Goal: Task Accomplishment & Management: Complete application form

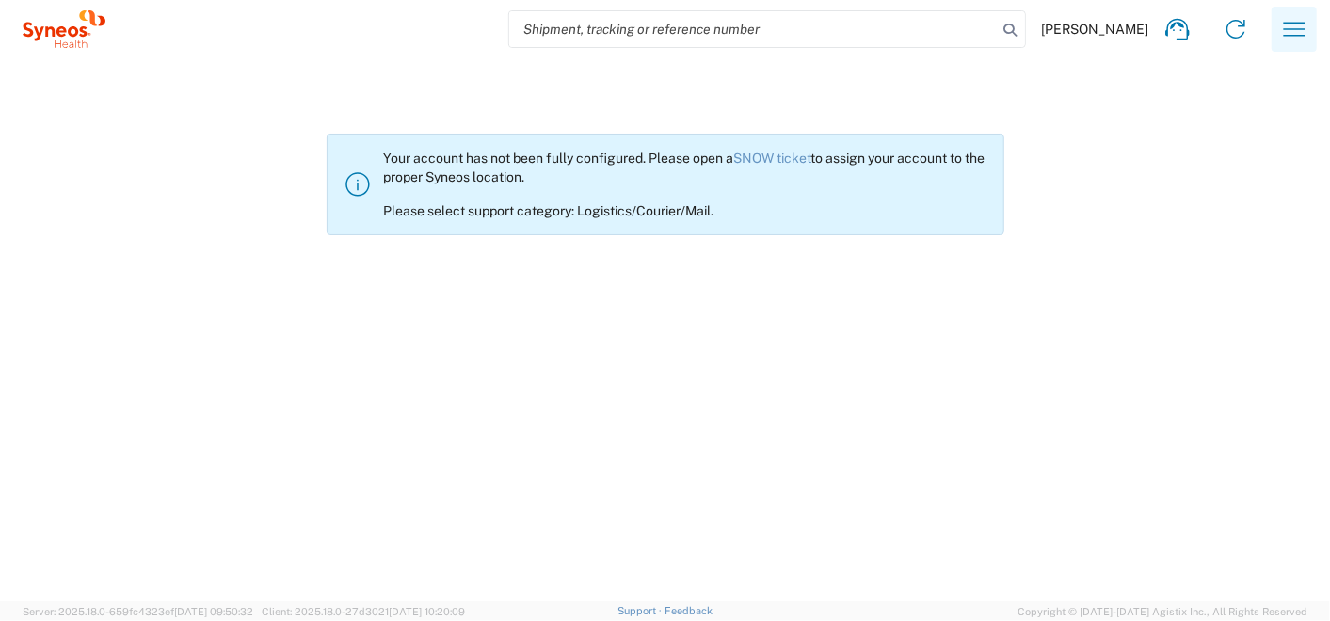
click at [1280, 40] on icon "button" at bounding box center [1295, 29] width 30 height 30
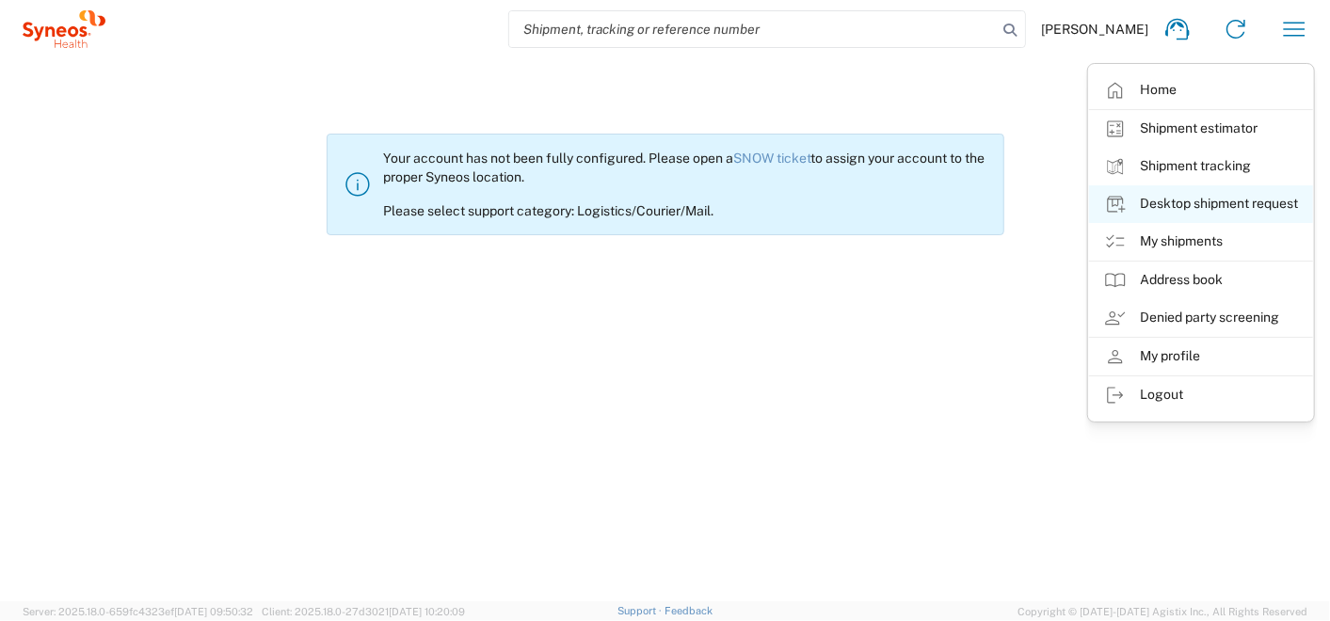
click at [1151, 206] on link "Desktop shipment request" at bounding box center [1201, 204] width 224 height 38
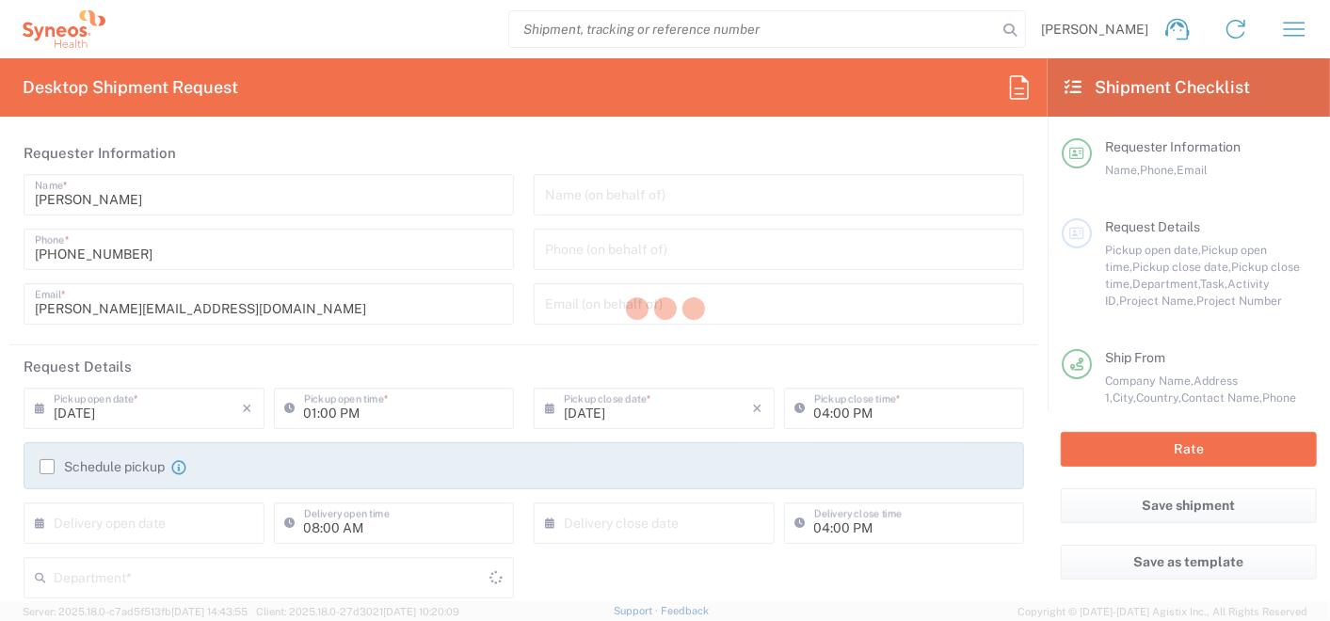
type input "Misto Kyiv"
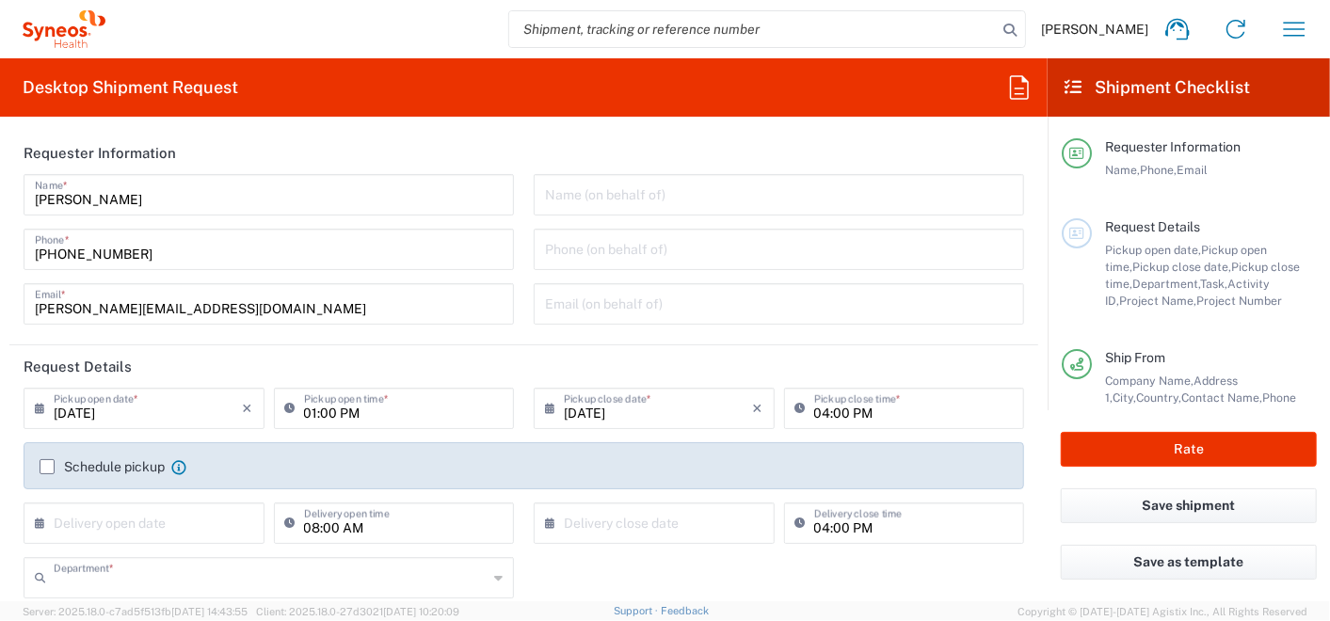
type input "3235"
type input "[GEOGRAPHIC_DATA]"
type input "Syneos Health Ukraine, LLC"
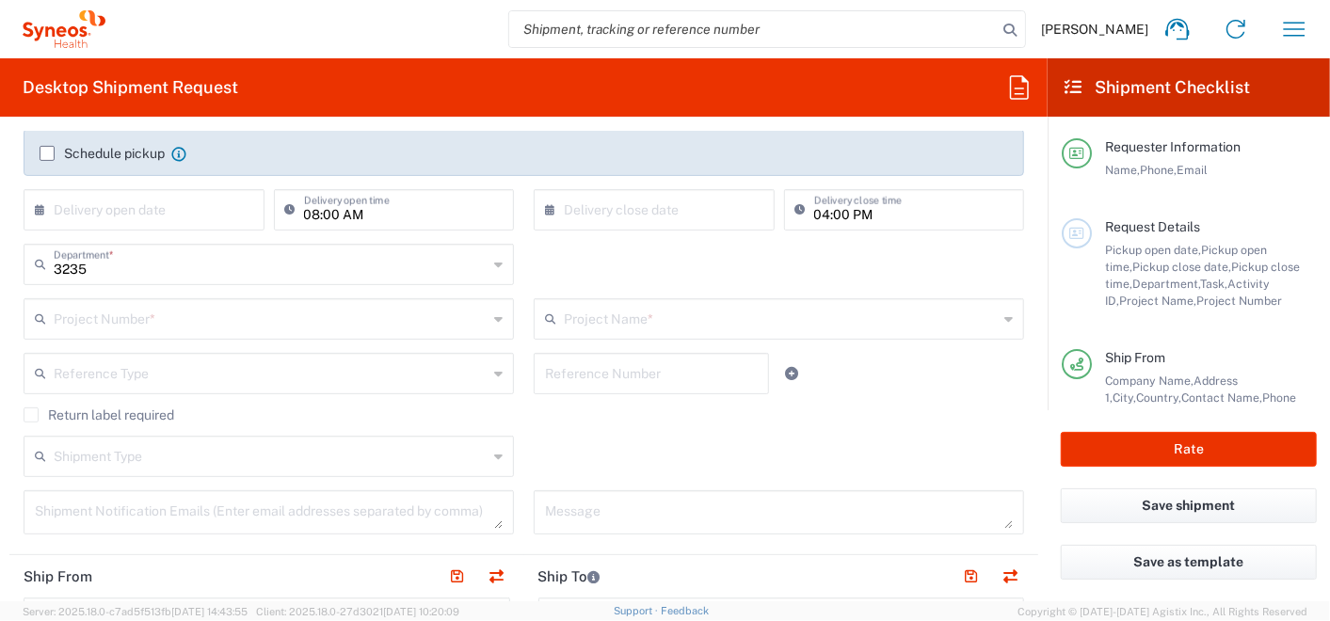
scroll to position [209, 0]
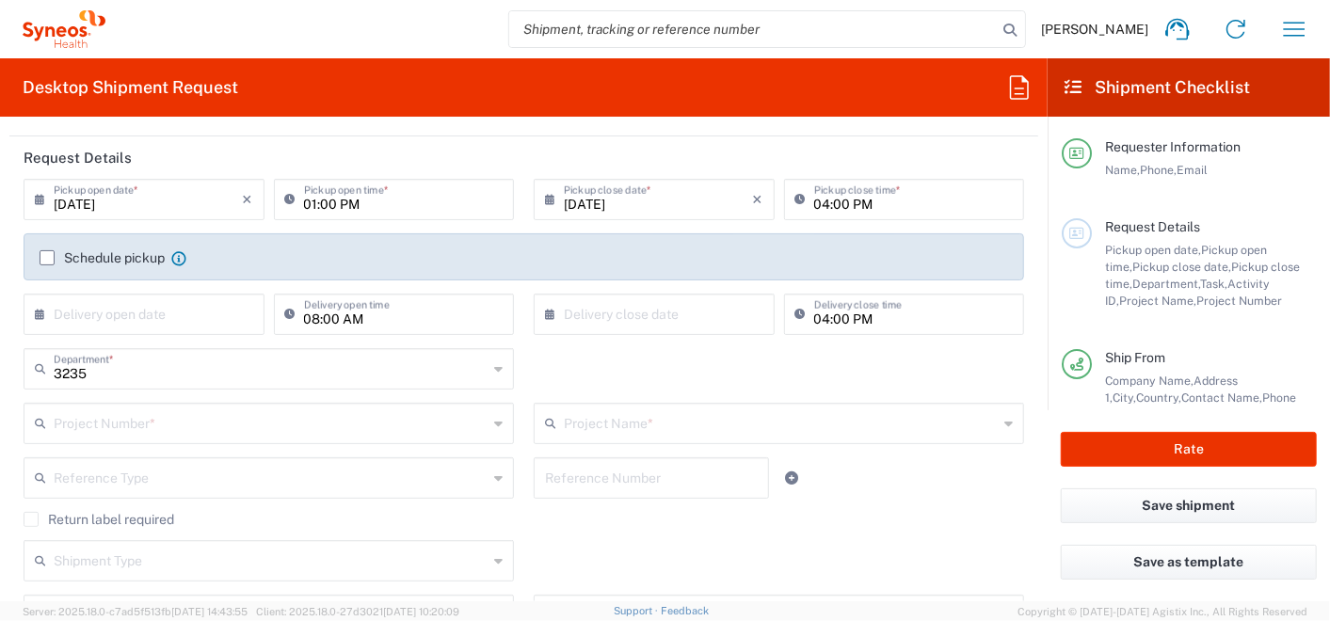
click at [40, 251] on label "Schedule pickup" at bounding box center [102, 257] width 125 height 15
click at [47, 258] on input "Schedule pickup" at bounding box center [47, 258] width 0 height 0
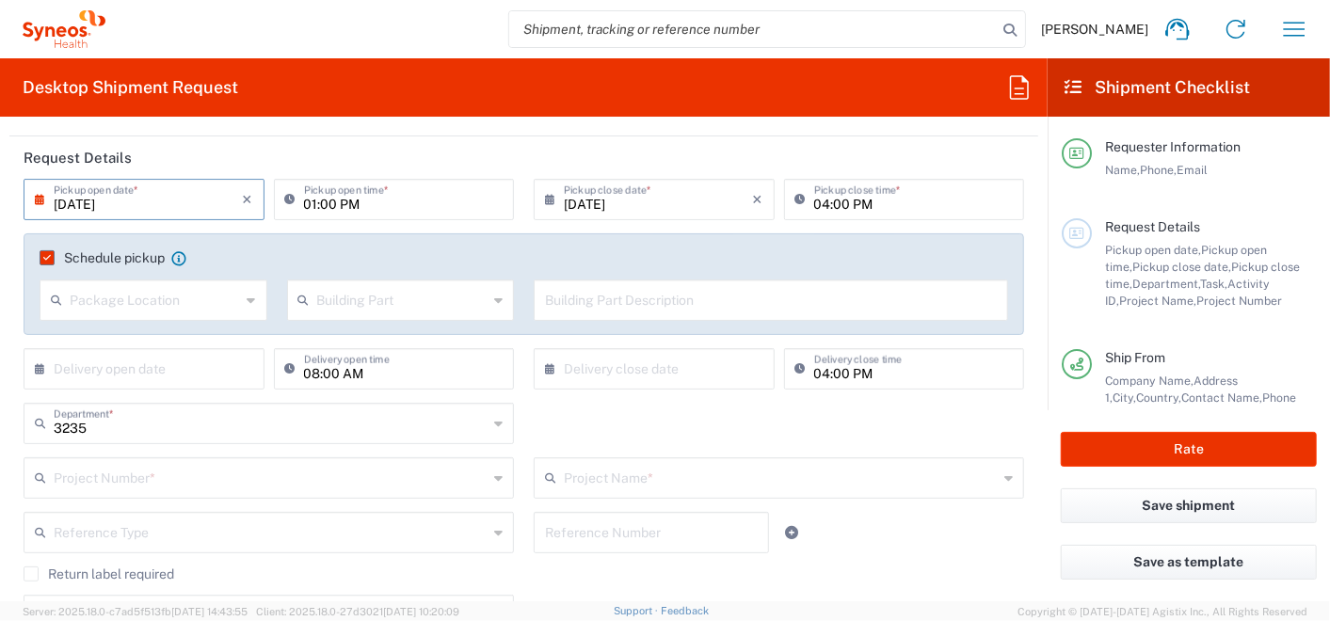
click at [145, 192] on input "[DATE]" at bounding box center [148, 198] width 189 height 33
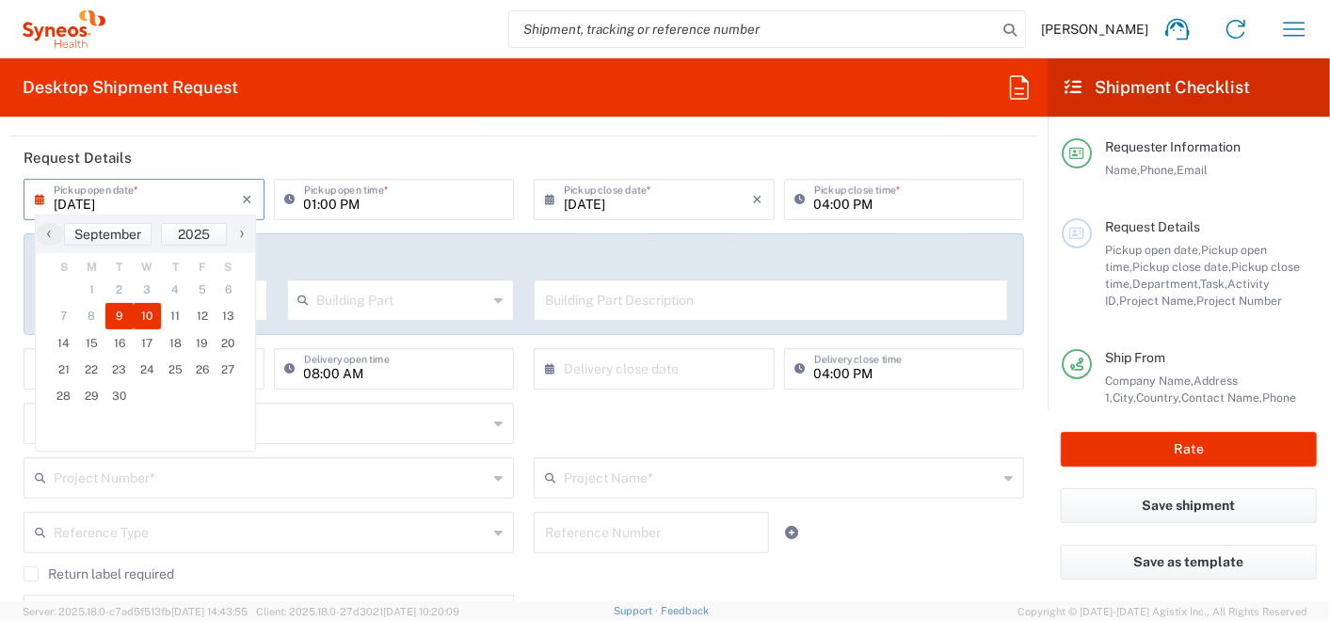
click at [155, 309] on span "10" at bounding box center [148, 316] width 28 height 26
type input "[DATE]"
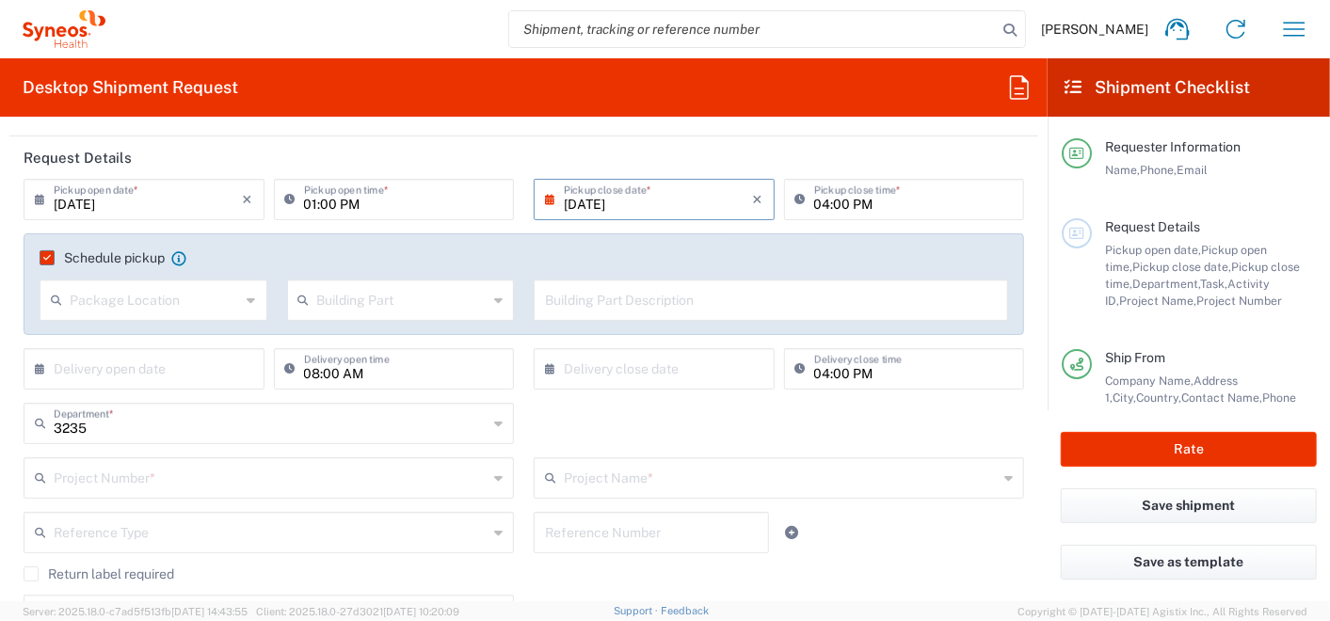
click at [823, 202] on input "04:00 PM" at bounding box center [914, 198] width 200 height 33
click at [817, 197] on input "04:00 PM" at bounding box center [914, 198] width 200 height 33
click at [814, 205] on input "04:00 PM" at bounding box center [914, 198] width 200 height 33
click at [814, 207] on input "04:00 PM" at bounding box center [914, 198] width 200 height 33
type input "02:00 PM"
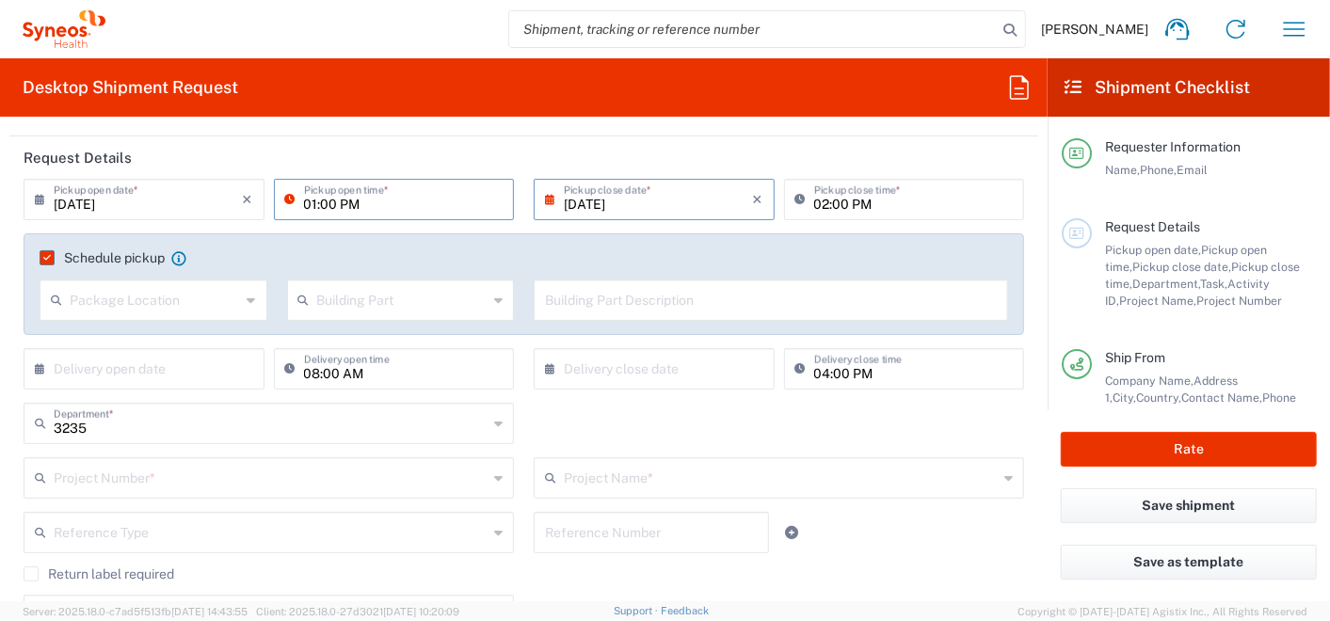
click at [305, 202] on input "01:00 PM" at bounding box center [404, 198] width 200 height 33
click at [307, 202] on input "01:00 PM" at bounding box center [404, 198] width 200 height 33
click at [341, 209] on input "10:00 PM" at bounding box center [404, 198] width 200 height 33
type input "10:00 A"
click at [833, 148] on header "Request Details" at bounding box center [523, 158] width 1029 height 42
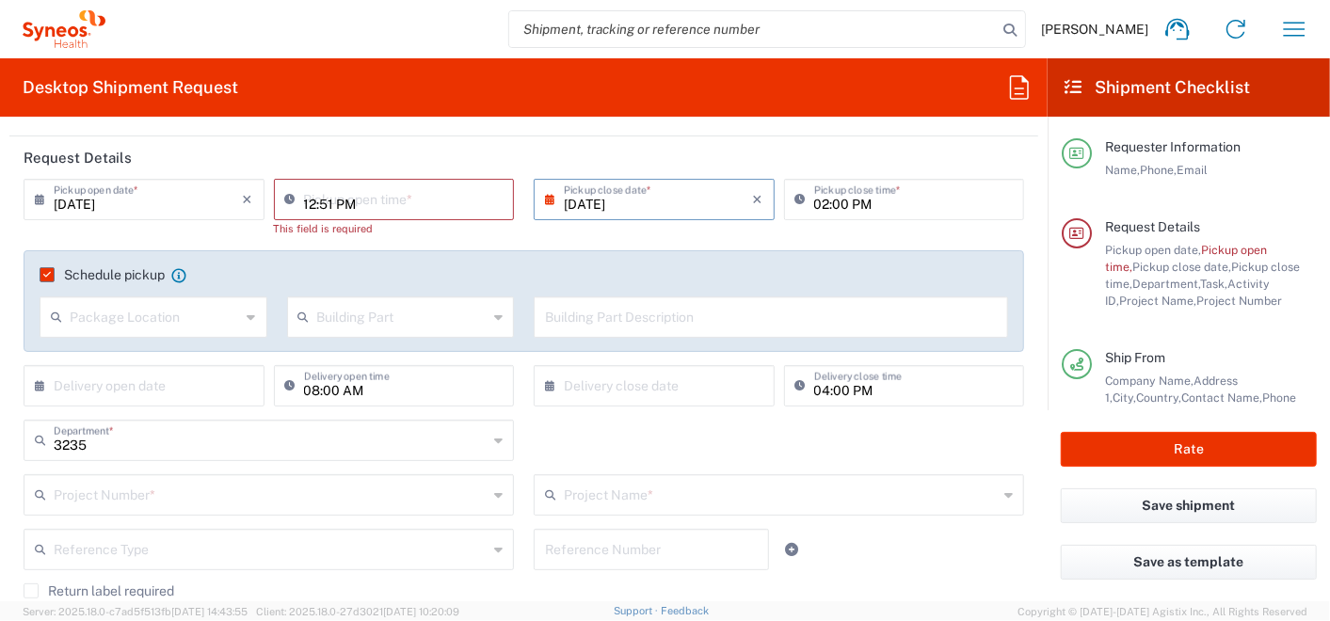
click at [349, 199] on input "12:51 PM" at bounding box center [404, 198] width 200 height 33
click at [319, 209] on input "12:51 PM" at bounding box center [404, 198] width 200 height 33
click at [443, 202] on input "12:51 PM" at bounding box center [404, 198] width 200 height 33
click at [310, 206] on input "12:51 PM" at bounding box center [404, 198] width 200 height 33
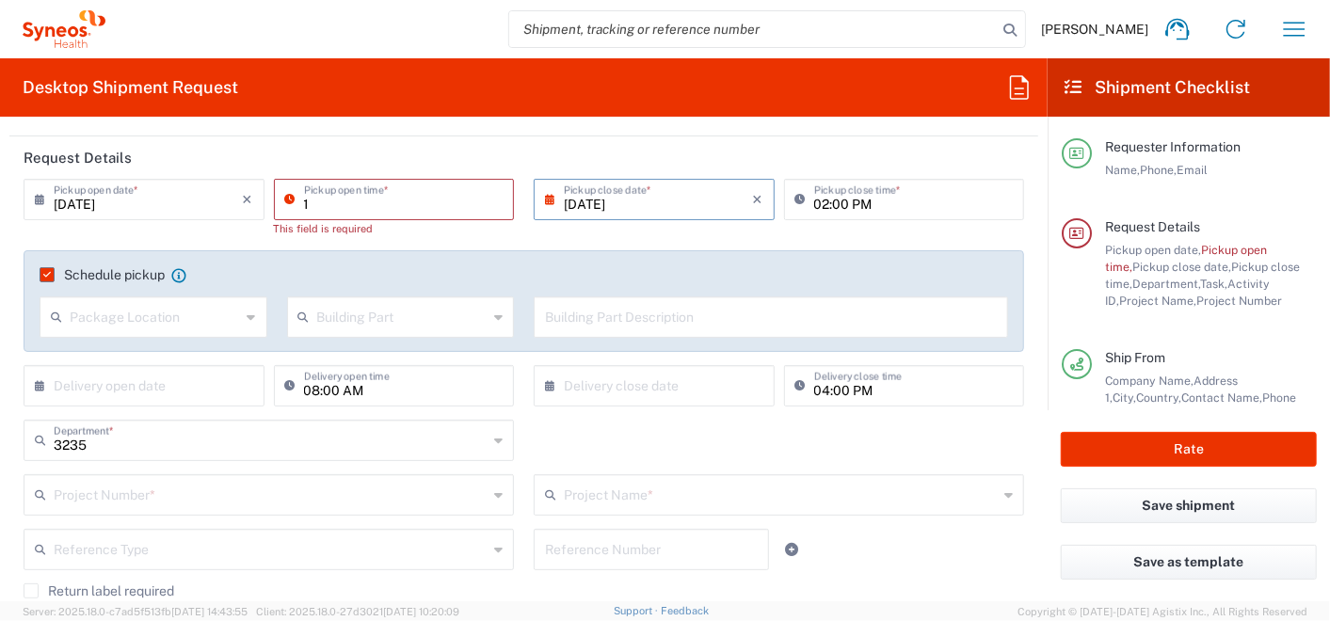
type input "10:00 AM"
click at [618, 221] on div "09/10/2025 × Pickup close date * Cancel Apply" at bounding box center [654, 206] width 250 height 55
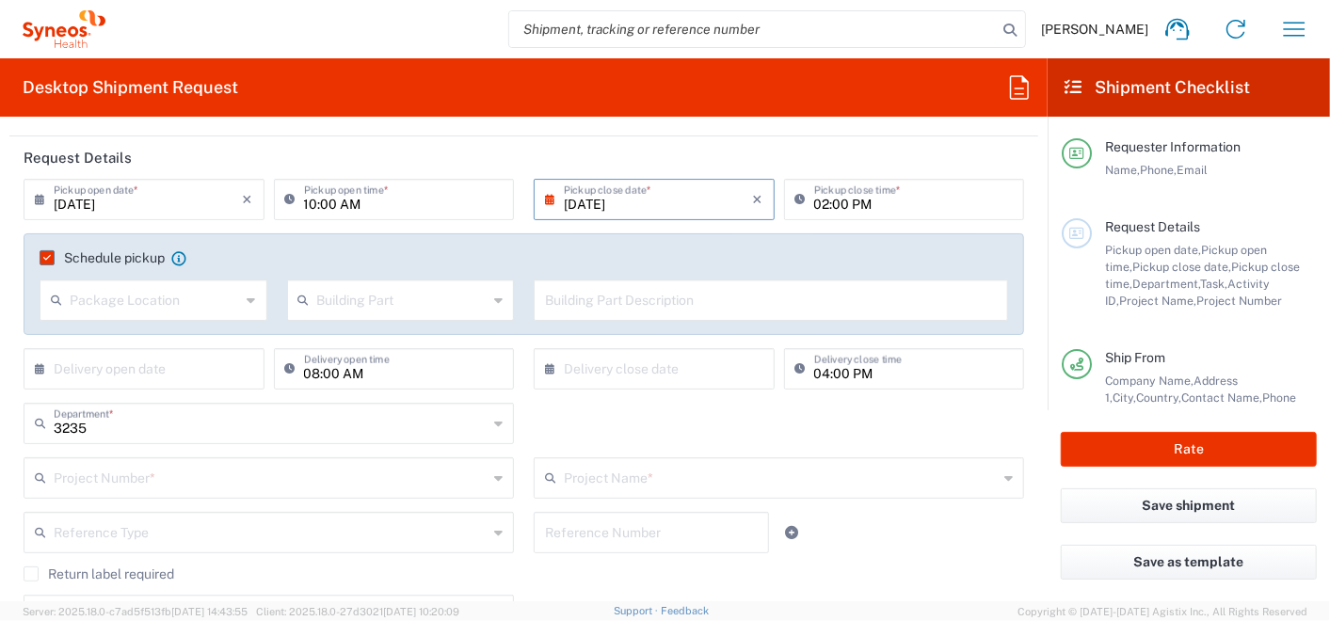
click at [621, 202] on input "09/10/2025" at bounding box center [658, 198] width 189 height 33
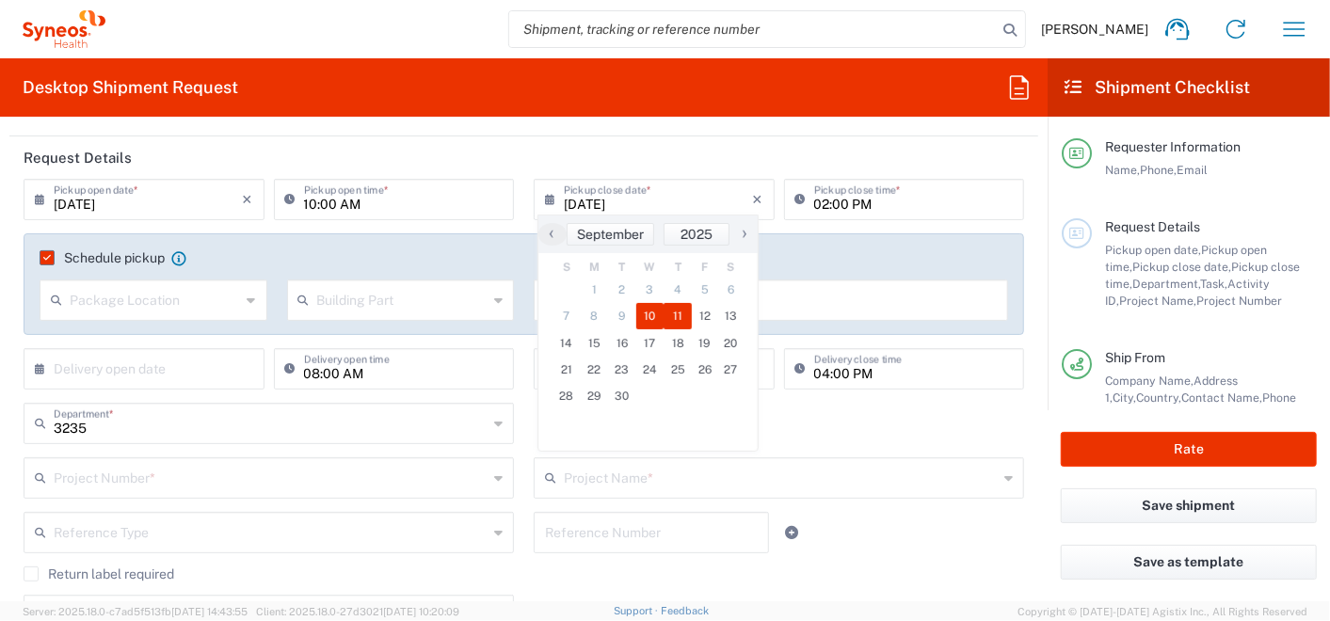
click at [681, 313] on span "11" at bounding box center [678, 316] width 28 height 26
type input "09/11/2025"
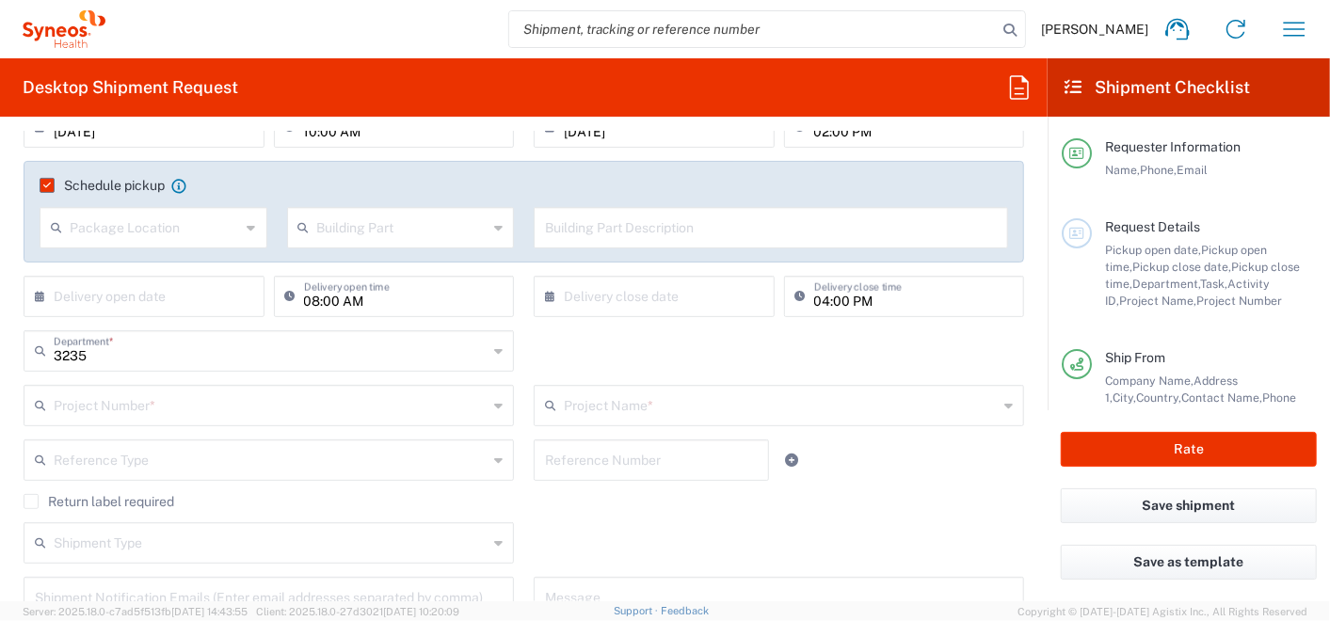
scroll to position [314, 0]
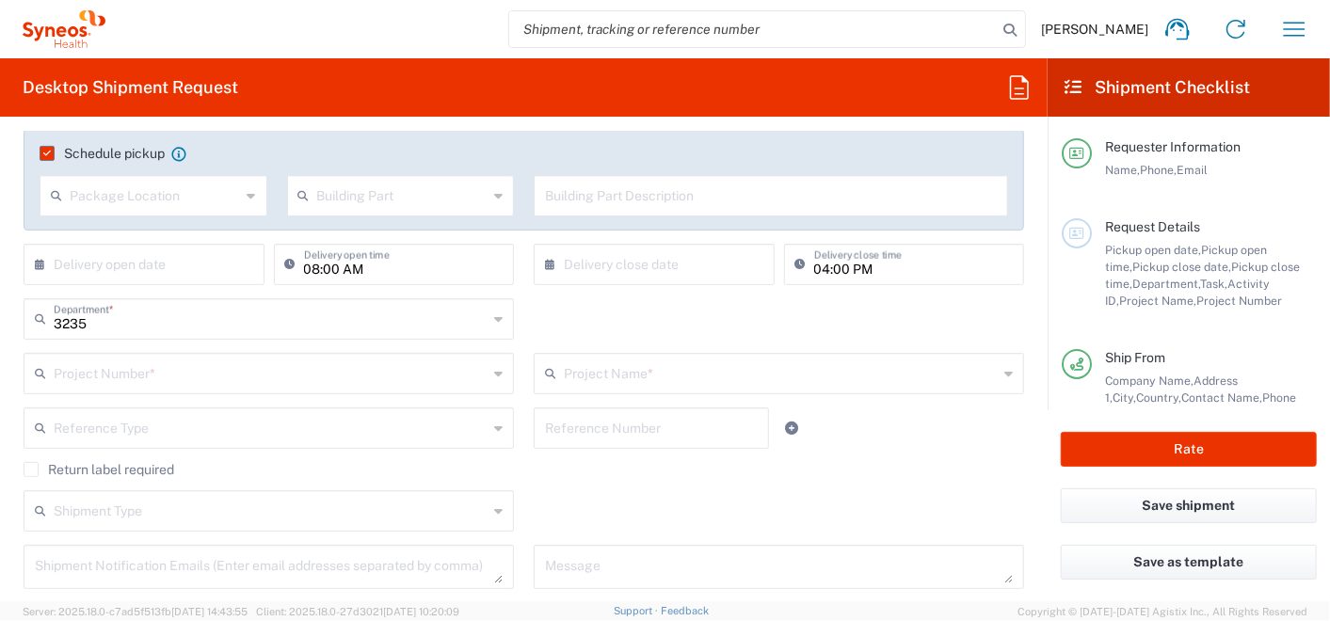
click at [149, 361] on input "text" at bounding box center [271, 372] width 434 height 33
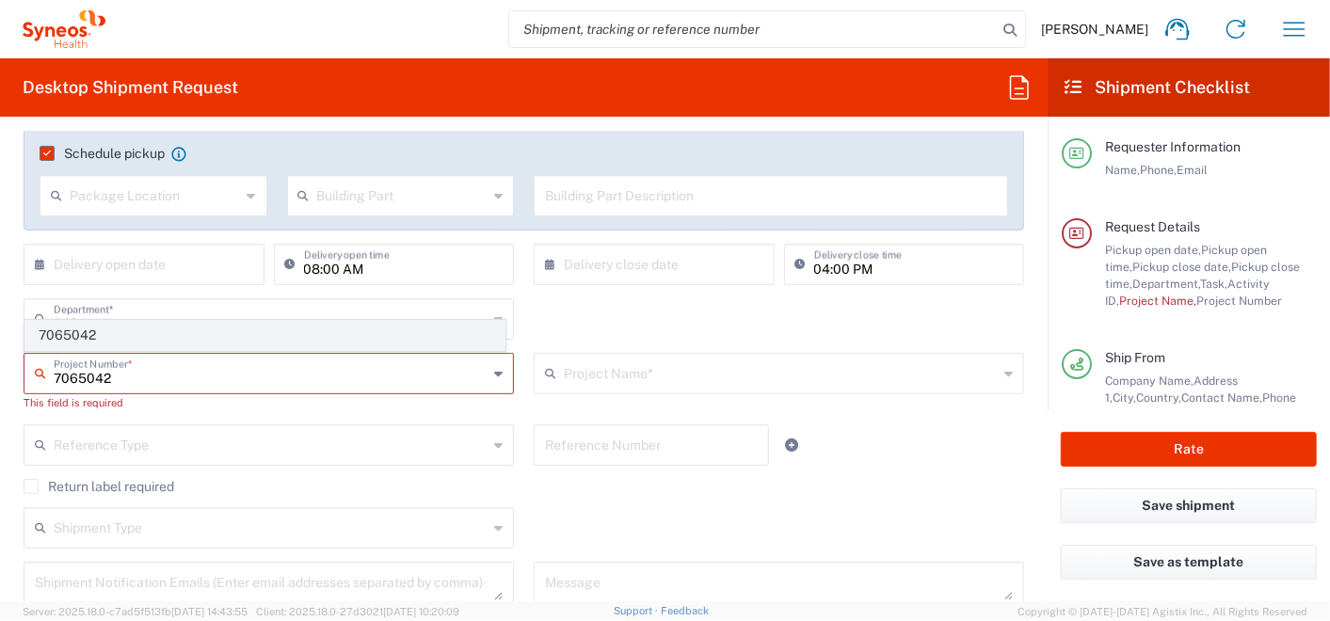
type input "7065042"
click at [59, 333] on span "7065042" at bounding box center [264, 335] width 479 height 29
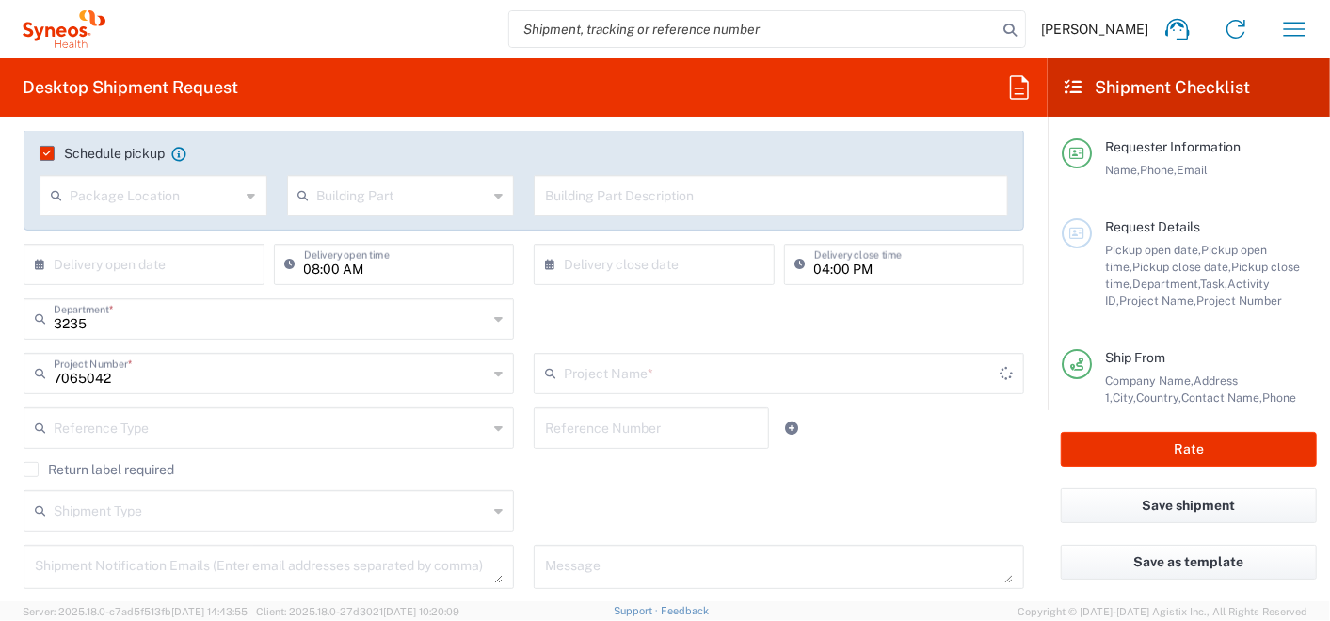
type input "7065042  Qilu Pharmaceutica"
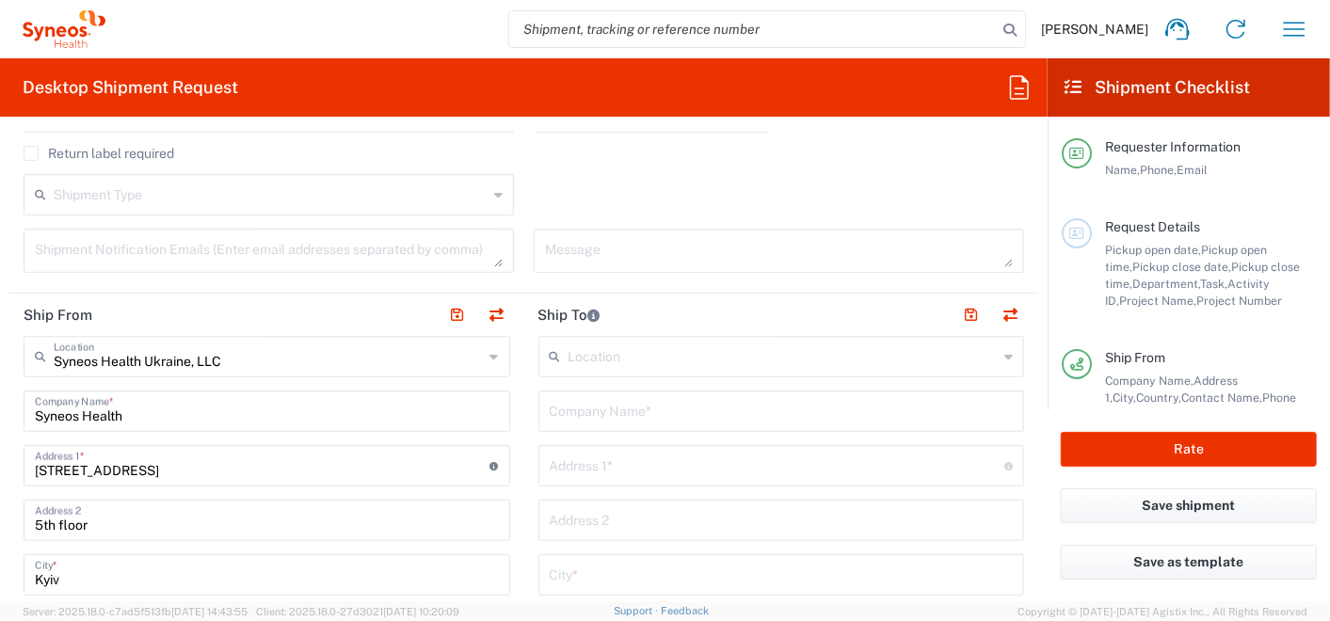
scroll to position [732, 0]
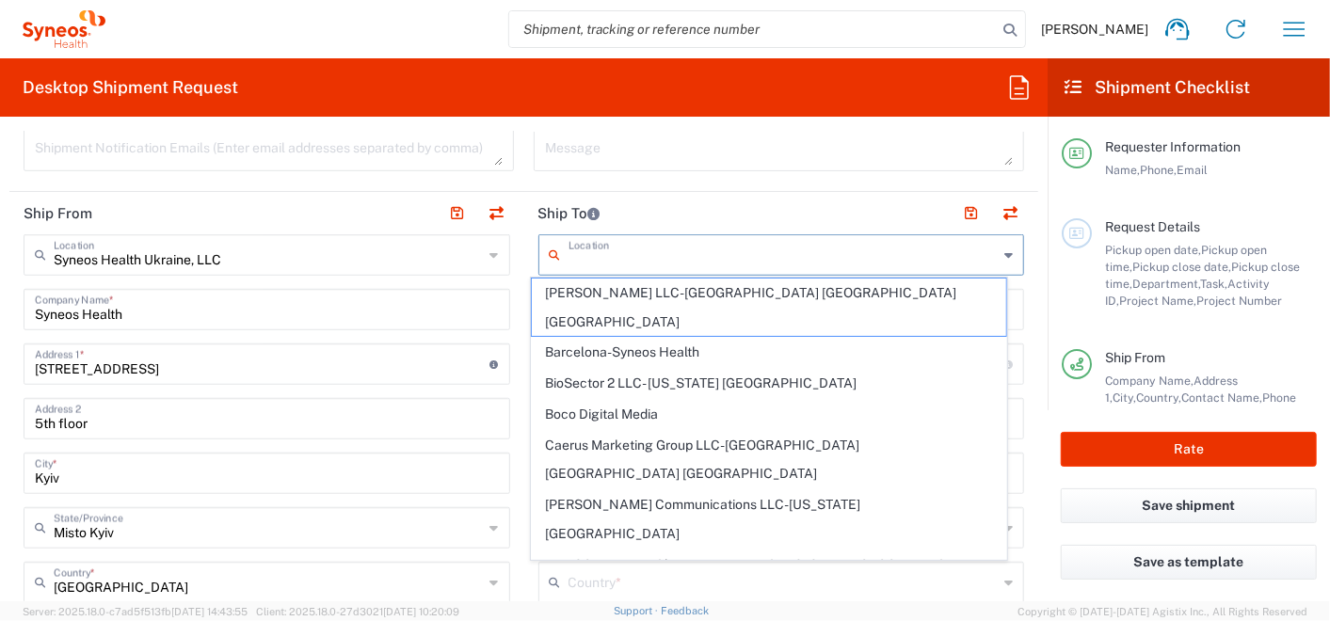
click at [597, 252] on input "text" at bounding box center [784, 253] width 430 height 33
click at [494, 209] on button "button" at bounding box center [497, 214] width 26 height 26
click at [345, 201] on header "Ship From Flip Stops" at bounding box center [266, 213] width 515 height 42
click at [658, 255] on input "text" at bounding box center [784, 253] width 430 height 33
click at [373, 193] on header "Ship From Flip Stops" at bounding box center [266, 213] width 515 height 42
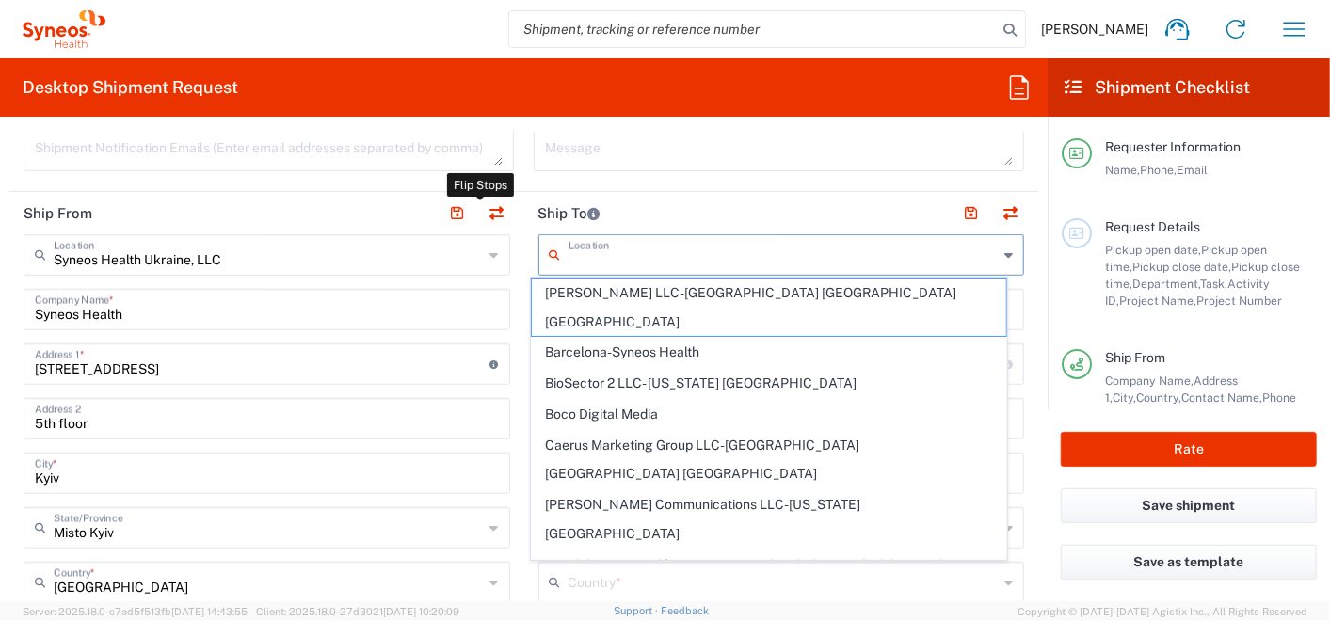
click at [715, 199] on header "Ship To" at bounding box center [781, 213] width 515 height 42
click at [589, 582] on input "text" at bounding box center [784, 581] width 430 height 33
type input "Syneos Health Ukraine, LLC"
type input "Syneos Health"
type input "75, Zhylianska Street"
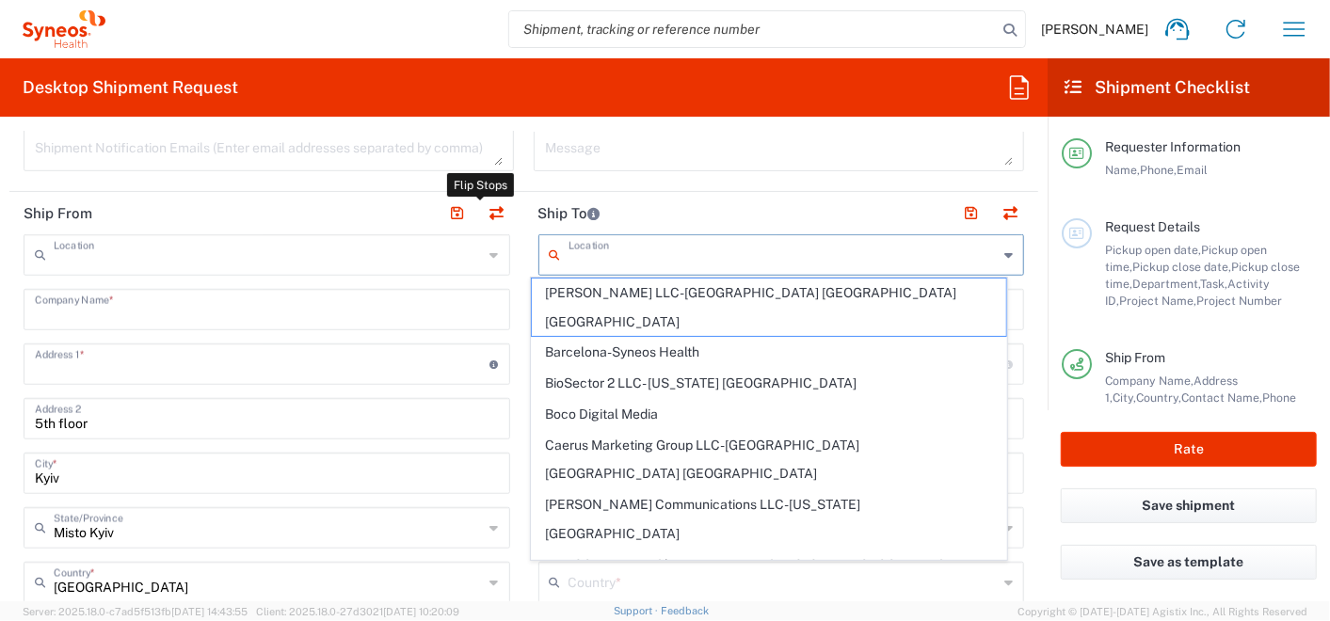
type input "5th floor"
type input "Kyiv"
type input "03150"
type input "[PERSON_NAME]"
type input "+380992500268"
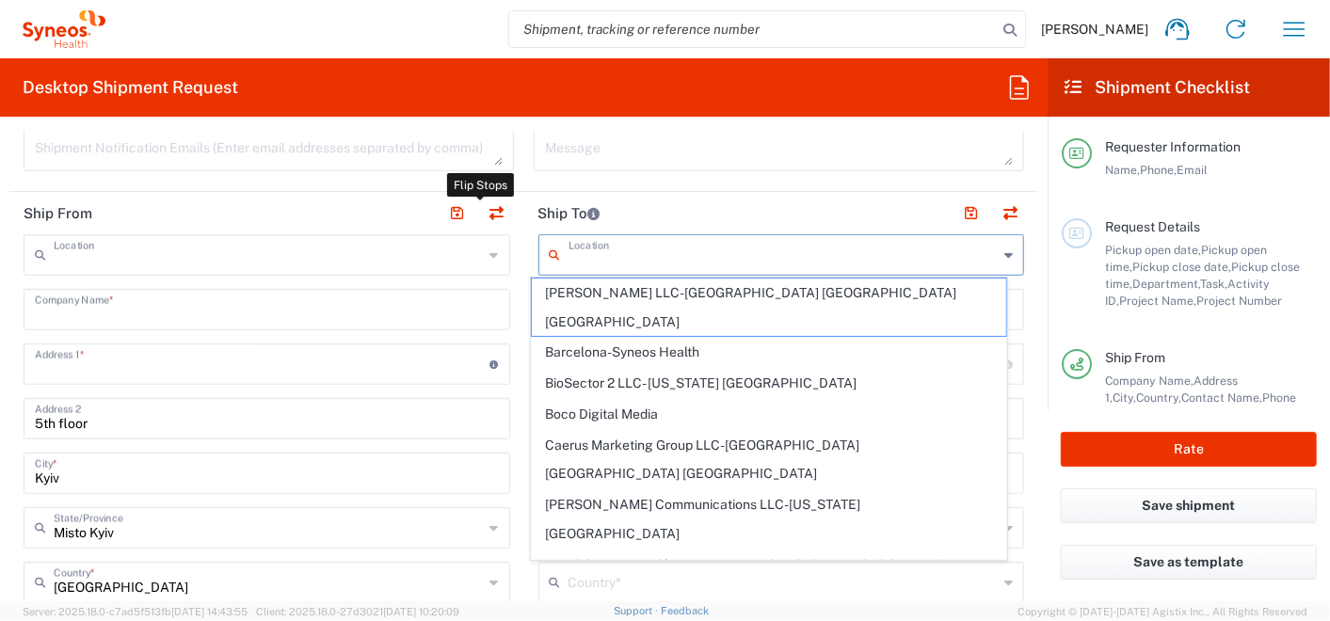
type input "olga.kuptsova@syneoshealth.com"
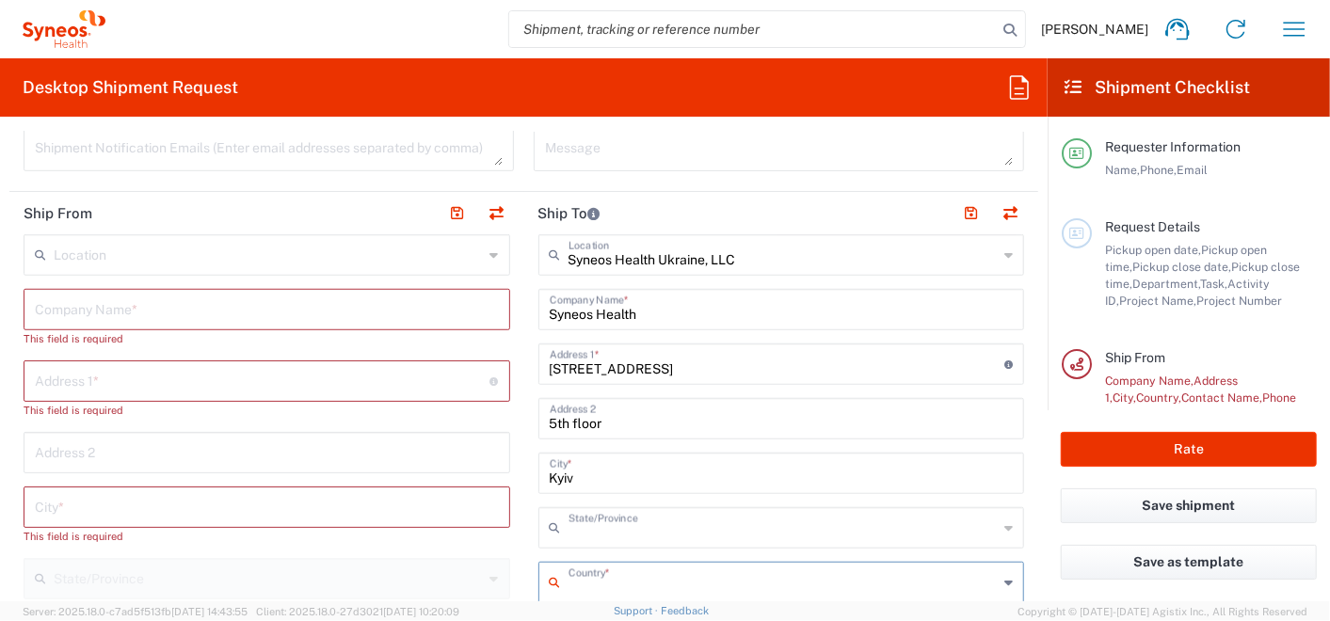
type input "Misto Kyiv"
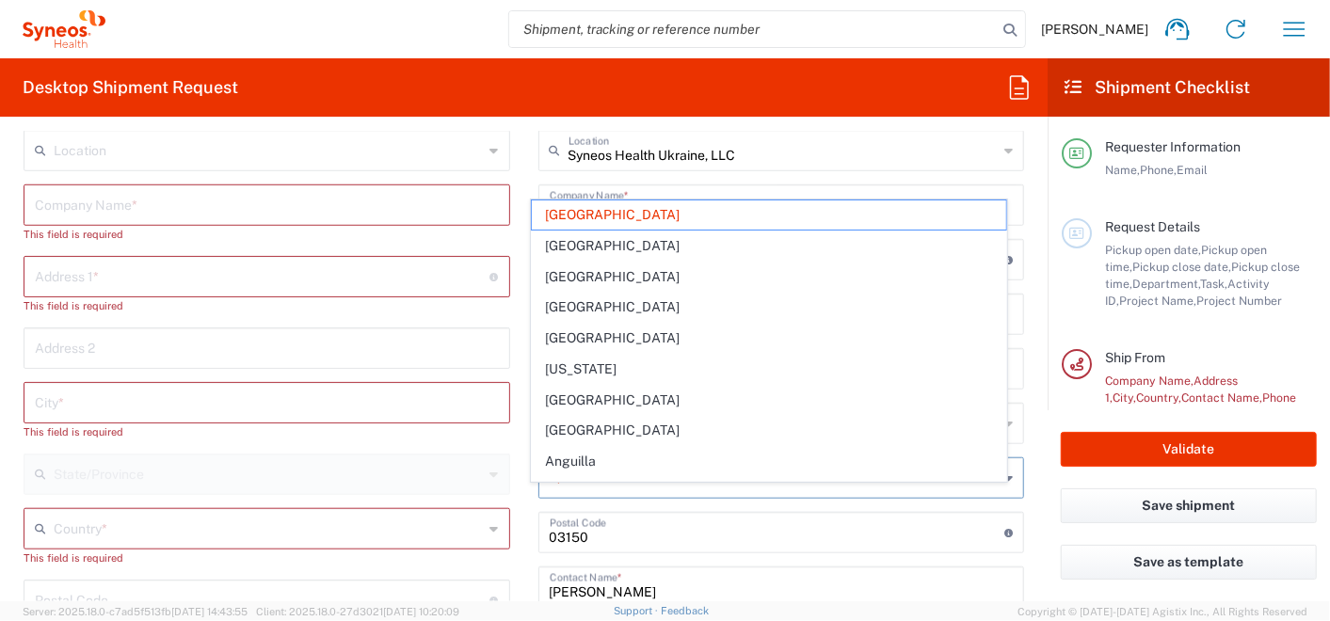
scroll to position [523, 0]
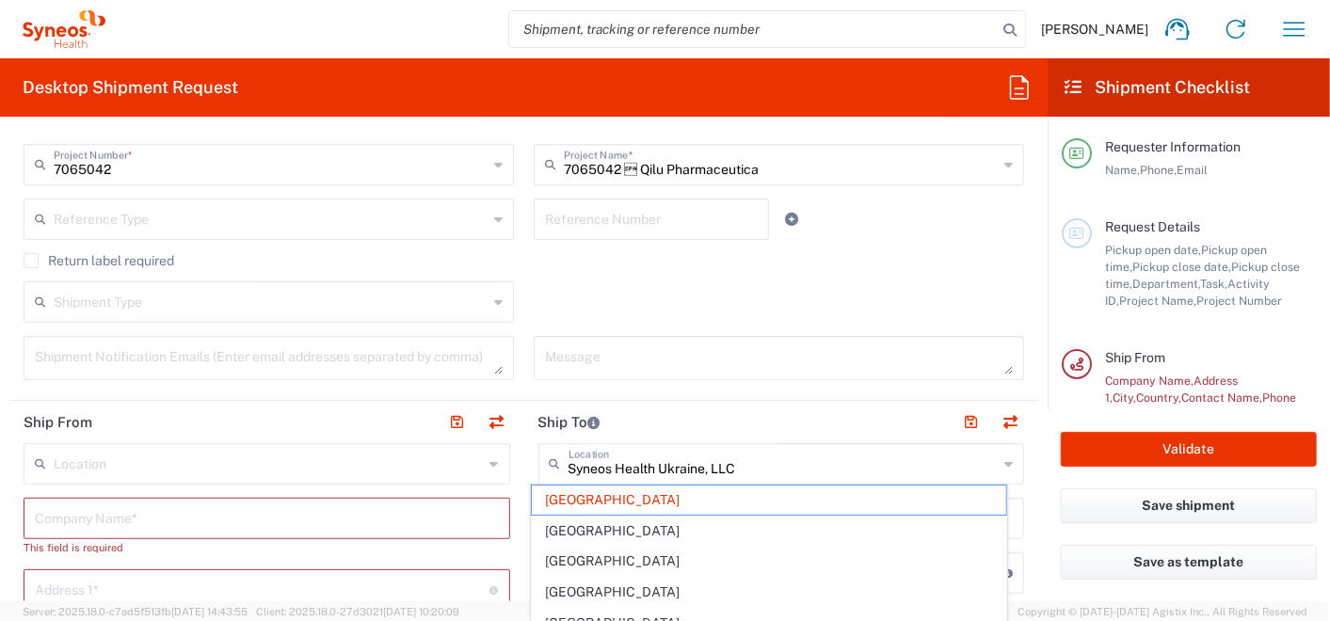
click at [252, 395] on agx-form-section "Request Details 09/11/2025 × Pickup open date * Cancel Apply 10:00 AM Pickup op…" at bounding box center [523, 112] width 1029 height 578
type input "Ukraine"
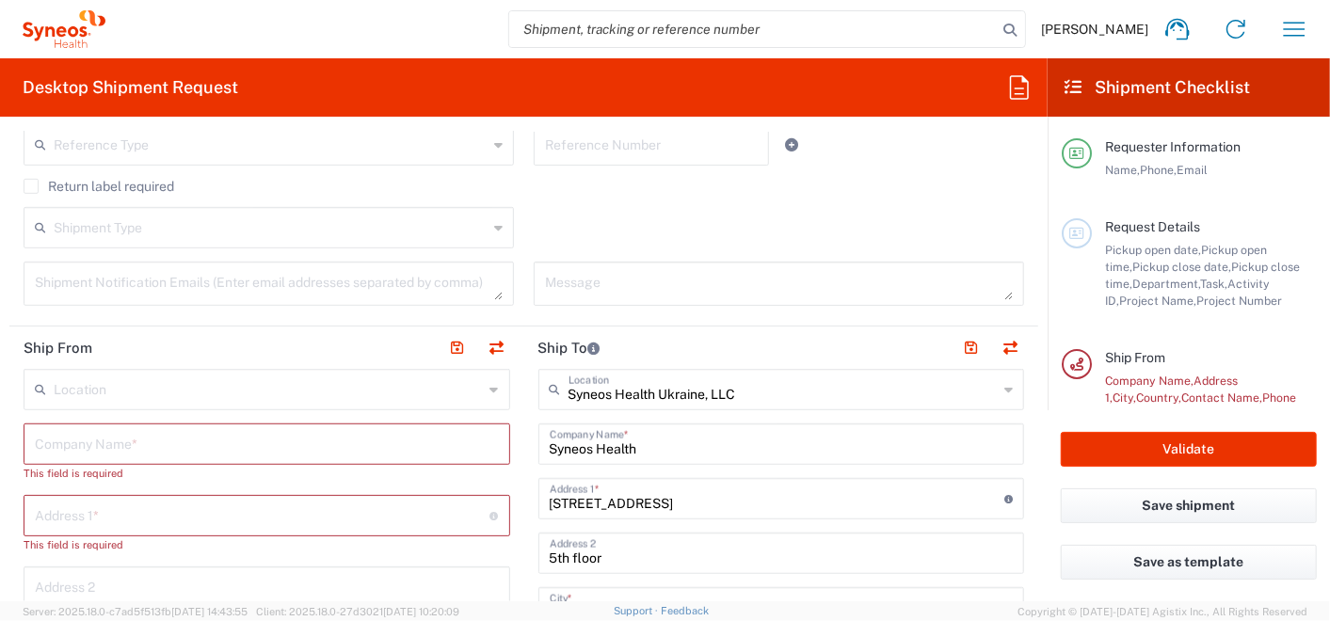
scroll to position [627, 0]
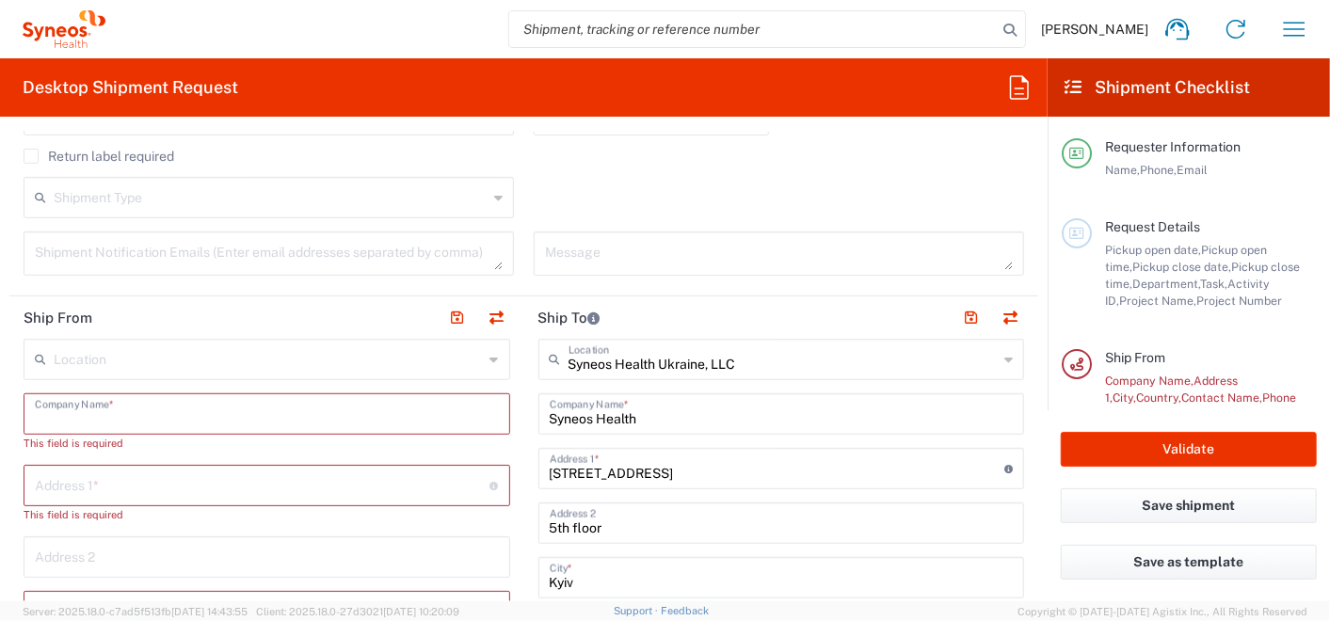
click at [124, 411] on input "text" at bounding box center [267, 412] width 464 height 33
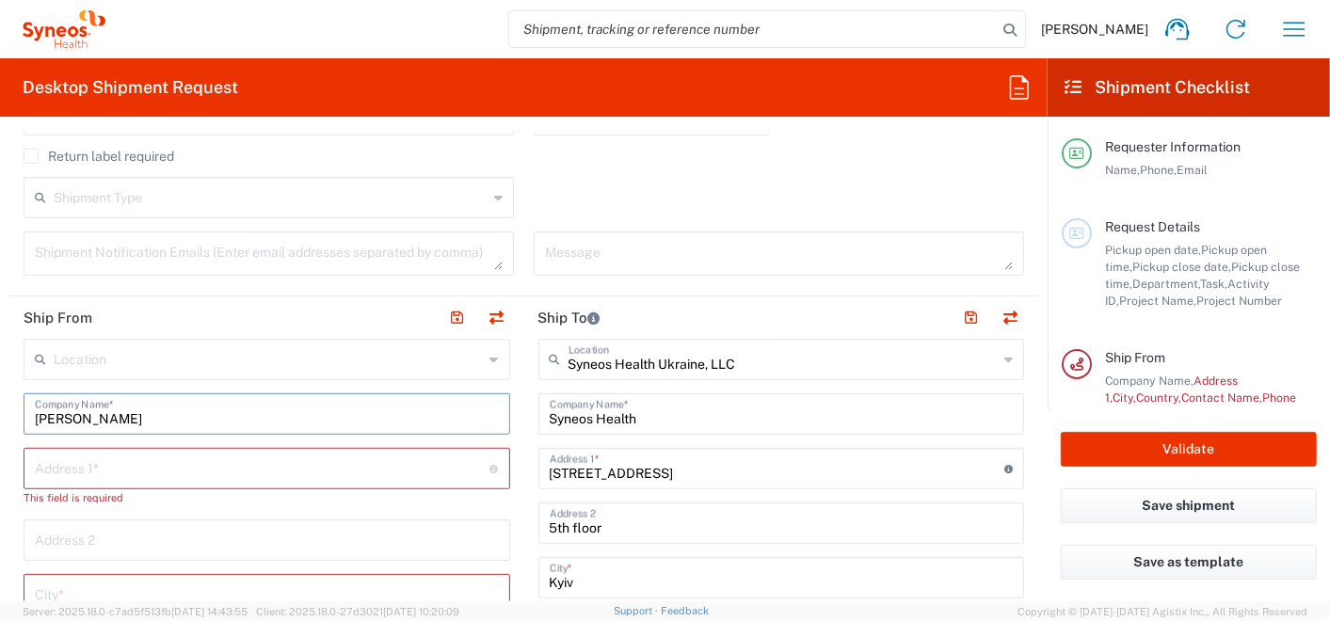
type input "Daryna Kovpashko"
click at [98, 468] on input "text" at bounding box center [263, 467] width 456 height 33
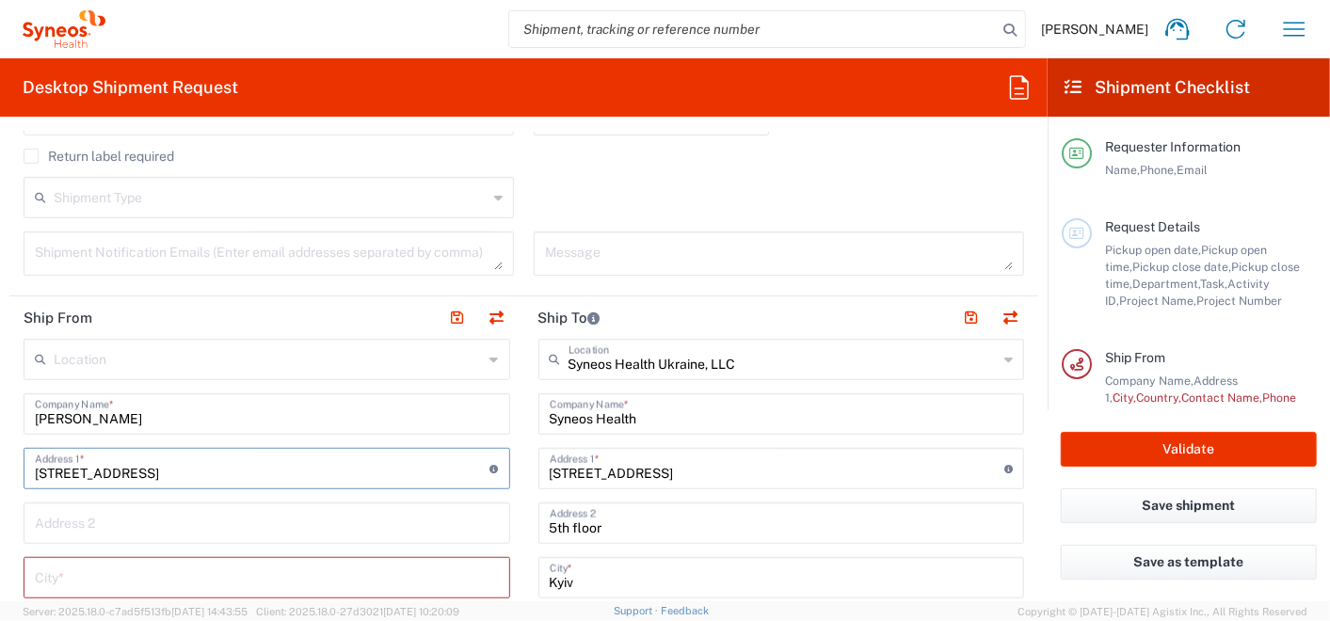
type input "Zdanovska street, 33/43"
click at [126, 571] on input "text" at bounding box center [267, 576] width 464 height 33
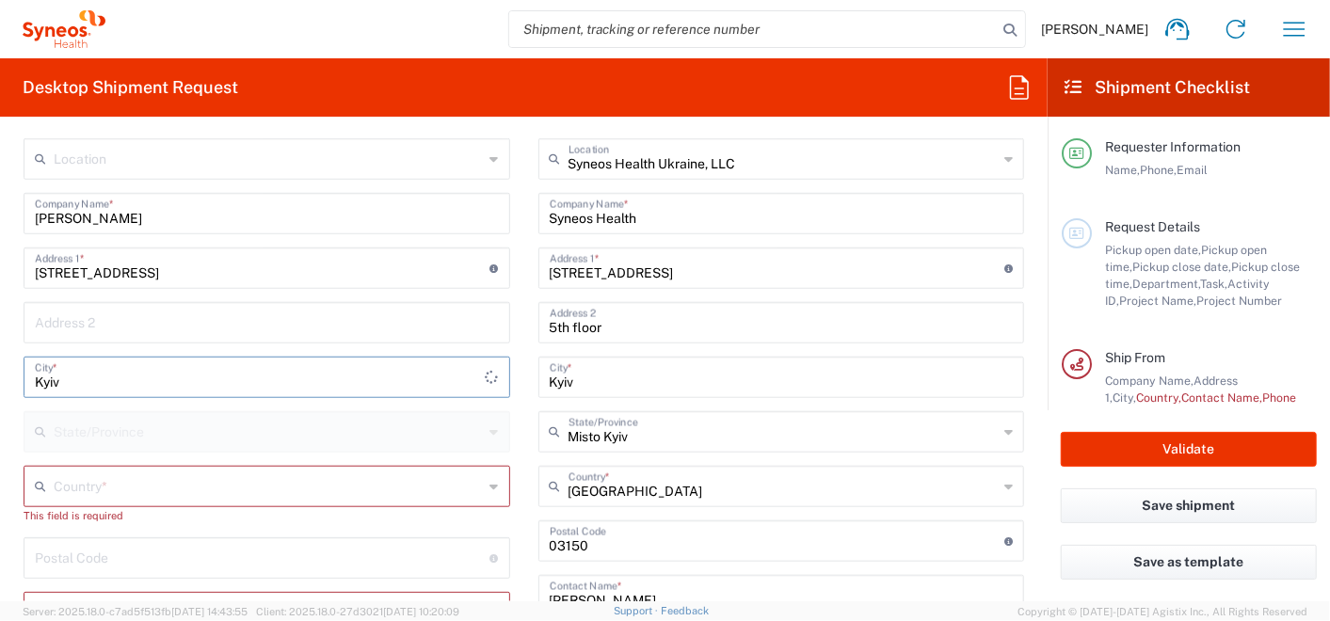
scroll to position [836, 0]
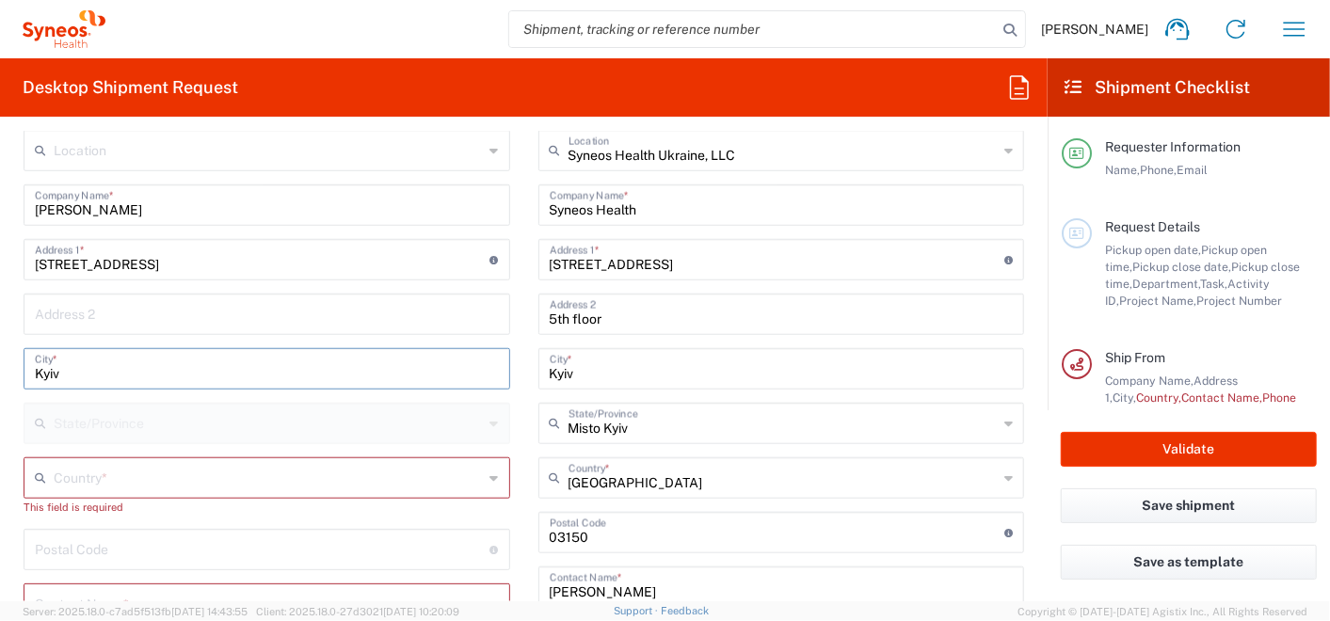
type input "Kyiv"
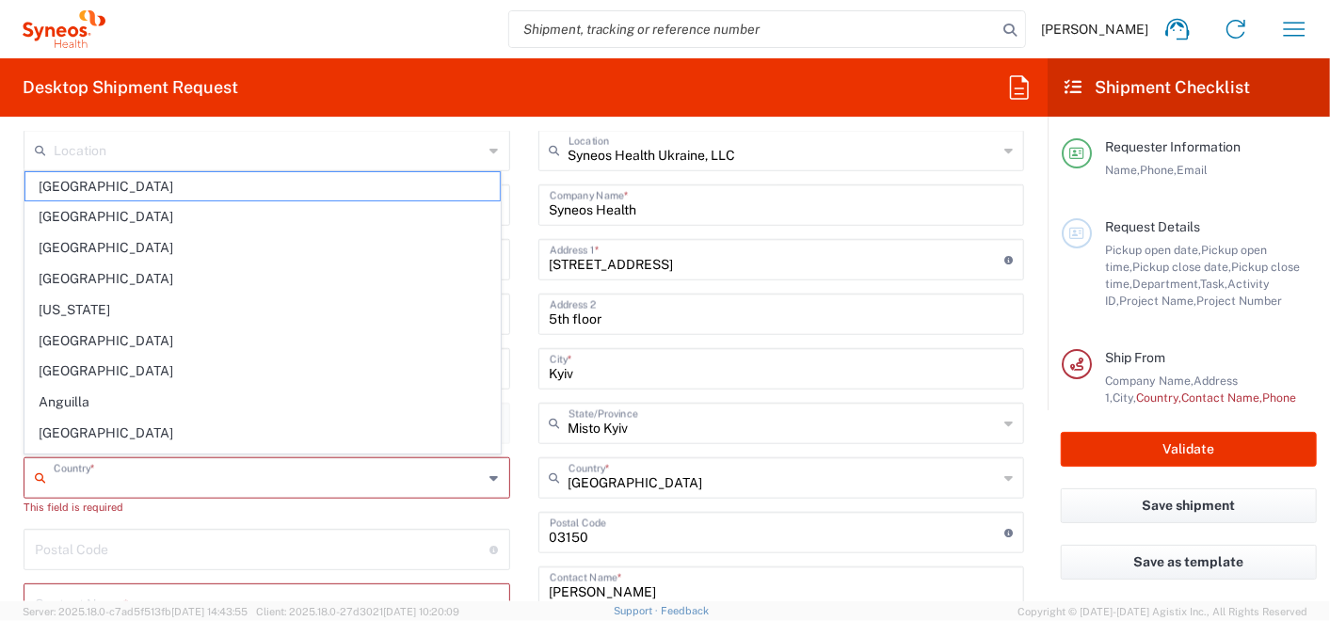
click at [64, 473] on input "text" at bounding box center [269, 476] width 430 height 33
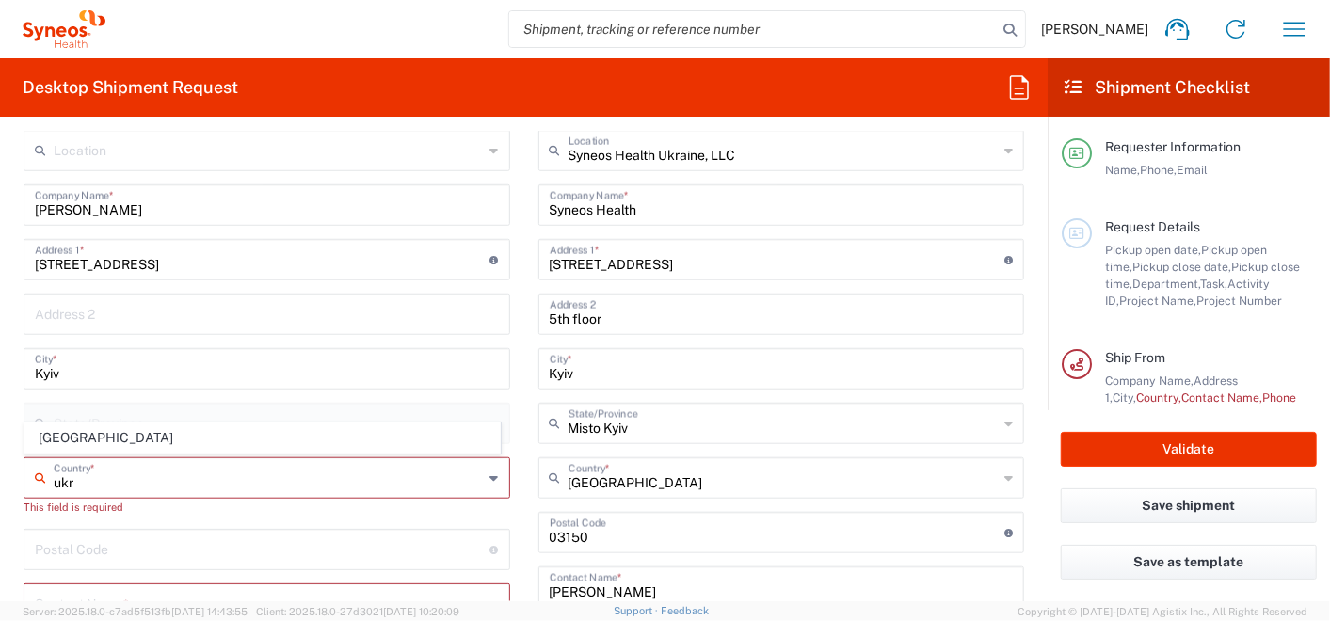
type input "Ukraine"
type input "olga.kuptsova@syneoshealth.com"
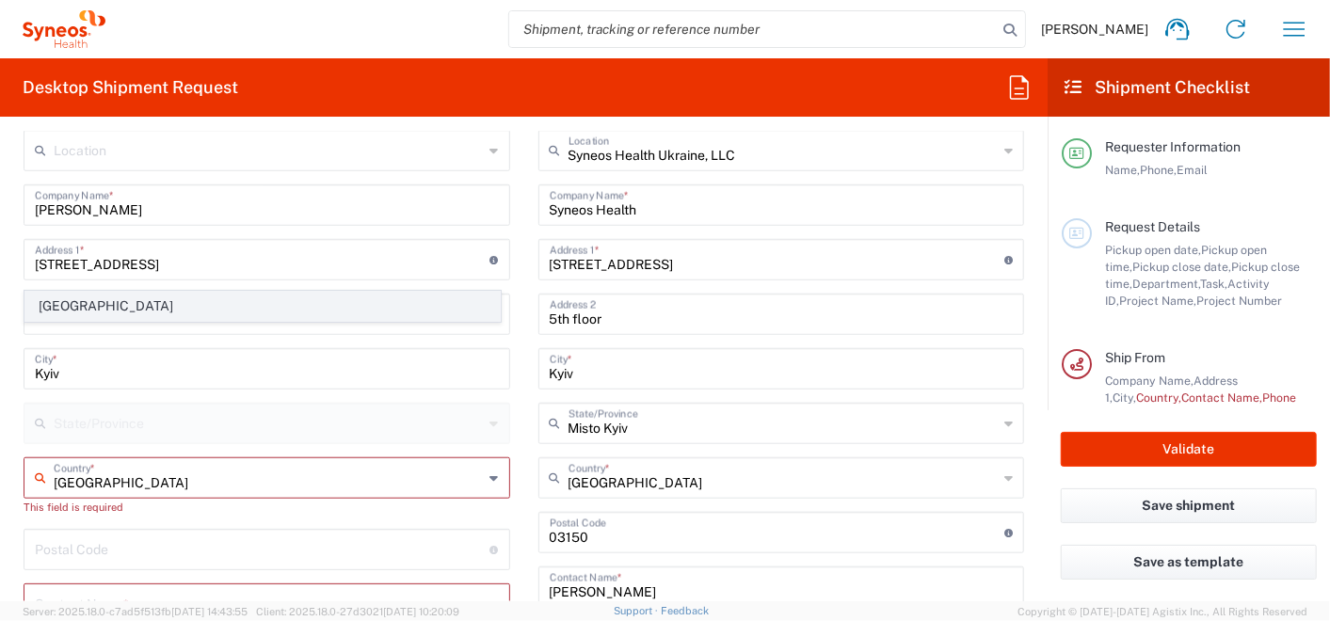
scroll to position [1046, 0]
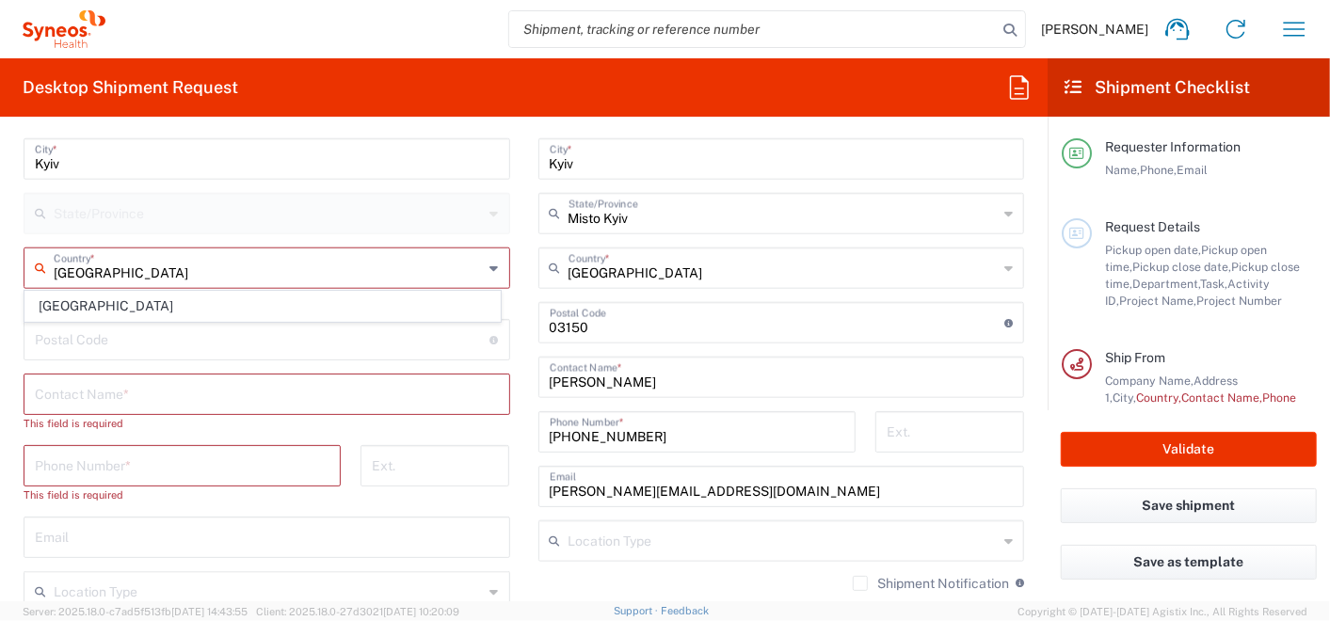
click at [65, 418] on div "This field is required" at bounding box center [267, 423] width 487 height 17
click at [61, 386] on input "text" at bounding box center [267, 393] width 464 height 33
click at [51, 391] on input "text" at bounding box center [267, 393] width 464 height 33
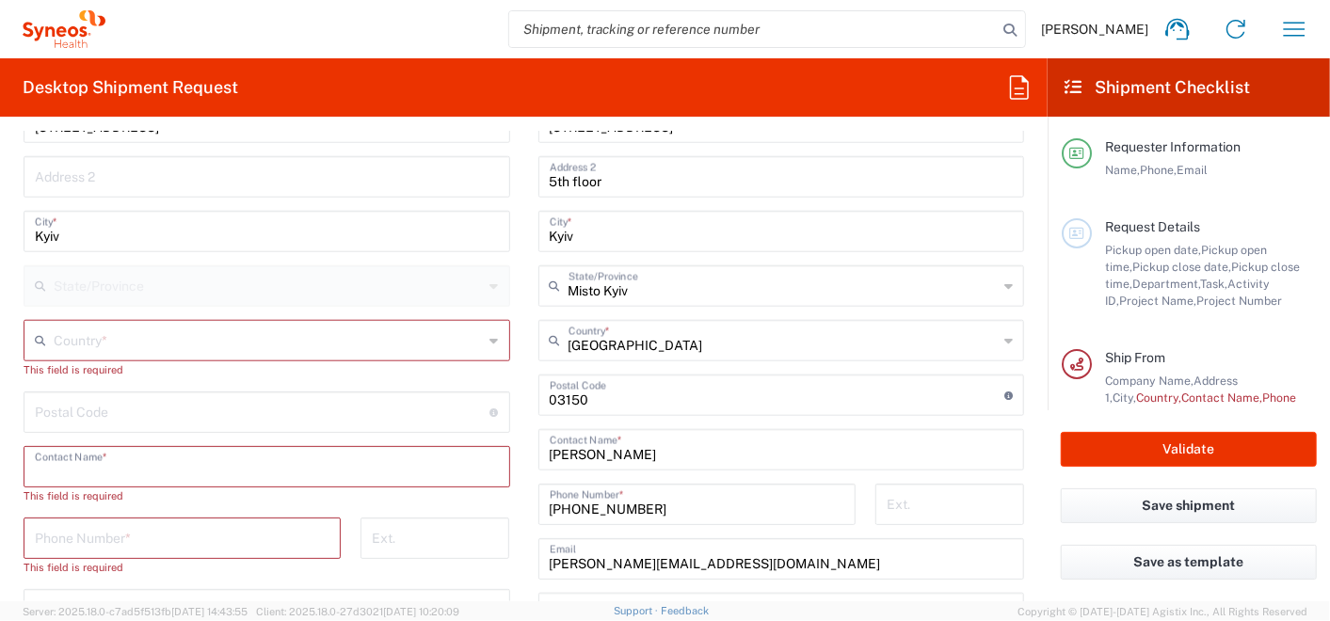
scroll to position [942, 0]
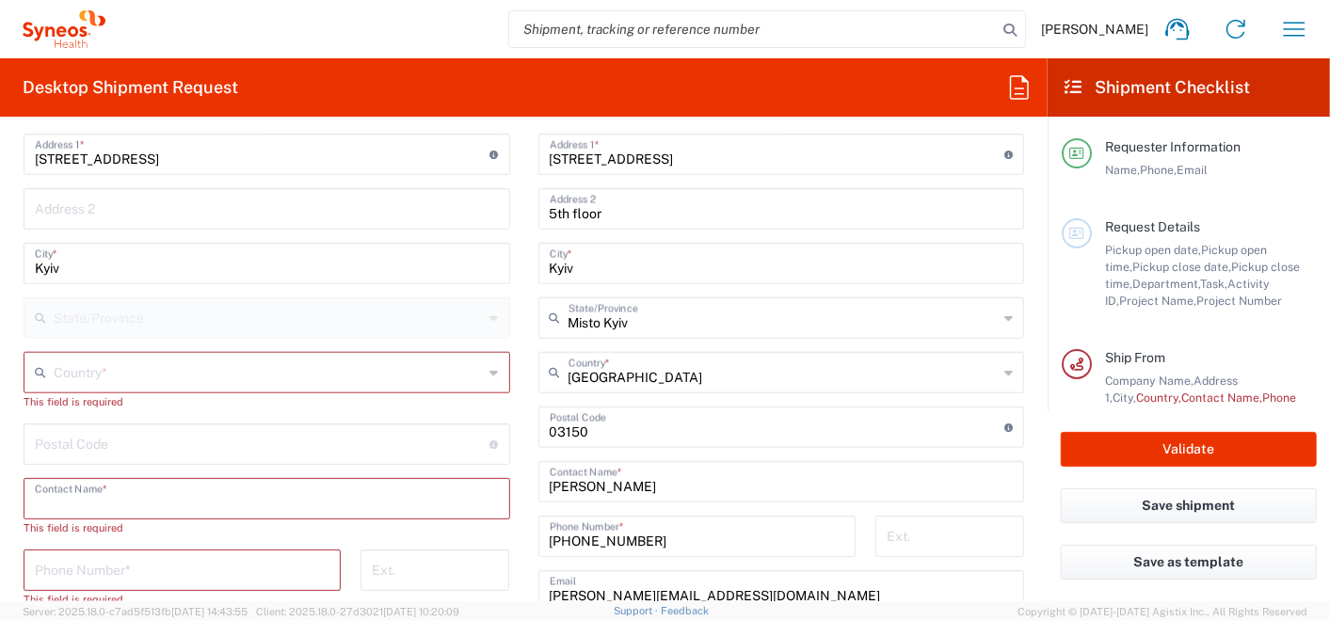
click at [56, 371] on agx-dropdown-input "Country * Ukraine" at bounding box center [267, 372] width 487 height 41
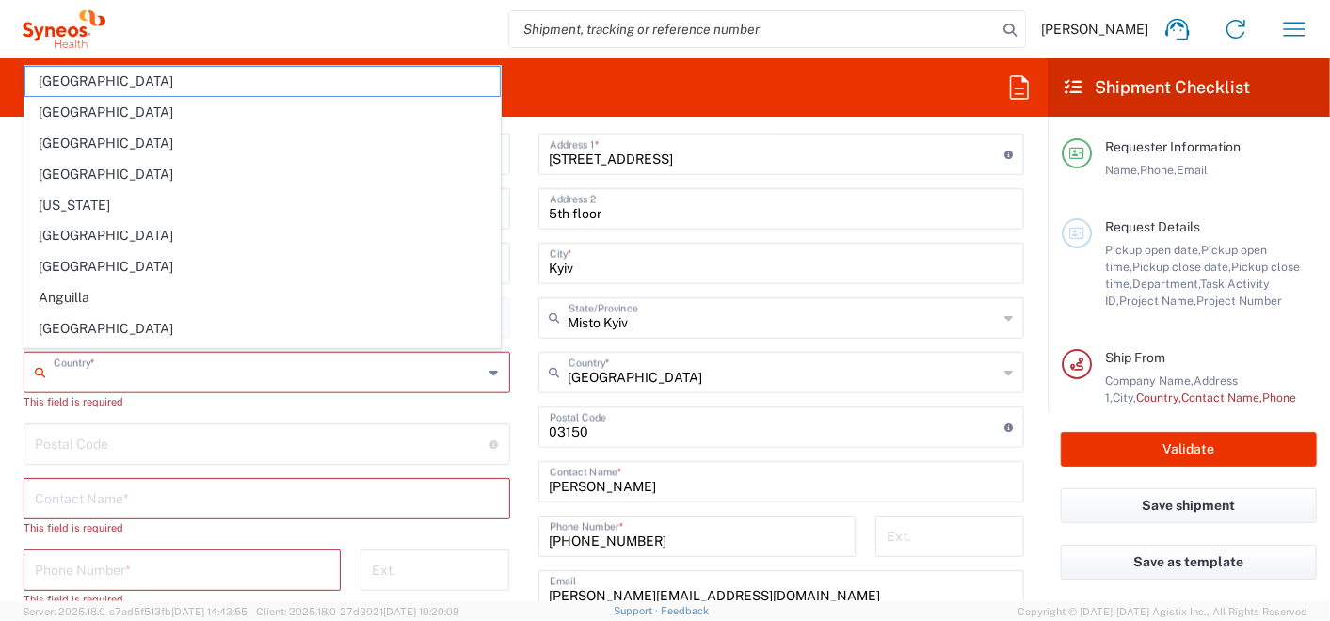
type input "Ukraine"
click at [50, 492] on input "text" at bounding box center [267, 497] width 464 height 33
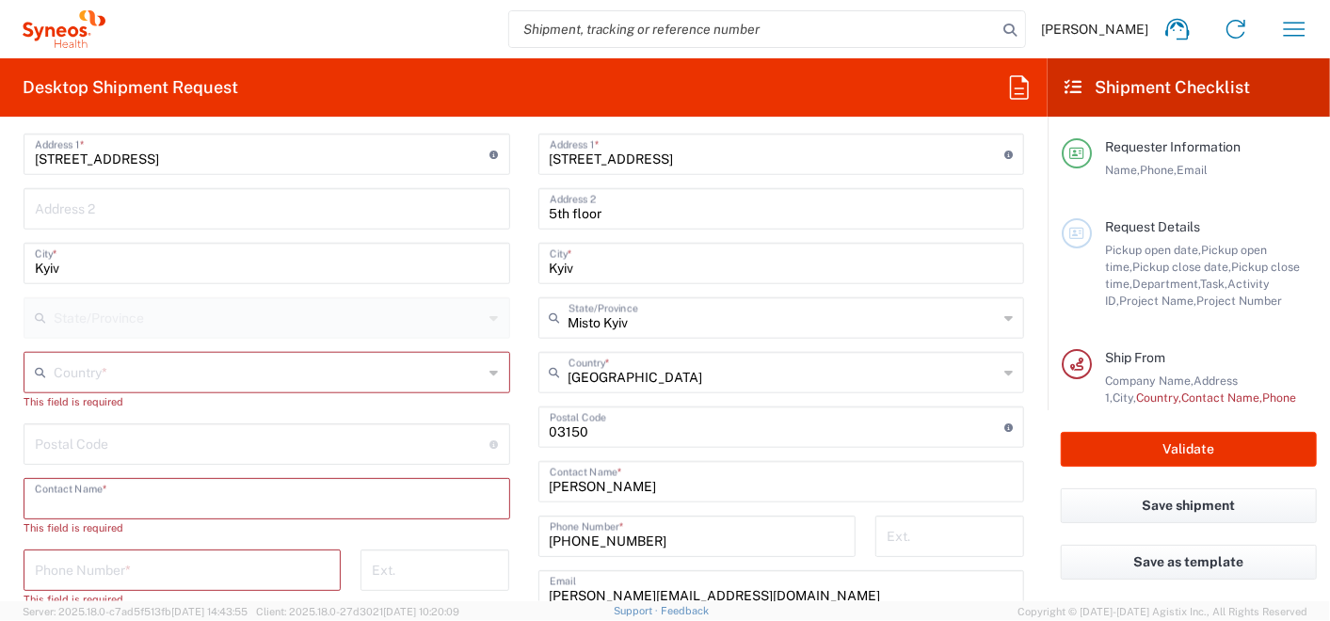
click at [102, 365] on input "text" at bounding box center [269, 371] width 430 height 33
drag, startPoint x: 80, startPoint y: 333, endPoint x: 51, endPoint y: 503, distance: 172.0
click at [80, 333] on span "Ukraine" at bounding box center [262, 333] width 475 height 29
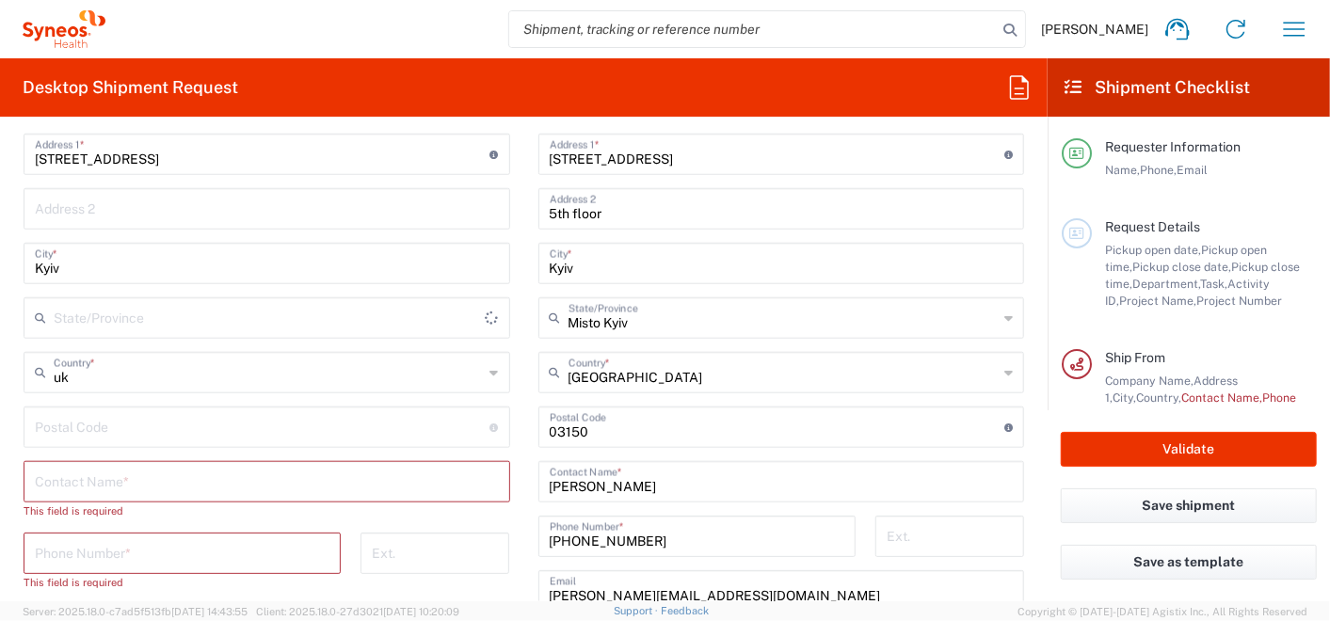
type input "Ukraine"
click at [64, 468] on input "text" at bounding box center [267, 480] width 464 height 33
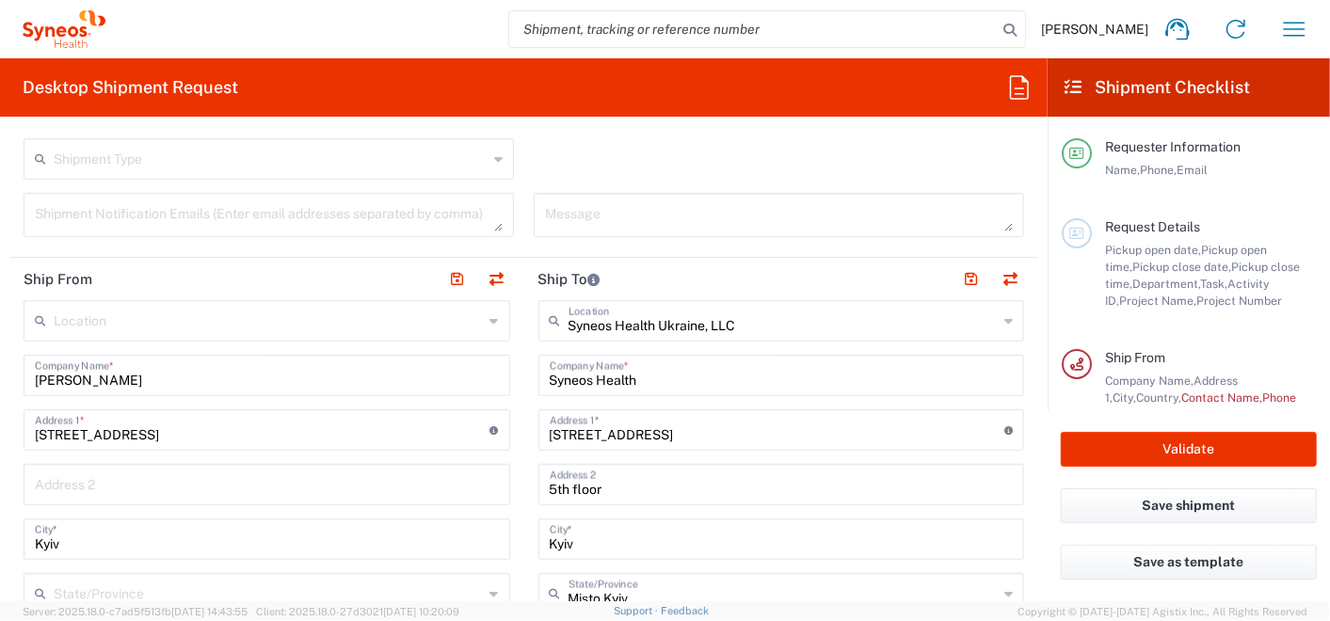
scroll to position [627, 0]
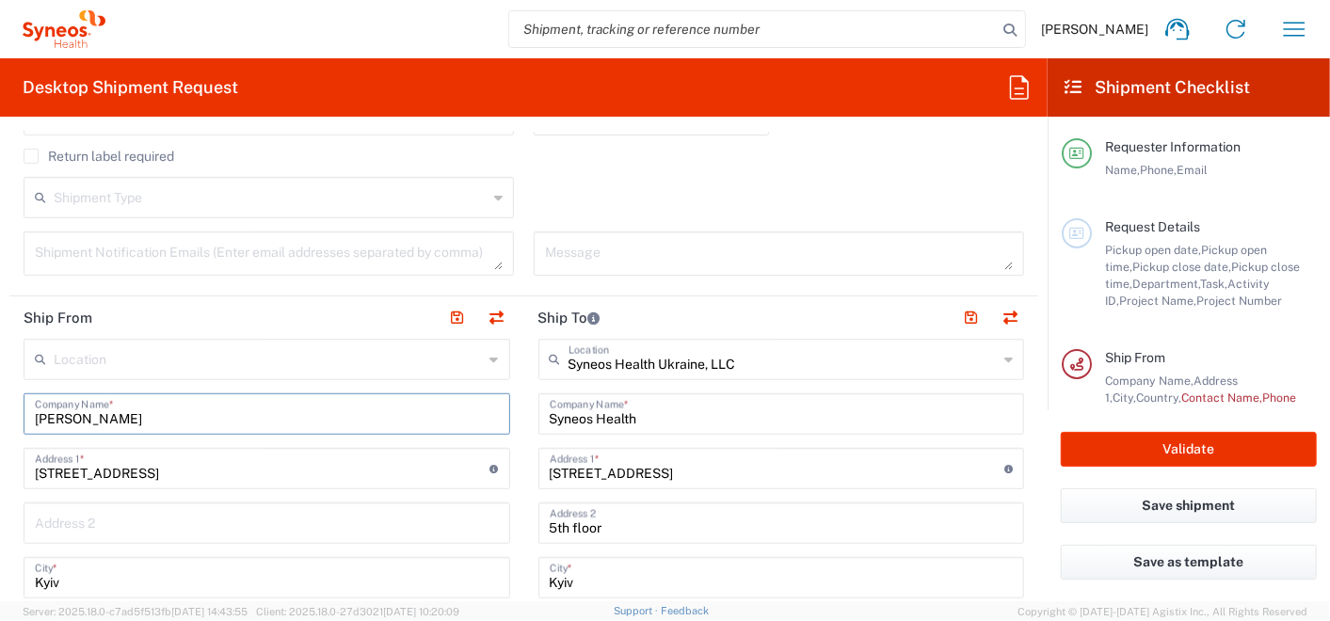
drag, startPoint x: 77, startPoint y: 409, endPoint x: 14, endPoint y: 410, distance: 63.1
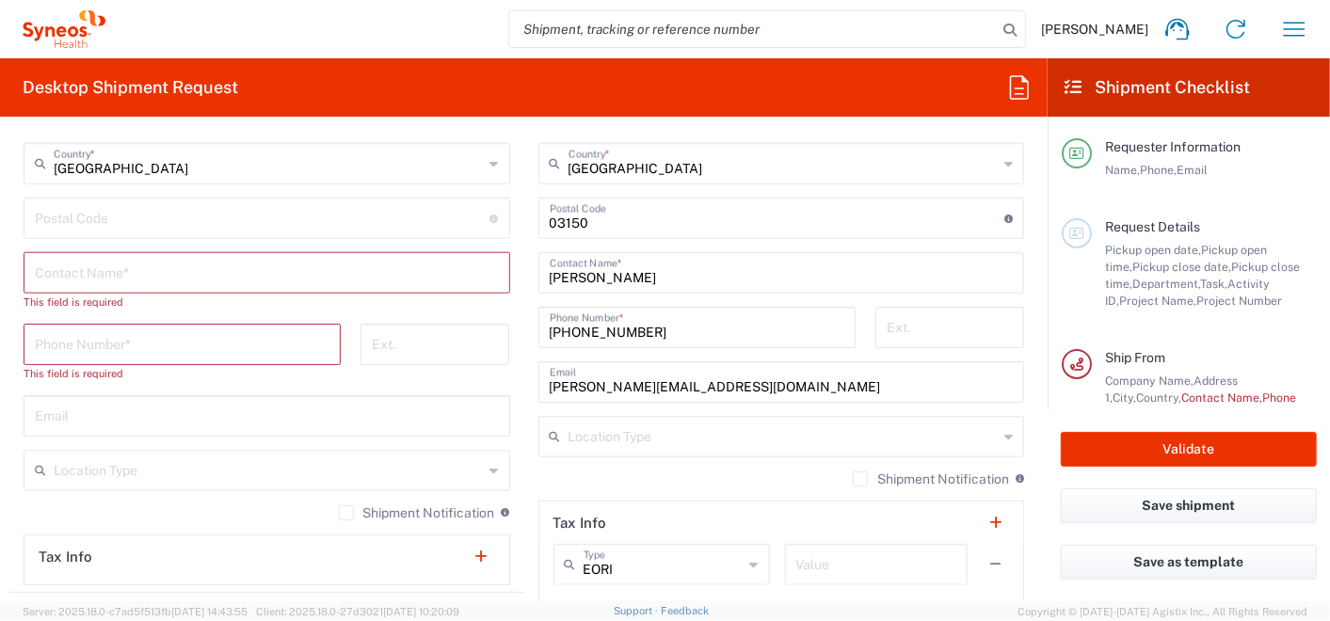
drag, startPoint x: 75, startPoint y: 266, endPoint x: 90, endPoint y: 372, distance: 107.5
click at [75, 266] on input "text" at bounding box center [267, 271] width 464 height 33
paste input "Daryna Kovpashko"
type input "Daryna Kovpashko"
click at [57, 345] on div "Phone Number *" at bounding box center [182, 344] width 317 height 41
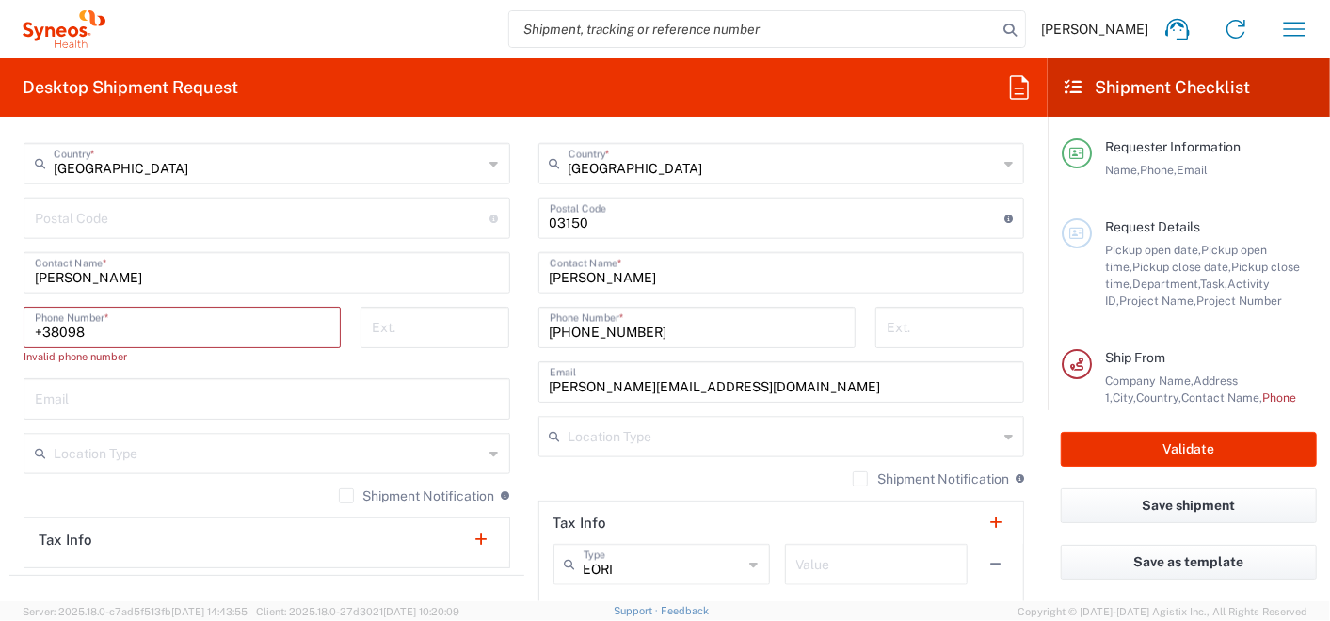
click at [69, 326] on input "+38098" at bounding box center [182, 326] width 295 height 33
click at [108, 329] on input "+38098" at bounding box center [182, 326] width 295 height 33
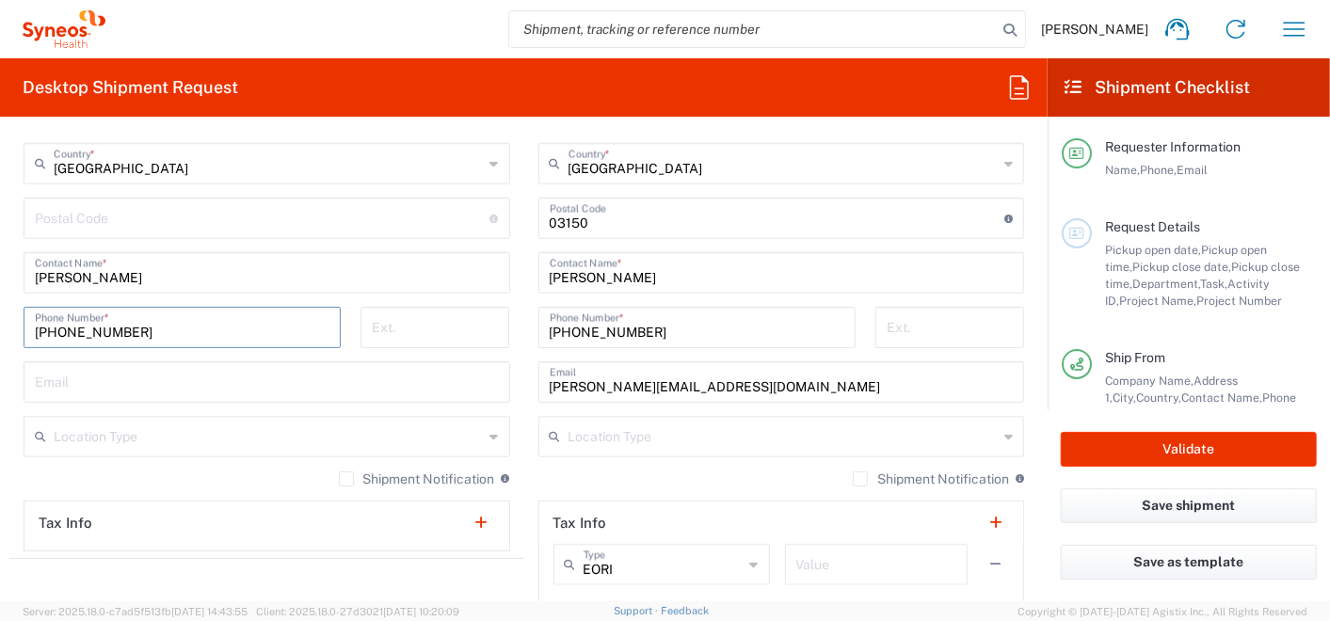
type input "+380982748603"
click at [43, 477] on div "Shipment Notification If checked, a shipment notification email will be sent to…" at bounding box center [267, 486] width 487 height 30
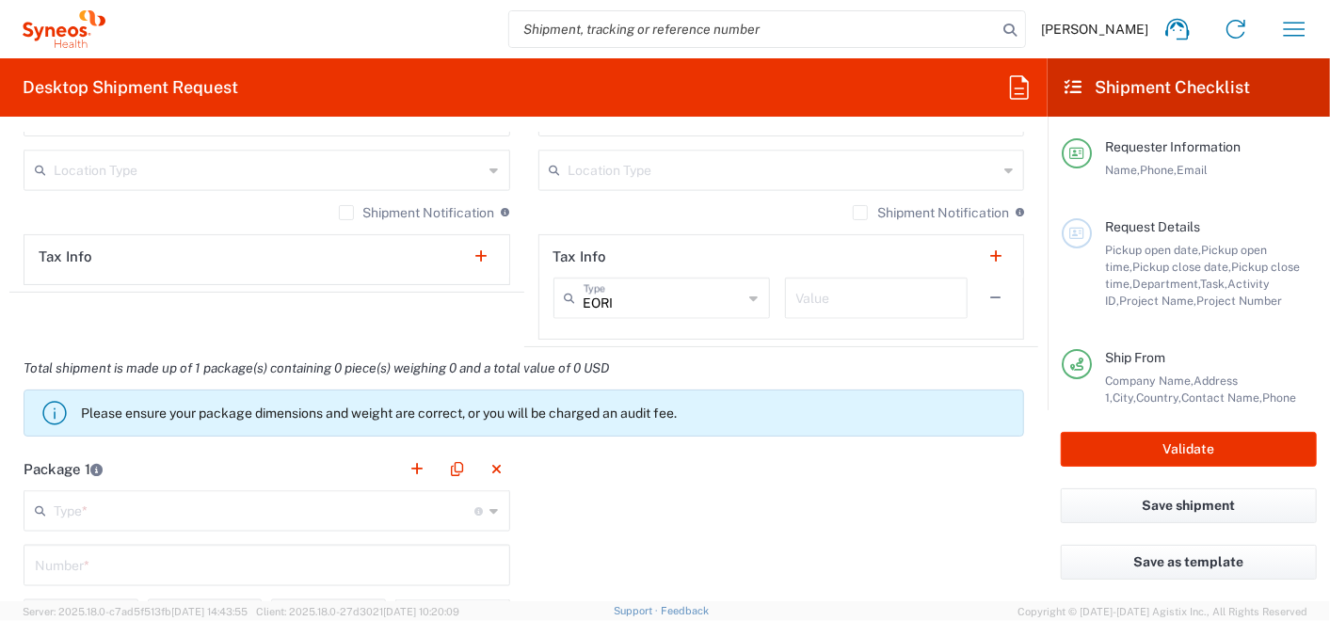
scroll to position [1464, 0]
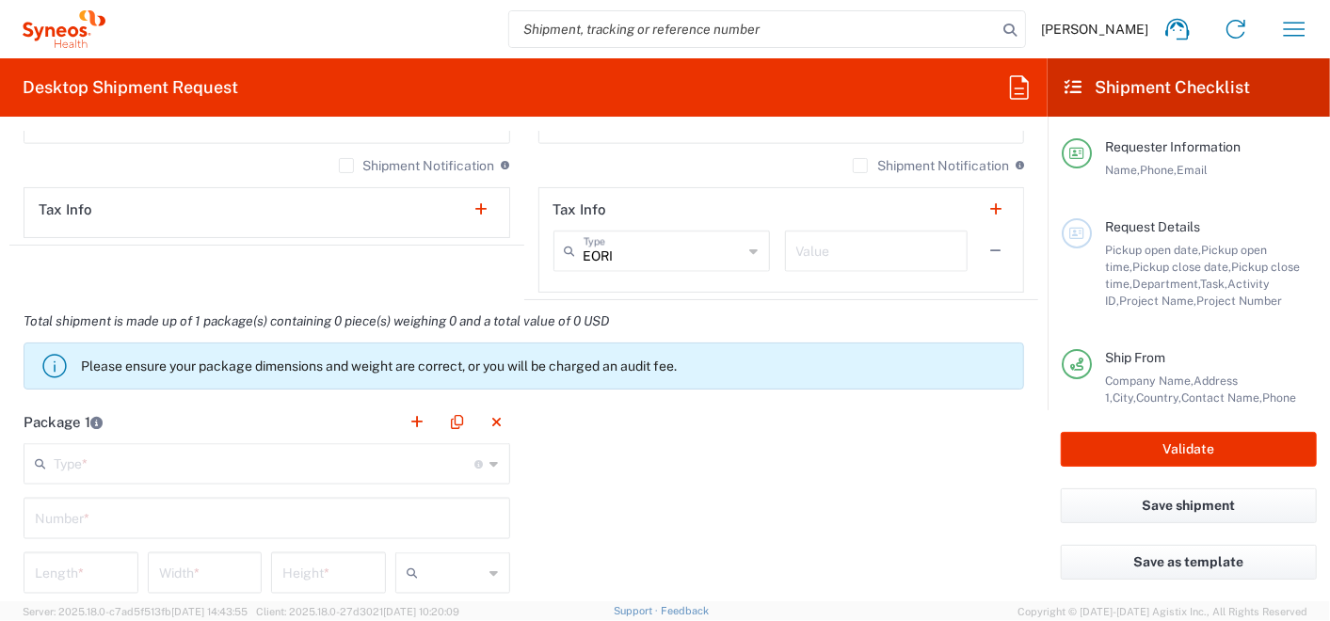
click at [258, 462] on input "text" at bounding box center [265, 462] width 422 height 33
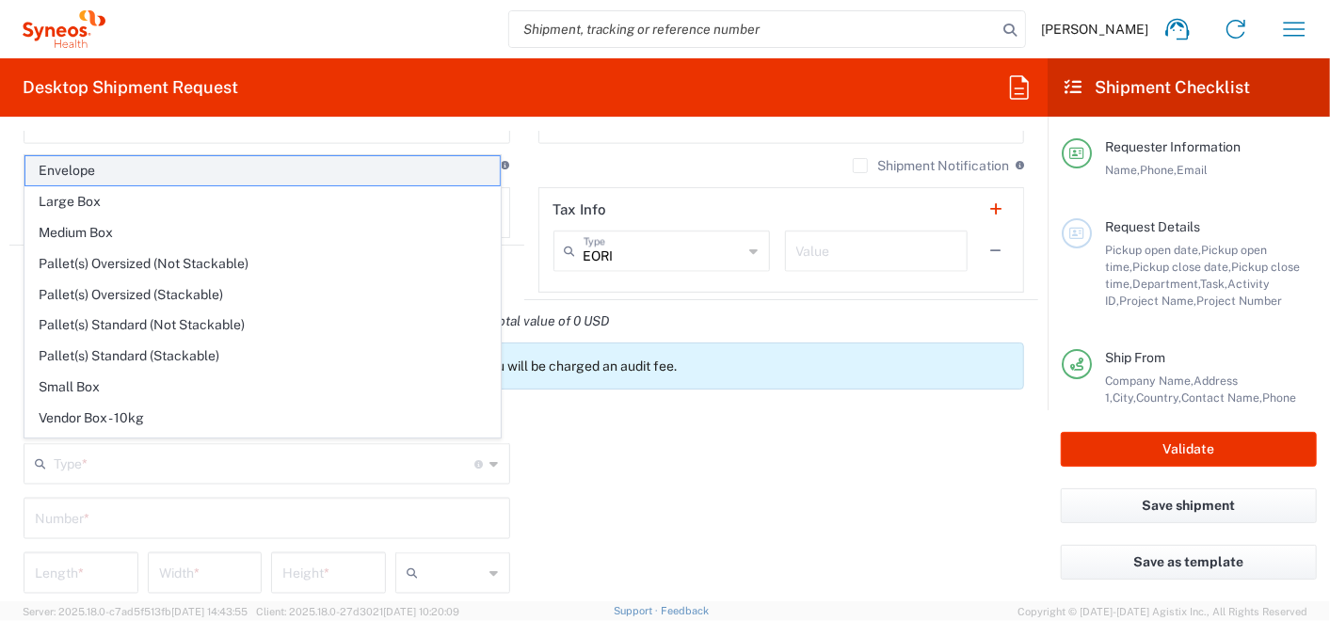
click at [94, 164] on span "Envelope" at bounding box center [262, 170] width 475 height 29
type input "Envelope"
type input "1"
type input "9.5"
type input "12.5"
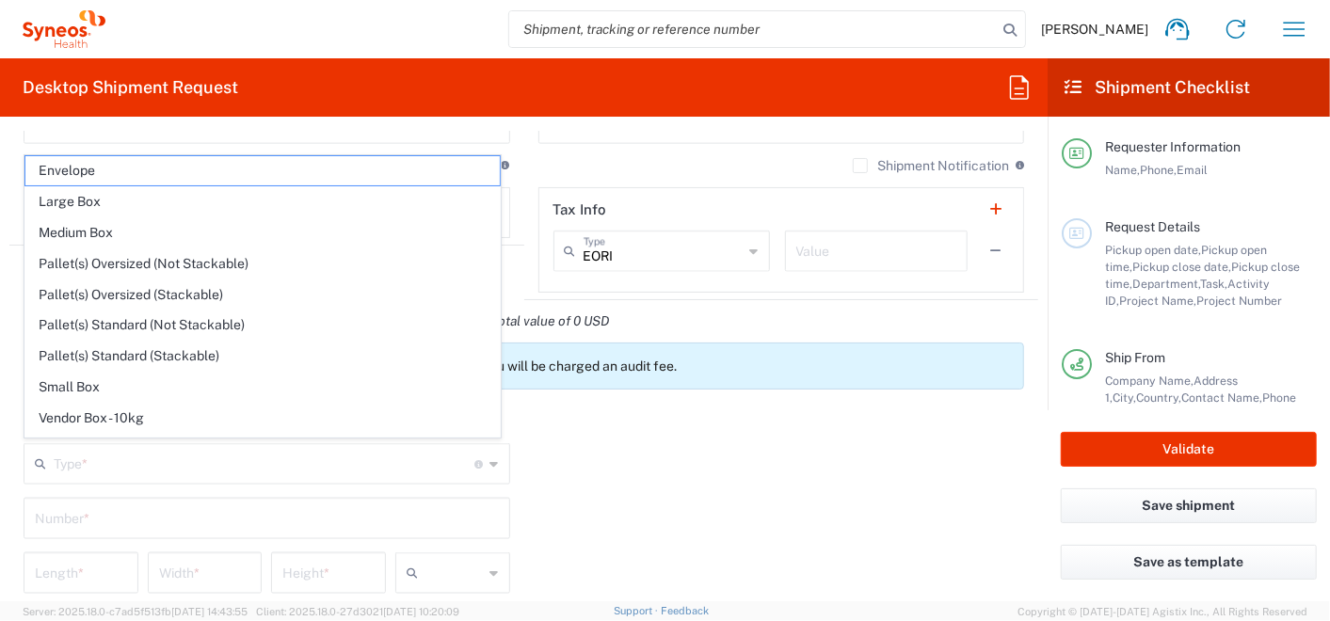
type input "0.25"
type input "in"
type input "0.45"
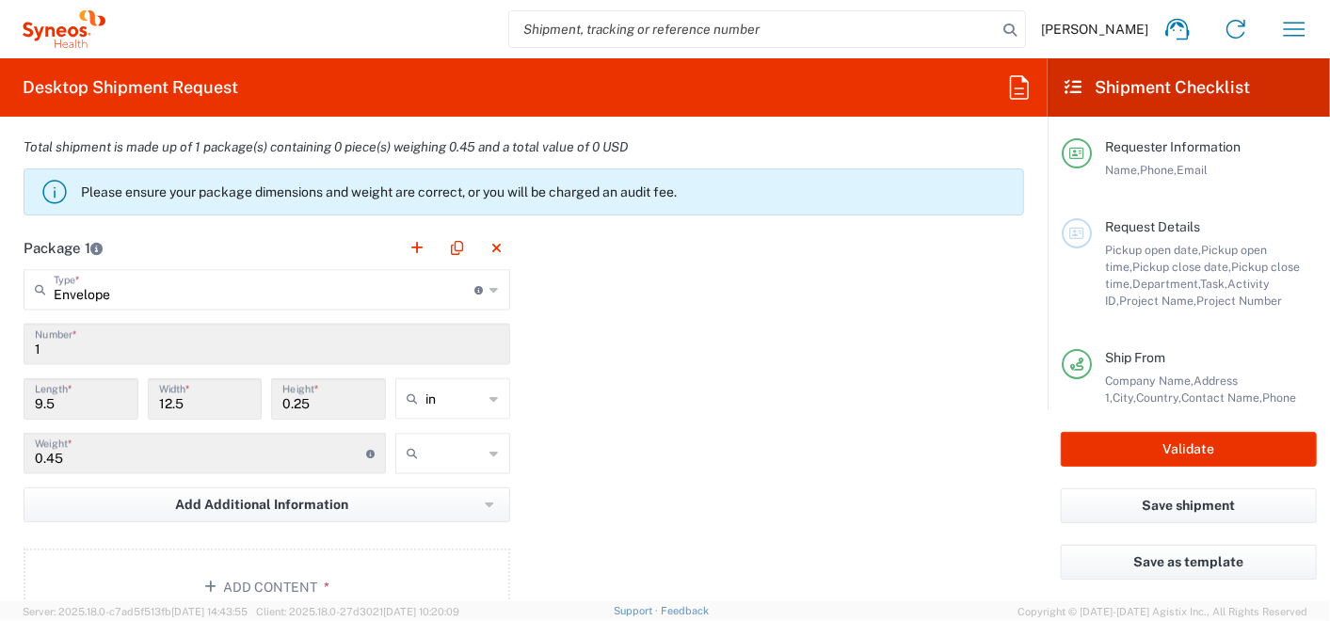
scroll to position [1673, 0]
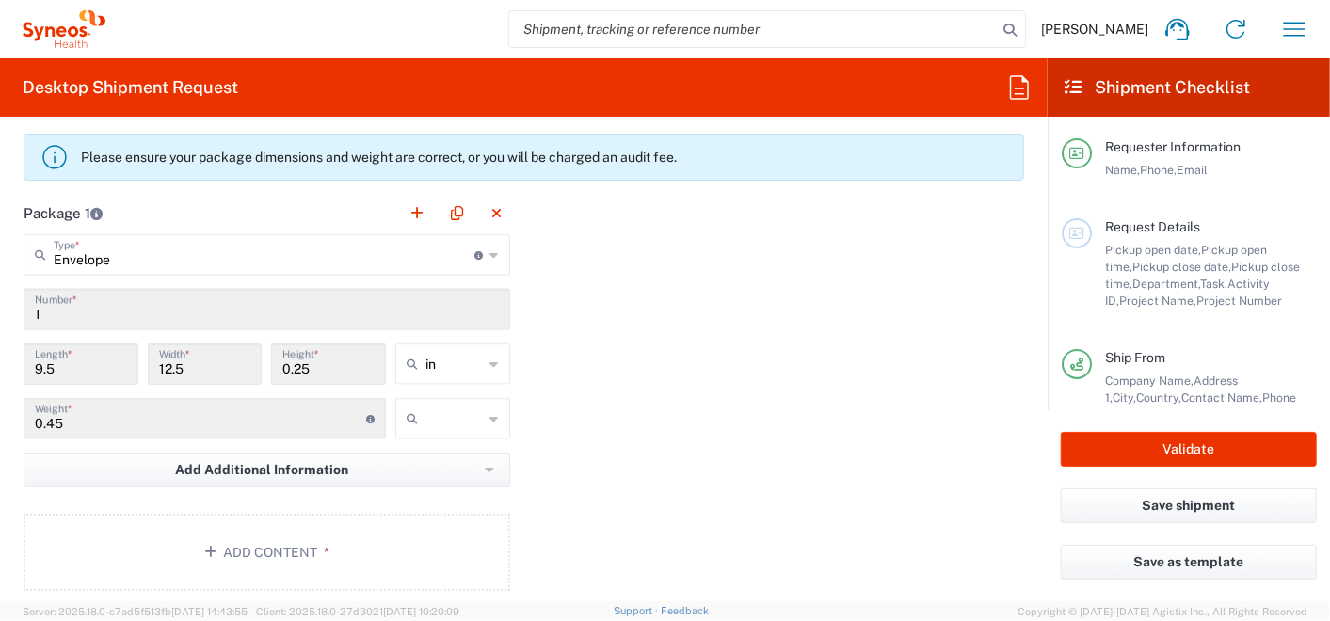
click at [418, 349] on icon at bounding box center [416, 364] width 19 height 30
click at [426, 357] on input "in" at bounding box center [455, 364] width 58 height 30
click at [417, 429] on span "cm" at bounding box center [446, 431] width 109 height 29
type input "24.13"
type input "31.75"
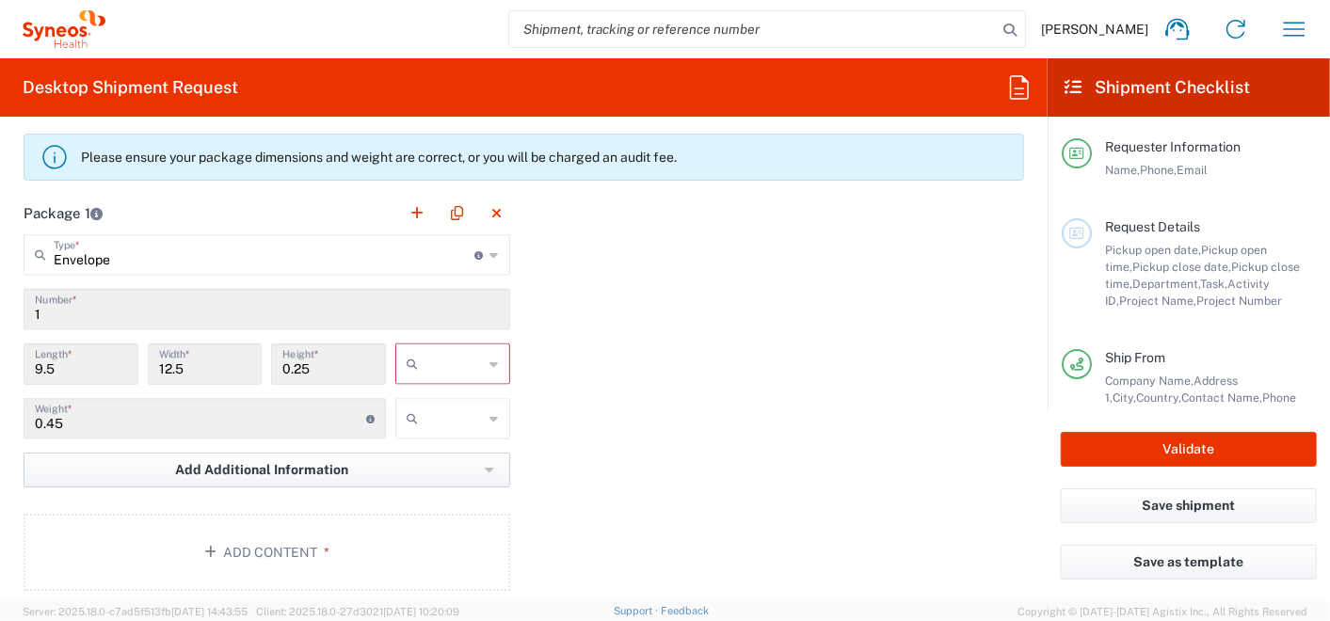
type input "0.64"
type input "cm"
click at [435, 421] on input "text" at bounding box center [455, 419] width 58 height 30
click at [0, 0] on span "kgs" at bounding box center [0, 0] width 0 height 0
type input "kgs"
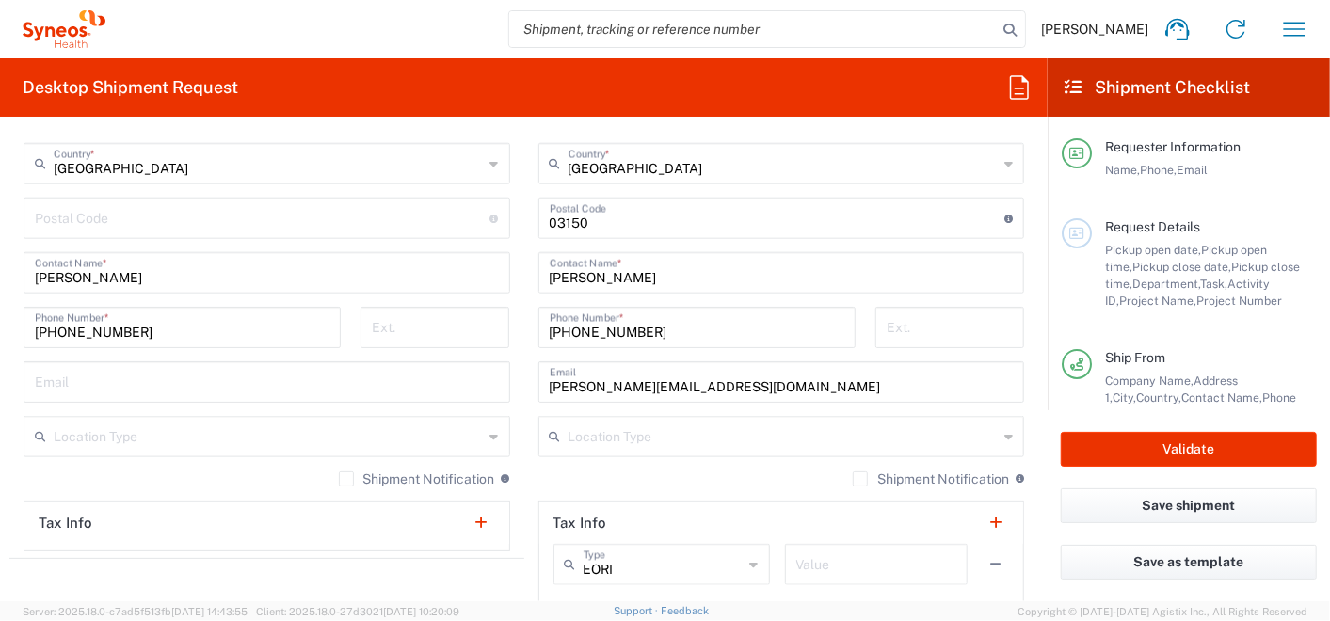
scroll to position [732, 0]
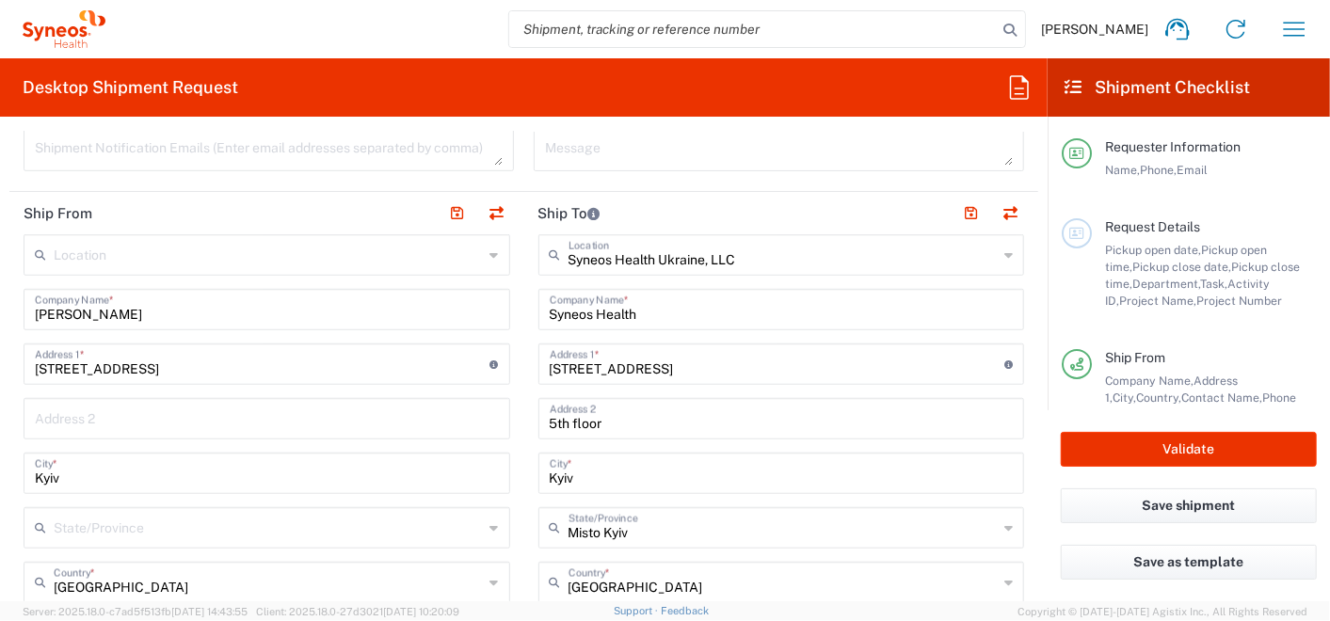
click at [168, 314] on input "Daryna Kovpashko" at bounding box center [267, 308] width 464 height 33
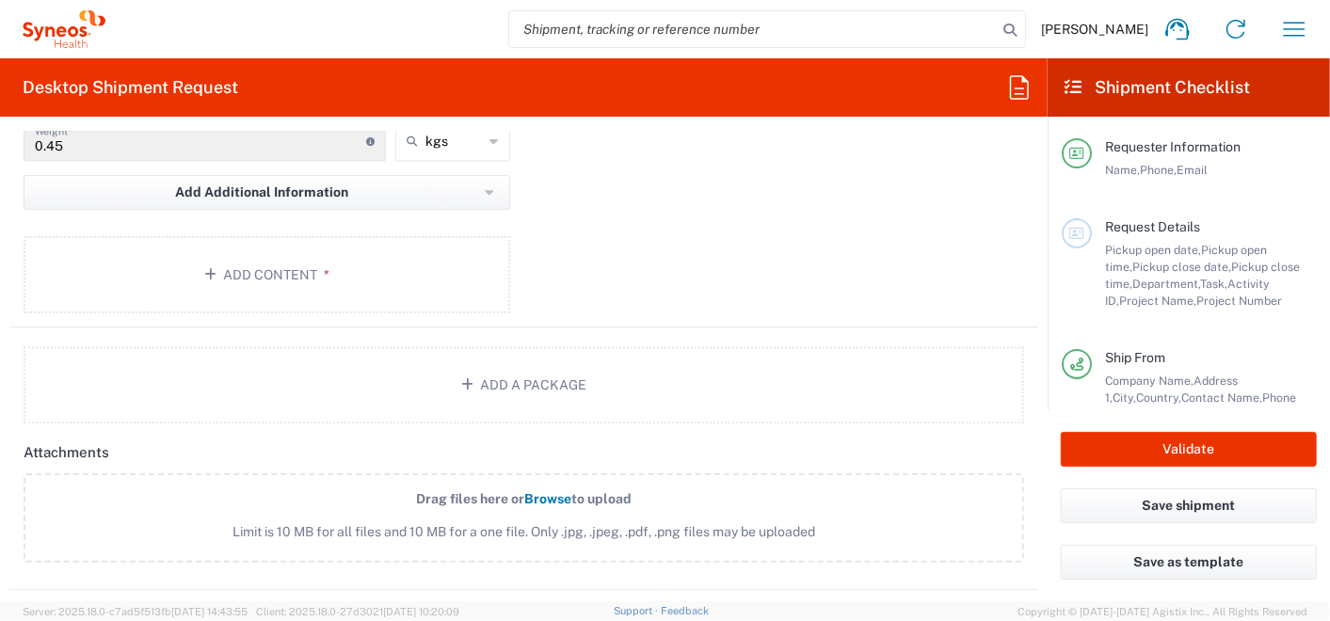
scroll to position [2301, 0]
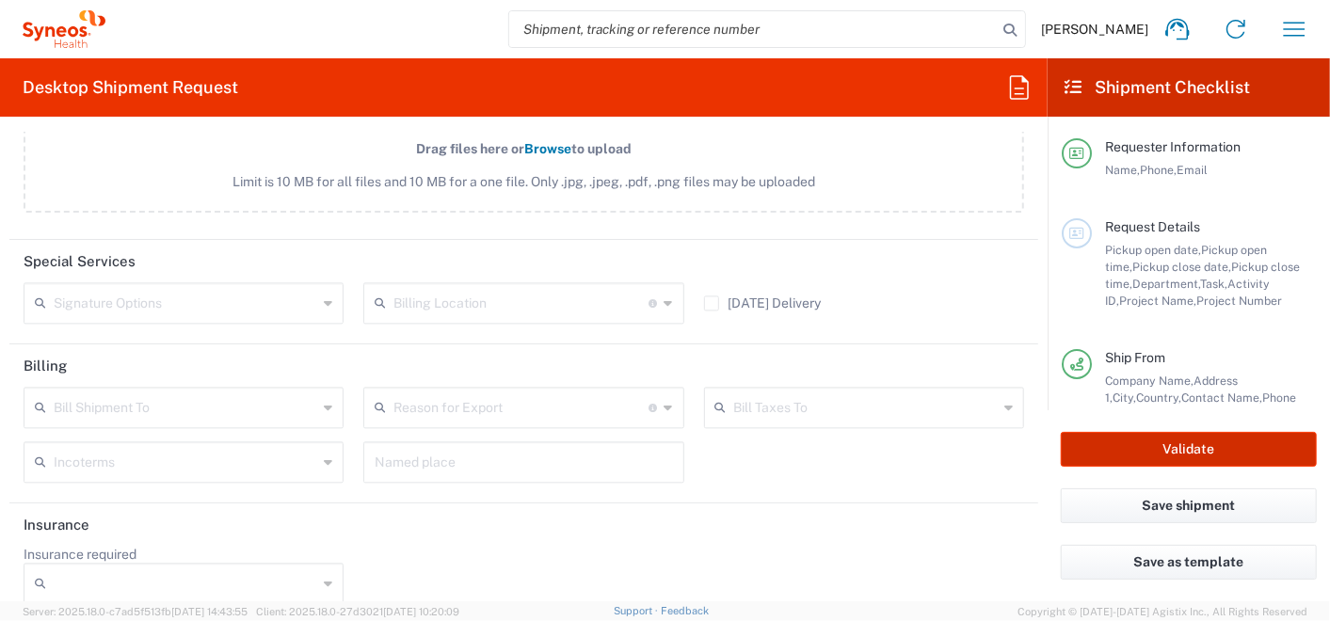
type input "Daryna Kovpashko, Cancer Institute, Clinic 1"
click at [1105, 448] on button "Validate" at bounding box center [1189, 449] width 256 height 35
type input "7065042"
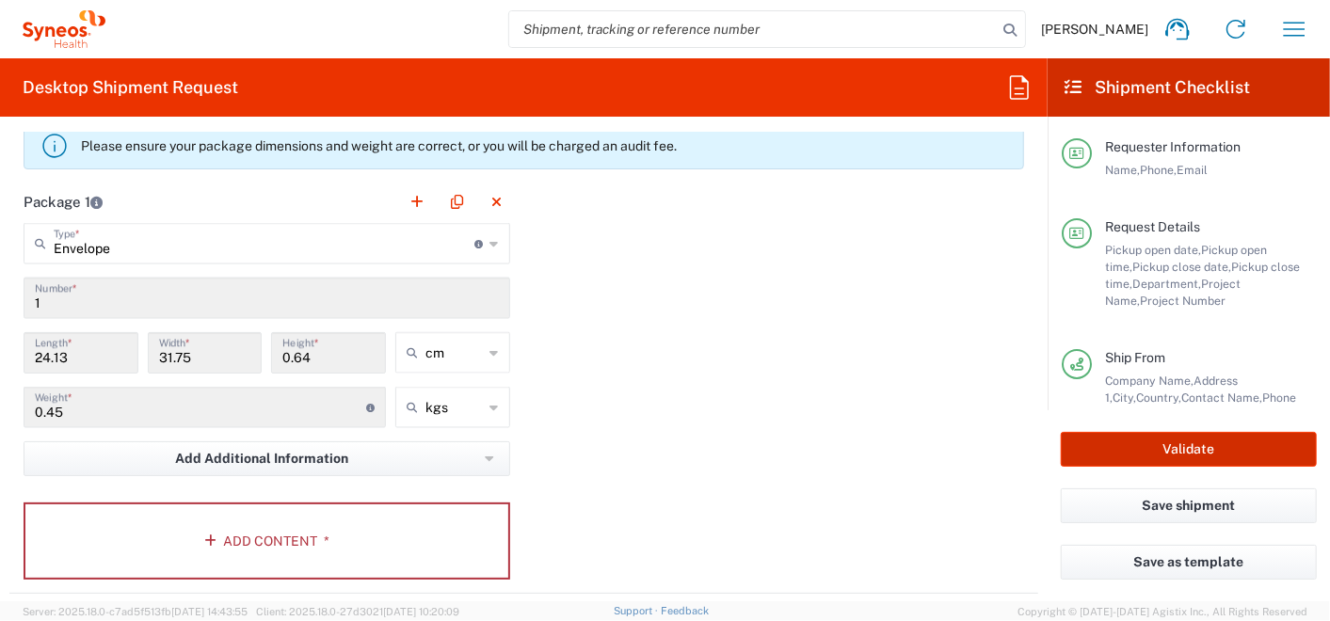
scroll to position [1673, 0]
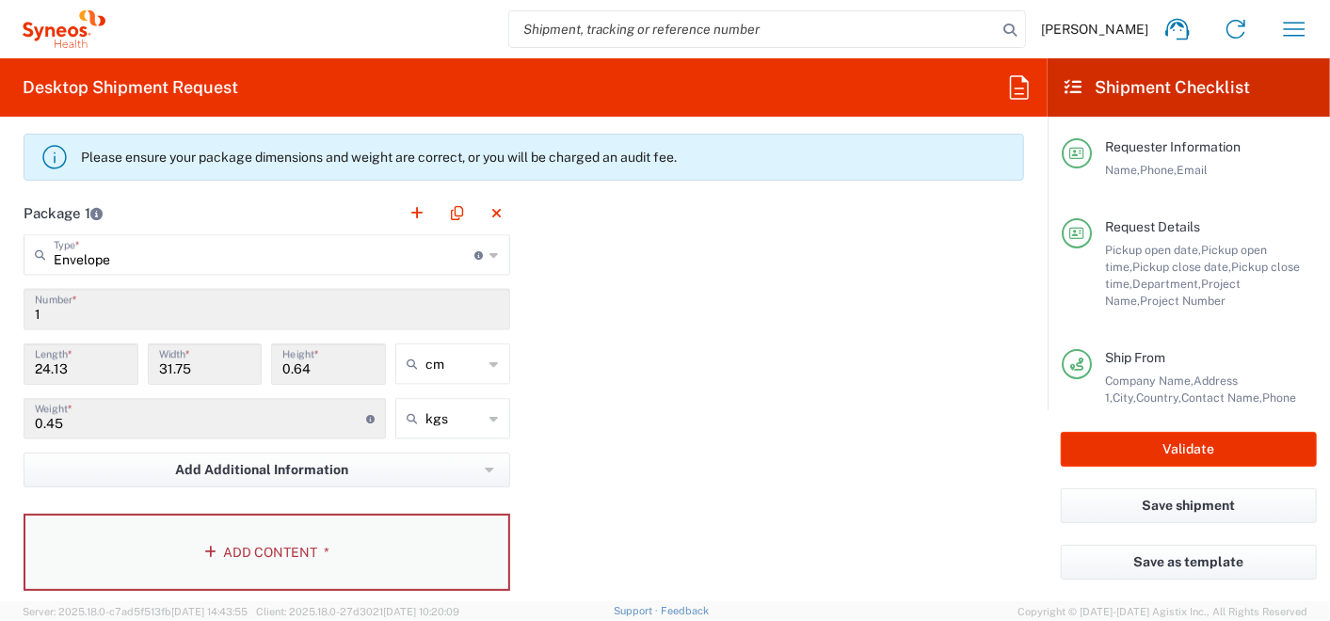
click at [232, 542] on button "Add Content *" at bounding box center [267, 552] width 487 height 77
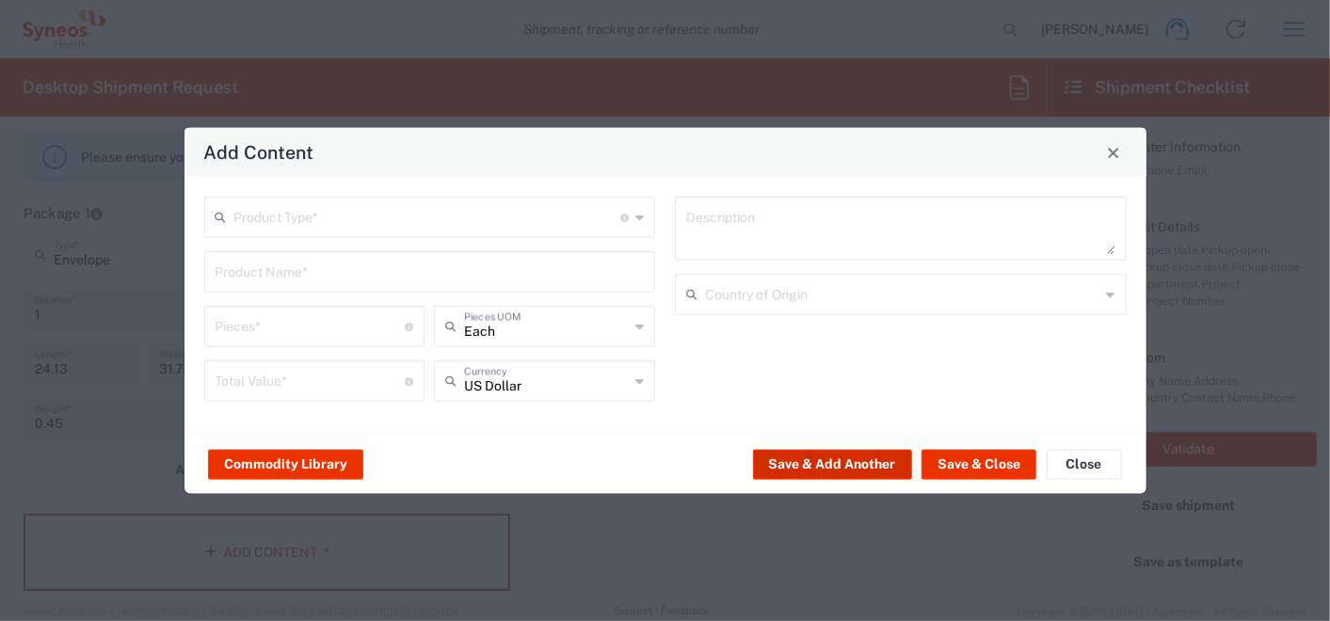
drag, startPoint x: 844, startPoint y: 457, endPoint x: 976, endPoint y: 435, distance: 134.5
click at [215, 456] on div "Commodity Library Save & Add Another Save & Close Close" at bounding box center [666, 464] width 962 height 59
click at [487, 199] on div "Product Type * Document: Paper document generated internally by Syneos, a clien…" at bounding box center [430, 217] width 452 height 41
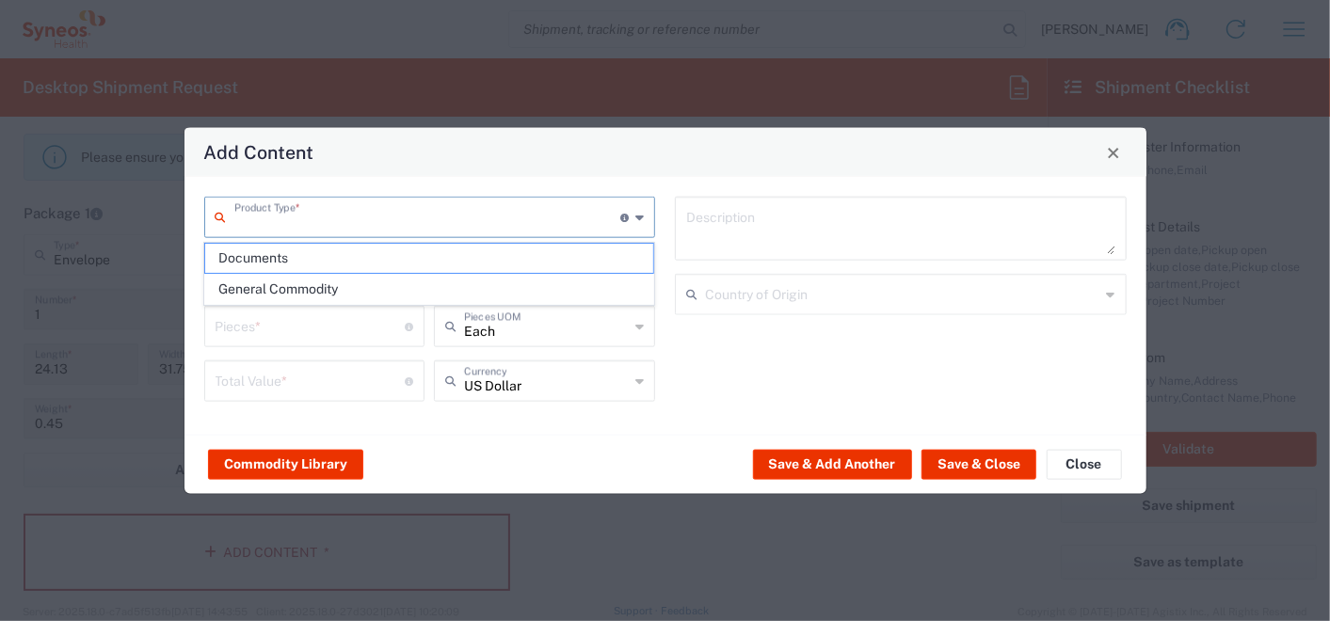
click at [390, 218] on input "text" at bounding box center [427, 216] width 387 height 33
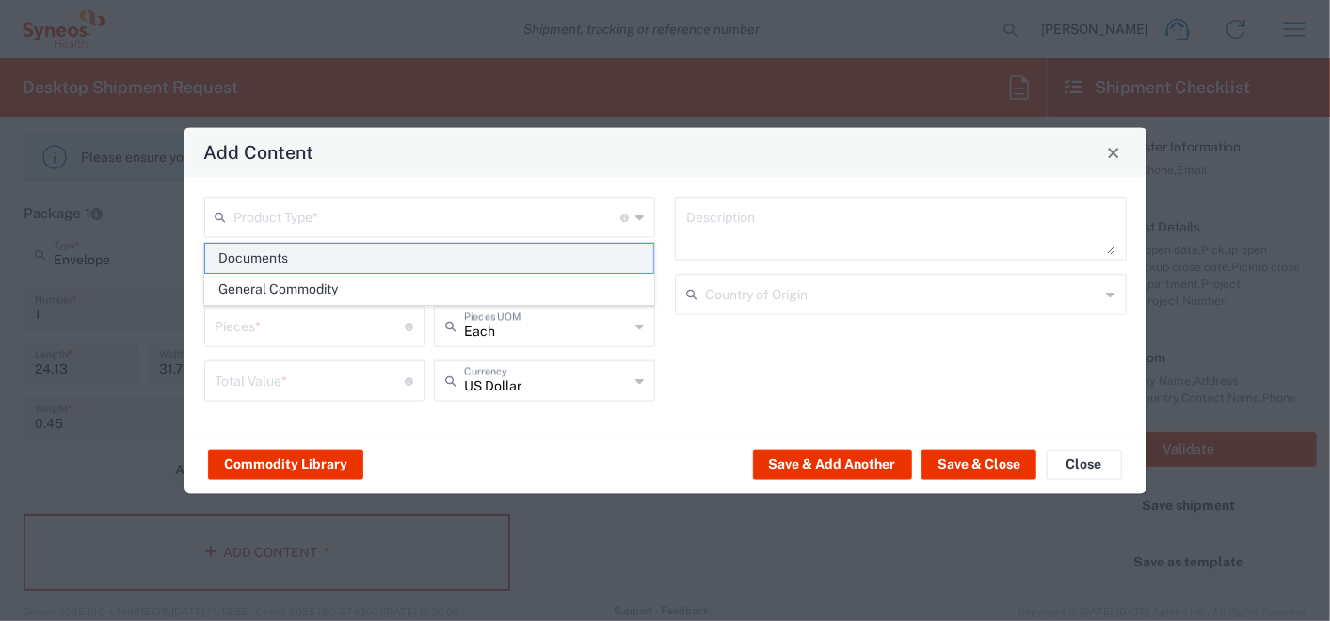
click at [258, 259] on span "Documents" at bounding box center [429, 258] width 448 height 29
type input "Documents"
type input "1"
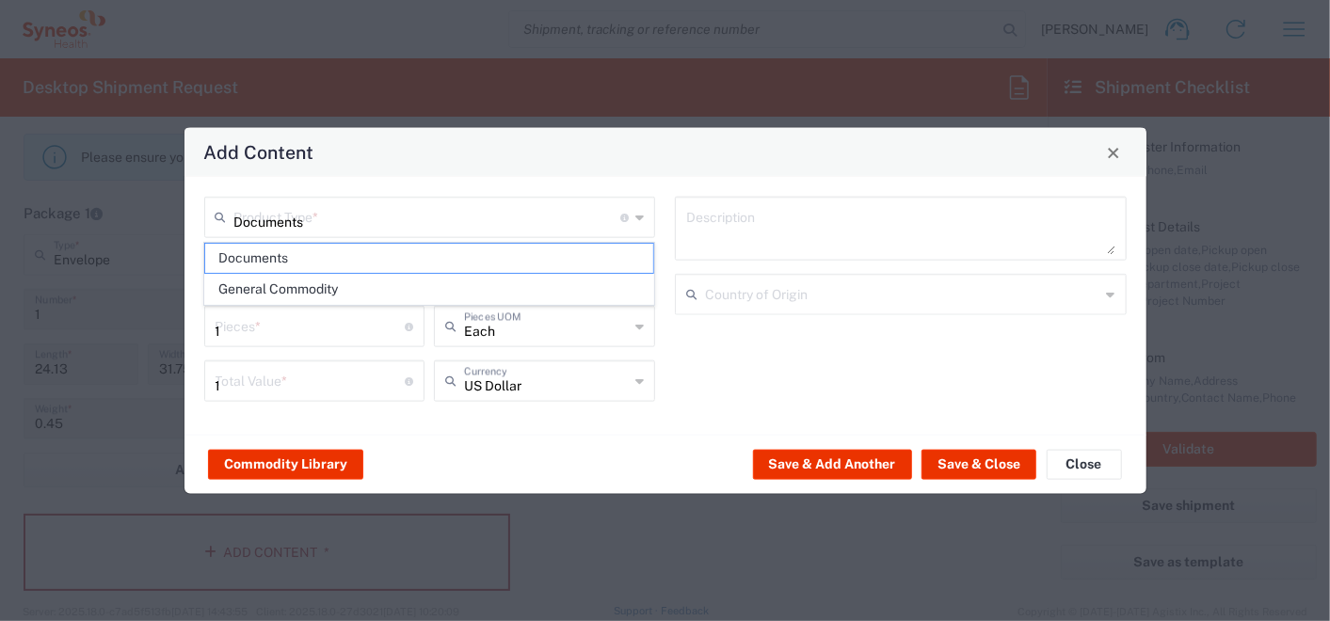
type textarea "Documents"
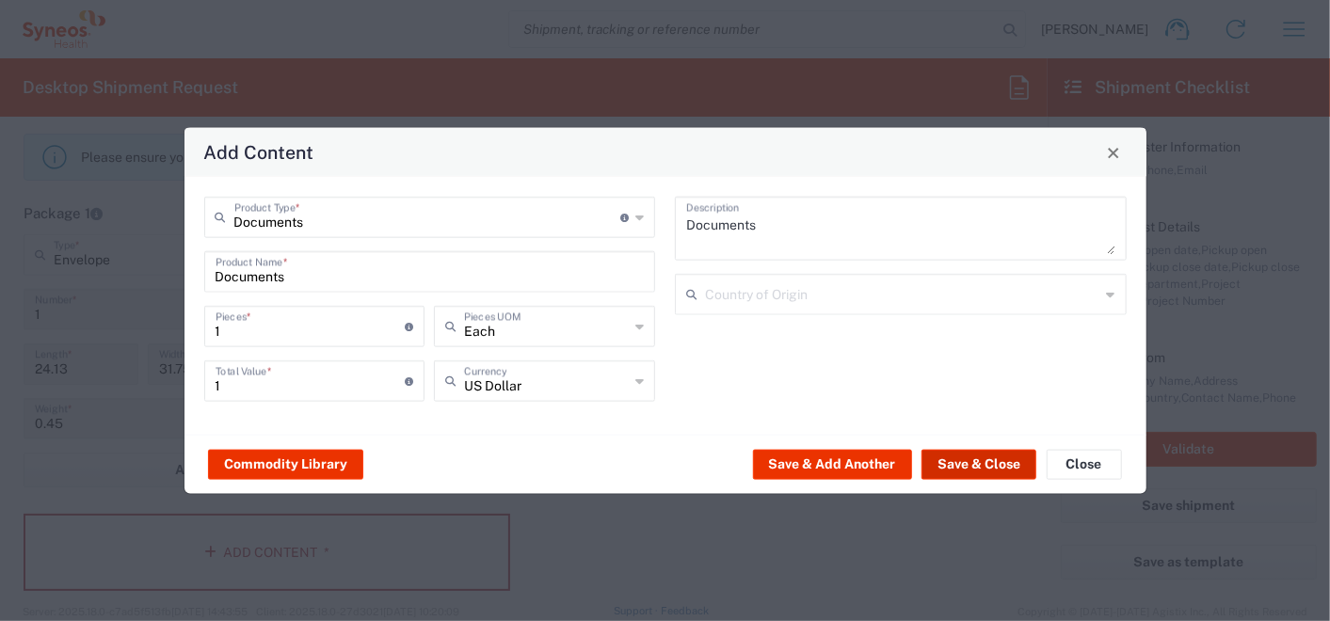
click at [970, 456] on button "Save & Close" at bounding box center [979, 464] width 115 height 30
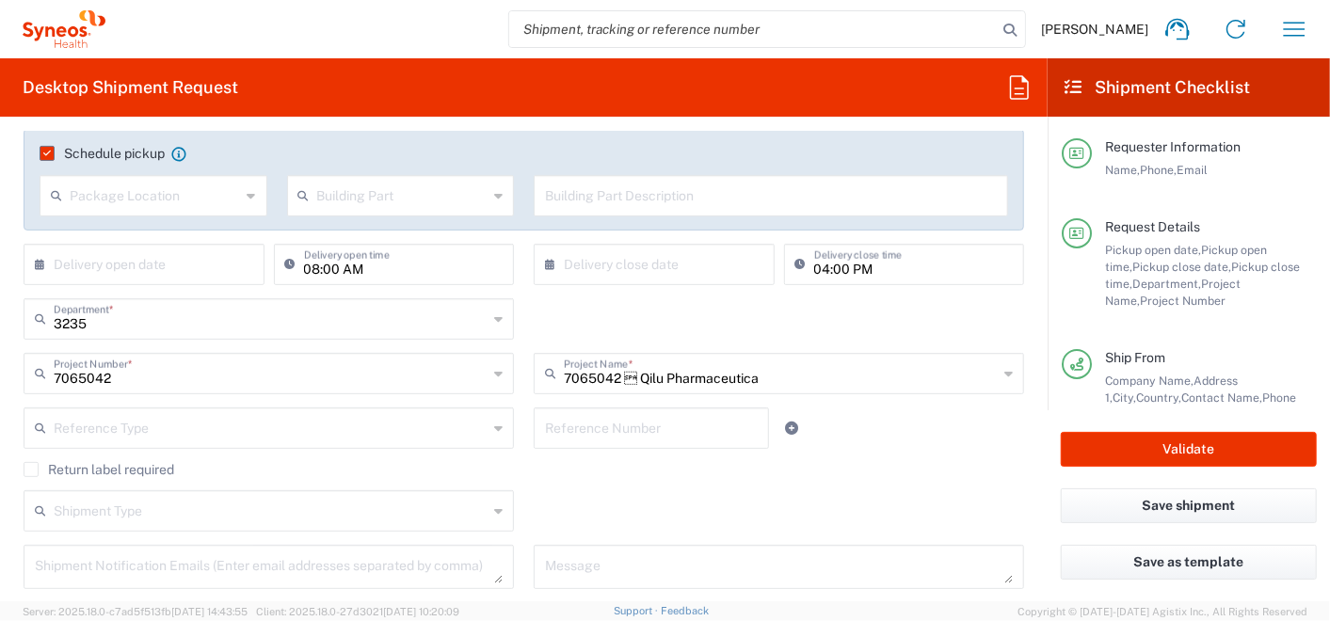
scroll to position [209, 0]
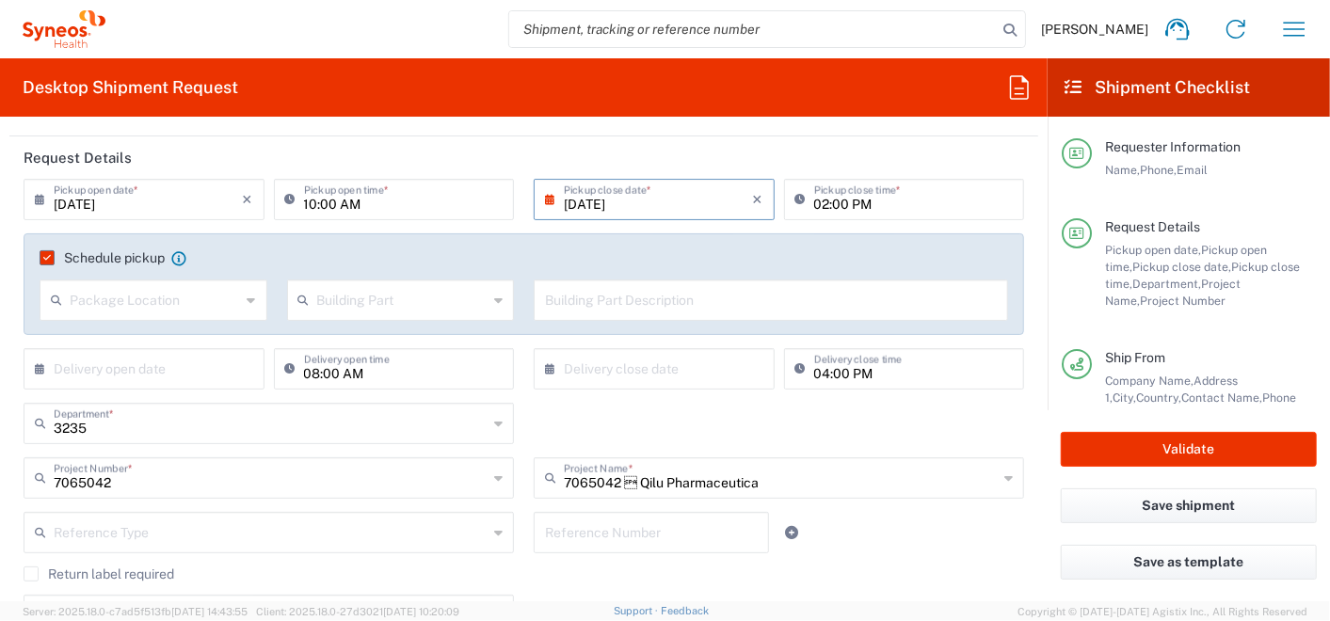
click at [593, 206] on input "09/11/2025" at bounding box center [658, 198] width 189 height 33
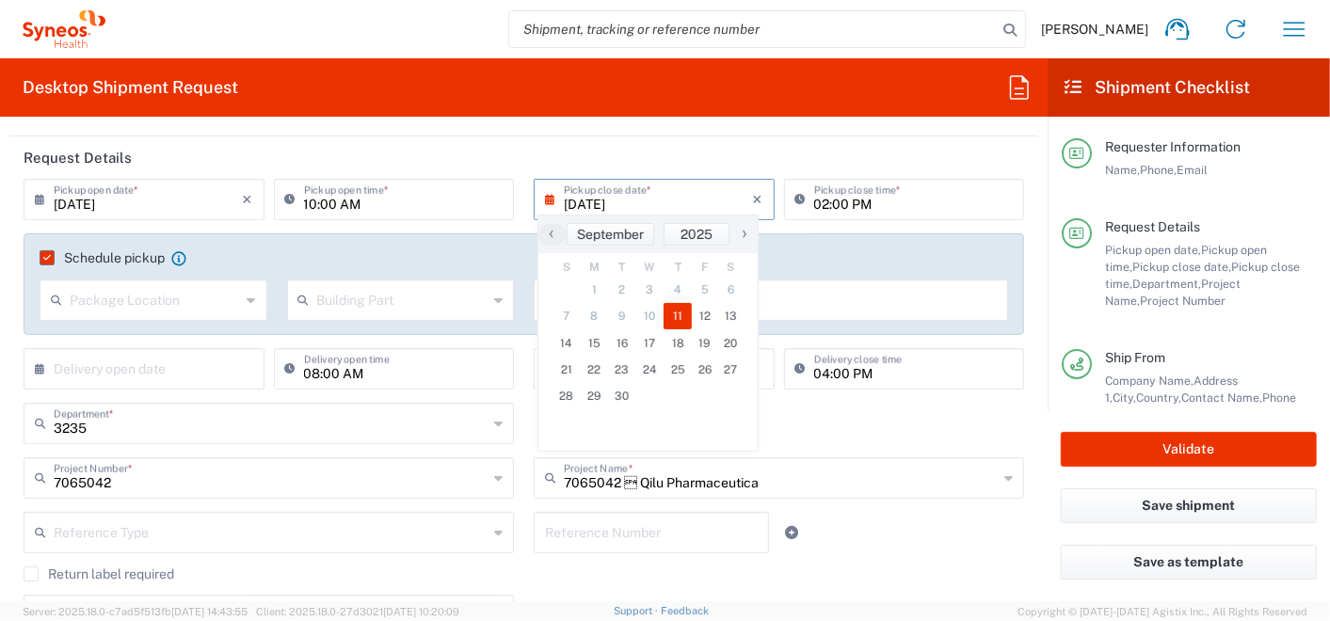
click at [102, 197] on input "09/11/2025" at bounding box center [148, 198] width 189 height 33
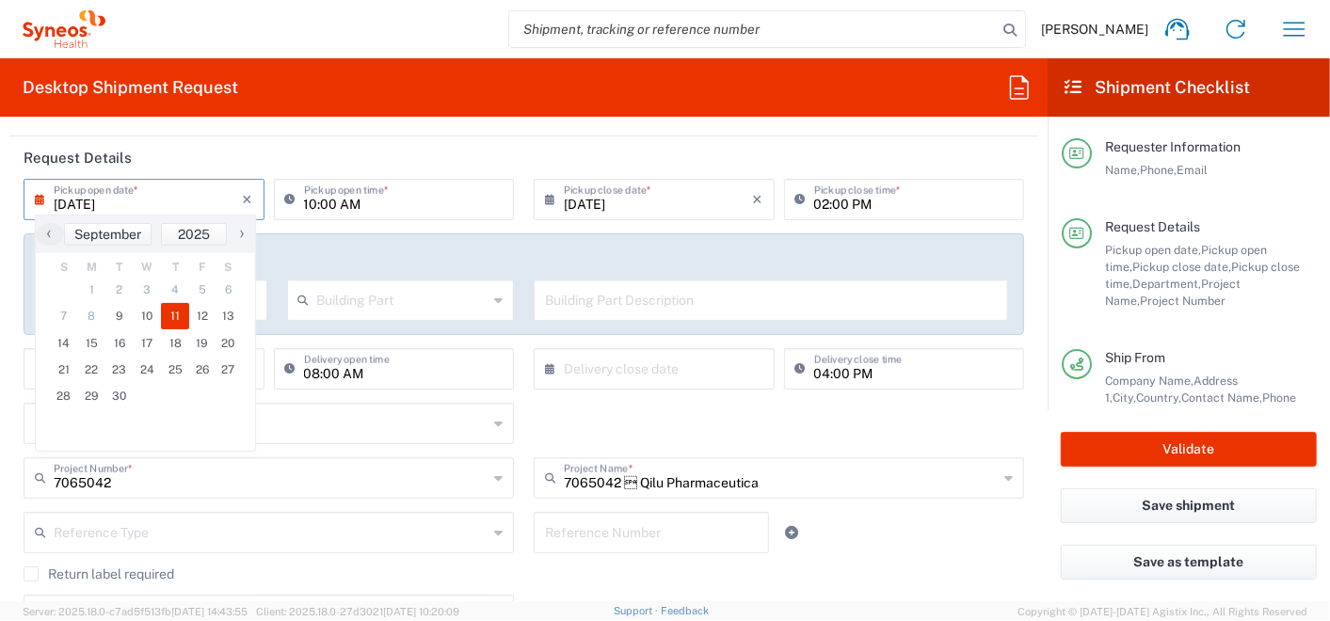
click at [82, 202] on input "09/11/2025" at bounding box center [148, 198] width 189 height 33
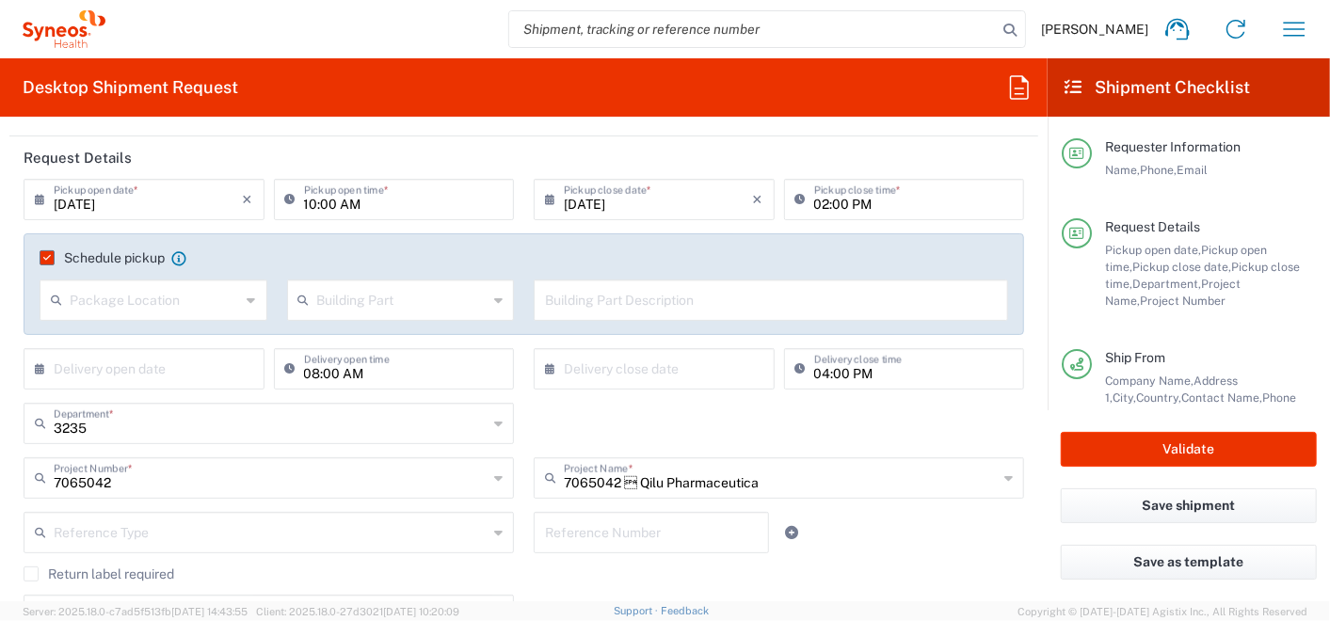
click at [119, 203] on input "09/11/2025" at bounding box center [148, 198] width 189 height 33
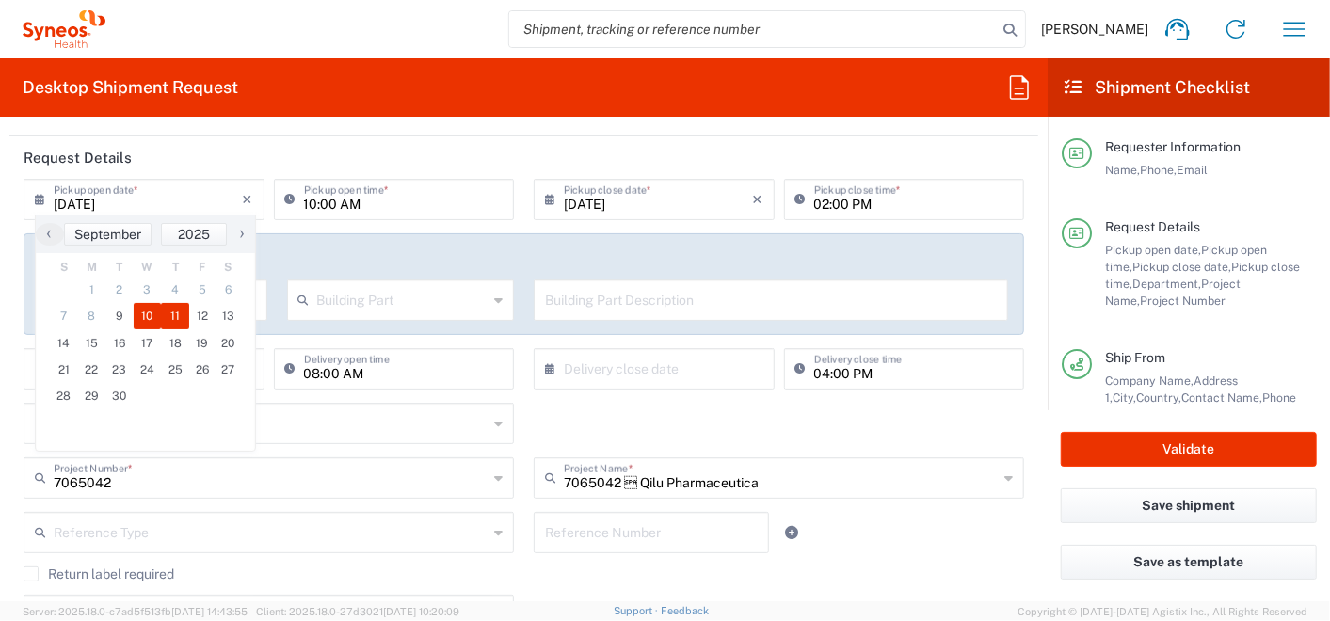
click at [151, 321] on span "10" at bounding box center [148, 316] width 28 height 26
type input "09/10/2025"
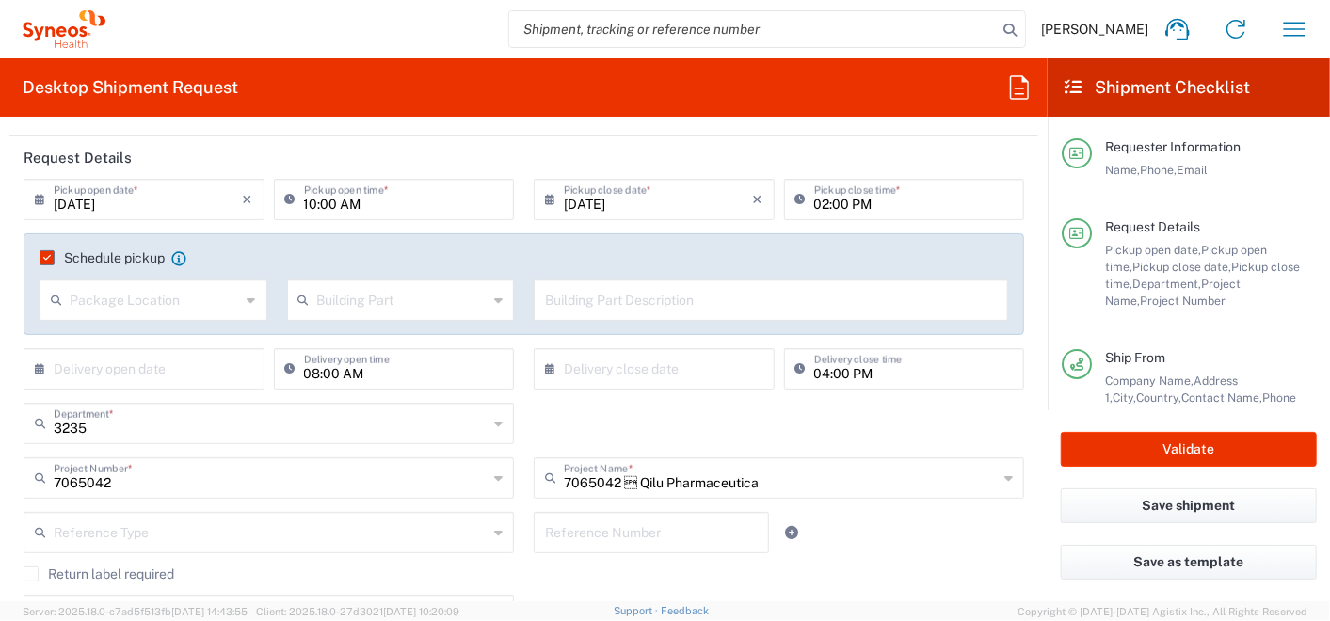
click at [619, 204] on input "09/10/2025" at bounding box center [658, 198] width 189 height 33
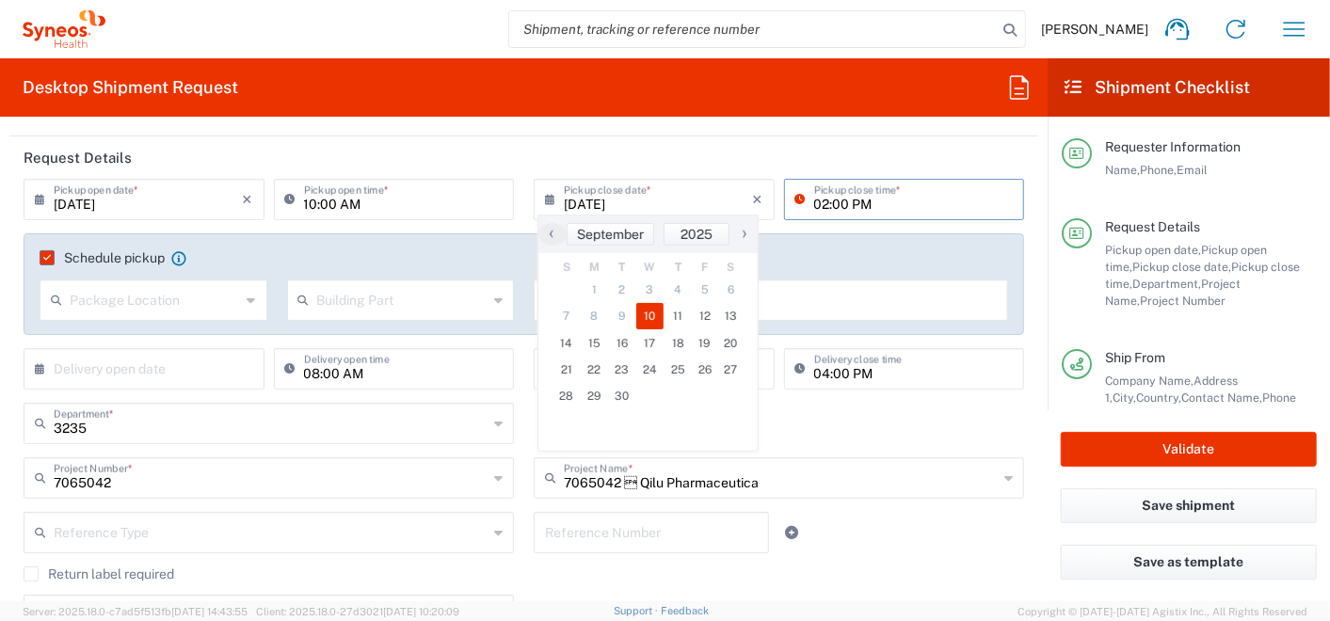
click at [814, 204] on input "02:00 PM" at bounding box center [914, 198] width 200 height 33
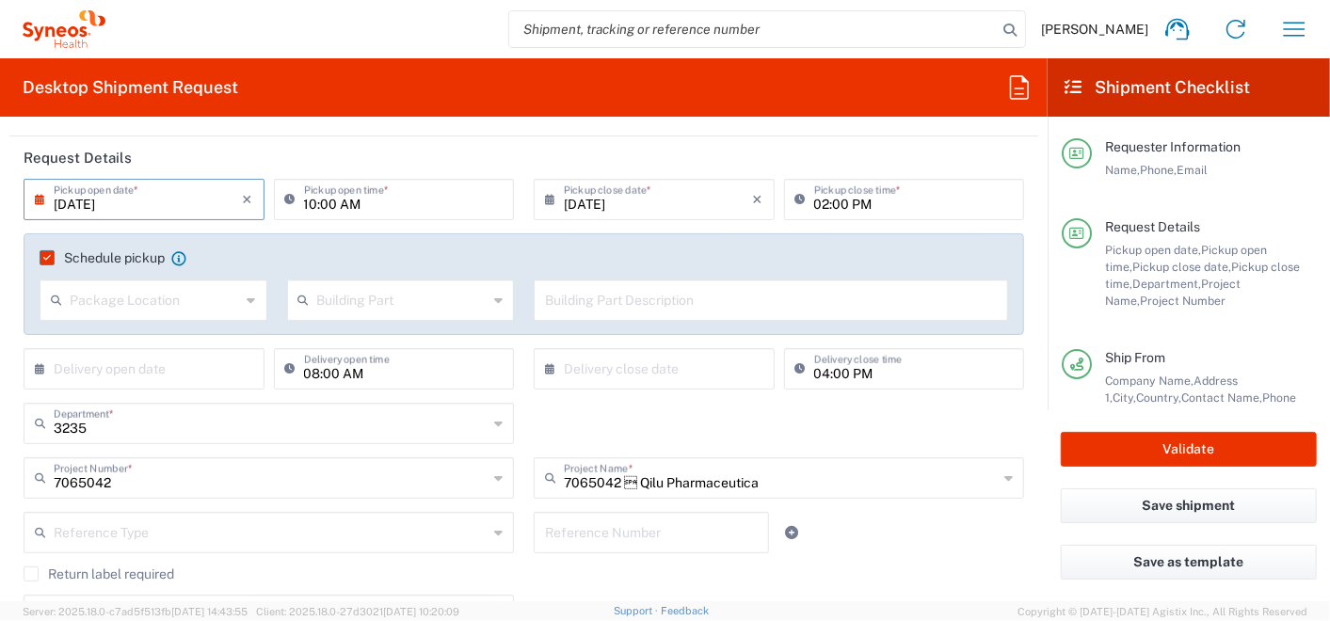
click at [85, 196] on input "09/10/2025" at bounding box center [148, 198] width 189 height 33
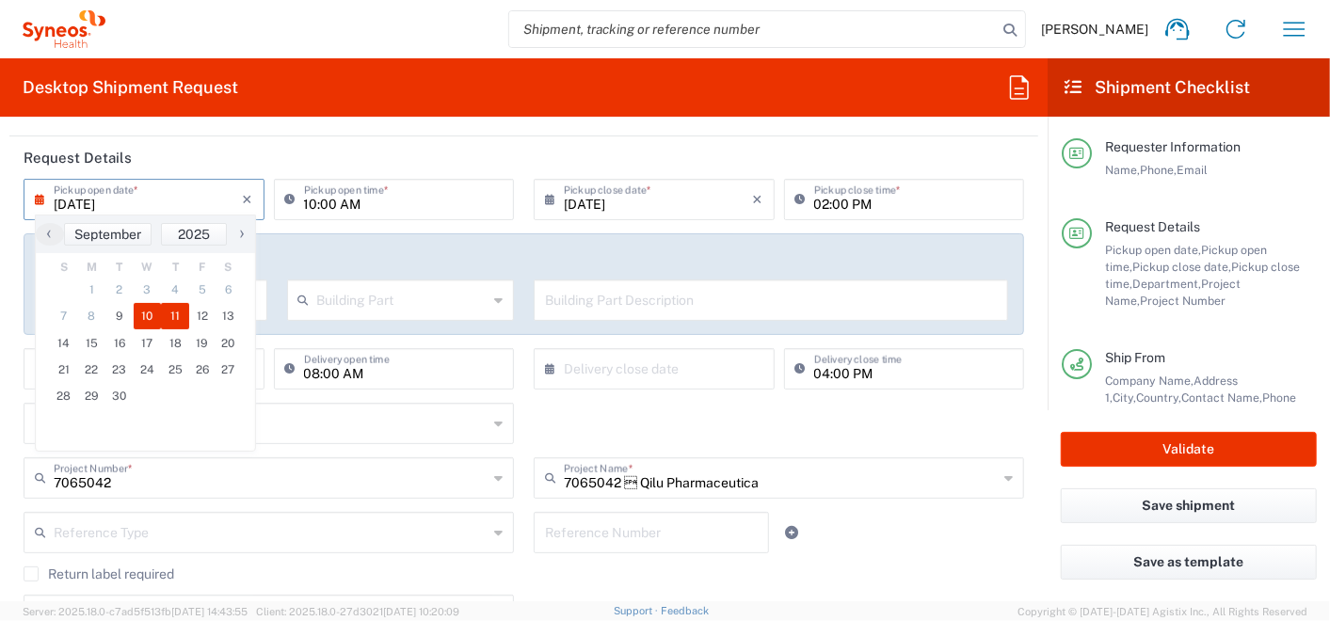
click at [164, 315] on span "11" at bounding box center [175, 316] width 28 height 26
type input "09/11/2025"
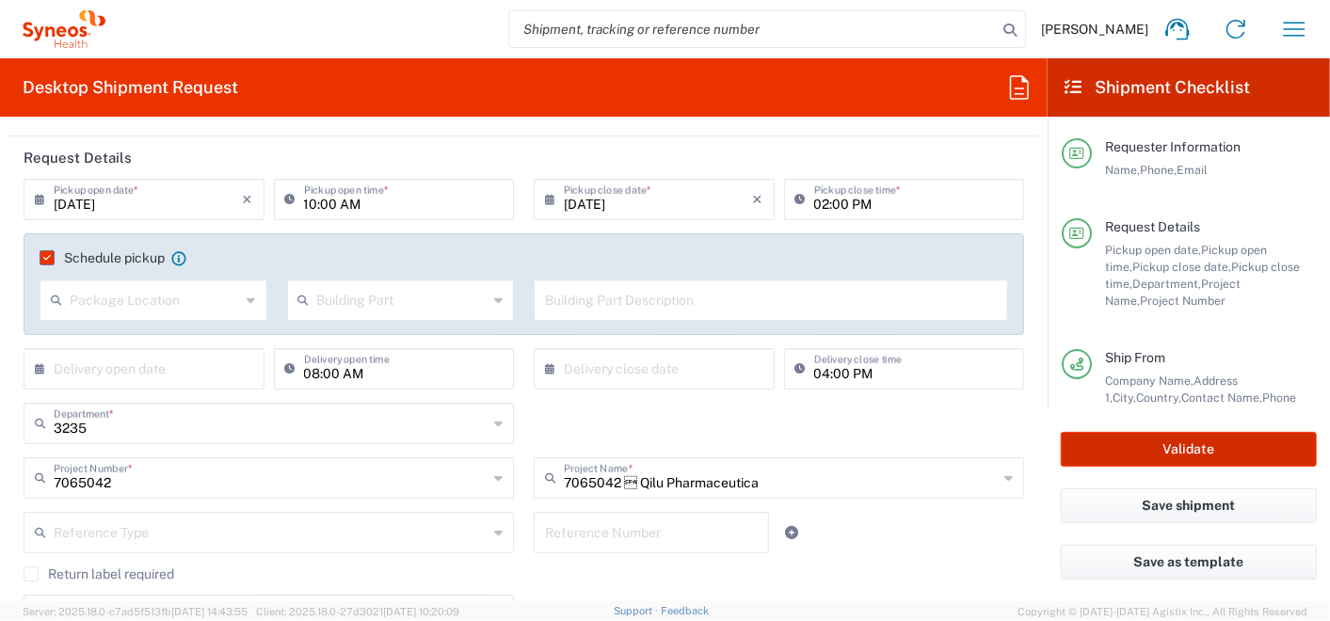
click at [1121, 455] on button "Validate" at bounding box center [1189, 449] width 256 height 35
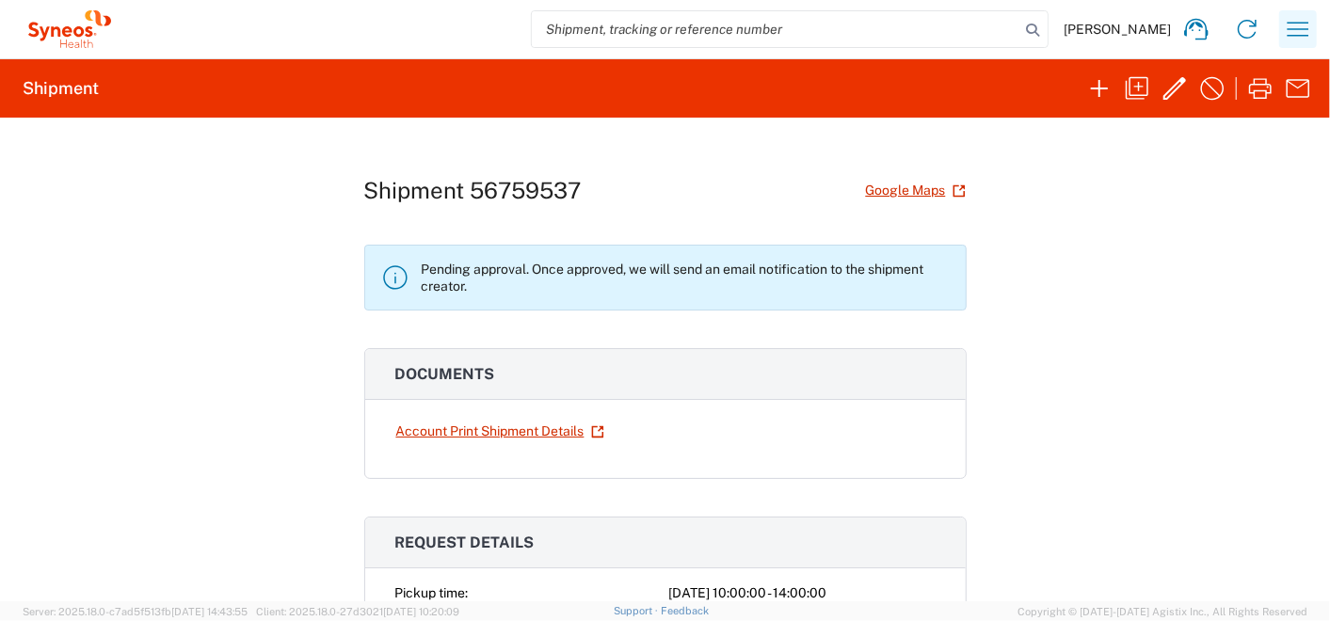
click at [1297, 32] on icon "button" at bounding box center [1298, 29] width 30 height 30
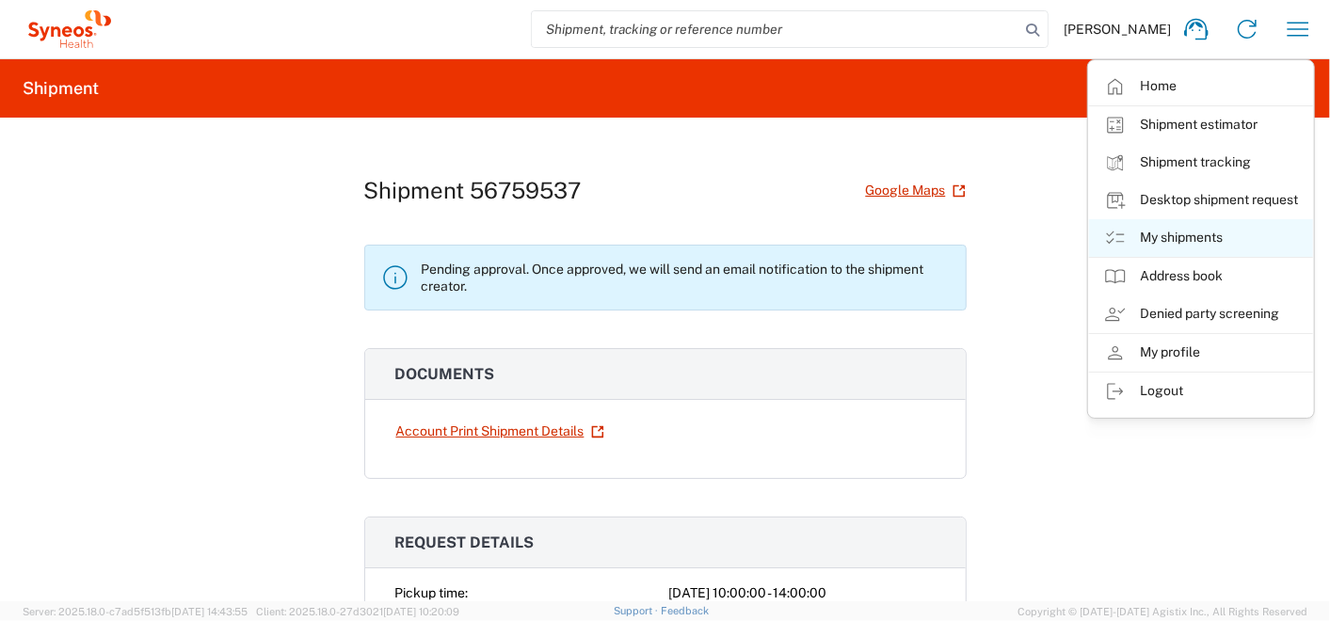
click at [1169, 234] on link "My shipments" at bounding box center [1201, 238] width 224 height 38
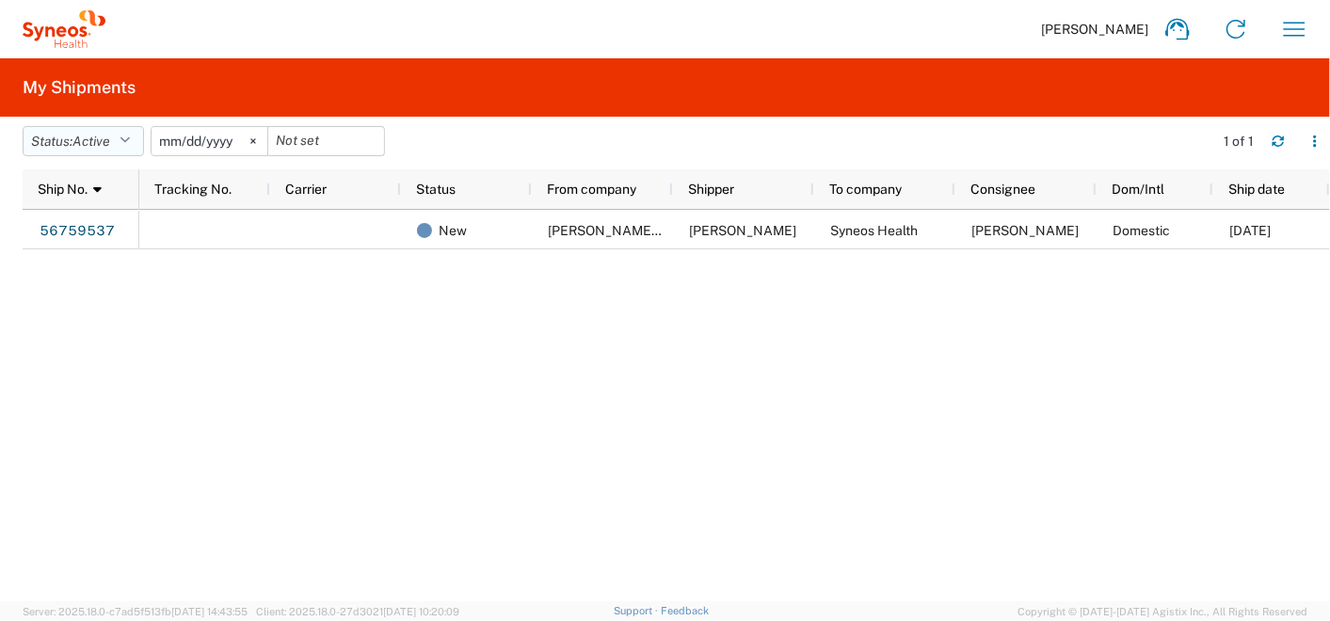
click at [91, 141] on span "Active" at bounding box center [92, 141] width 38 height 15
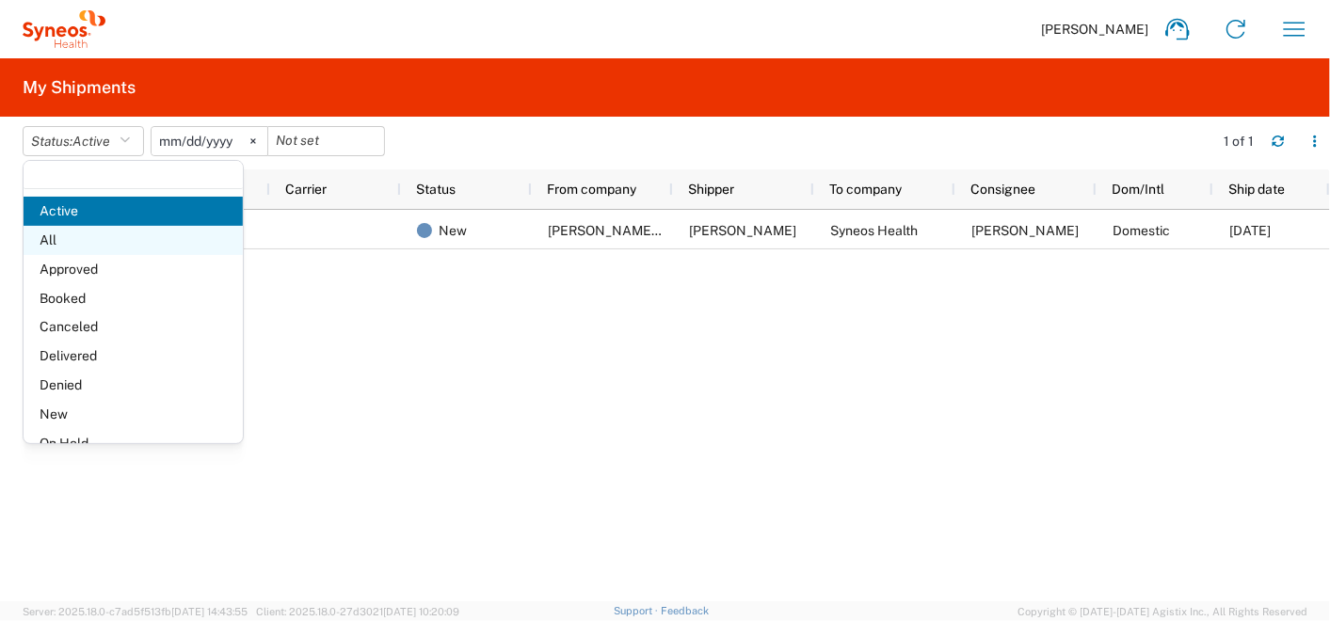
click at [72, 237] on span "All" at bounding box center [133, 240] width 219 height 29
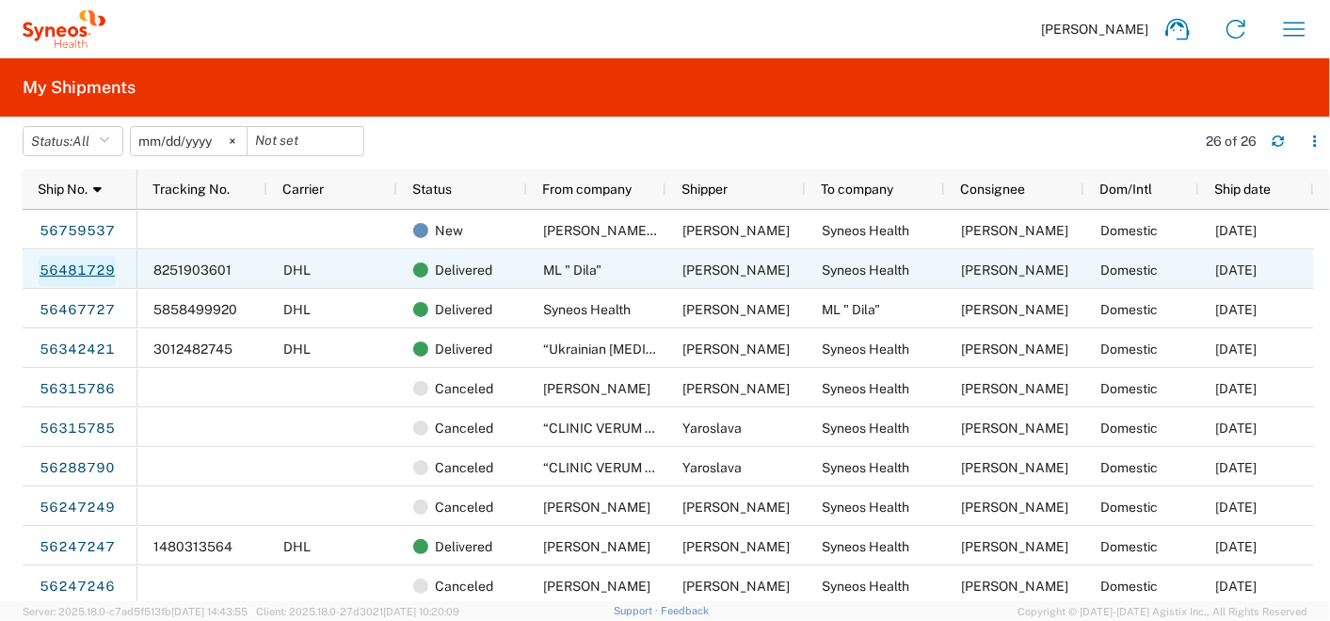
click at [90, 266] on link "56481729" at bounding box center [77, 271] width 77 height 30
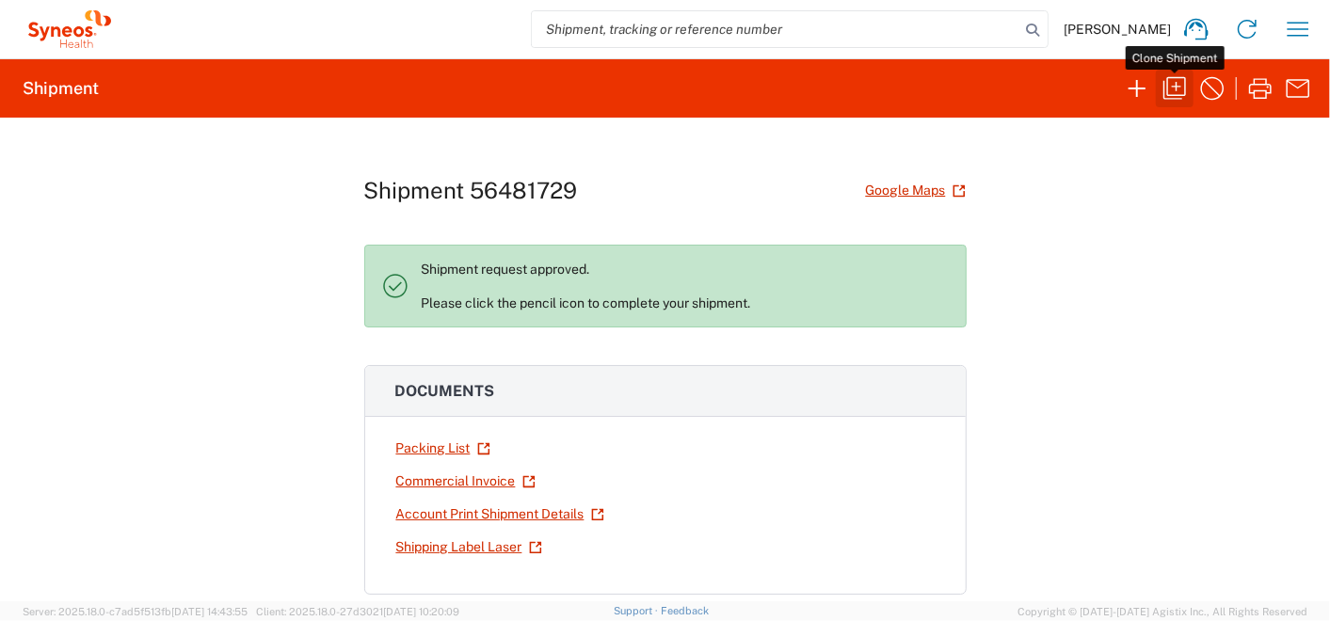
click at [1172, 86] on icon "button" at bounding box center [1175, 88] width 23 height 23
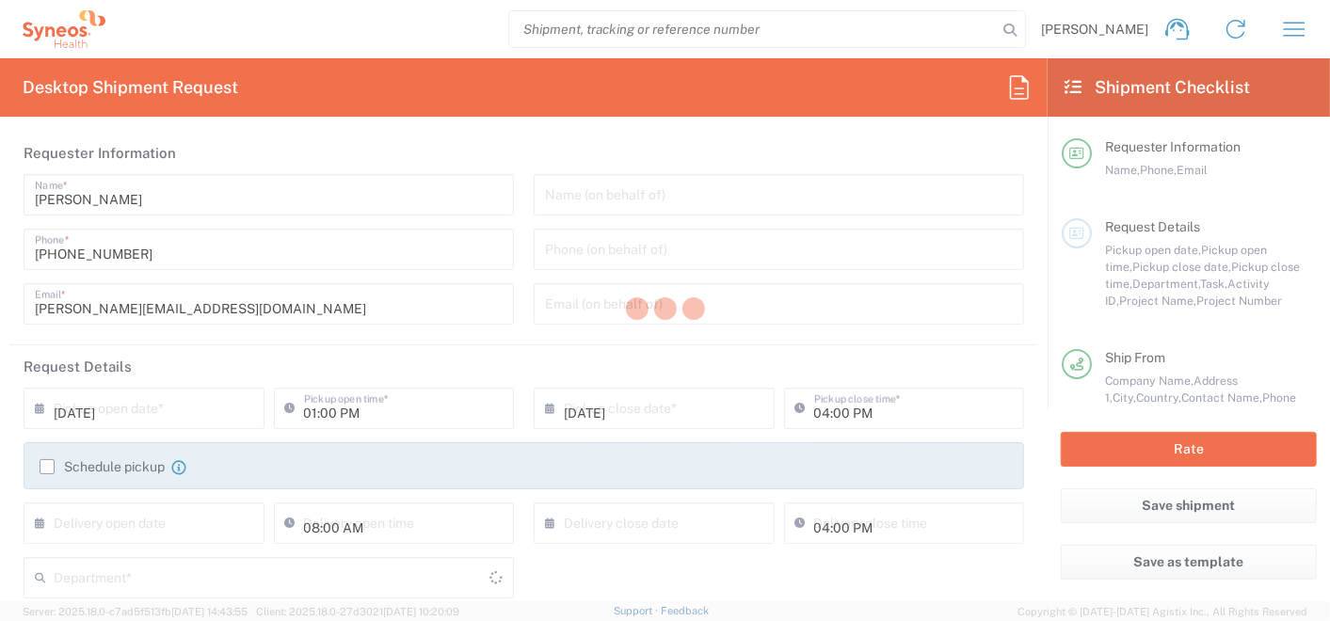
type input "02:00 PM"
type input "06:00 PM"
type input "Project"
type input "7065042"
type textarea "olga.kuptsova@syneoshealth.com"
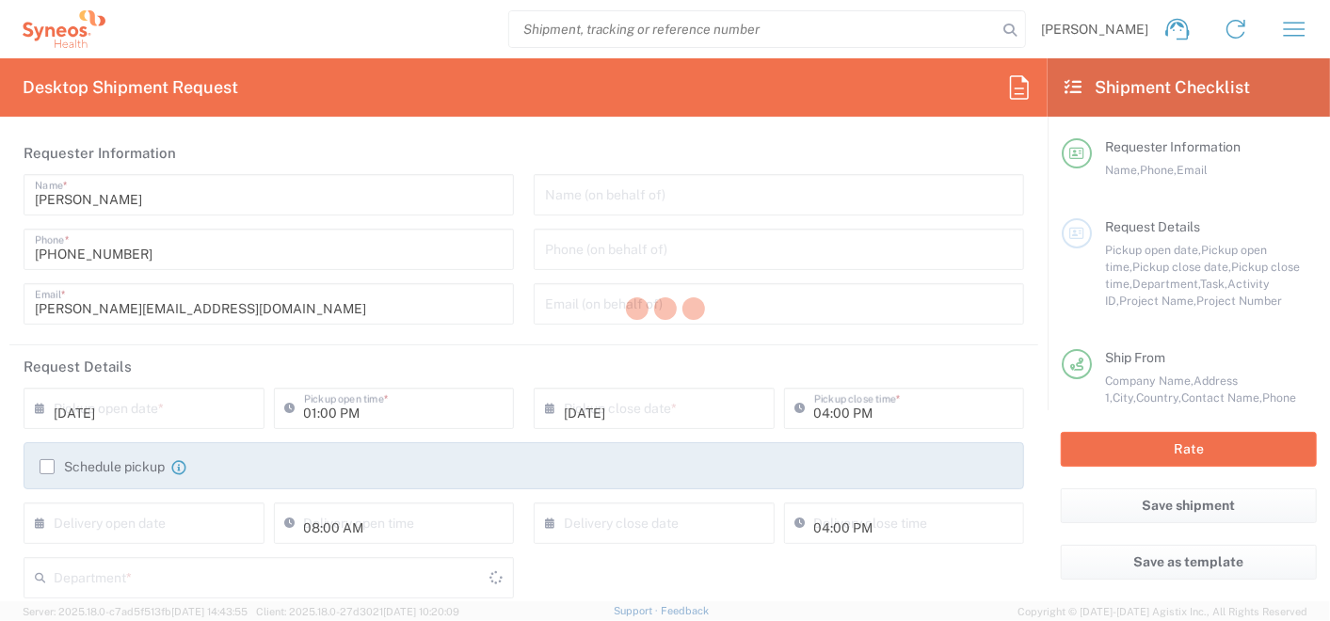
type input "ML " Dila""
type input "Mikhnovskogo, 19"
type input "Kyiv"
type input "Ukraine"
type input "Lidia Homeniuk"
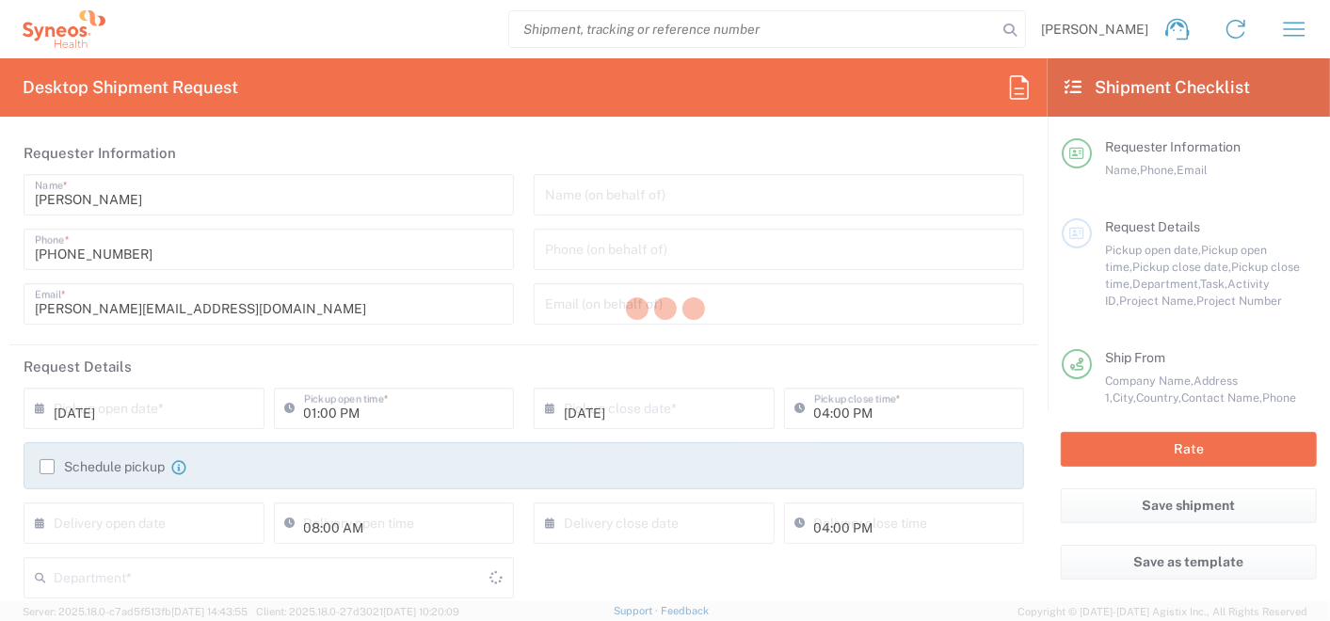
type input "+38 067 465 62 14"
type input "Syneos Health Ukraine, LLC"
type input "Syneos Health"
type input "75, Zhylianska Street"
type input "5th floor"
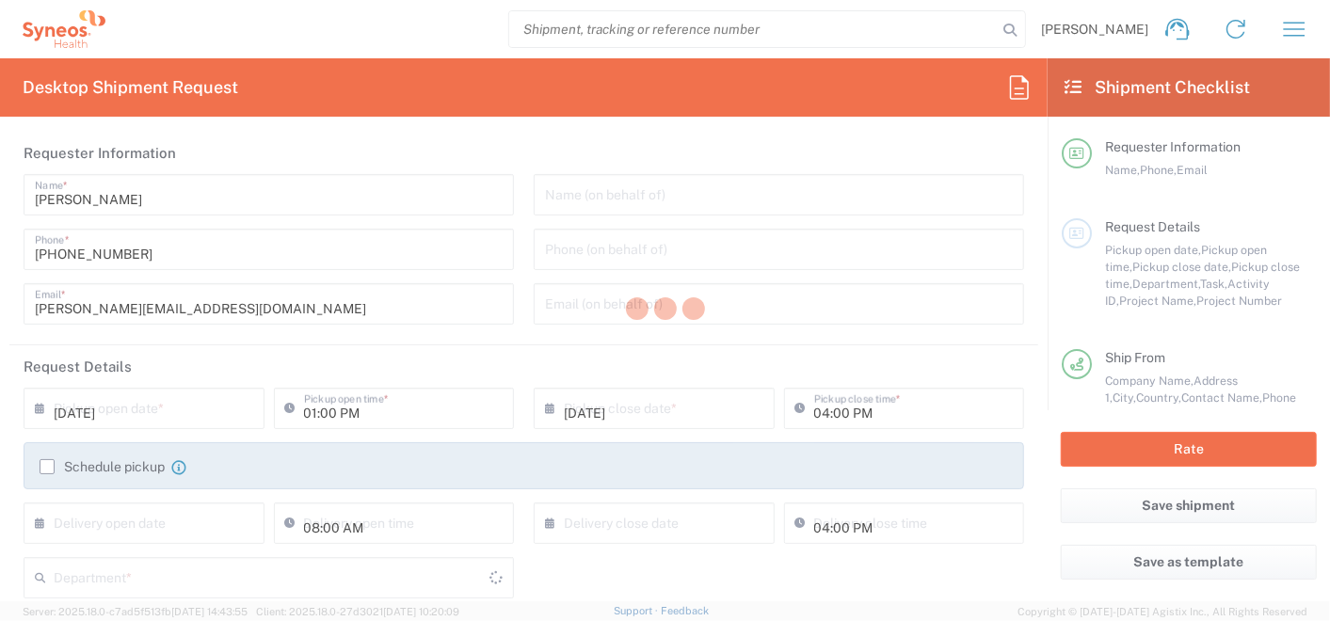
type input "Kyiv"
type input "Ukraine"
type input "03150"
type input "[PERSON_NAME]"
type input "+380992500268"
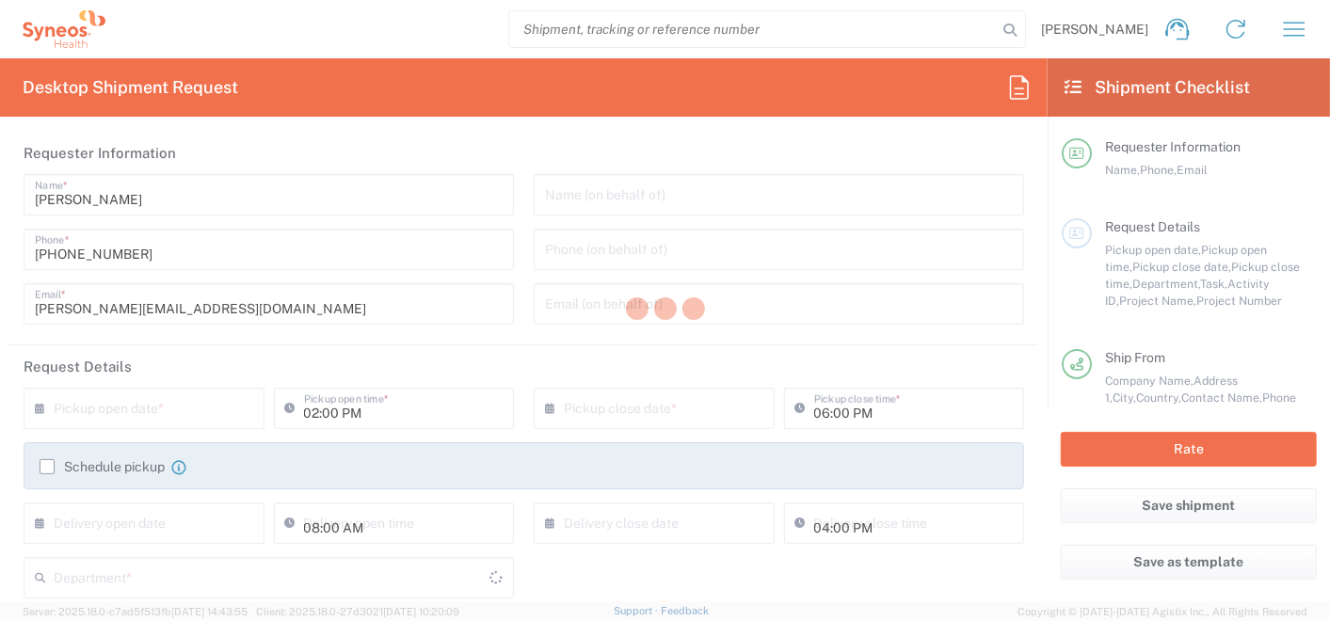
type input "olga.kuptsova@syneoshealth.com"
type input "Sender/Shipper"
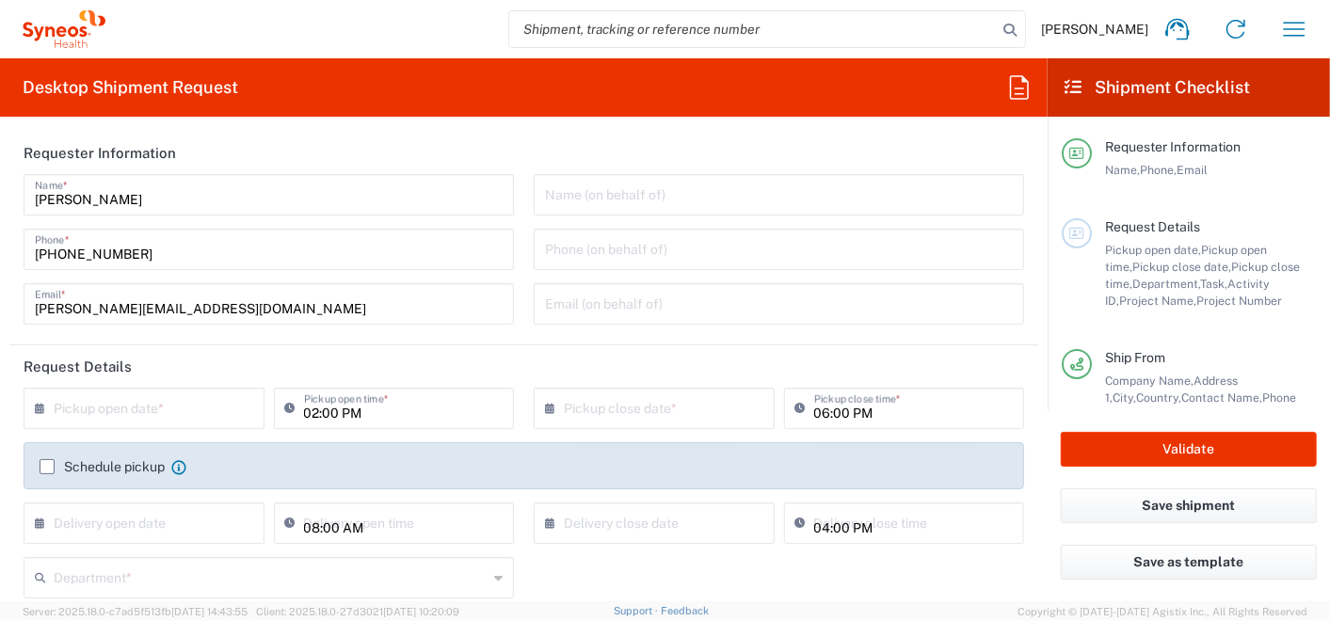
type input "Misto Kyiv"
type input "Envelope"
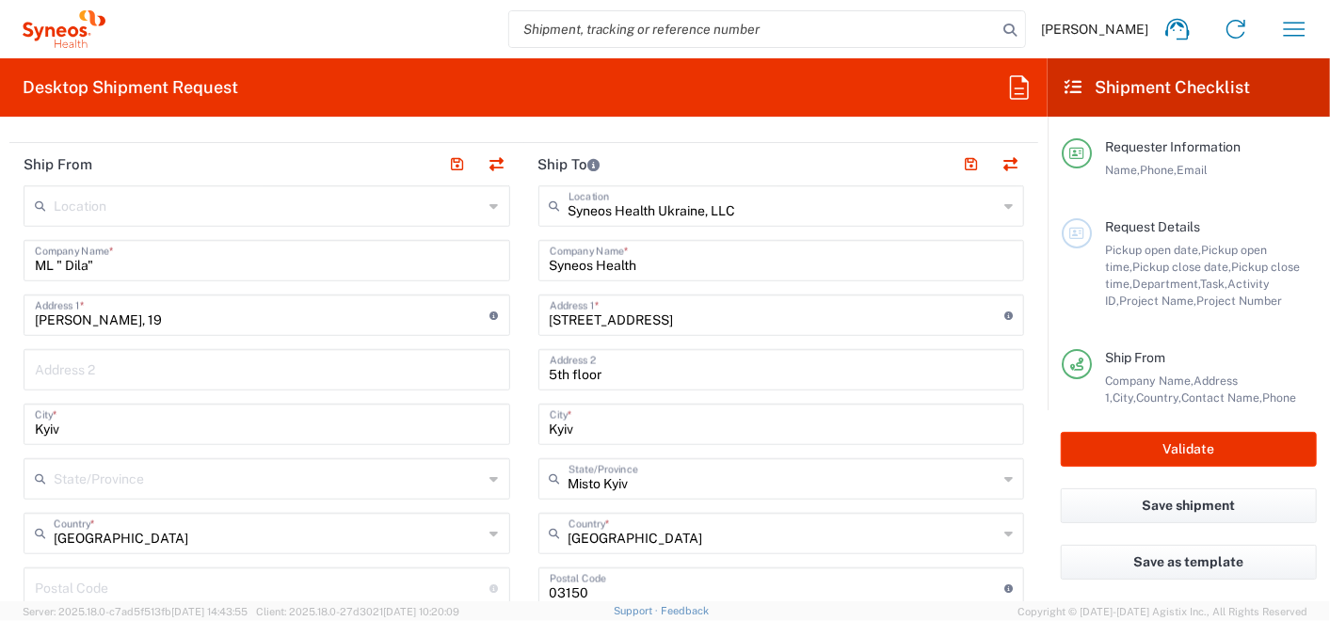
scroll to position [732, 0]
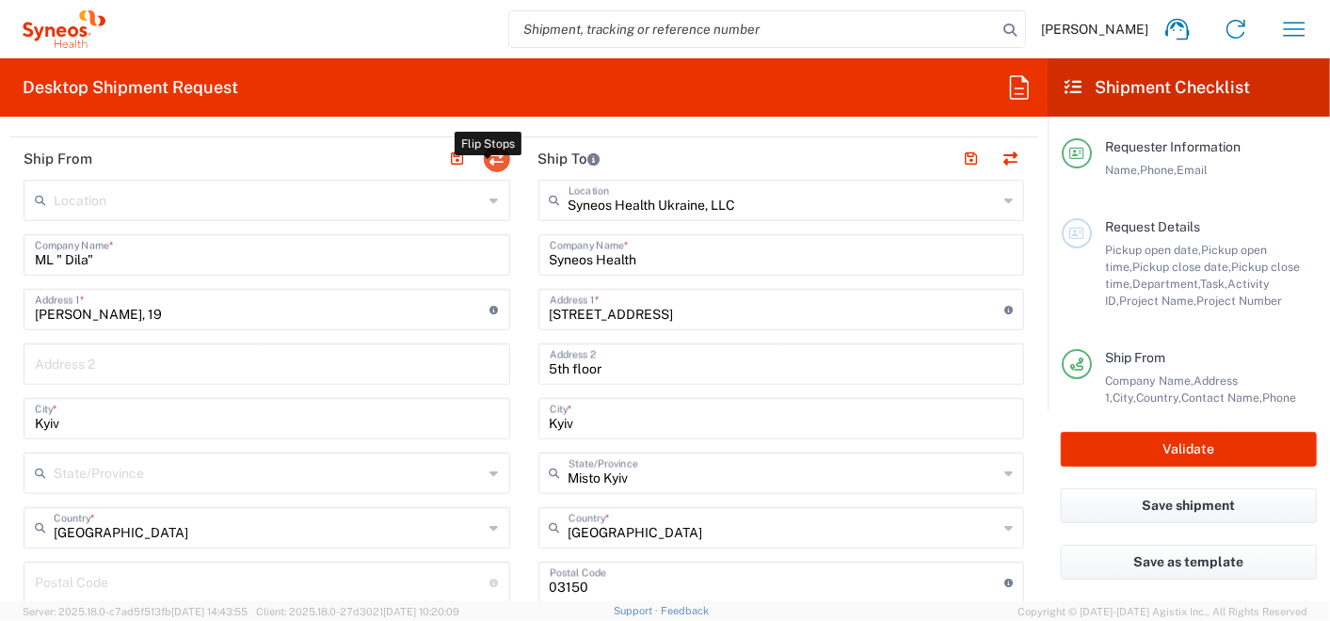
click at [488, 158] on button "button" at bounding box center [497, 159] width 26 height 26
type input "Syneos Health Ukraine, LLC"
type input "Syneos Health"
type input "75, Zhylianska Street"
type input "5th floor"
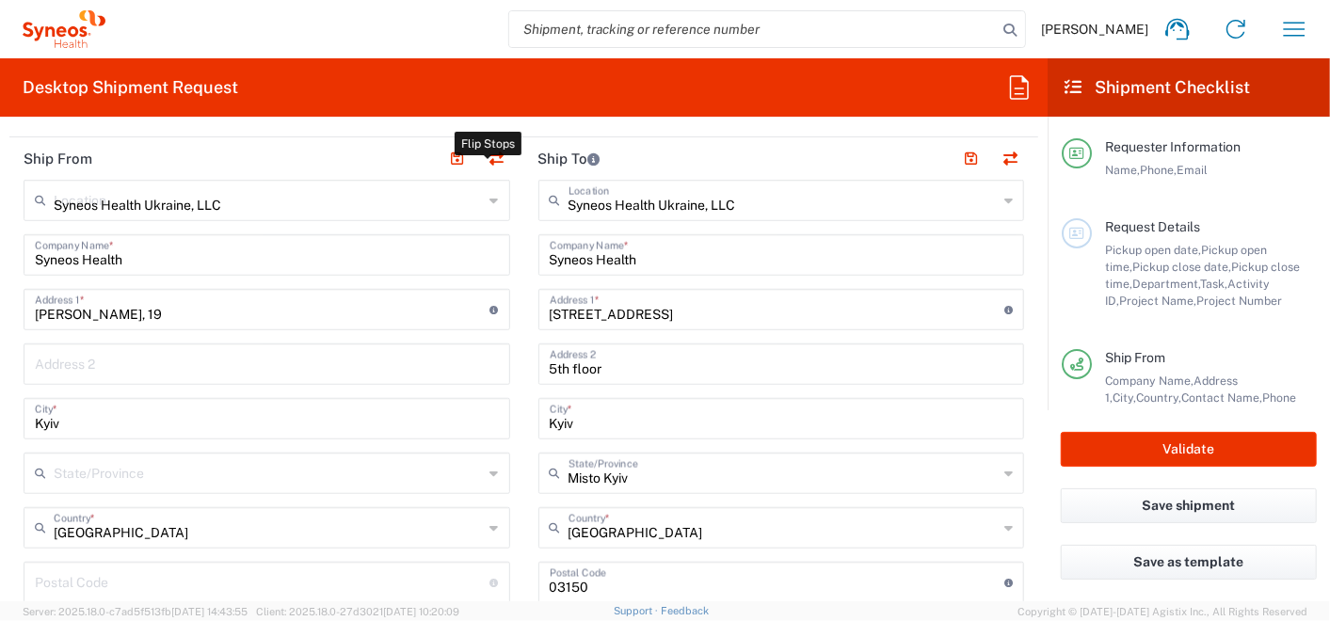
type input "Misto Kyiv"
type input "03150"
type input "[PERSON_NAME]"
type input "+380992500268"
type input "olga.kuptsova@syneoshealth.com"
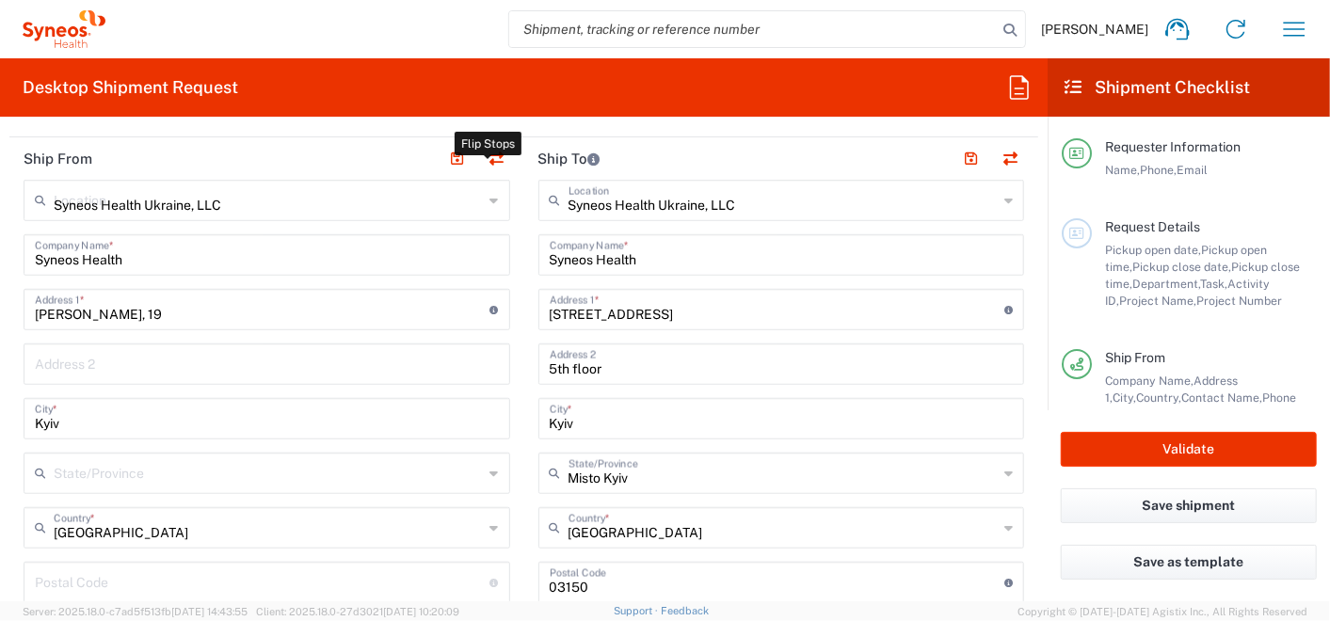
type input "ML " Dila""
type input "Mikhnovskogo, 19"
type input "Lidia Homeniuk"
type input "+38 067 465 62 14"
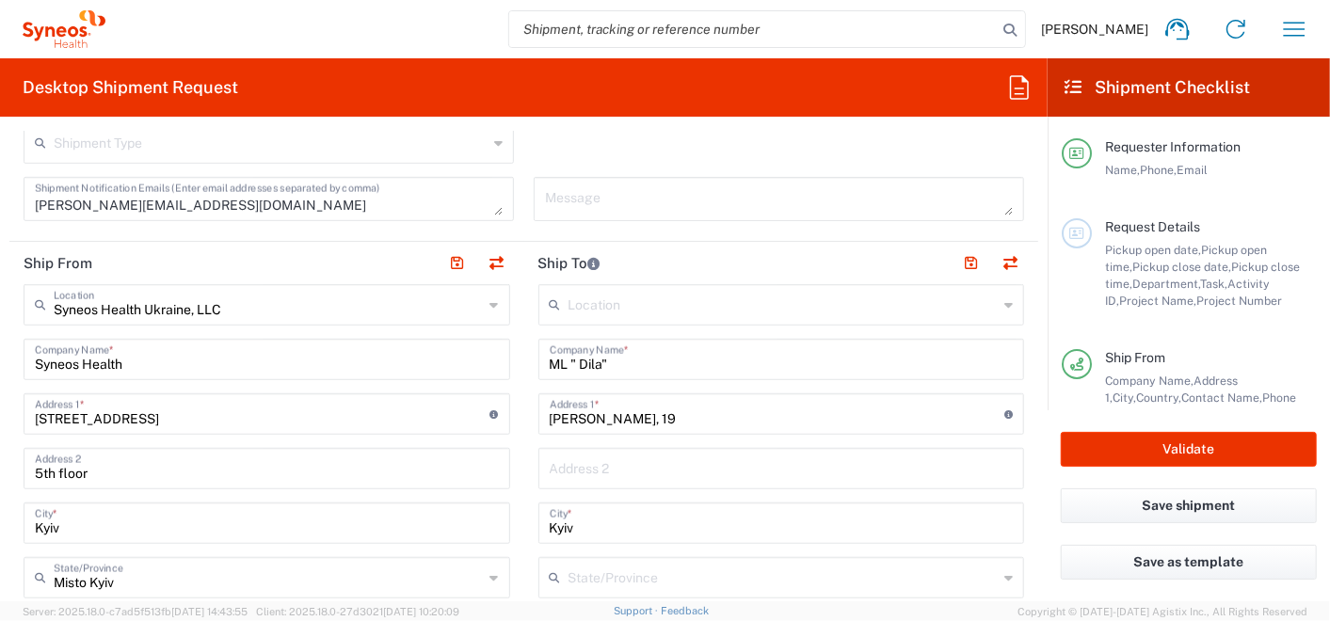
scroll to position [209, 0]
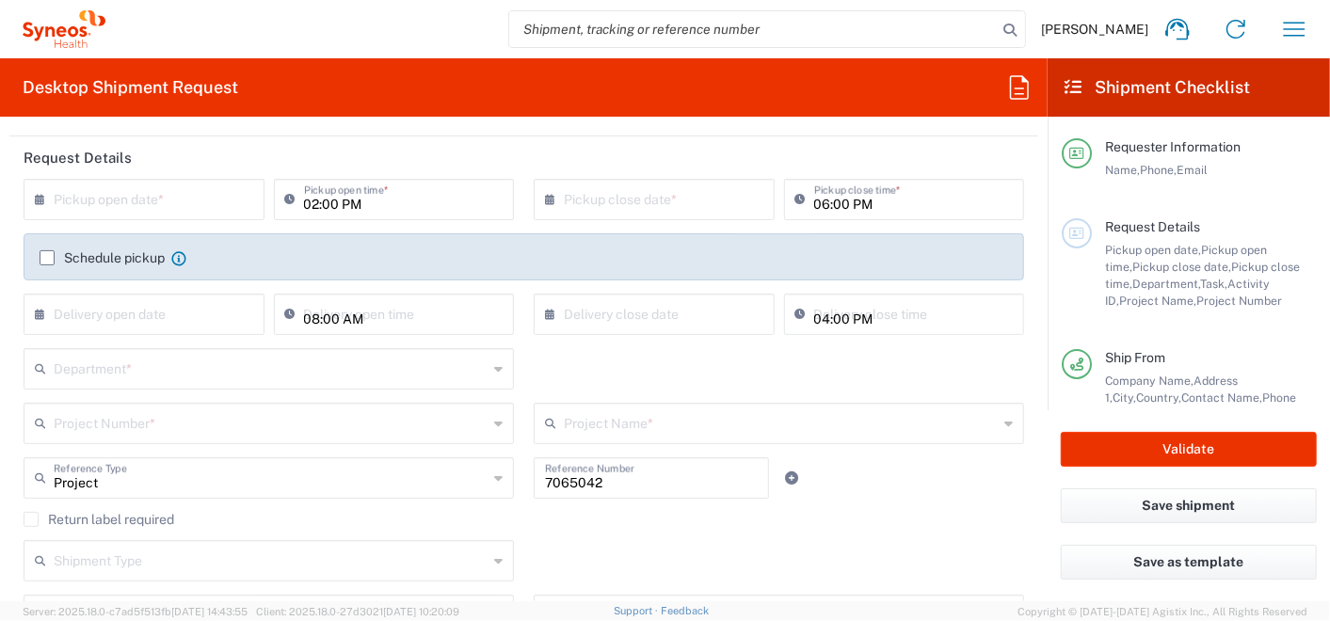
click at [42, 253] on label "Schedule pickup" at bounding box center [102, 257] width 125 height 15
click at [47, 258] on input "Schedule pickup" at bounding box center [47, 258] width 0 height 0
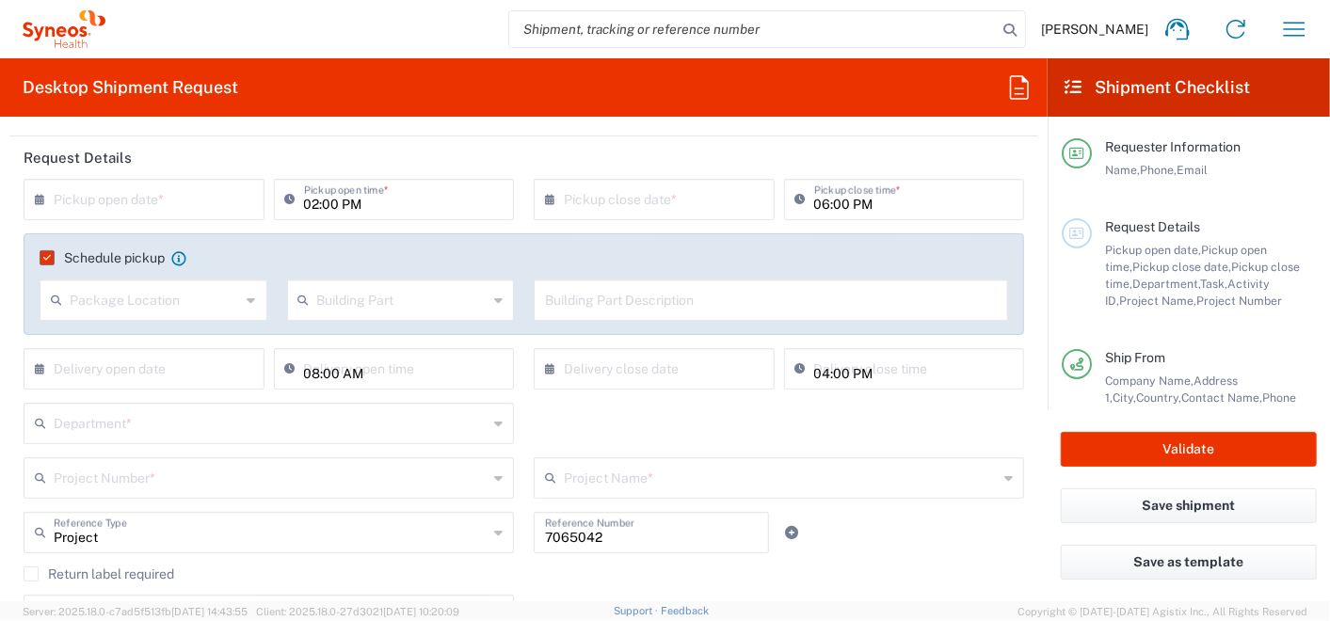
click at [113, 191] on input "text" at bounding box center [148, 198] width 189 height 33
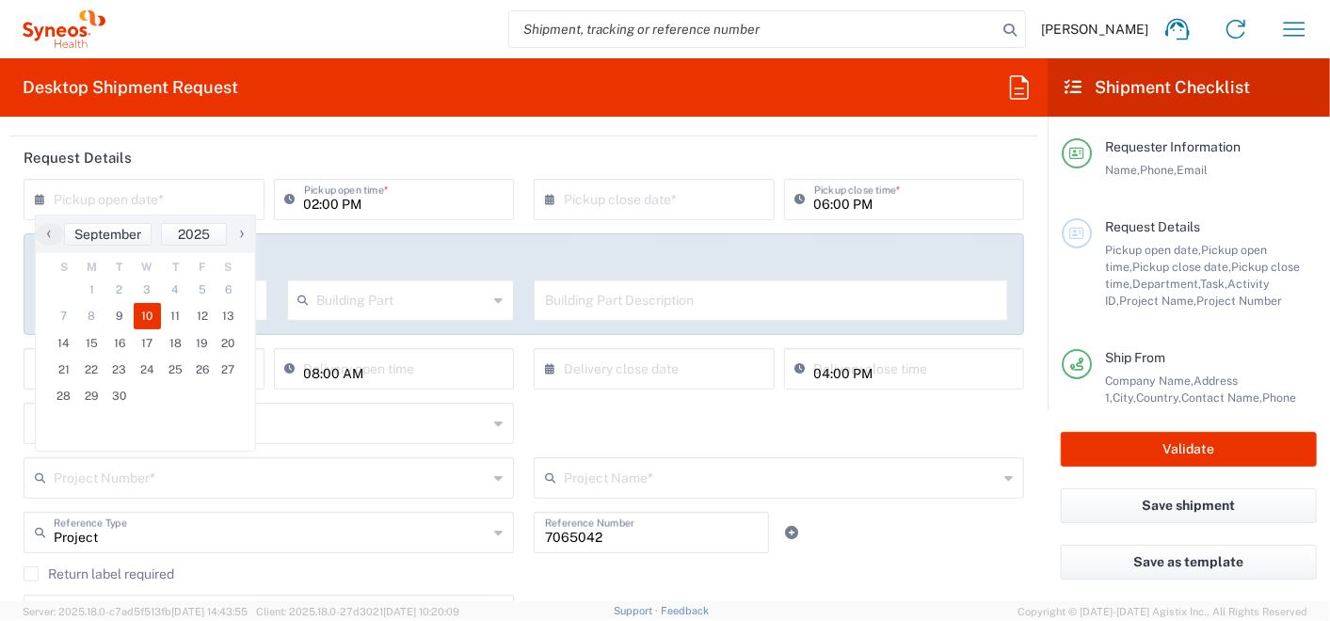
click at [148, 312] on span "10" at bounding box center [148, 316] width 28 height 26
type input "09/10/2025"
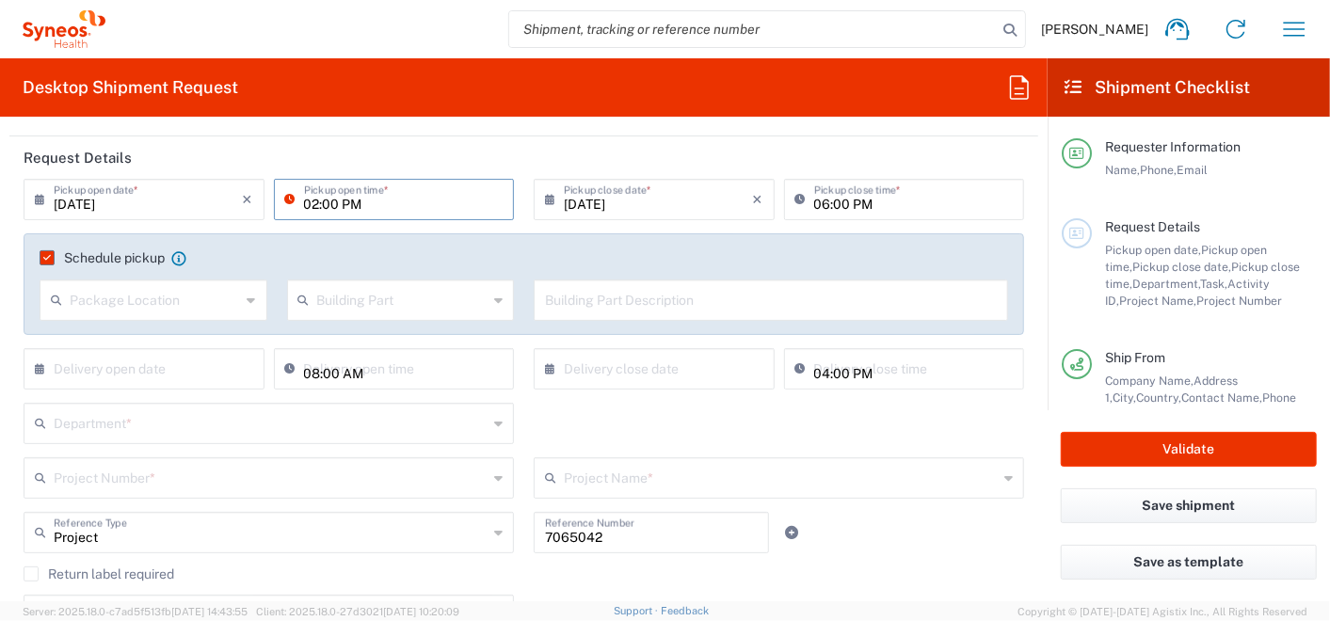
click at [312, 207] on input "02:00 PM" at bounding box center [404, 198] width 200 height 33
type input "12:00 PM"
click at [830, 202] on input "06:00 PM" at bounding box center [914, 198] width 200 height 33
type input "16:00 PM"
click at [306, 202] on input "12:00 PM" at bounding box center [404, 198] width 200 height 33
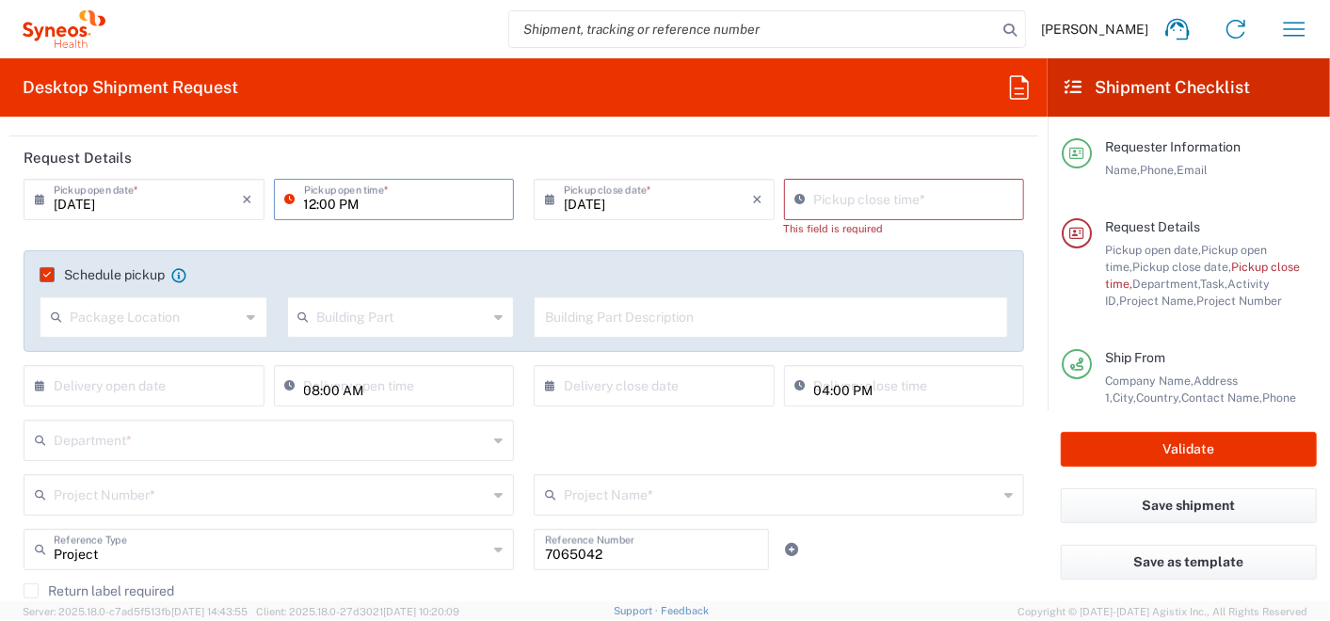
click at [309, 204] on input "12:00 PM" at bounding box center [404, 198] width 200 height 33
type input "11:00 PM"
click at [814, 205] on input "12:57 PM" at bounding box center [914, 198] width 200 height 33
click at [862, 202] on input "12:57 PM" at bounding box center [914, 198] width 200 height 33
click at [723, 152] on header "Request Details" at bounding box center [523, 158] width 1029 height 42
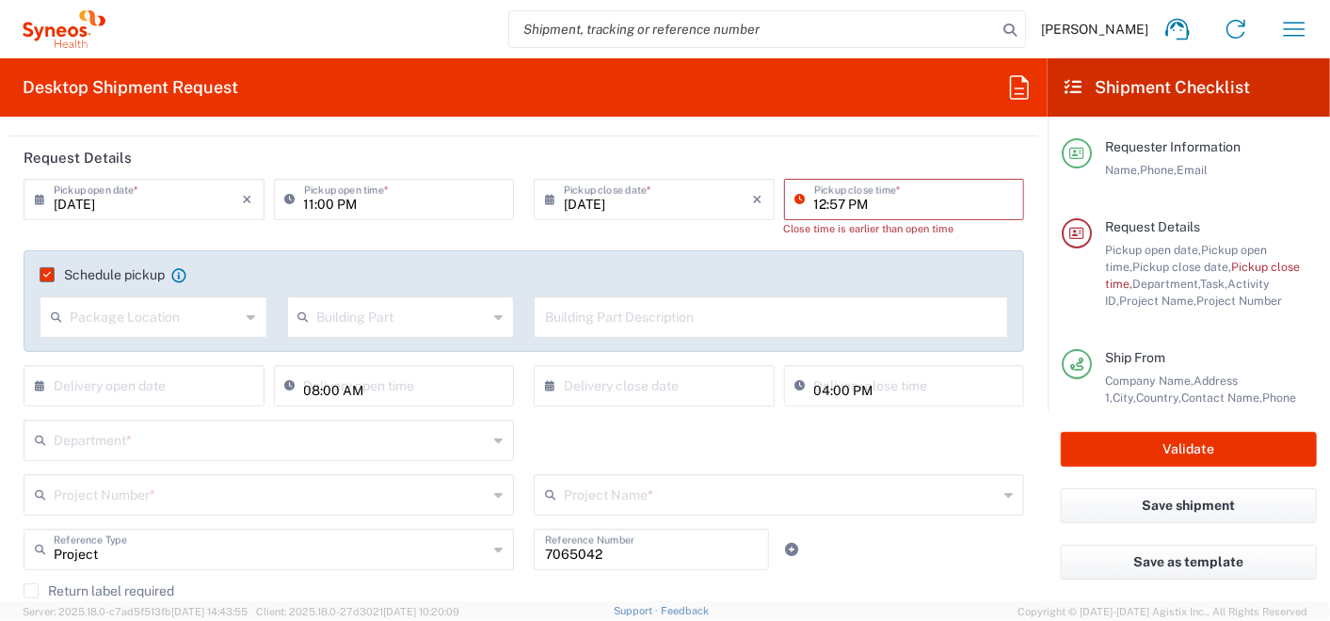
click at [848, 204] on input "12:57 PM" at bounding box center [914, 198] width 200 height 33
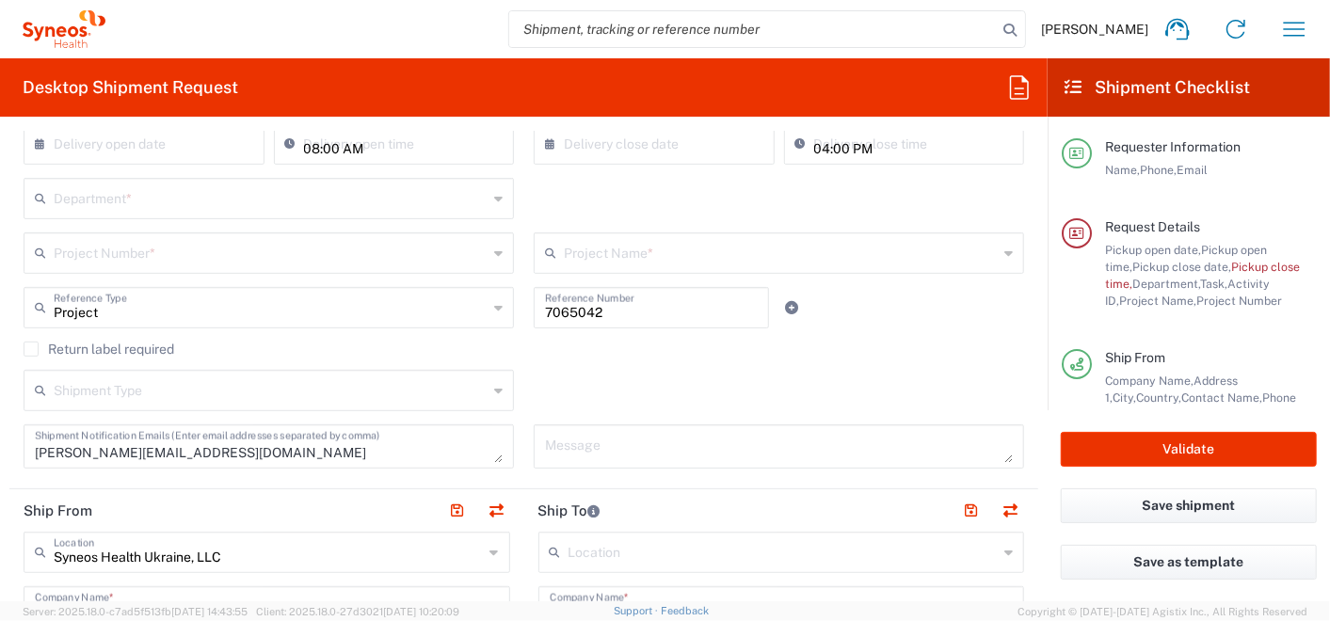
scroll to position [418, 0]
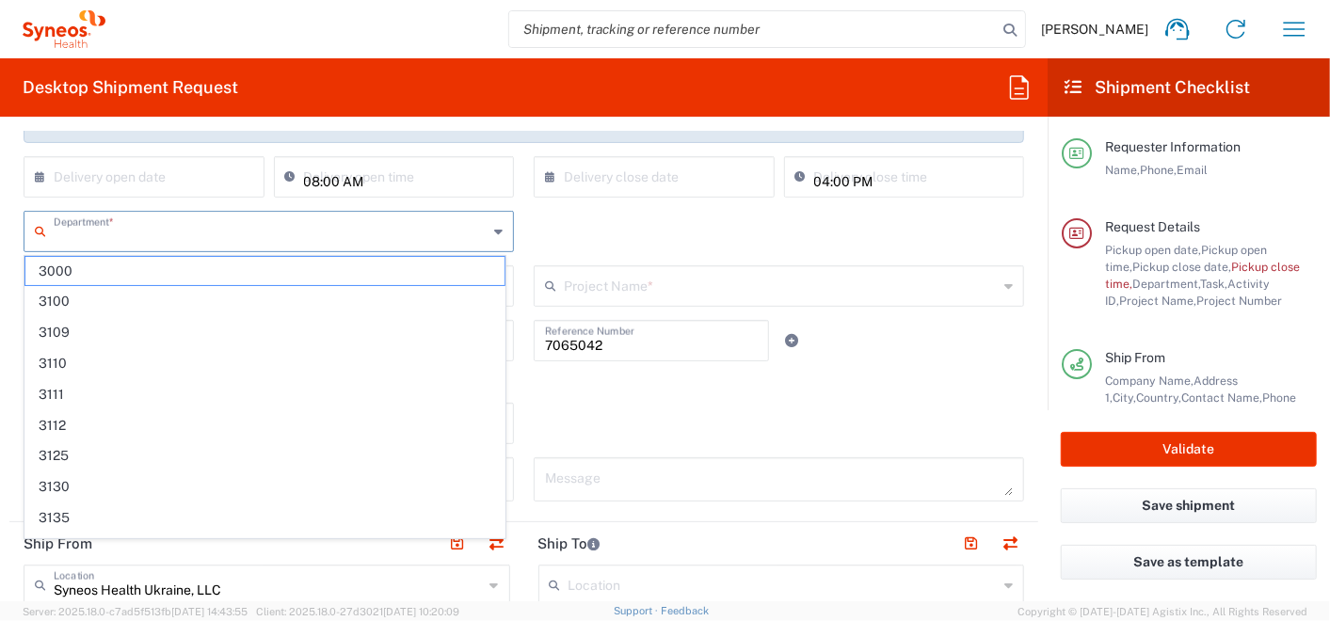
click at [108, 227] on input "text" at bounding box center [271, 230] width 434 height 33
click at [632, 236] on div "Department * 3000 3100 3109 3110 3111 3112 3125 3130 3135 3136 3150 3155 3165 3…" at bounding box center [524, 238] width 1021 height 55
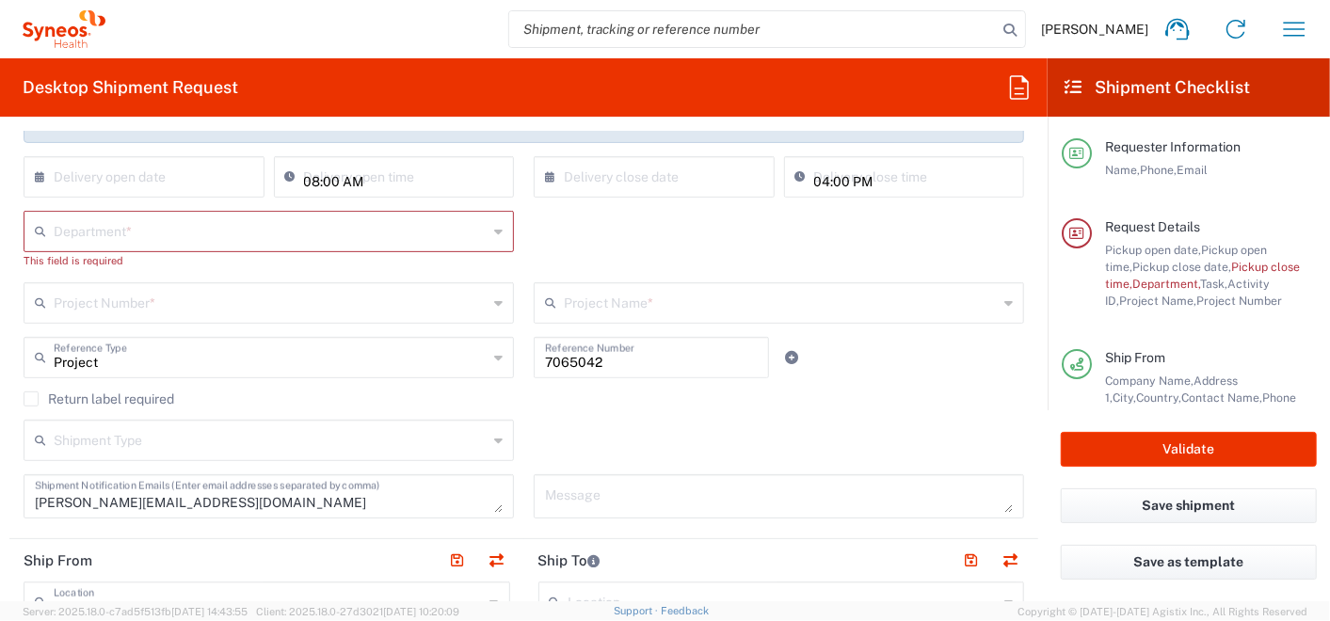
click at [699, 377] on div "7065042 Reference Number" at bounding box center [651, 364] width 255 height 55
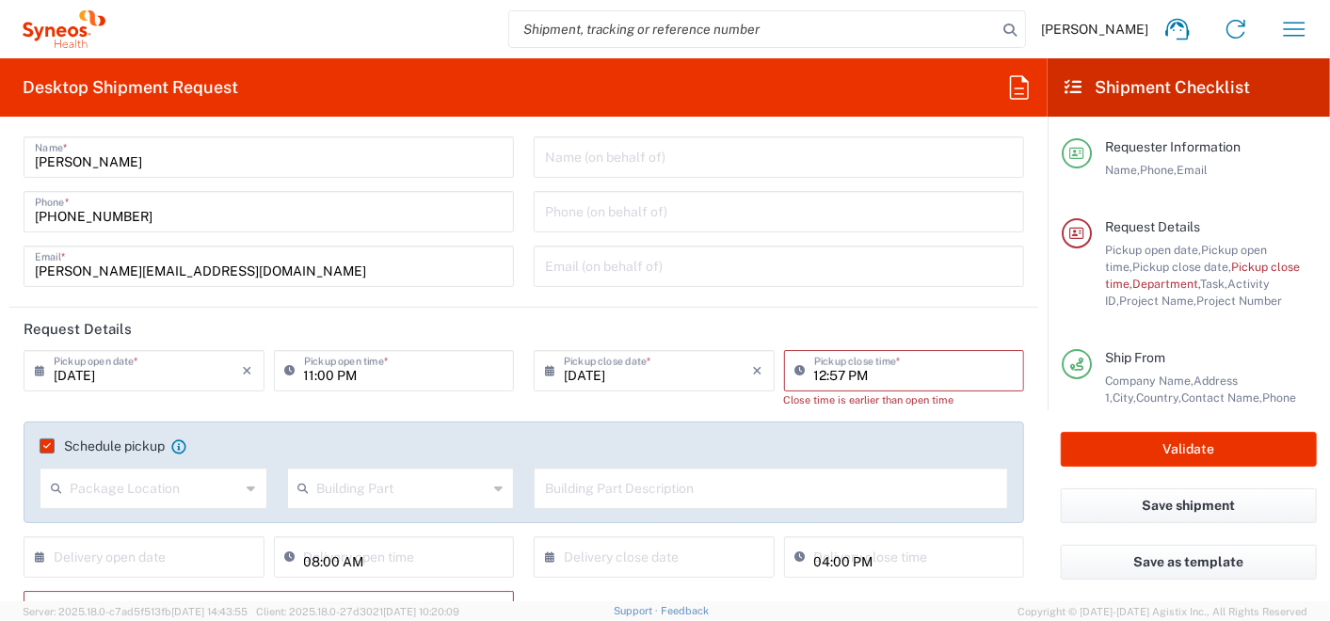
scroll to position [0, 0]
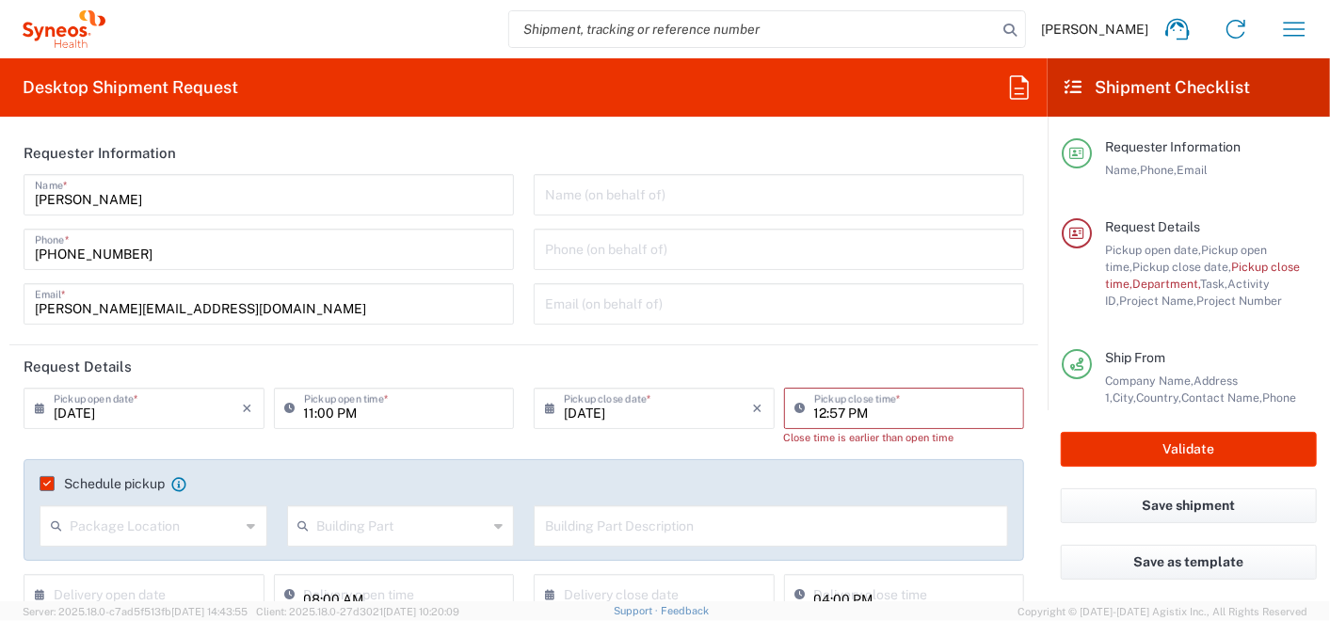
click at [637, 134] on header "Requester Information" at bounding box center [523, 153] width 1029 height 42
click at [814, 405] on input "12:57 PM" at bounding box center [914, 407] width 200 height 33
click at [814, 410] on input "12:57 PM" at bounding box center [914, 407] width 200 height 33
click at [839, 410] on input "02:57 PM" at bounding box center [914, 407] width 200 height 33
type input "02:00 PM"
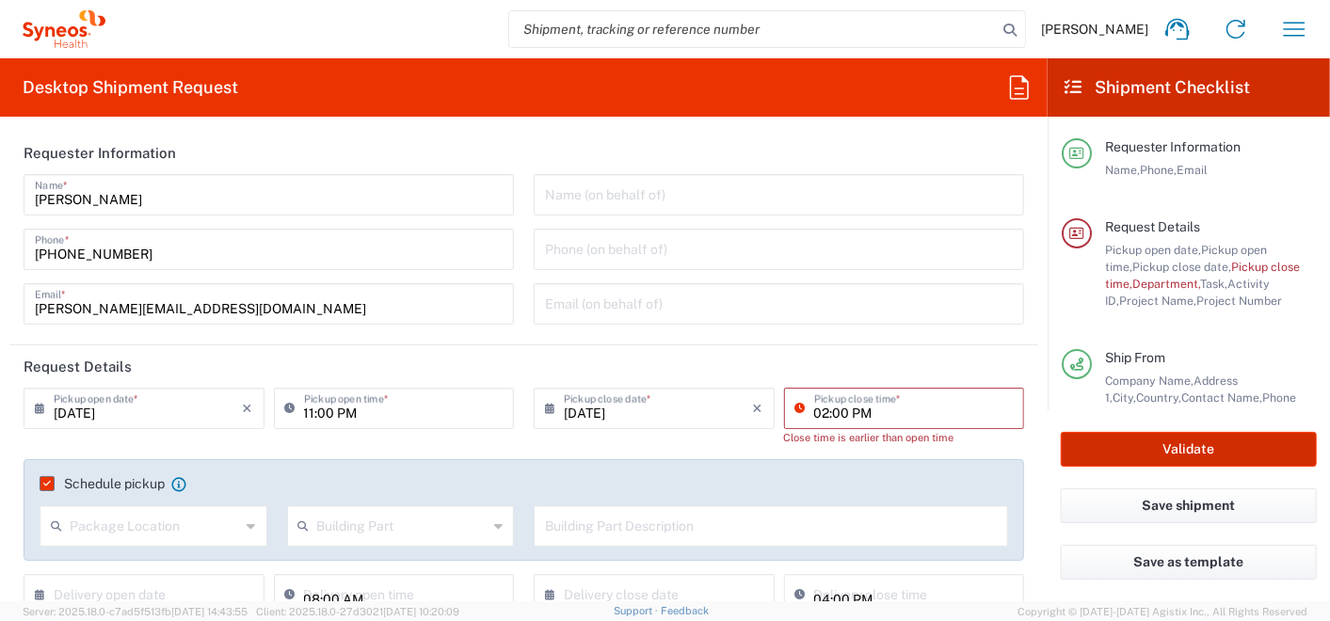
click at [1137, 454] on button "Validate" at bounding box center [1189, 449] width 256 height 35
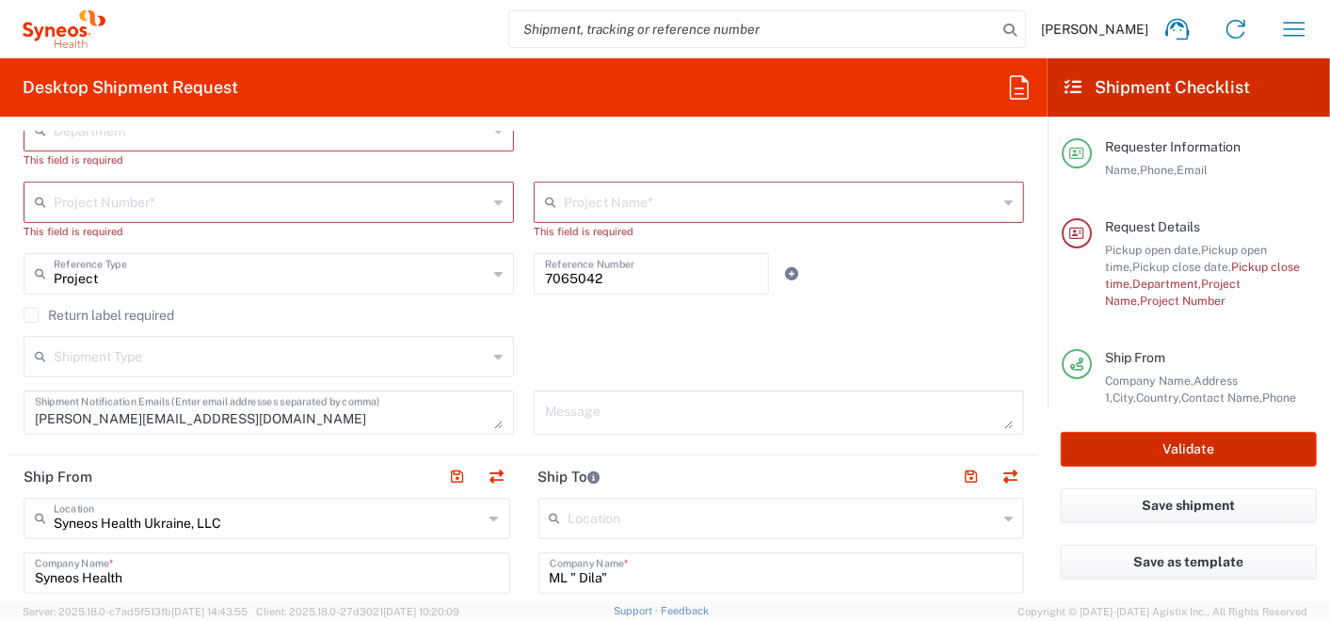
scroll to position [523, 0]
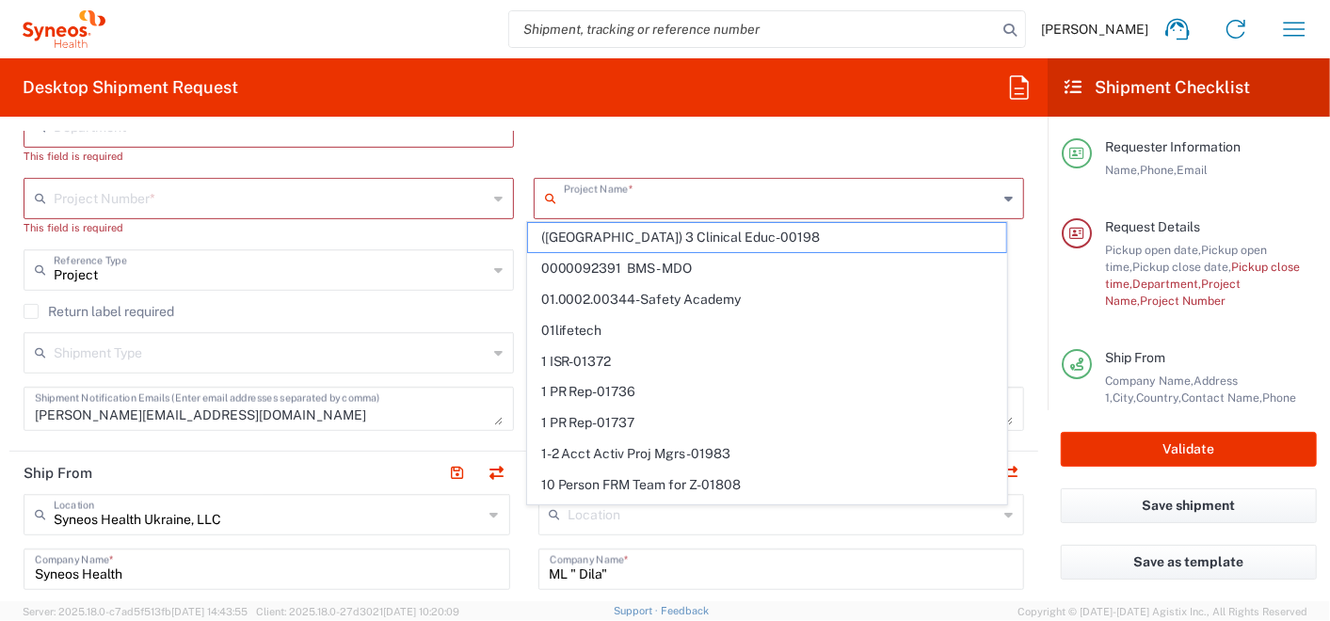
click at [564, 188] on input "text" at bounding box center [781, 197] width 434 height 33
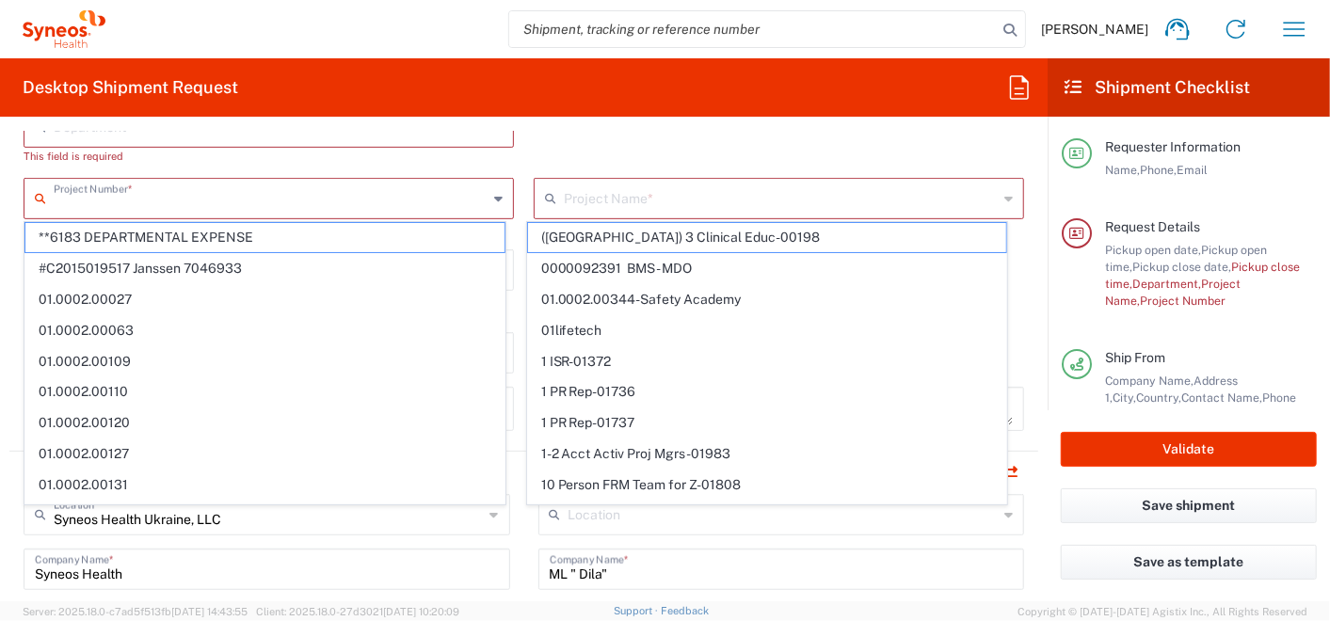
click at [321, 197] on input "text" at bounding box center [271, 197] width 434 height 33
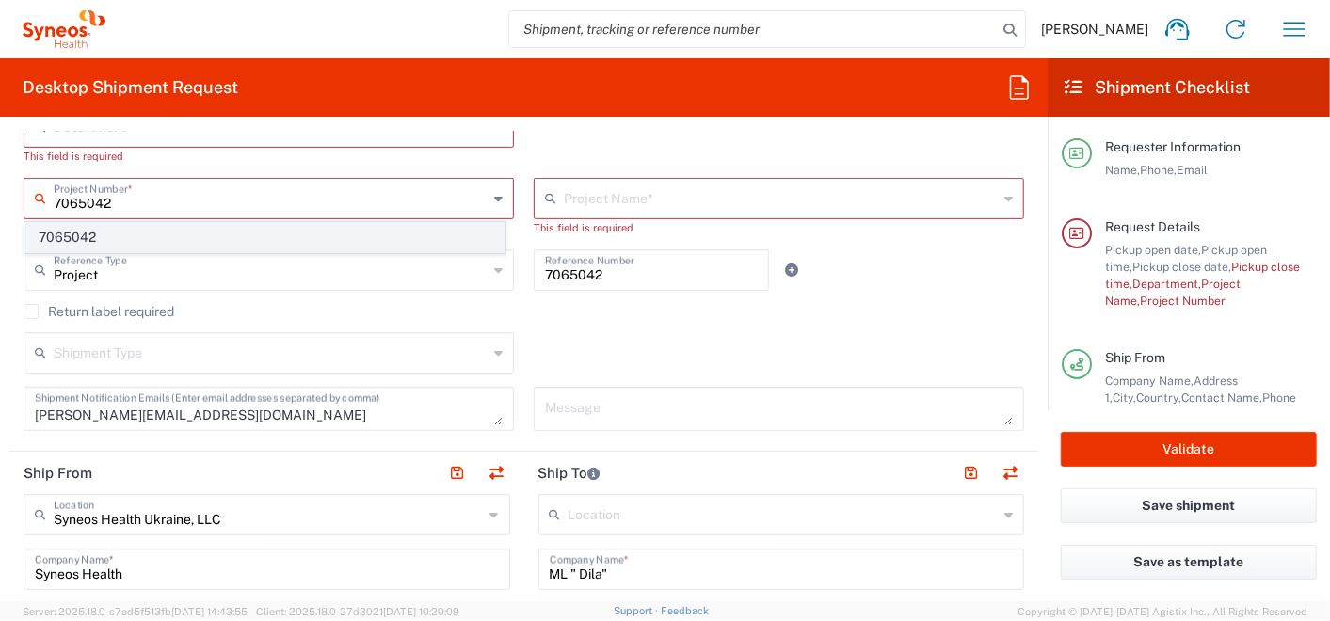
type input "7065042"
click at [120, 238] on span "7065042" at bounding box center [264, 237] width 479 height 29
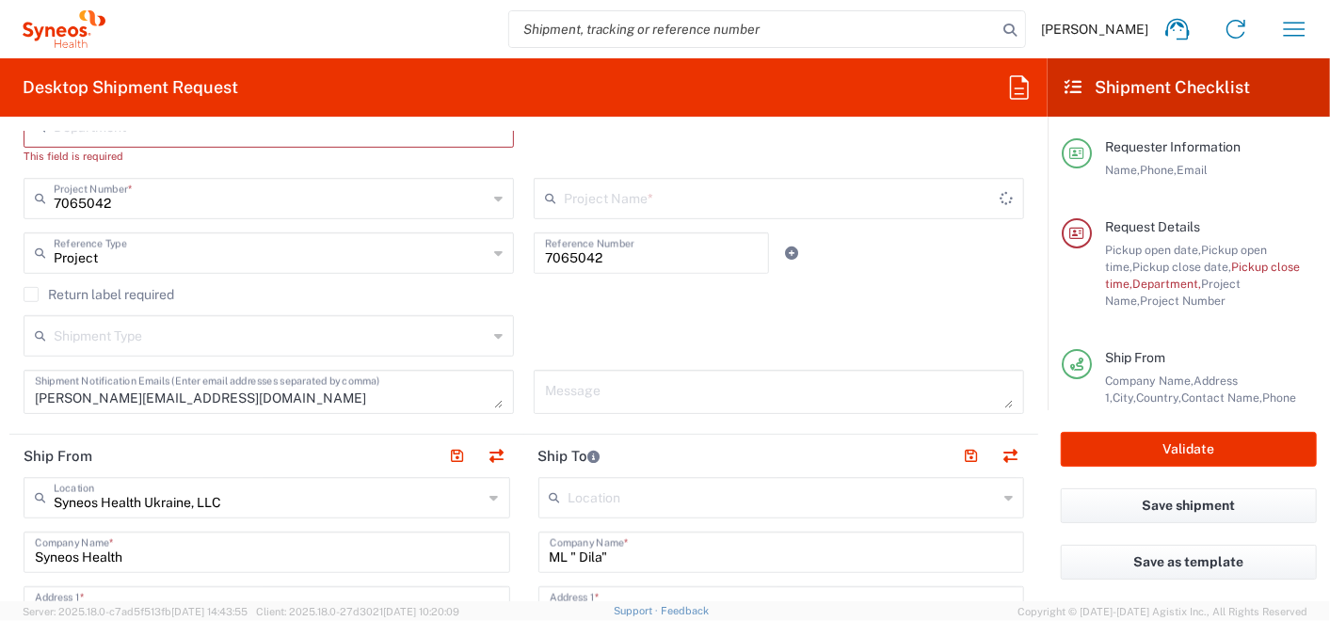
type input "7065042  Qilu Pharmaceutica"
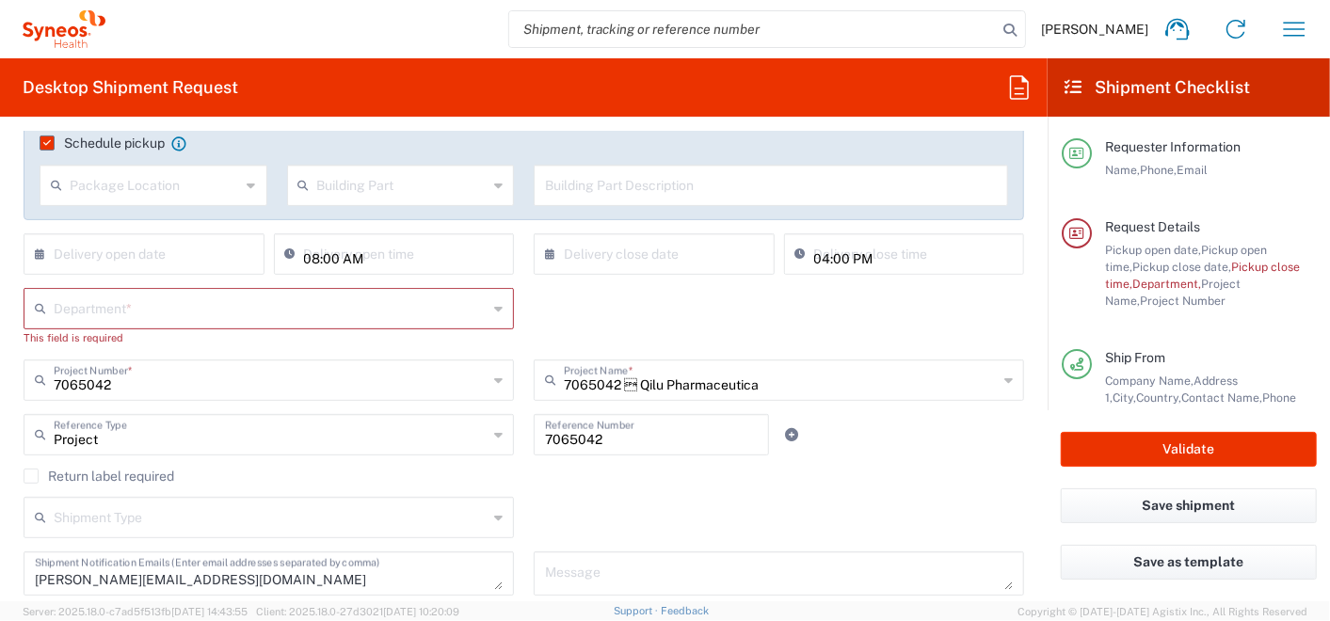
scroll to position [314, 0]
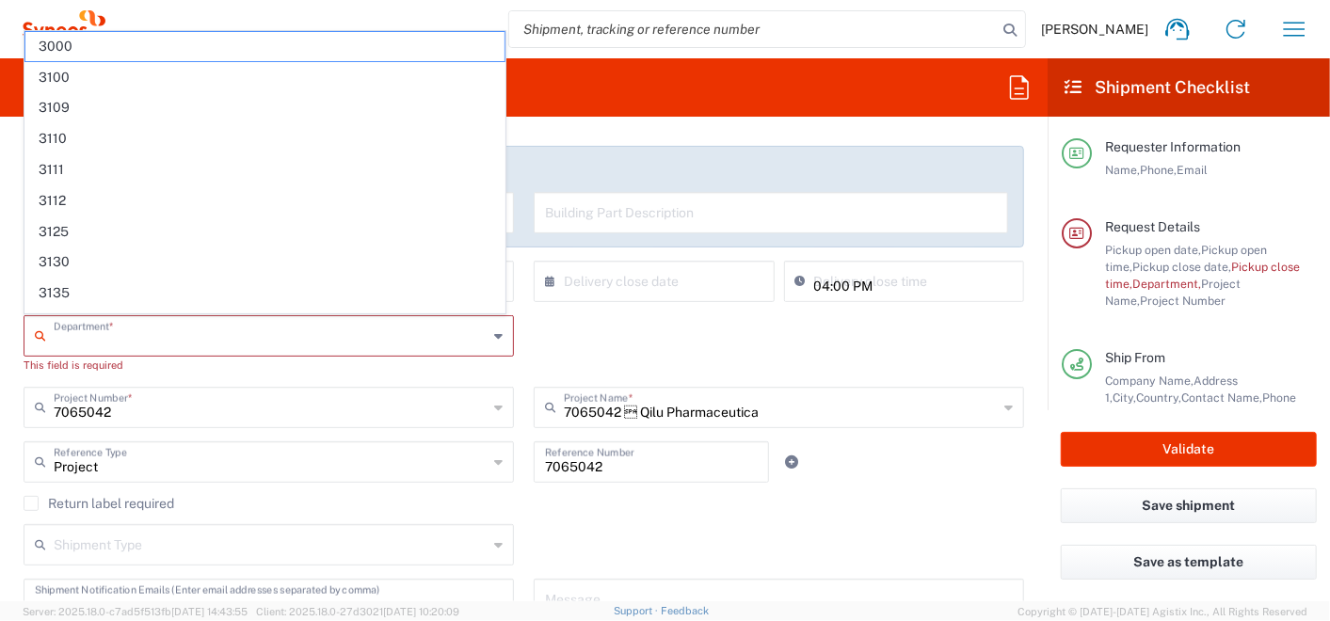
click at [196, 331] on input "text" at bounding box center [271, 334] width 434 height 33
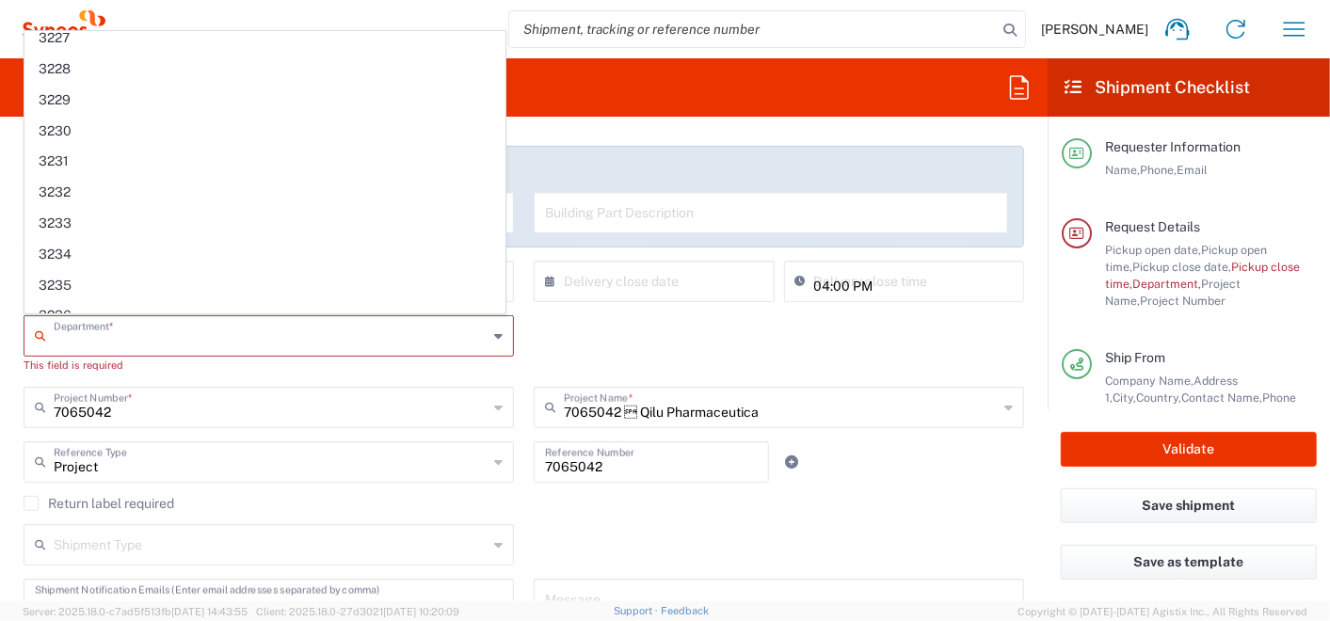
click at [910, 349] on div "Department * 3000 3100 3109 3110 3111 3112 3125 3130 3135 3136 3150 3155 3165 3…" at bounding box center [524, 351] width 1021 height 72
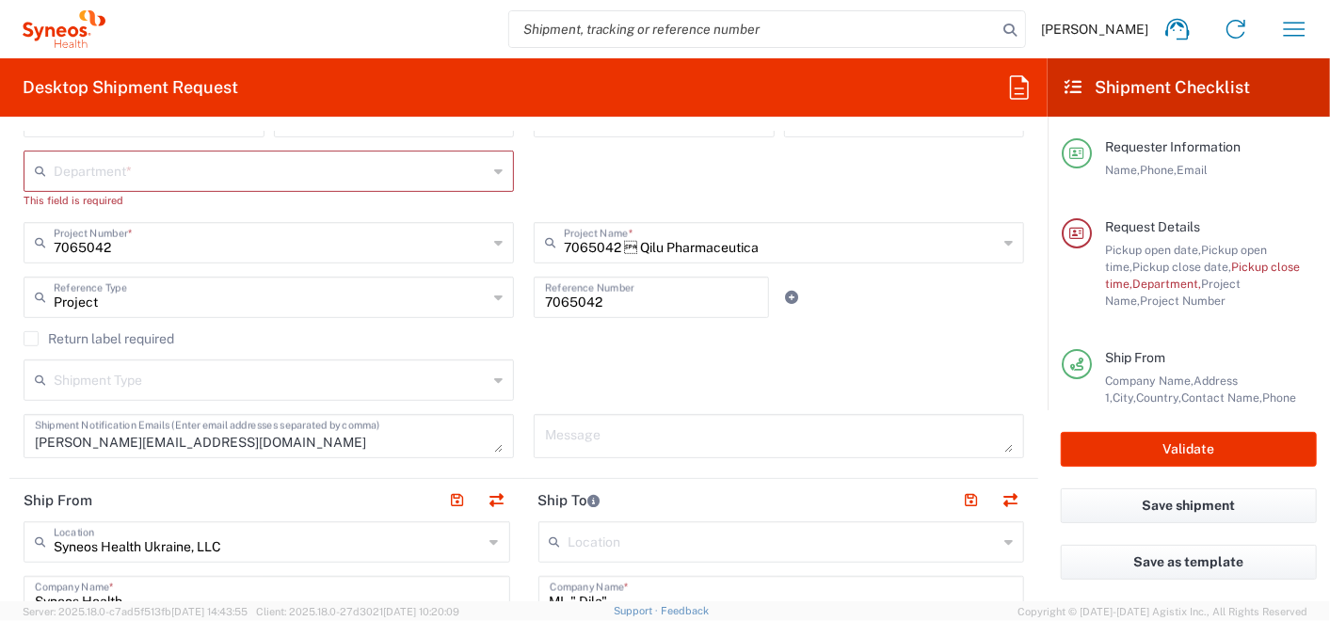
scroll to position [523, 0]
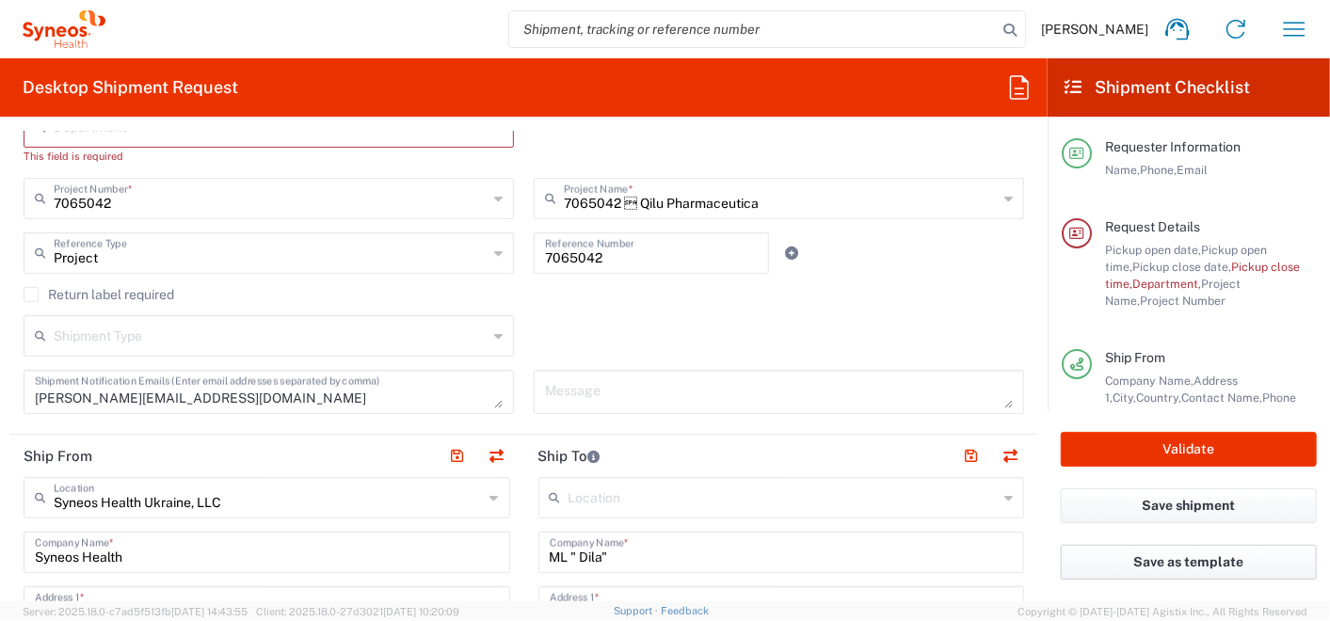
click at [1120, 556] on button "Save as template" at bounding box center [1189, 562] width 256 height 35
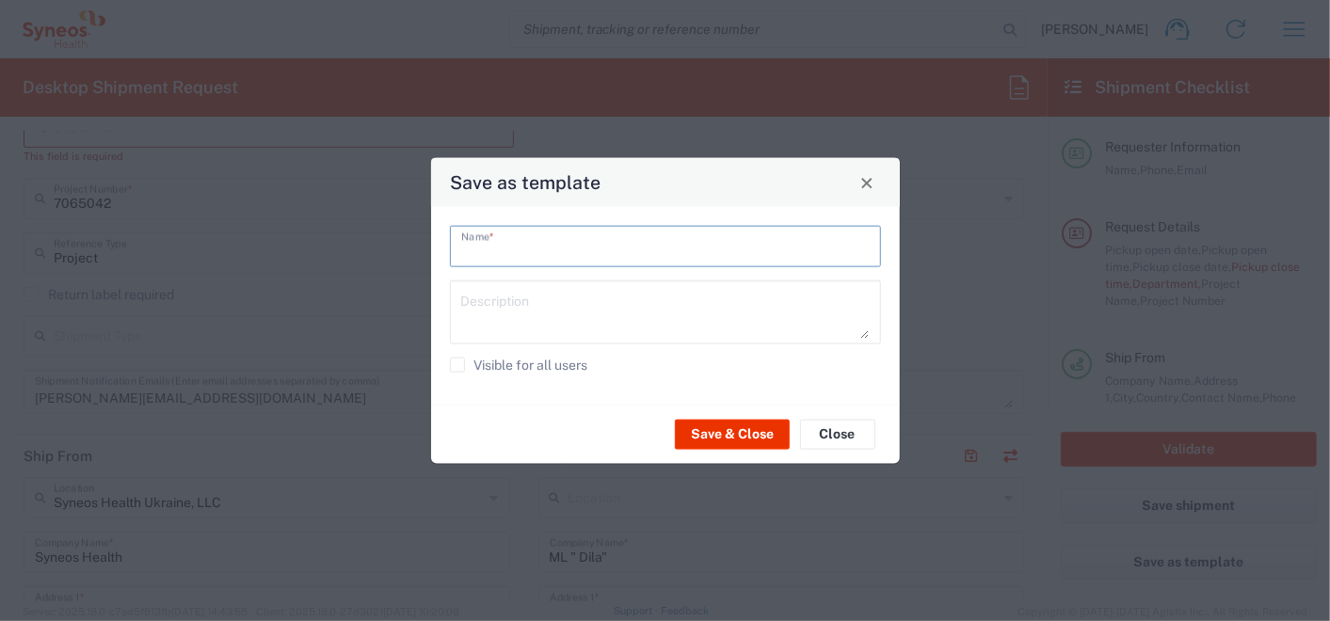
click at [605, 261] on input "text" at bounding box center [665, 245] width 409 height 33
type input "1"
click at [718, 436] on button "Save & Close" at bounding box center [732, 434] width 115 height 30
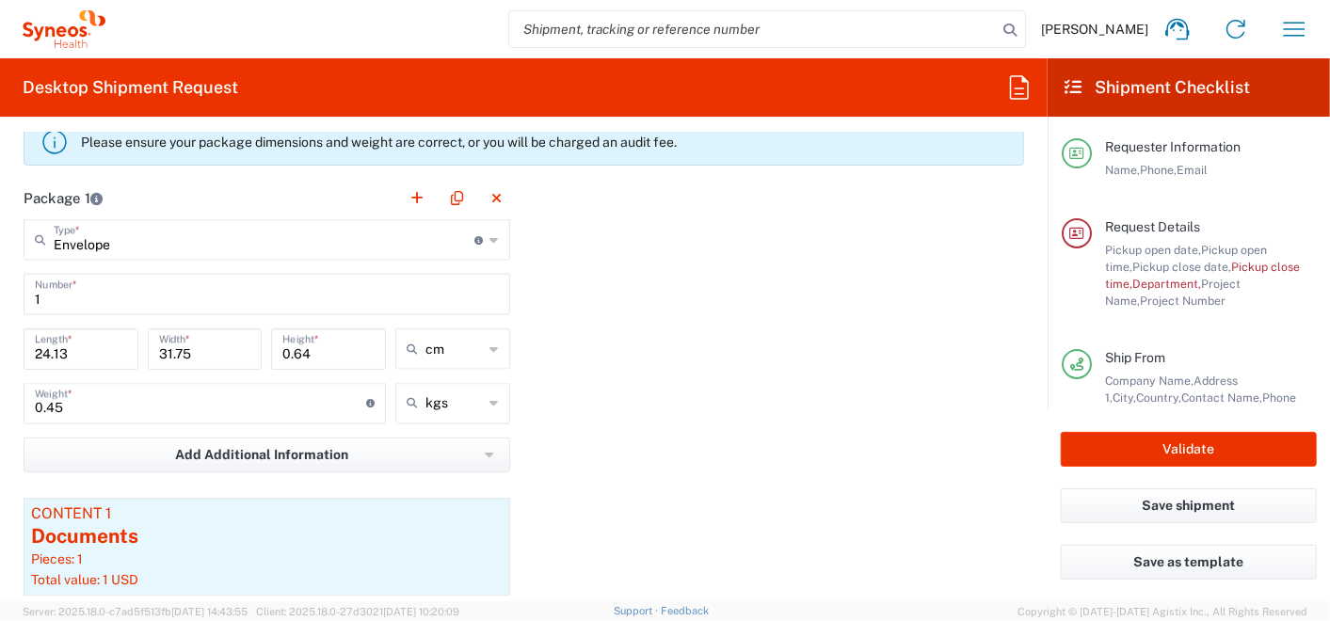
scroll to position [1778, 0]
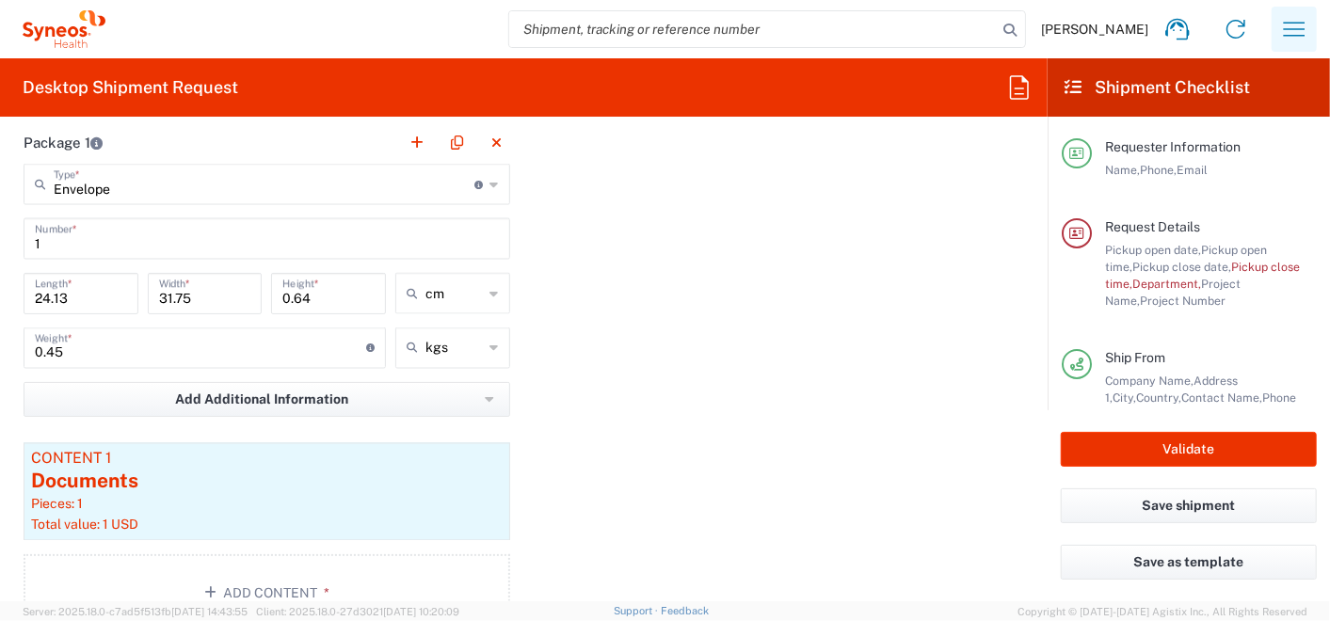
click at [1281, 38] on icon "button" at bounding box center [1295, 29] width 30 height 30
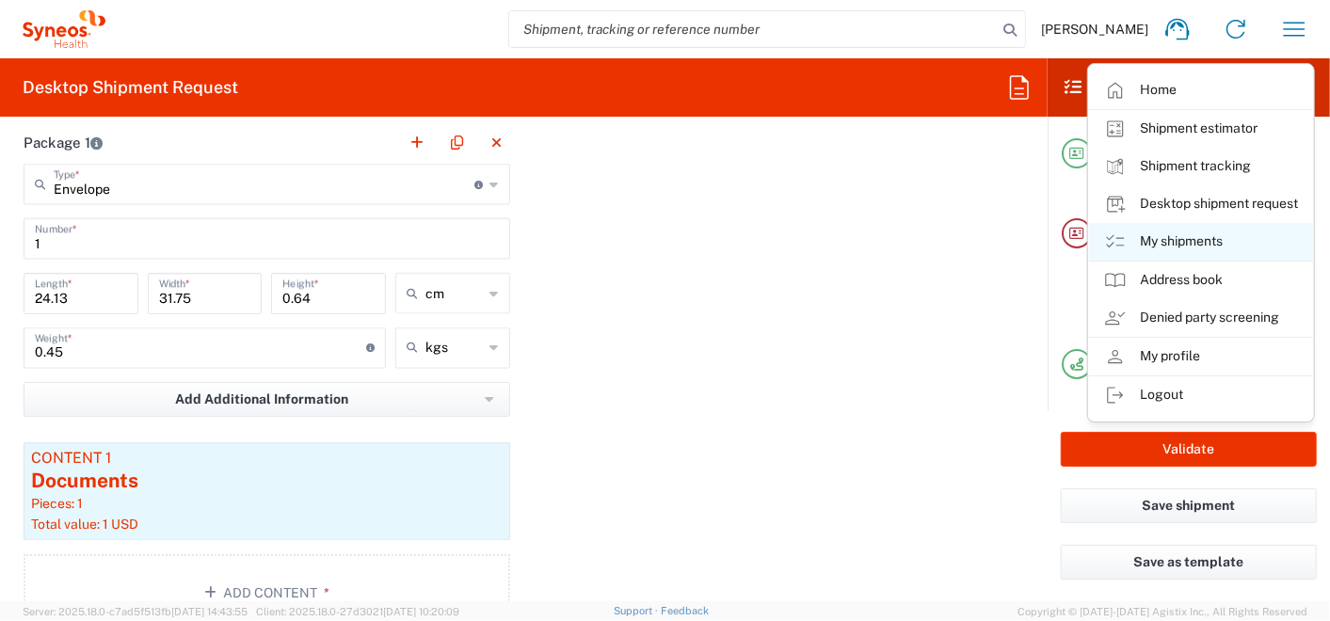
click at [1137, 235] on link "My shipments" at bounding box center [1201, 242] width 224 height 38
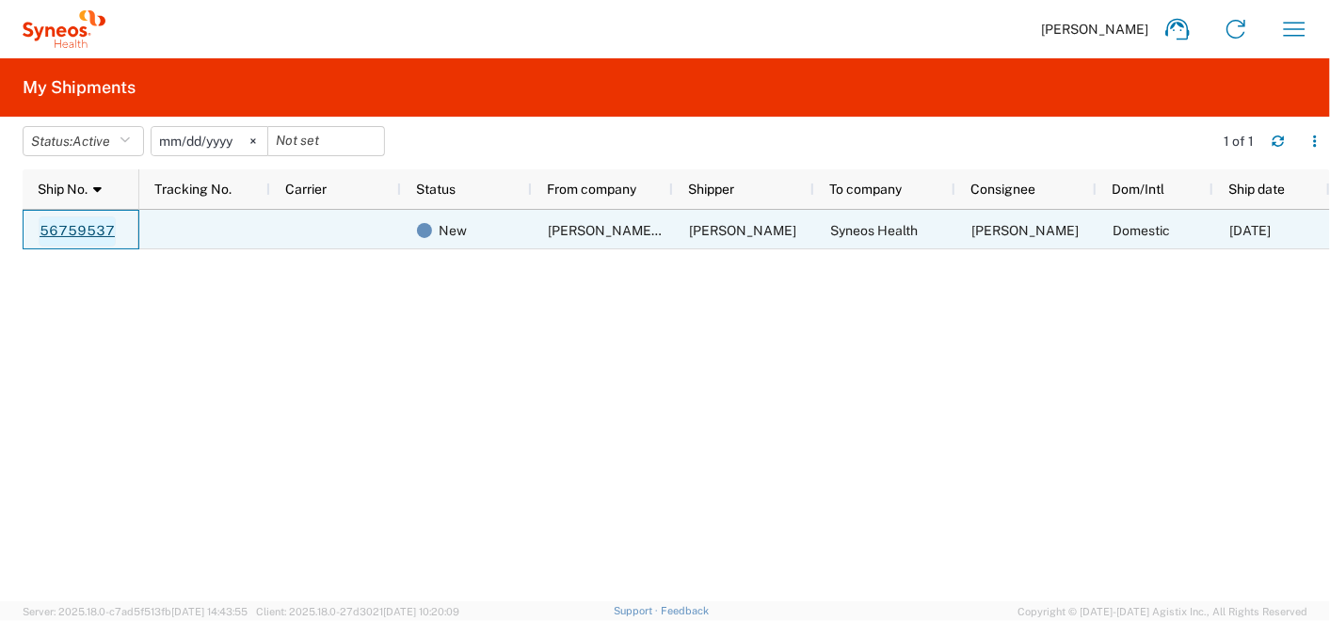
click at [80, 229] on link "56759537" at bounding box center [77, 232] width 77 height 30
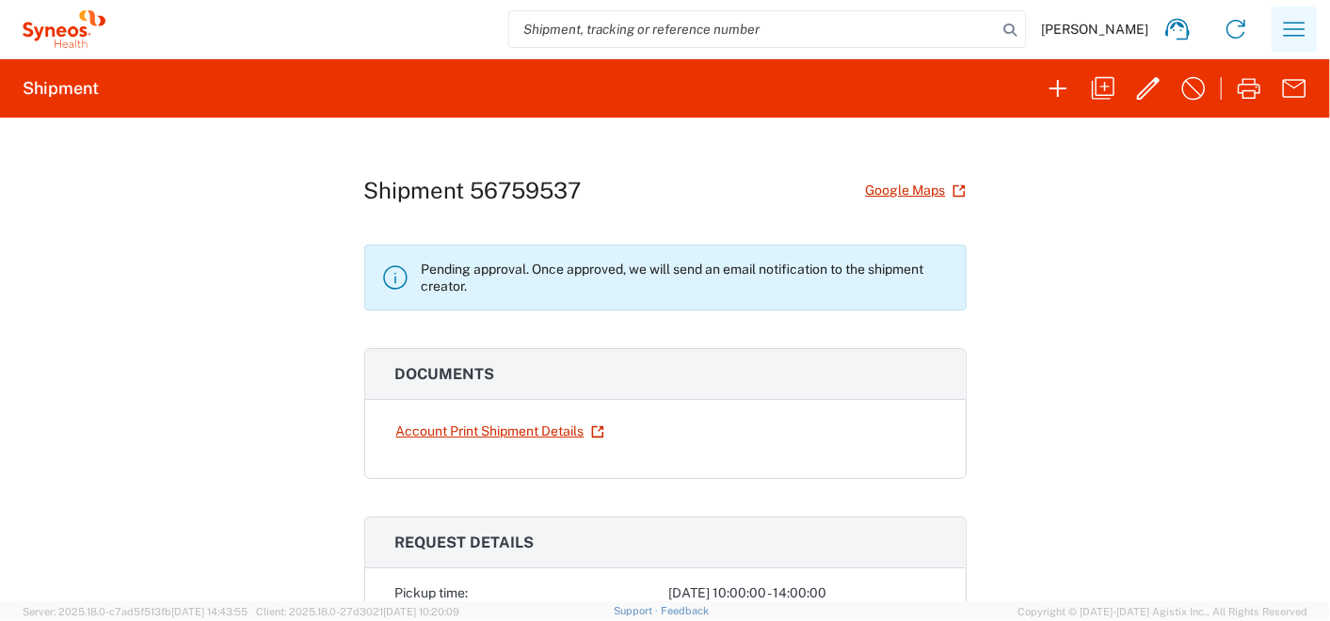
click at [1309, 24] on icon "button" at bounding box center [1295, 29] width 30 height 30
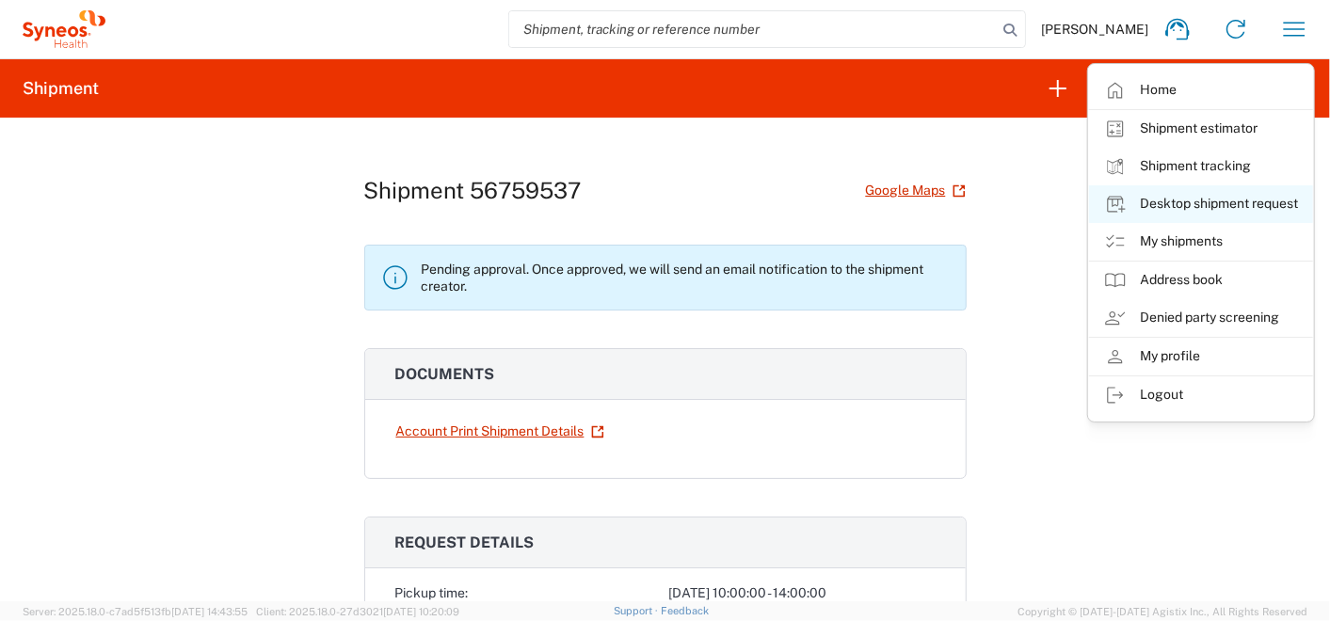
click at [1149, 201] on link "Desktop shipment request" at bounding box center [1201, 204] width 224 height 38
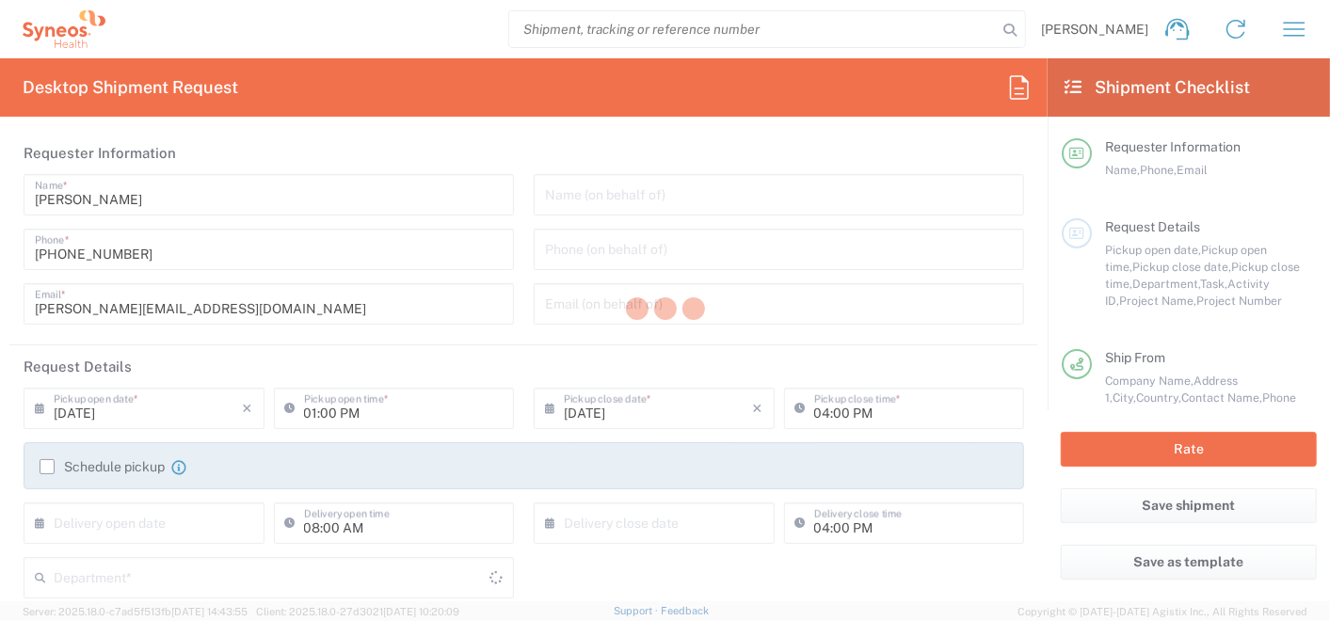
type input "3235"
type input "Misto Kyiv"
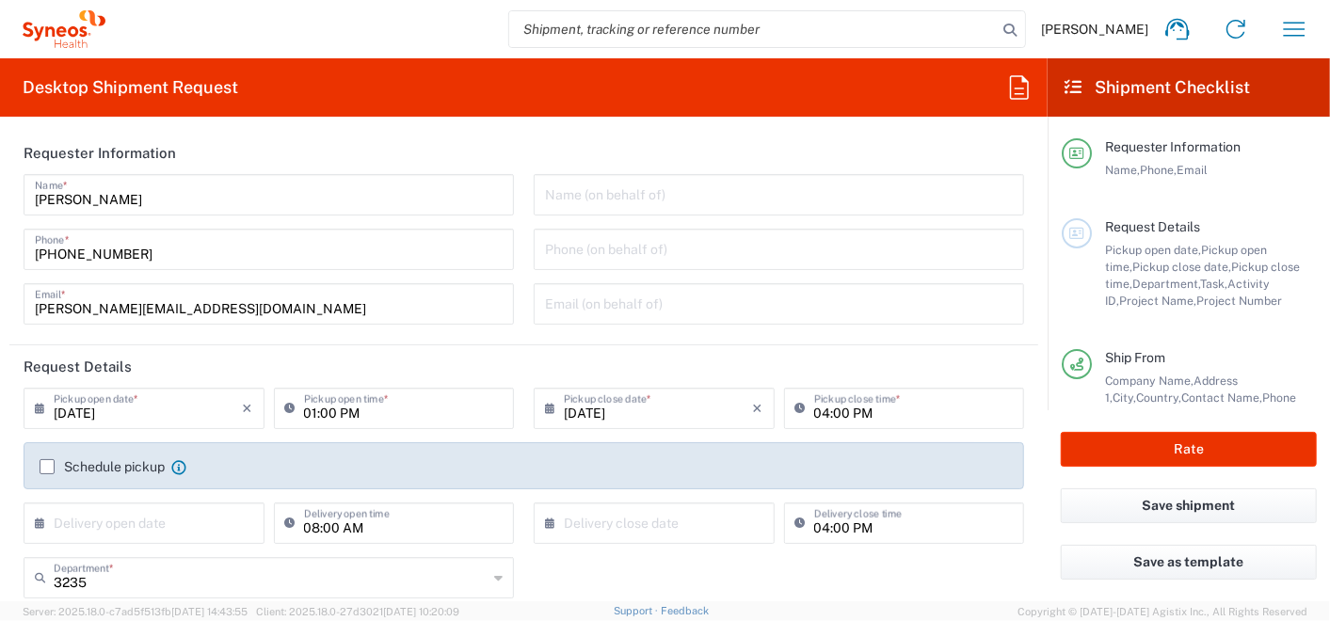
click at [1078, 89] on icon at bounding box center [1073, 87] width 17 height 17
click at [1320, 34] on div "Olga Kuptsova Home Shipment estimator Shipment tracking Desktop shipment reques…" at bounding box center [714, 29] width 1218 height 45
click at [1298, 26] on icon "button" at bounding box center [1295, 29] width 30 height 30
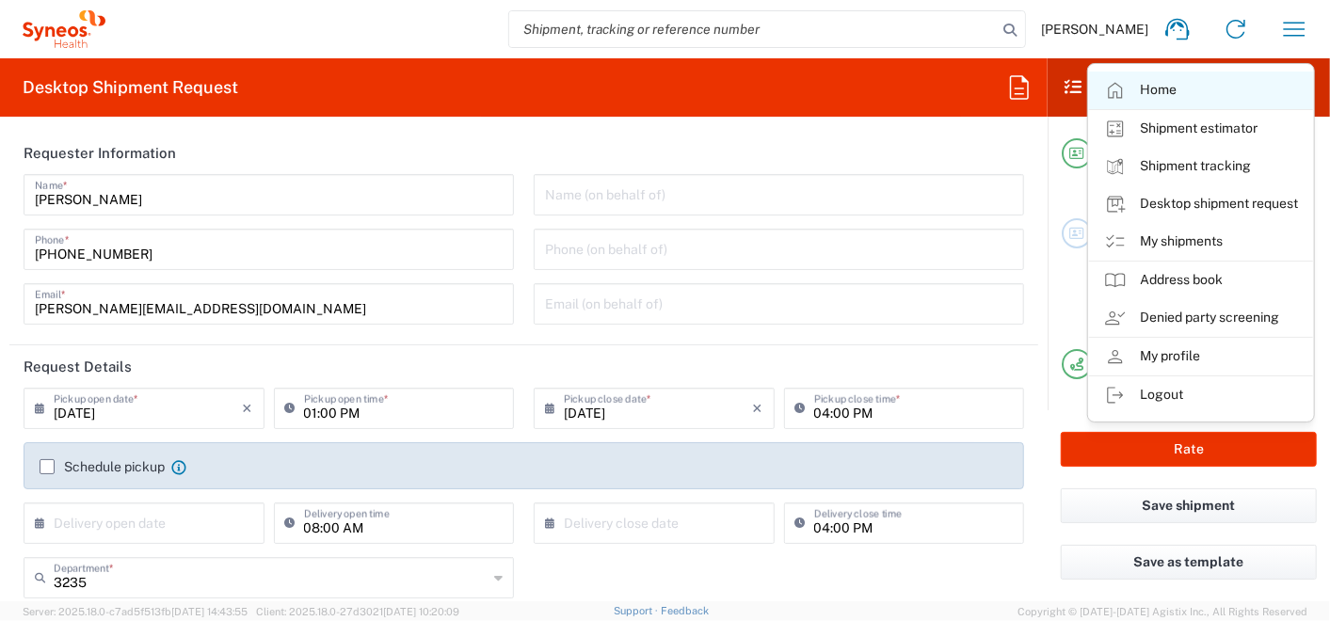
click at [1121, 76] on link "Home" at bounding box center [1201, 91] width 224 height 38
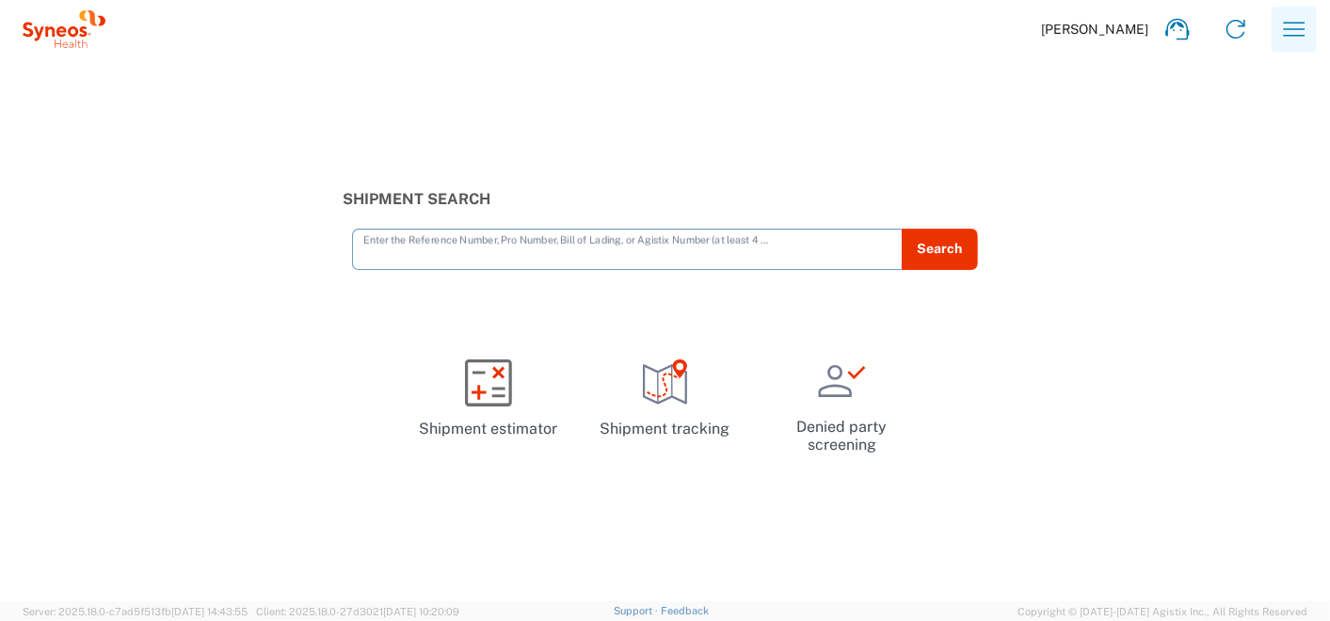
click at [1301, 40] on icon "button" at bounding box center [1295, 29] width 30 height 30
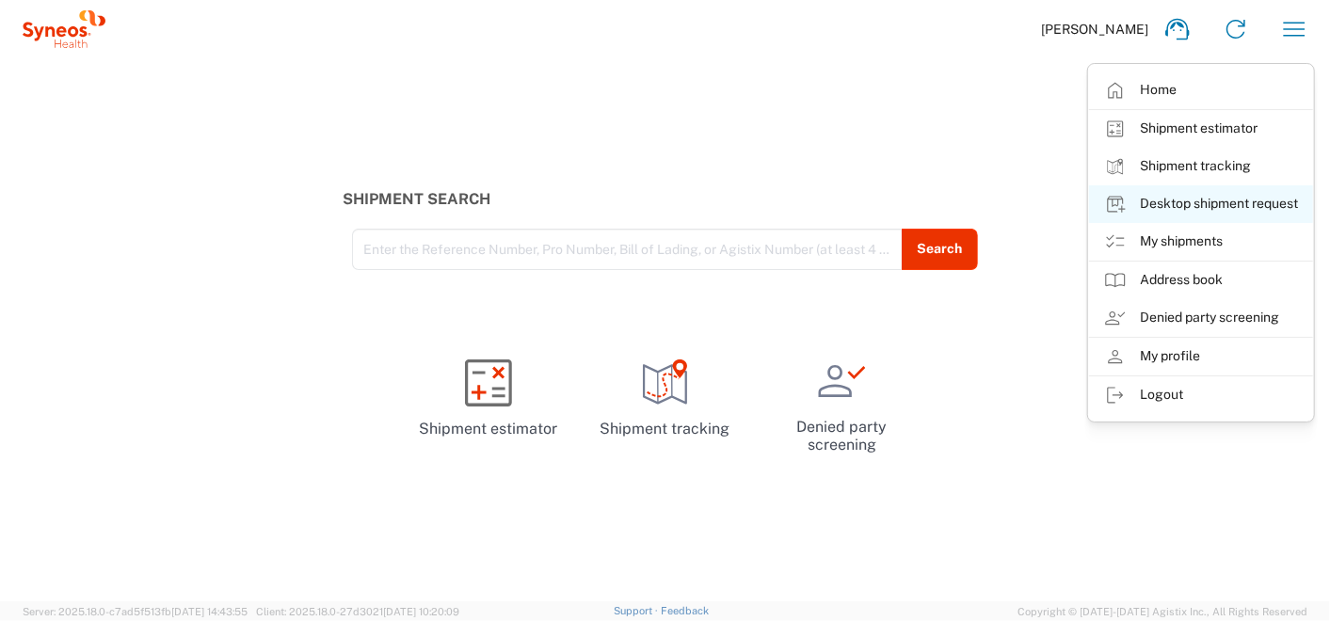
click at [1223, 202] on link "Desktop shipment request" at bounding box center [1201, 204] width 224 height 38
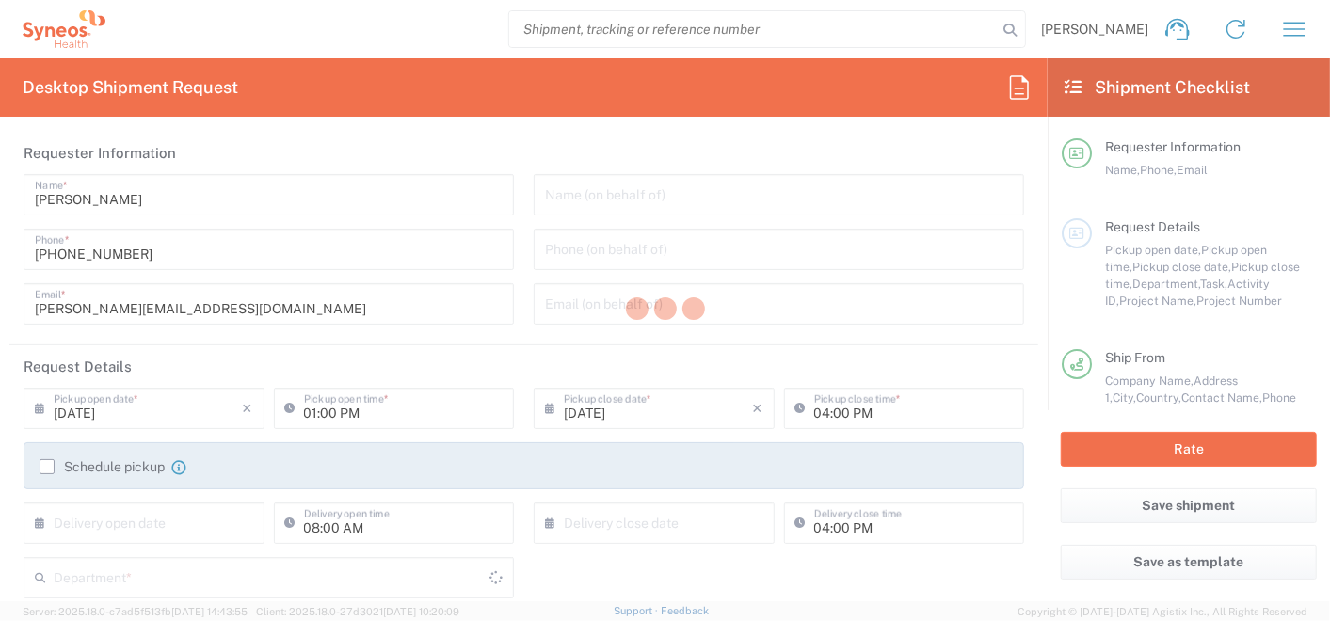
type input "3235"
type input "Misto Kyiv"
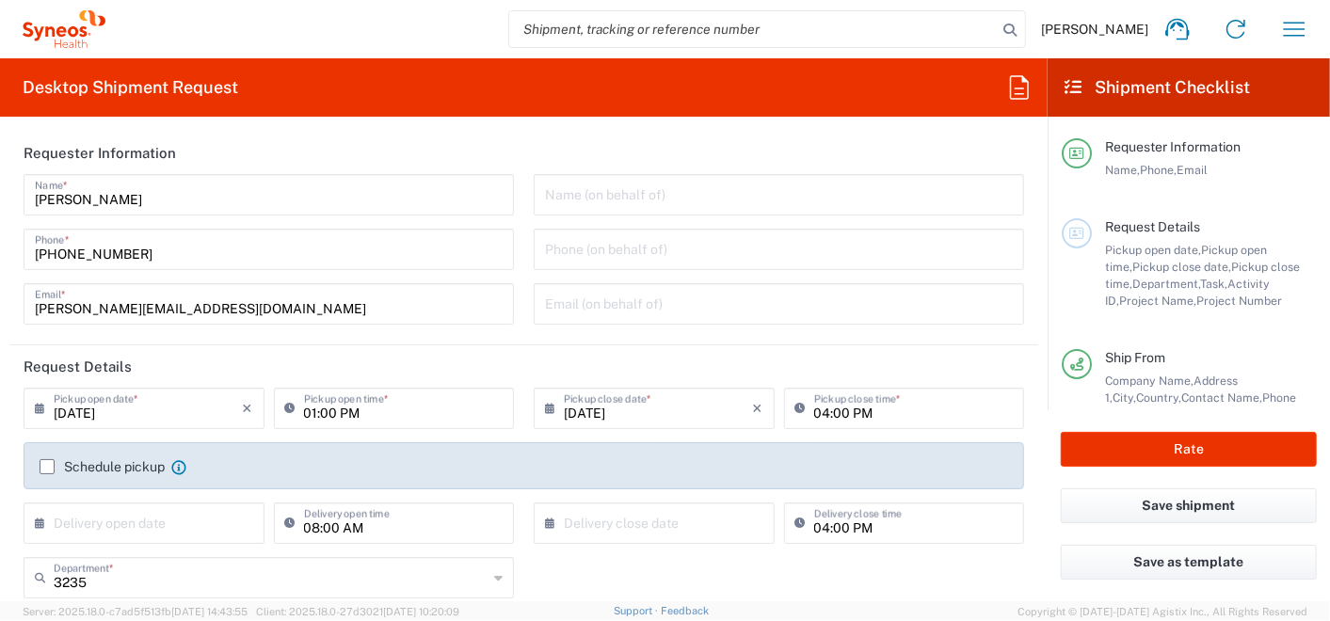
click at [1077, 79] on icon at bounding box center [1073, 87] width 17 height 17
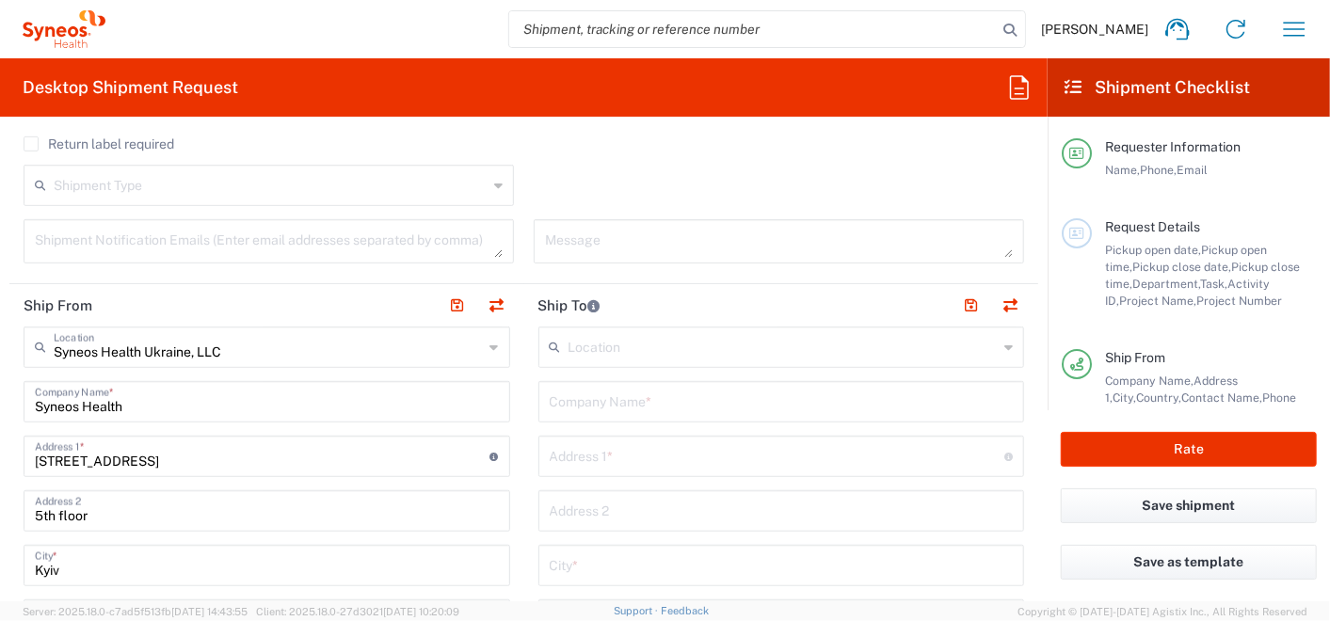
scroll to position [378, 0]
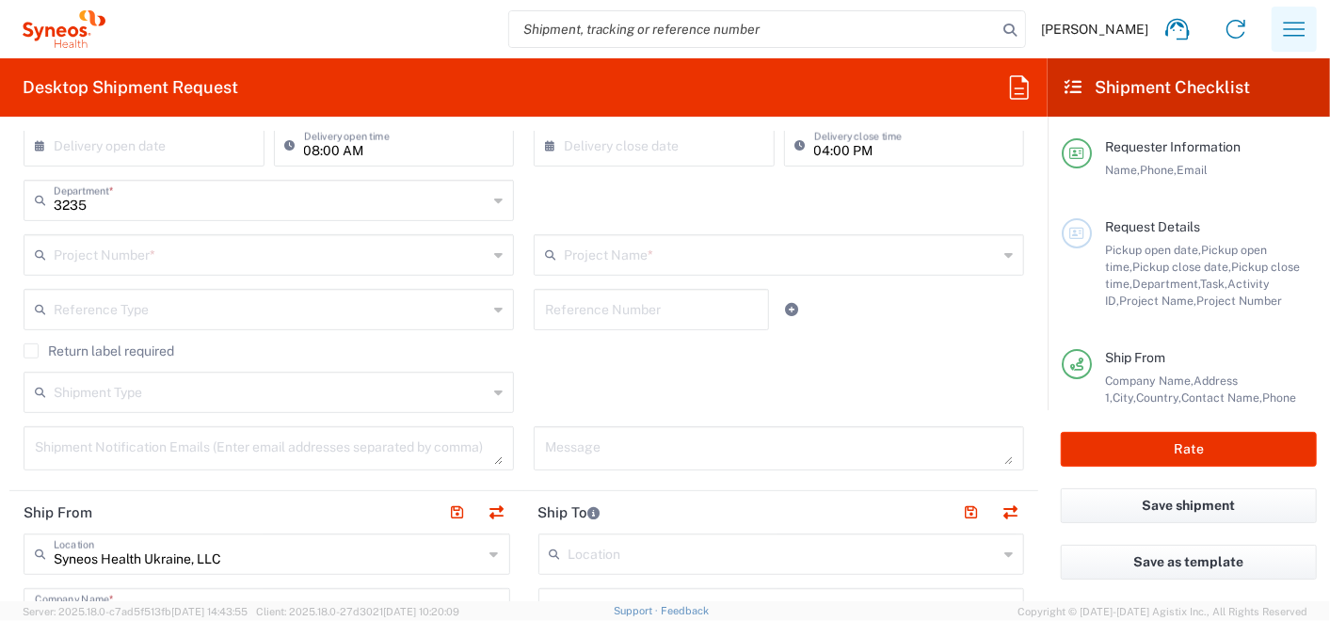
click at [1291, 26] on icon "button" at bounding box center [1295, 29] width 30 height 30
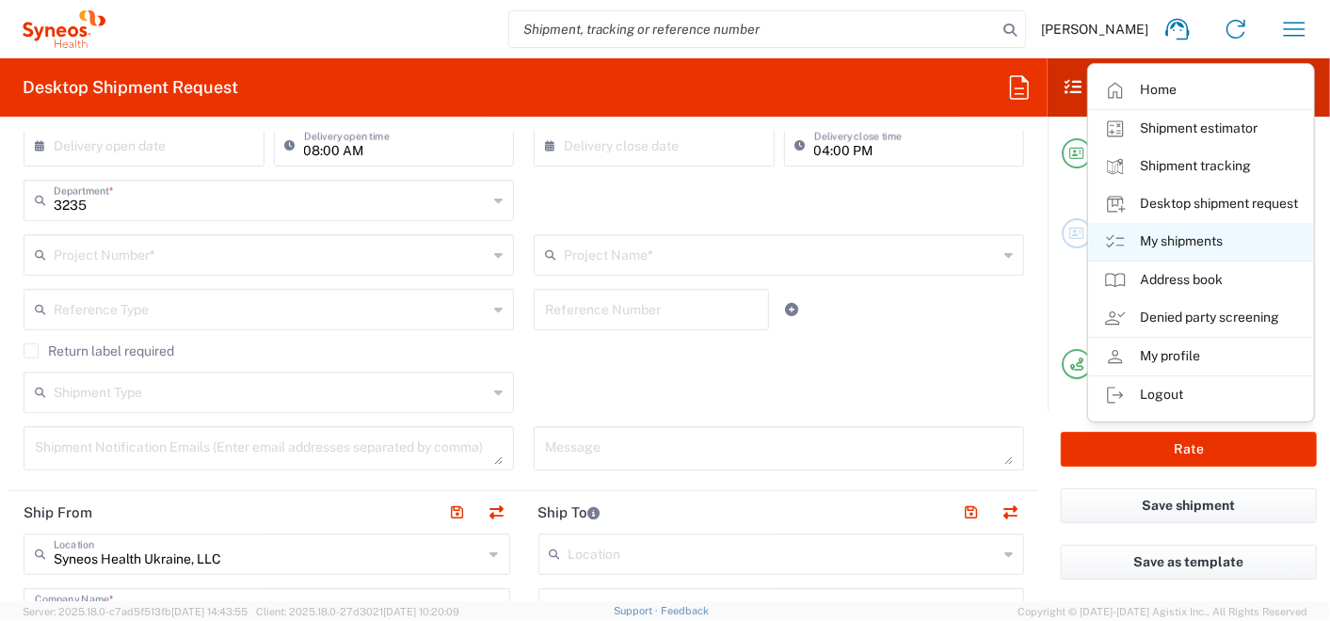
click at [1162, 234] on link "My shipments" at bounding box center [1201, 242] width 224 height 38
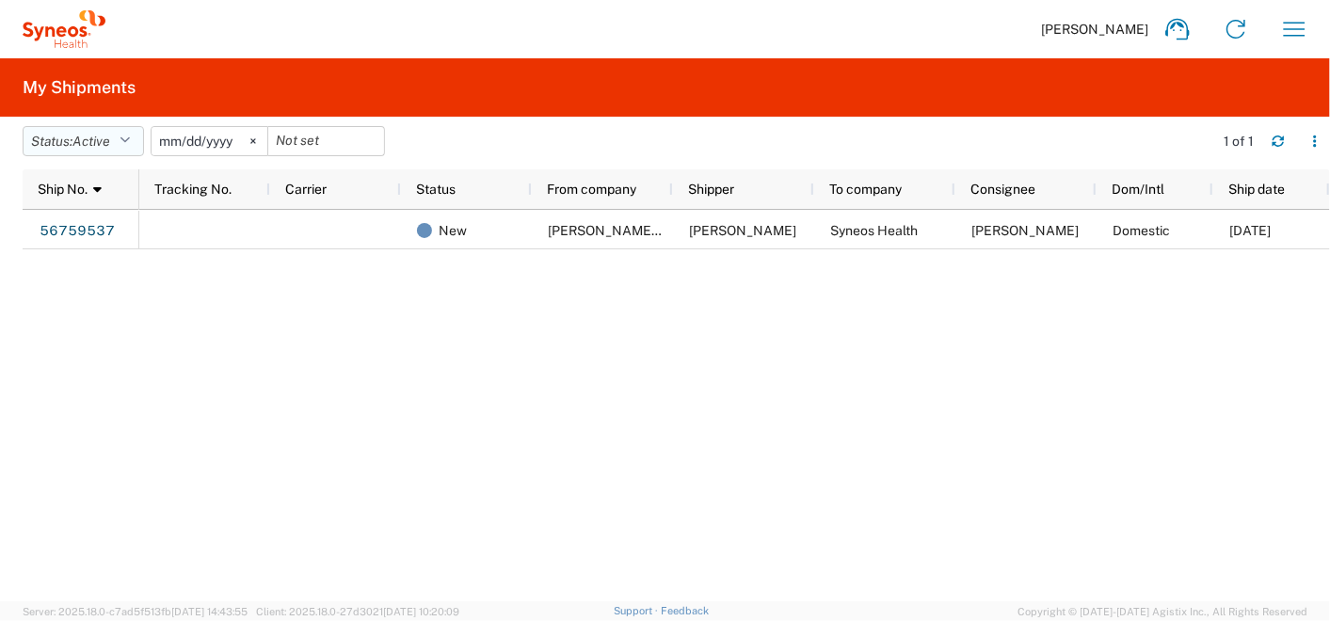
click at [54, 151] on button "Status: Active" at bounding box center [83, 141] width 121 height 30
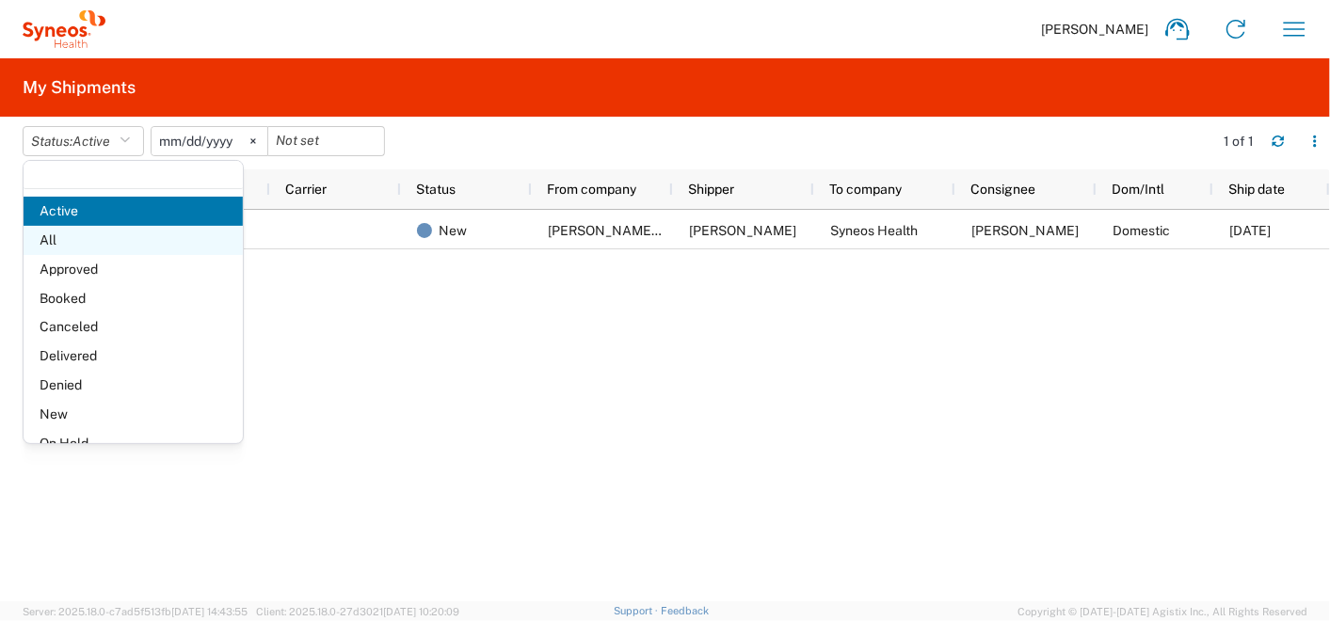
click at [54, 245] on span "All" at bounding box center [133, 240] width 219 height 29
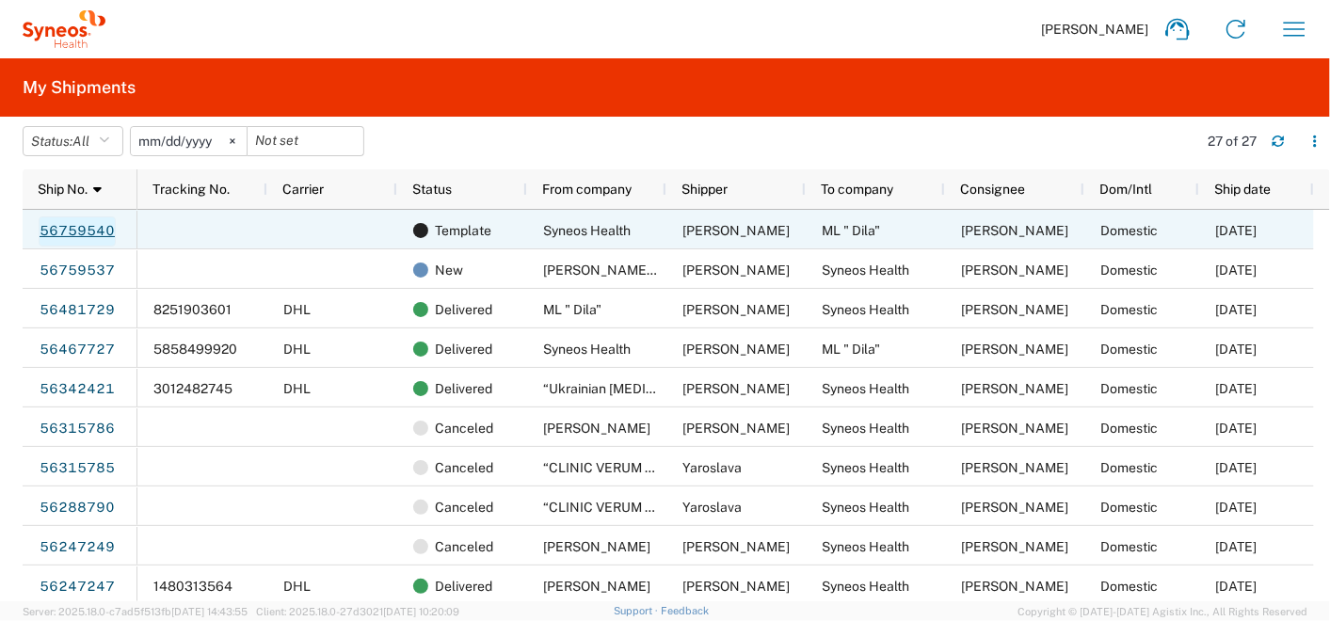
click at [56, 223] on link "56759540" at bounding box center [77, 232] width 77 height 30
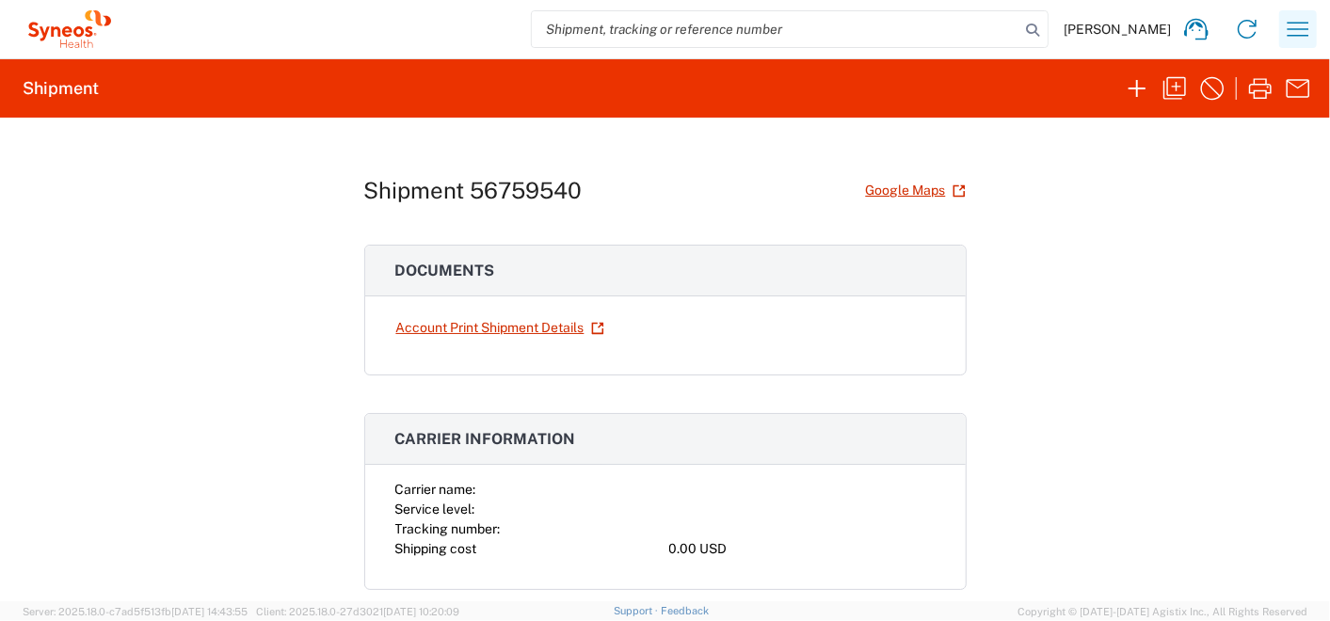
click at [1298, 33] on icon "button" at bounding box center [1298, 29] width 30 height 30
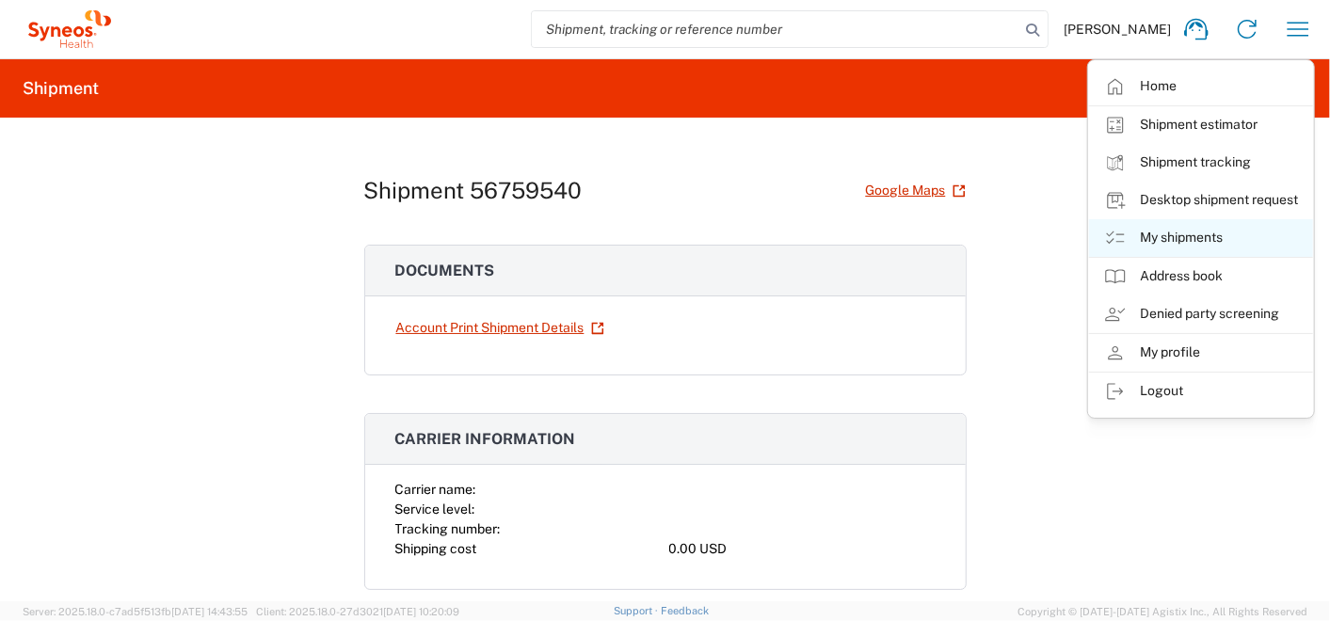
click at [1149, 241] on link "My shipments" at bounding box center [1201, 238] width 224 height 38
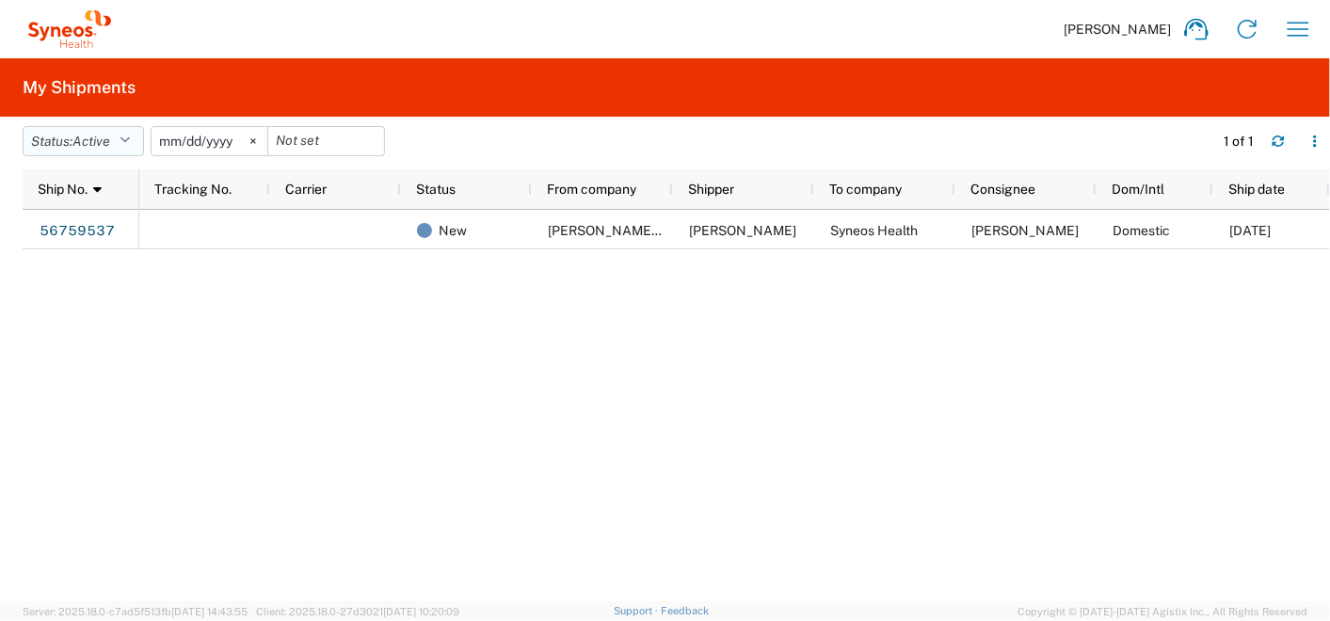
click at [67, 139] on button "Status: Active" at bounding box center [83, 141] width 121 height 30
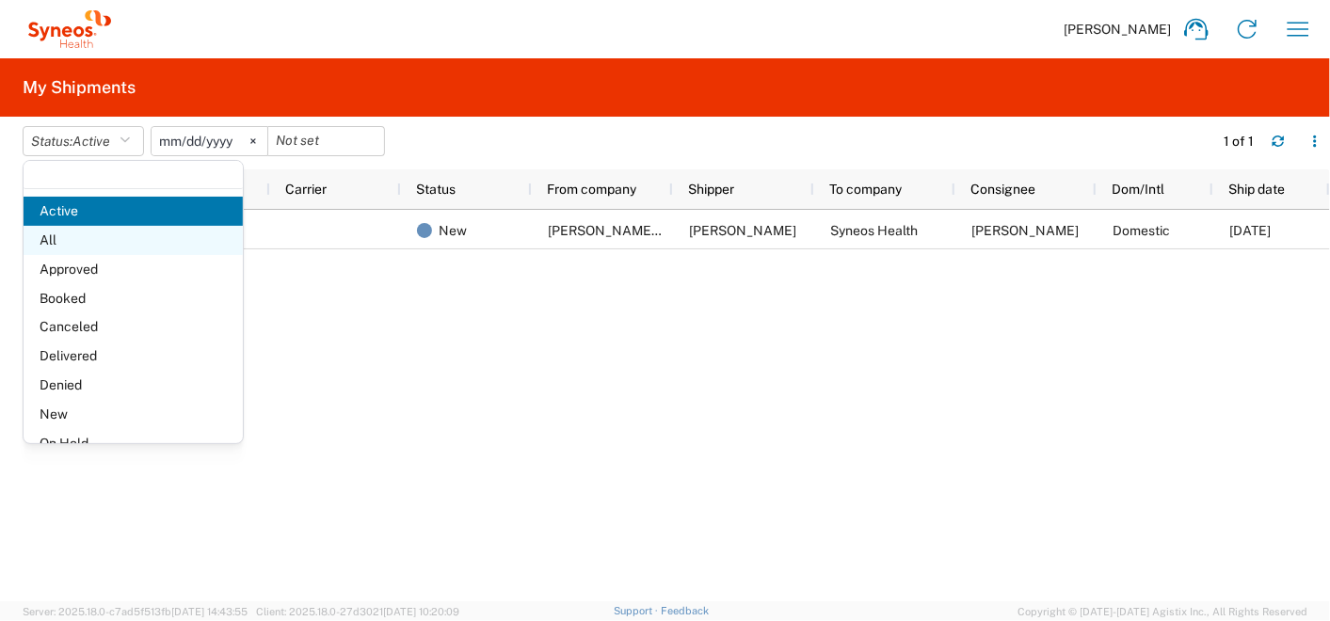
click at [67, 243] on span "All" at bounding box center [133, 240] width 219 height 29
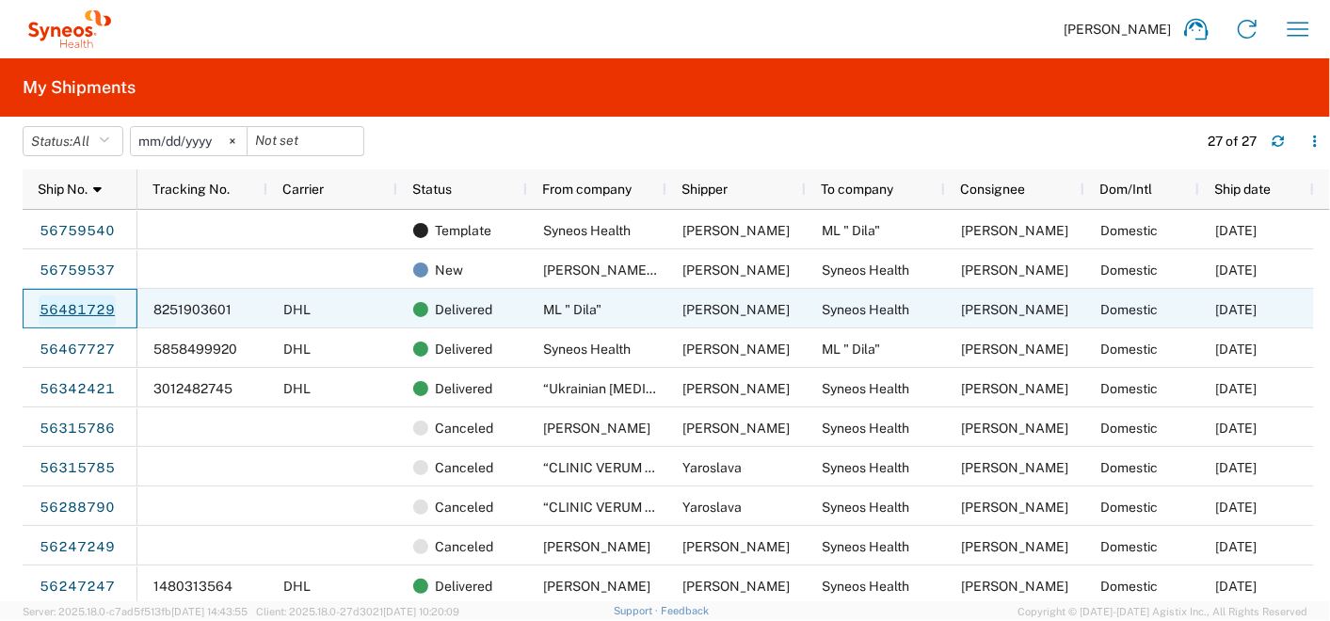
click at [89, 312] on link "56481729" at bounding box center [77, 311] width 77 height 30
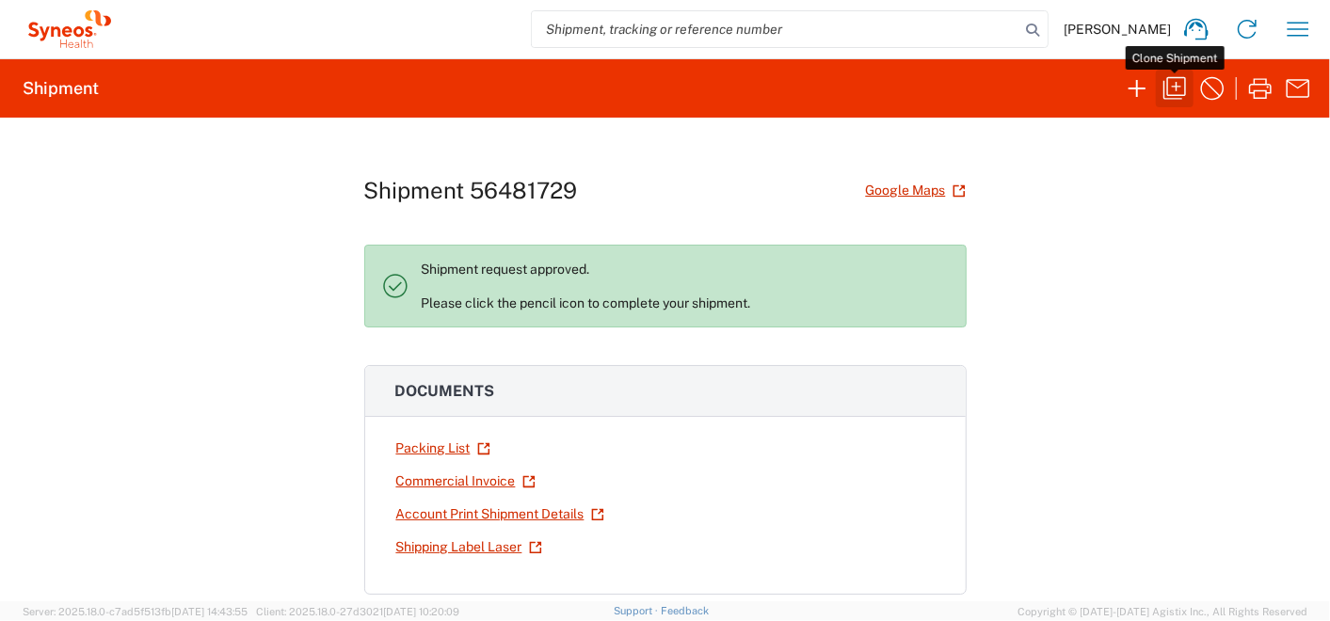
click at [1170, 91] on icon "button" at bounding box center [1175, 88] width 30 height 30
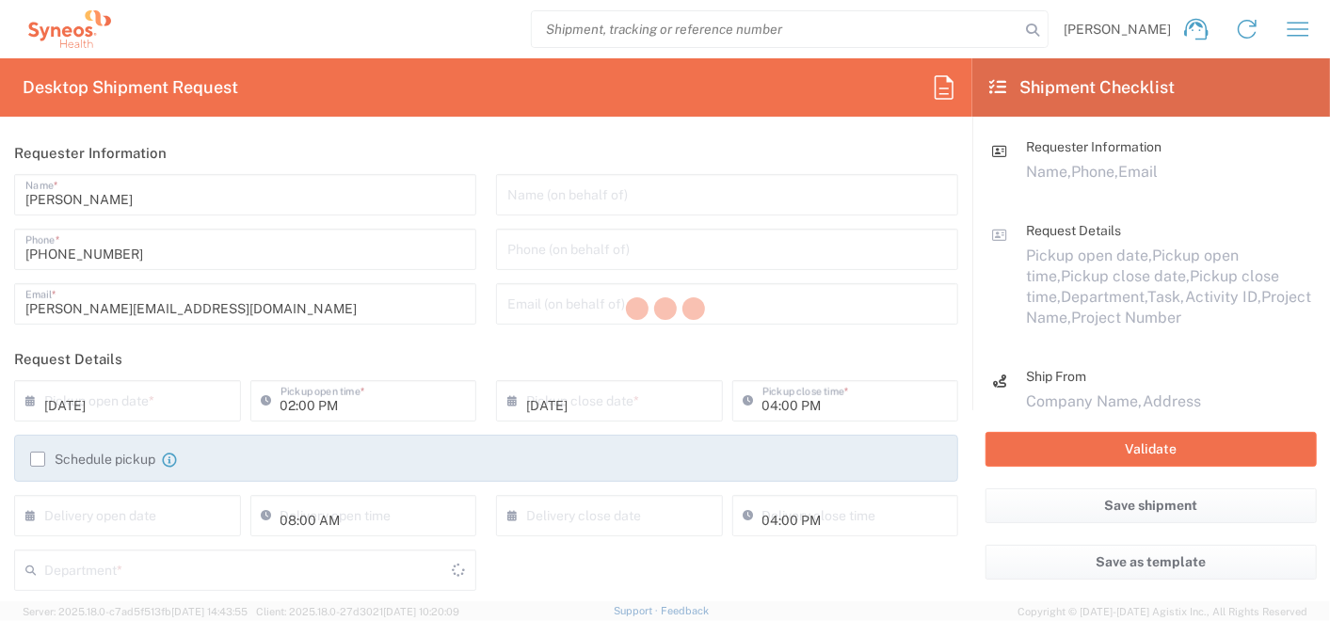
type input "06:00 PM"
type input "Project"
type input "7065042"
type textarea "olga.kuptsova@syneoshealth.com"
type input "ML " Dila""
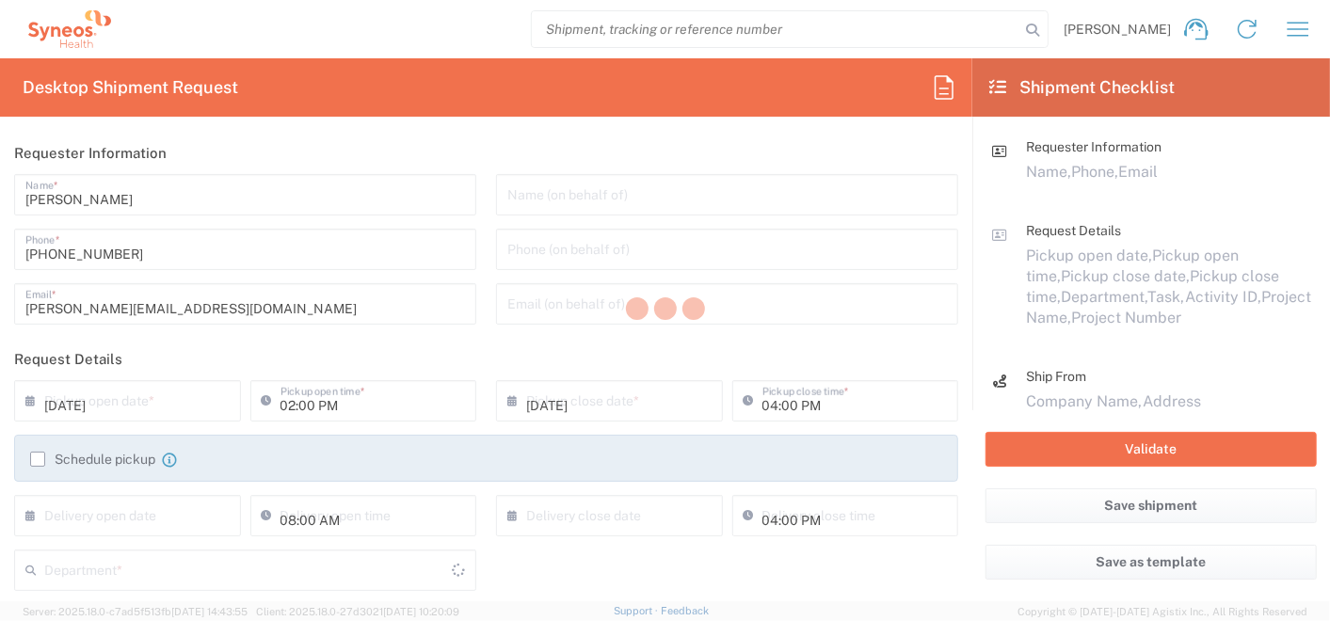
type input "Mikhnovskogo, 19"
type input "Kyiv"
type input "Ukraine"
type input "Lidia Homeniuk"
type input "+38 067 465 62 14"
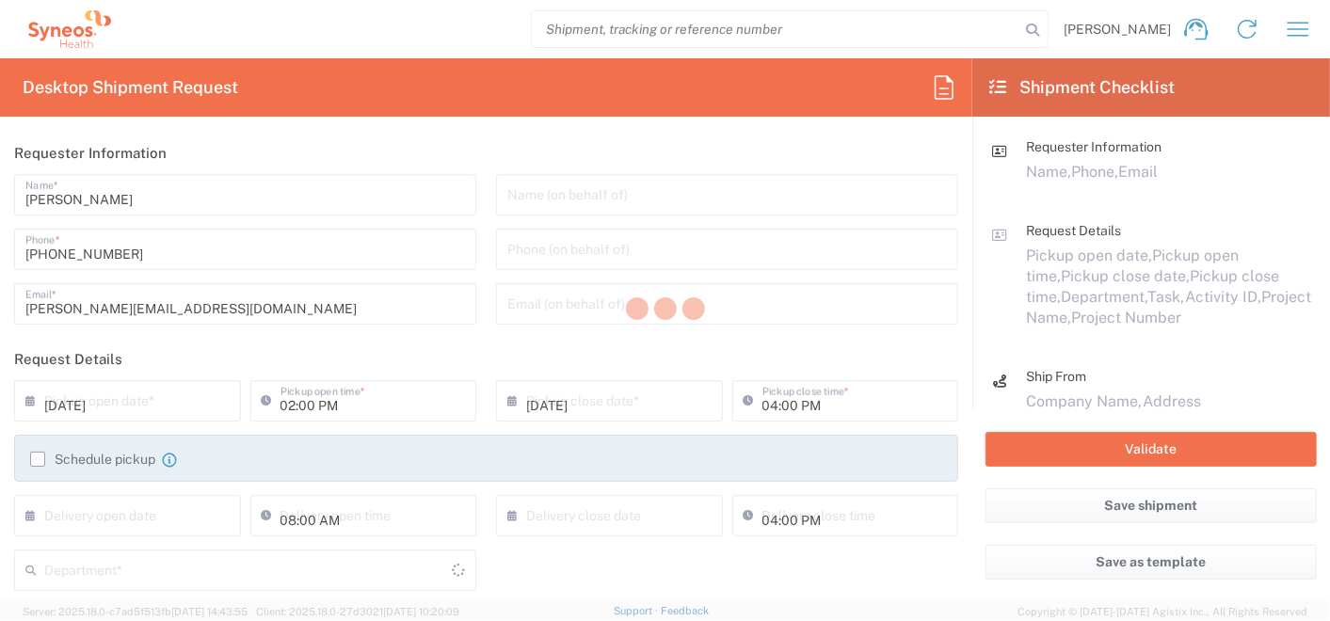
type input "Syneos Health Ukraine, LLC"
type input "Syneos Health"
type input "75, Zhylianska Street"
type input "5th floor"
type input "Kyiv"
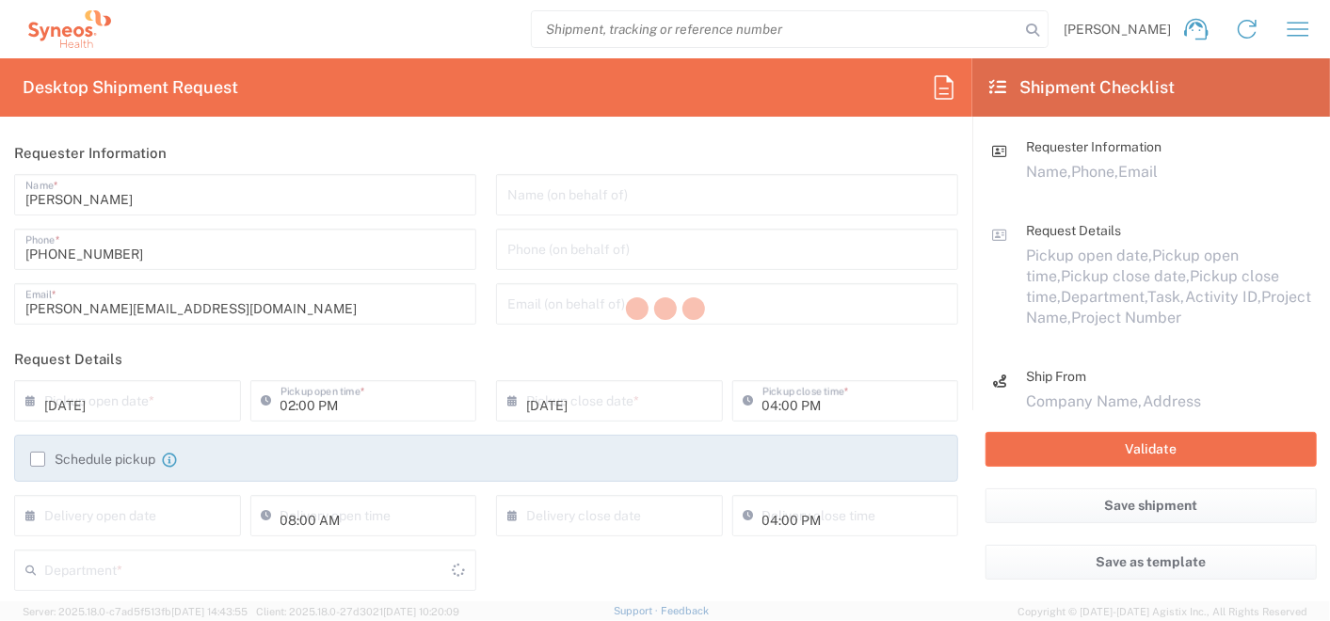
type input "Ukraine"
type input "03150"
type input "[PERSON_NAME]"
type input "+380992500268"
type input "olga.kuptsova@syneoshealth.com"
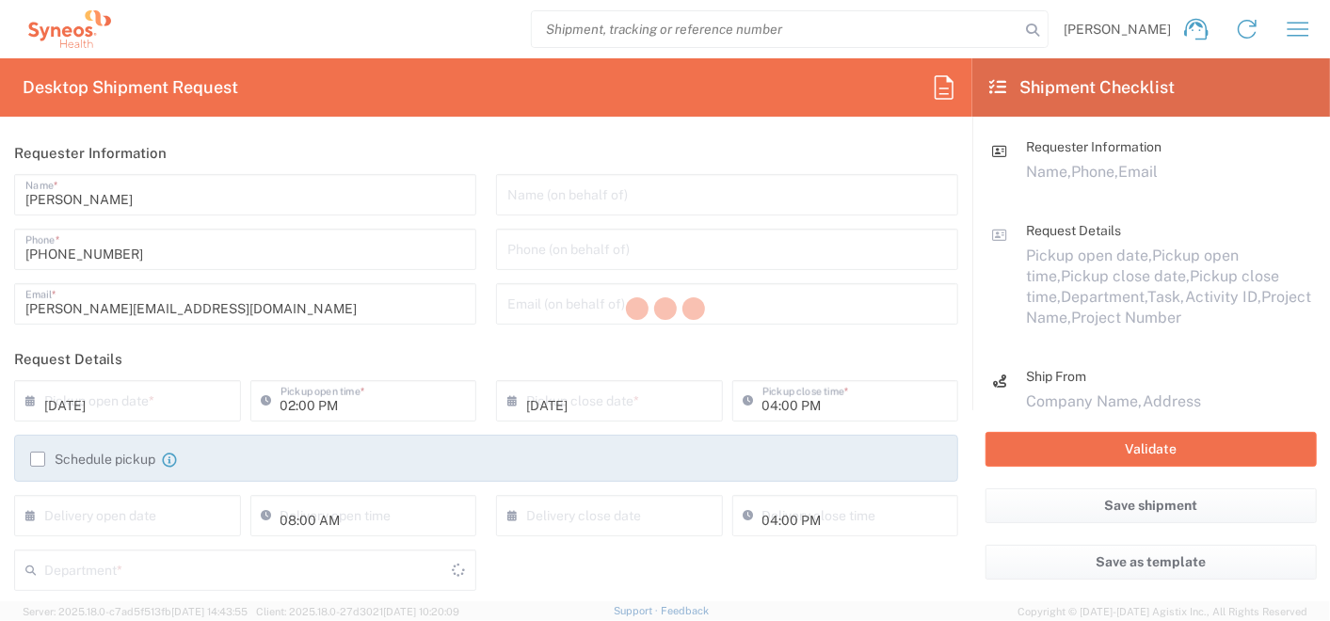
type input "Sender/Shipper"
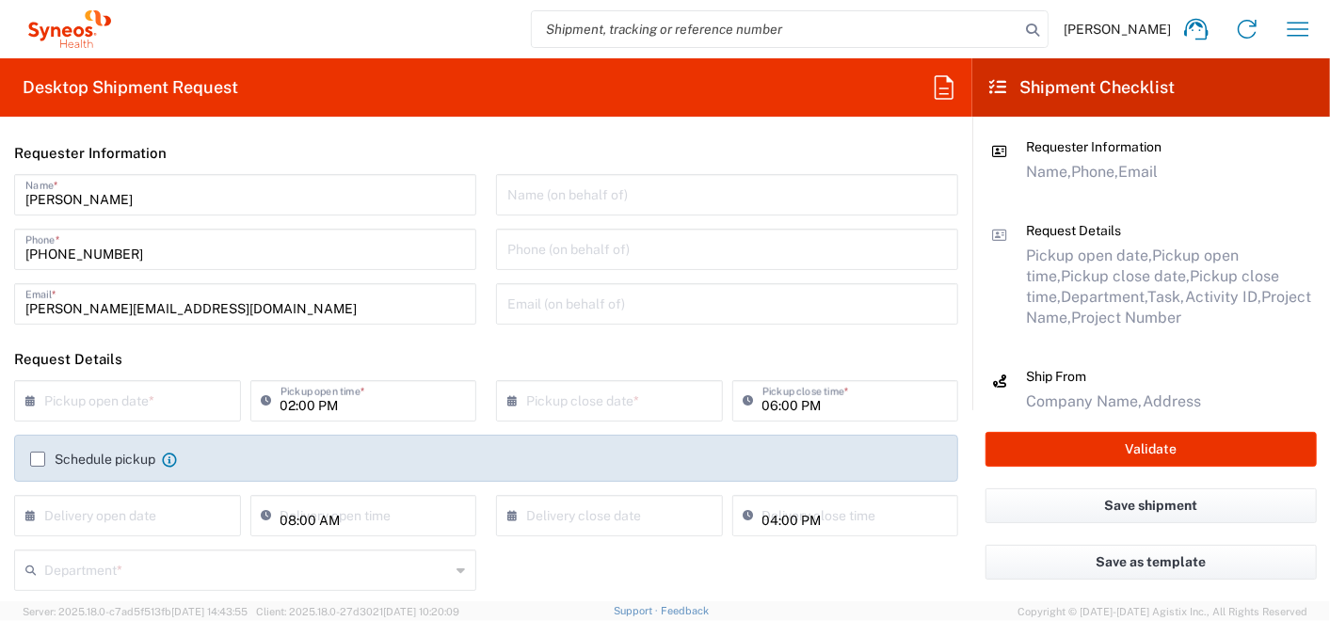
type input "Misto Kyiv"
type input "Envelope"
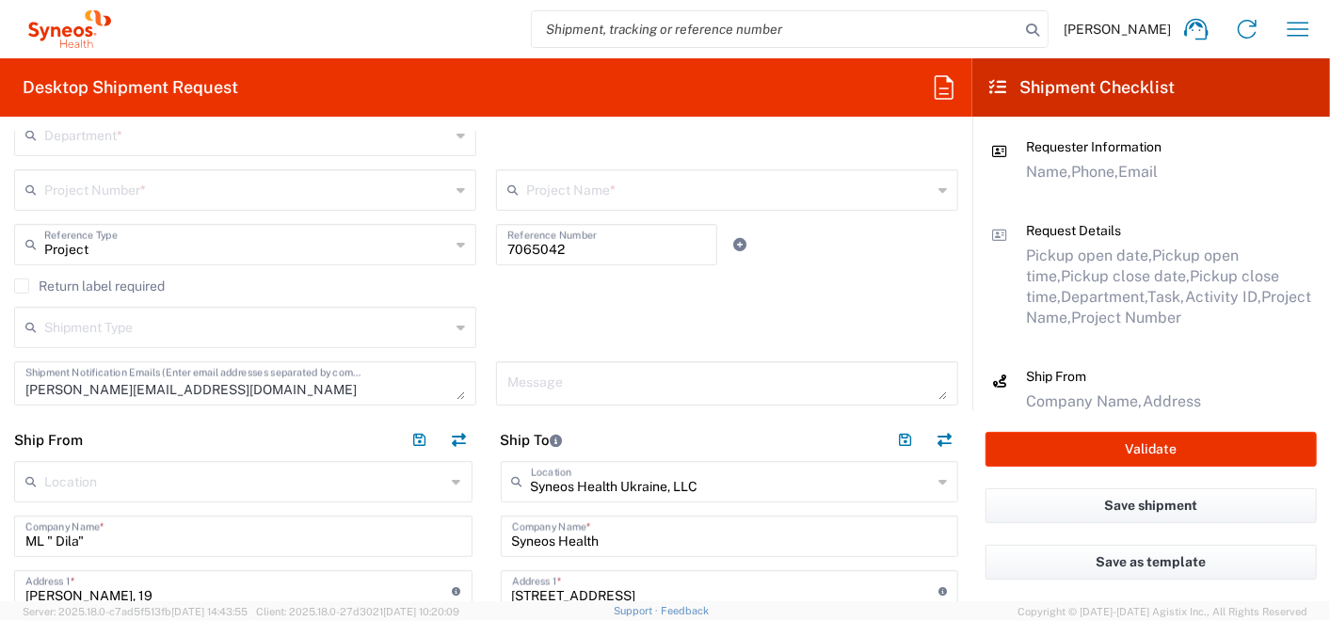
scroll to position [523, 0]
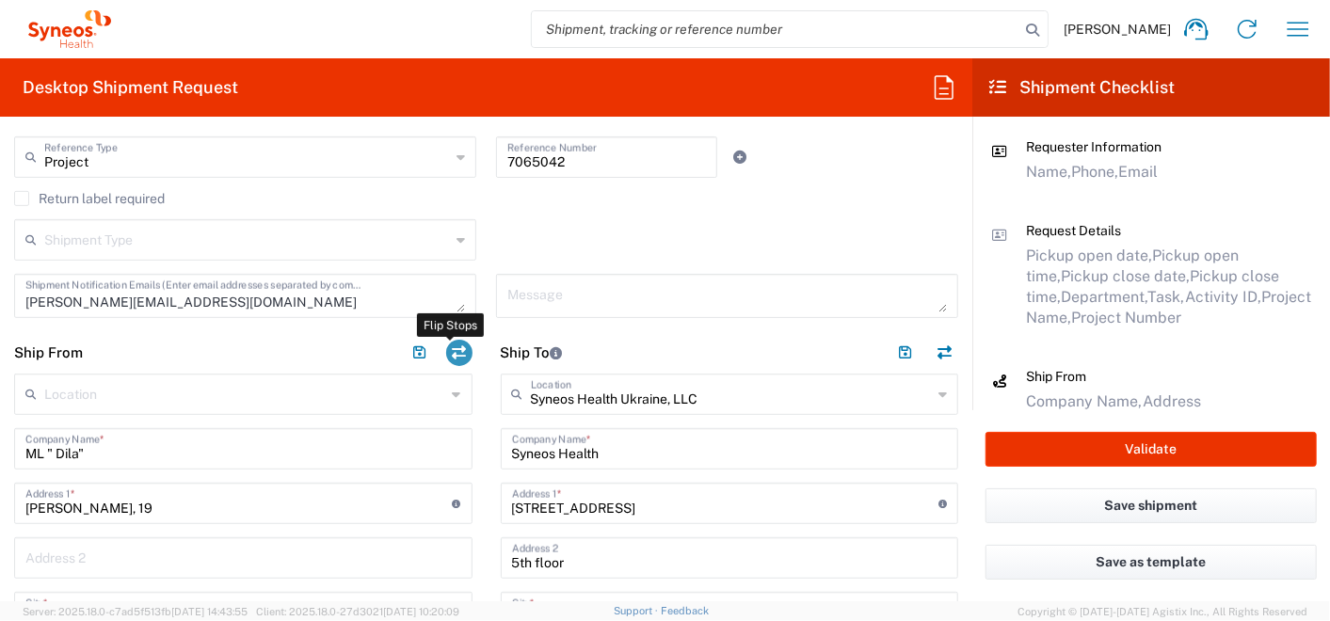
click at [452, 344] on button "button" at bounding box center [459, 353] width 26 height 26
type input "Syneos Health Ukraine, LLC"
type input "Syneos Health"
type input "75, Zhylianska Street"
type input "5th floor"
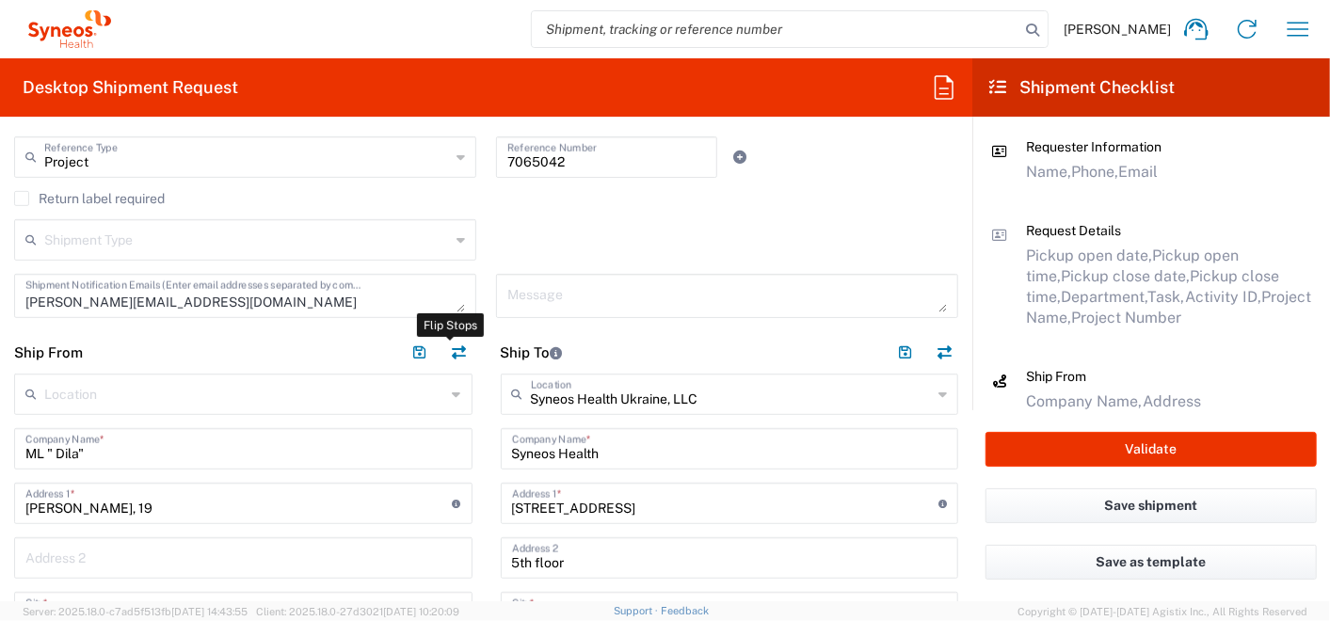
type input "Misto Kyiv"
type input "03150"
type input "[PERSON_NAME]"
type input "+380992500268"
type input "olga.kuptsova@syneoshealth.com"
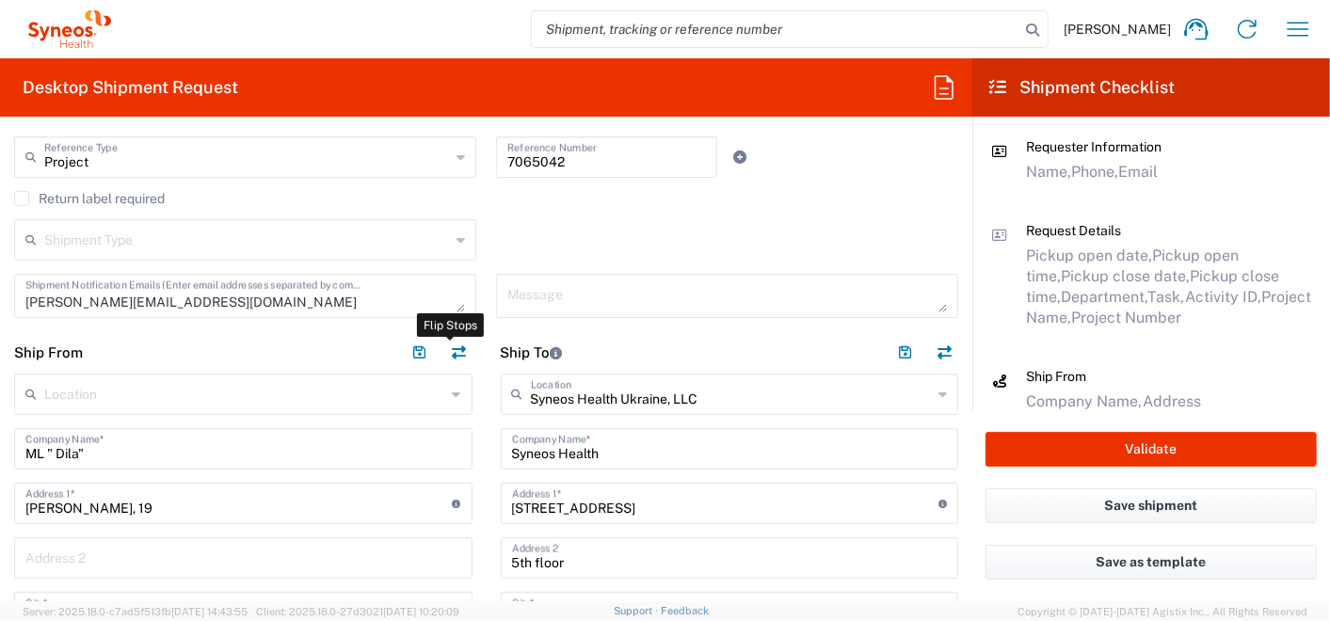
type input "ML " Dila""
type input "Mikhnovskogo, 19"
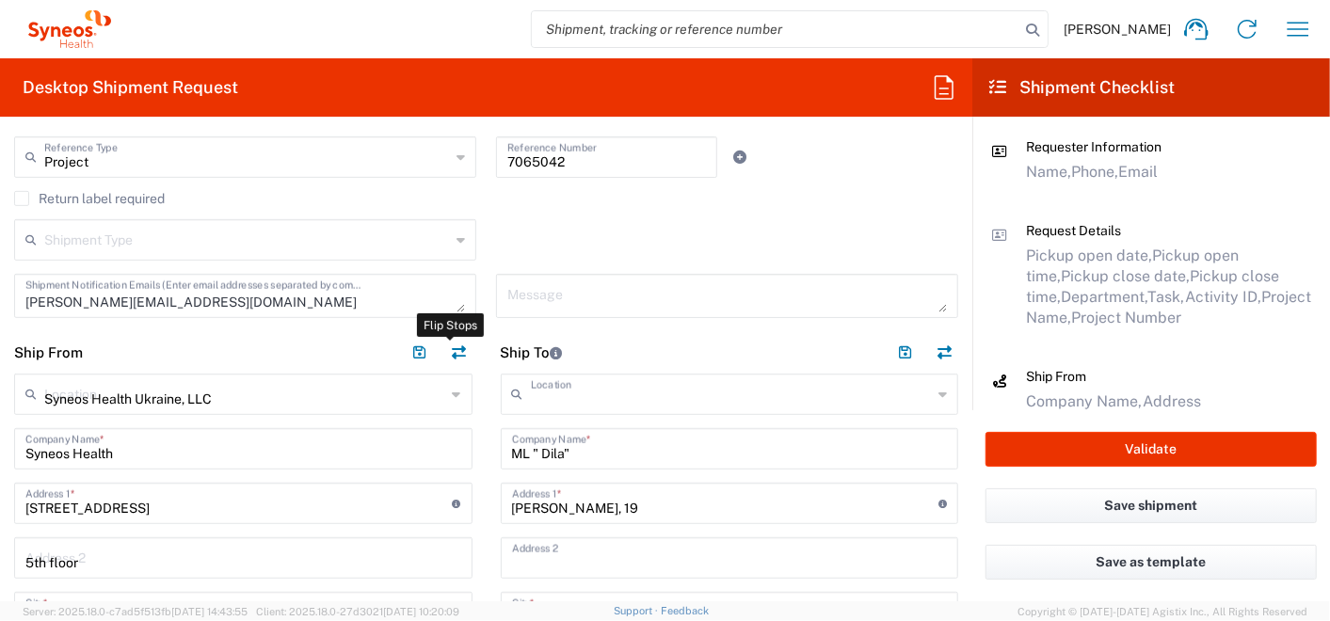
type input "Lidia Homeniuk"
type input "+38 067 465 62 14"
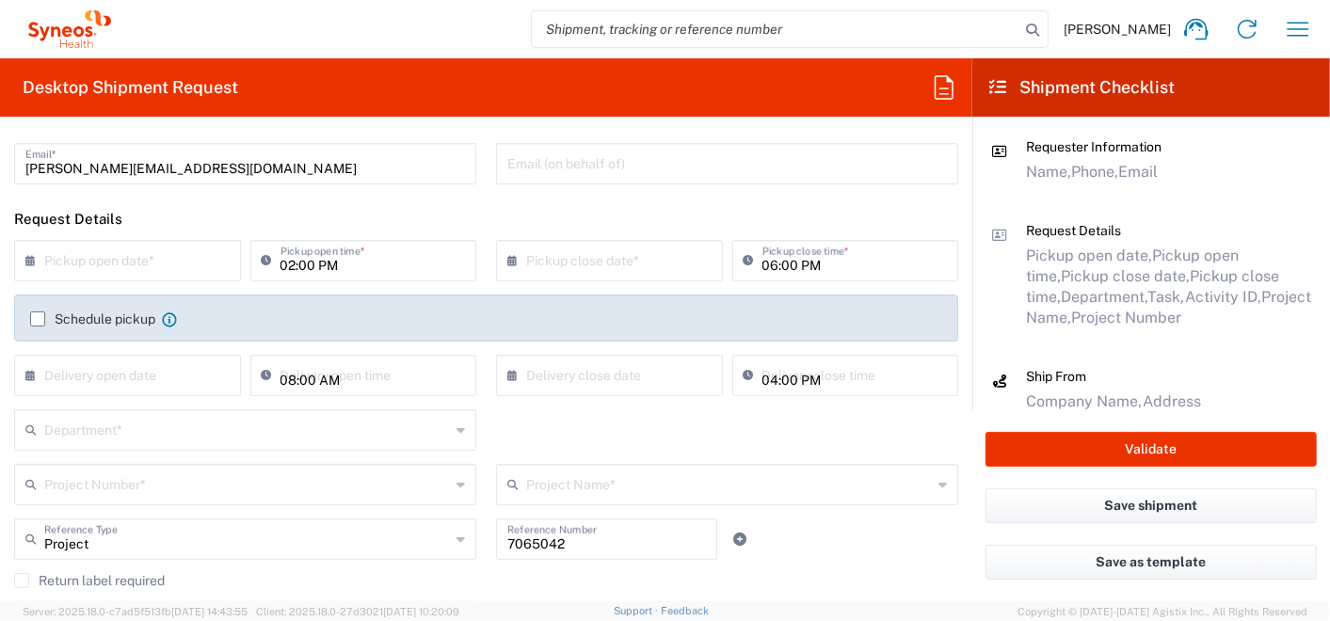
scroll to position [0, 0]
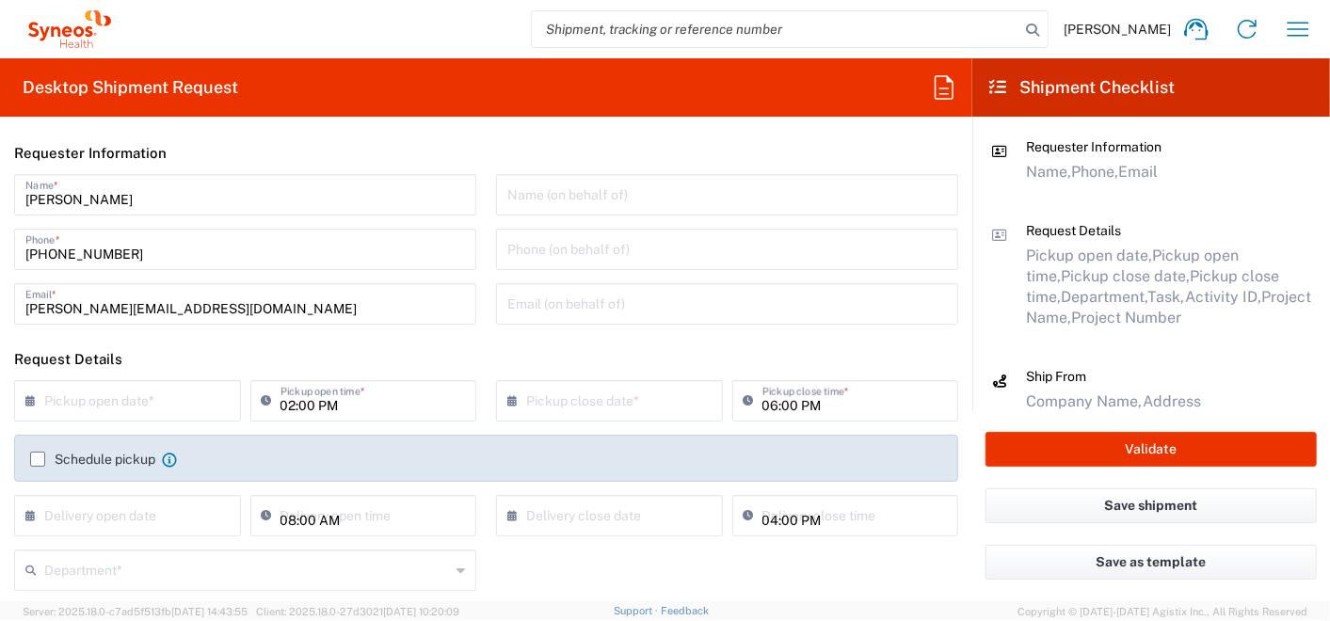
click at [42, 455] on label "Schedule pickup" at bounding box center [92, 459] width 125 height 15
click at [38, 460] on input "Schedule pickup" at bounding box center [38, 460] width 0 height 0
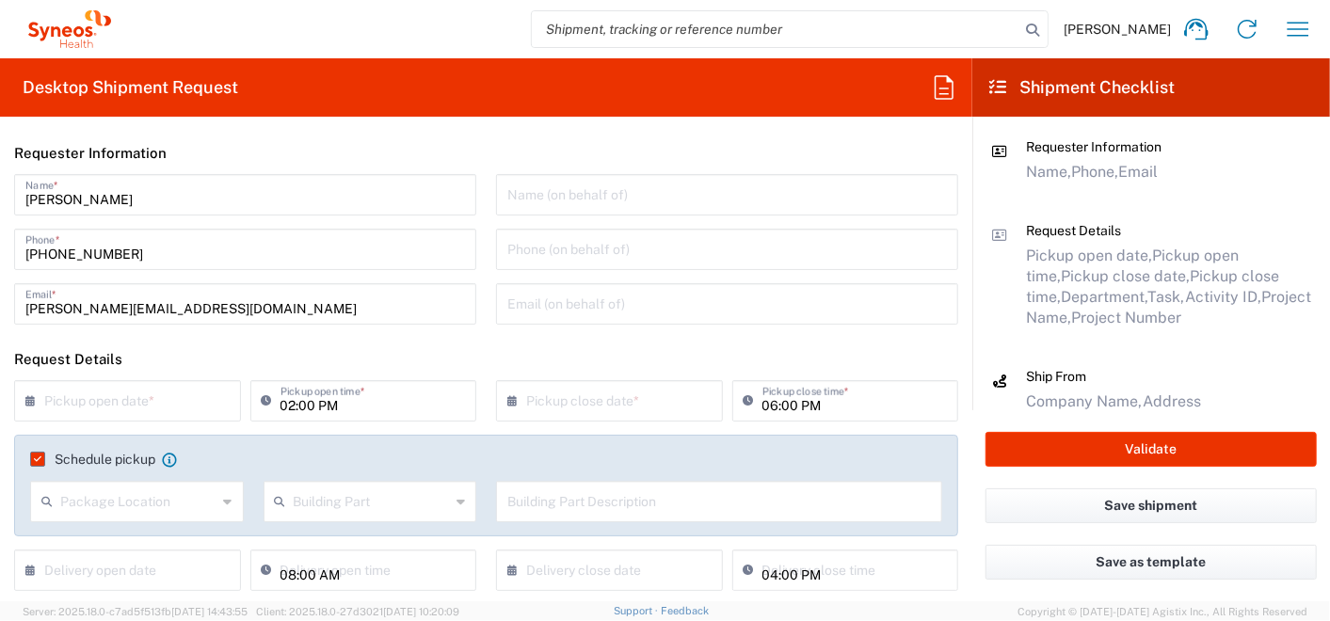
click at [111, 397] on input "text" at bounding box center [131, 399] width 175 height 33
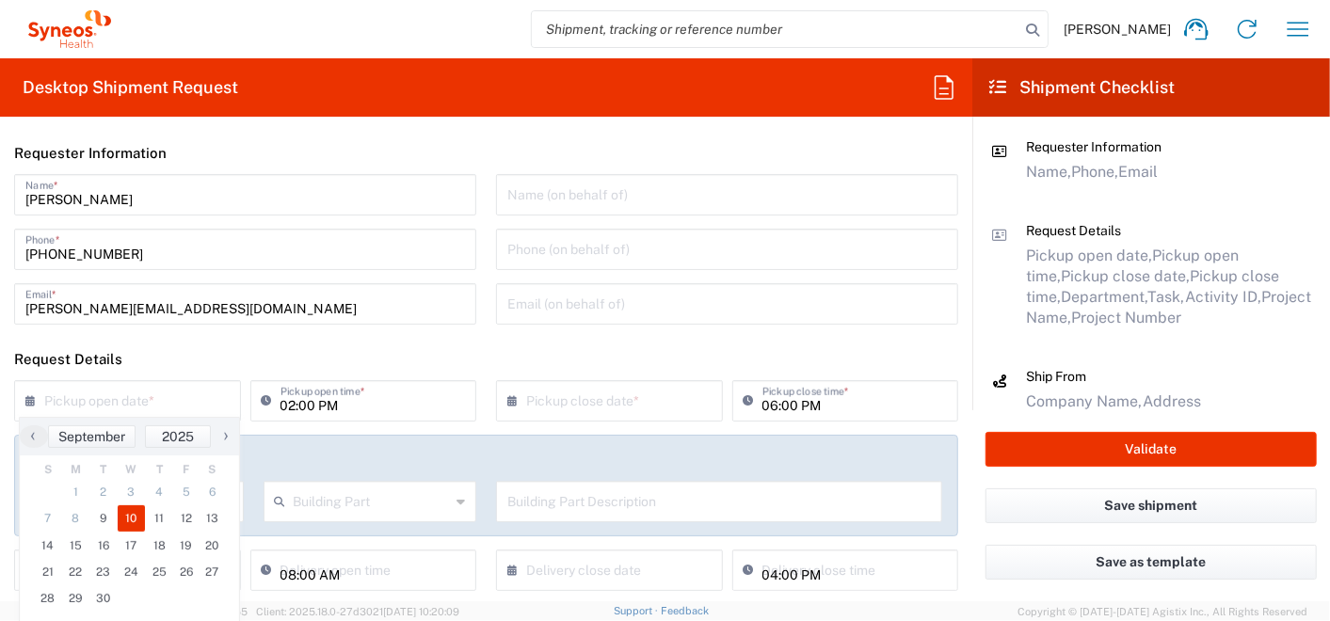
click at [128, 521] on span "10" at bounding box center [132, 519] width 28 height 26
type input "09/10/2025"
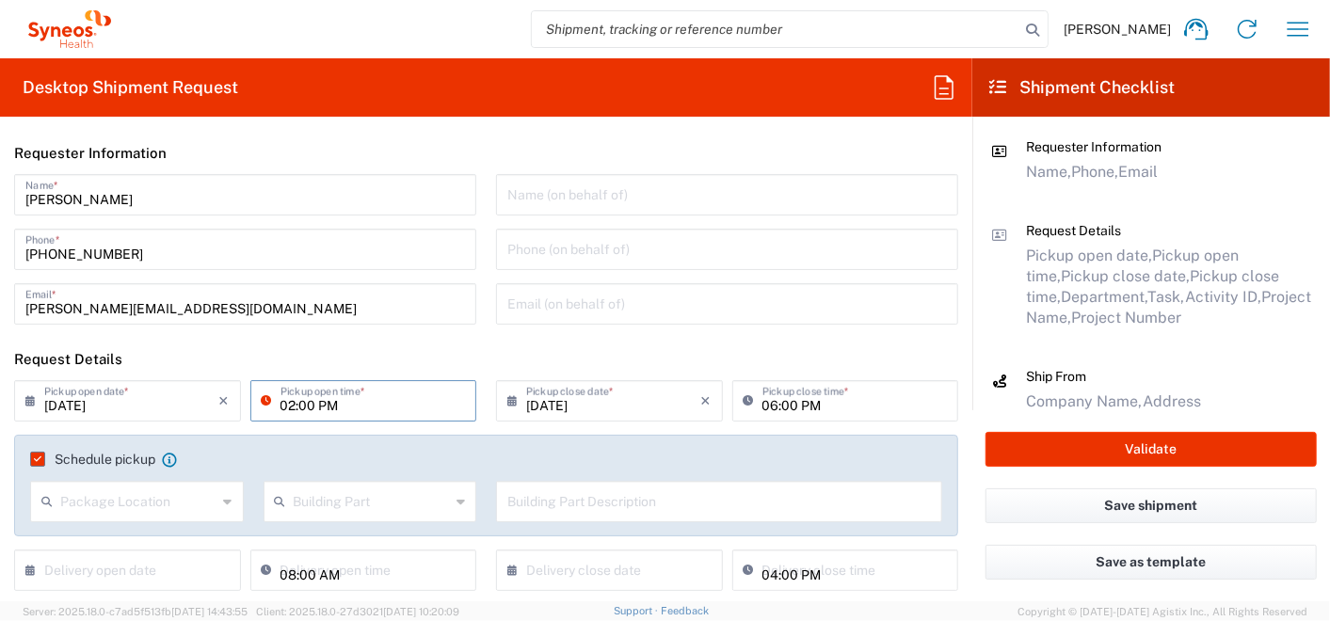
click at [309, 410] on input "02:00 PM" at bounding box center [373, 399] width 185 height 33
click at [317, 406] on input "11:00 PM" at bounding box center [373, 399] width 185 height 33
type input "11:00 AM"
click at [774, 407] on input "06:00 PM" at bounding box center [855, 399] width 185 height 33
click at [763, 406] on input "06:00 PM" at bounding box center [855, 399] width 185 height 33
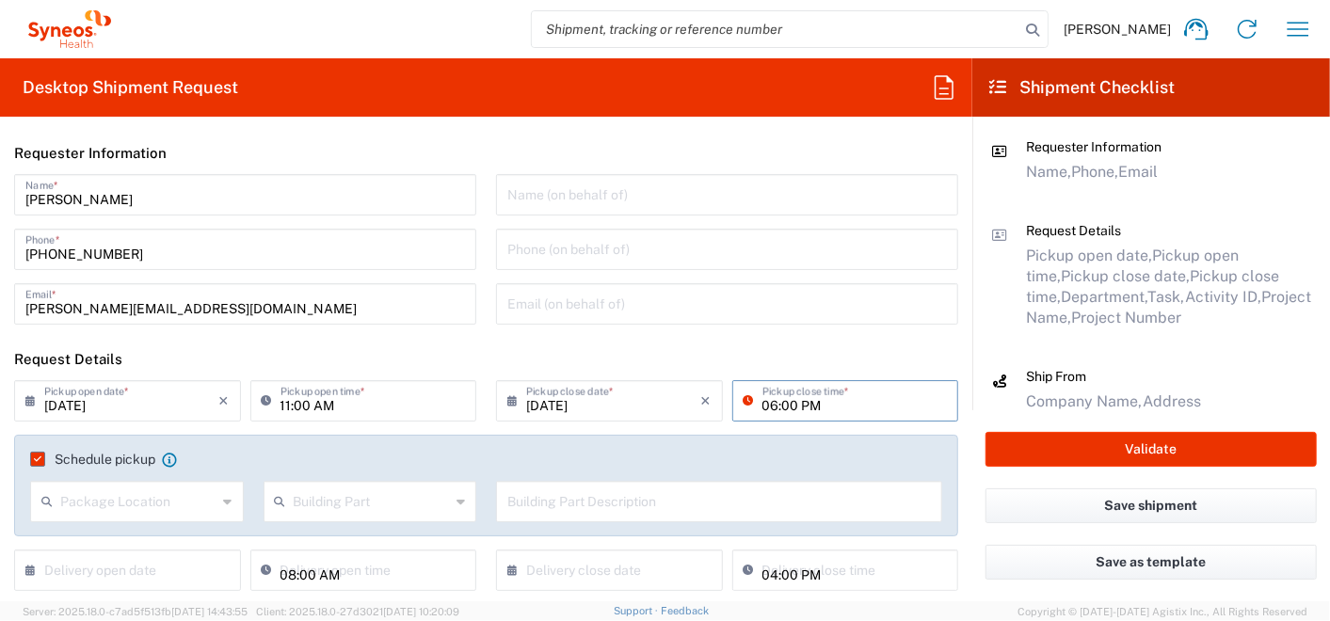
click at [763, 406] on input "06:00 PM" at bounding box center [855, 399] width 185 height 33
click at [763, 406] on input "400 PM" at bounding box center [855, 399] width 185 height 33
click at [820, 399] on input "0000400 PM" at bounding box center [855, 399] width 185 height 33
drag, startPoint x: 862, startPoint y: 403, endPoint x: 701, endPoint y: 391, distance: 160.5
click at [701, 391] on div "09/10/2025 × Pickup close date * Cancel Apply 0000400 PM Pickup close time *" at bounding box center [728, 407] width 472 height 55
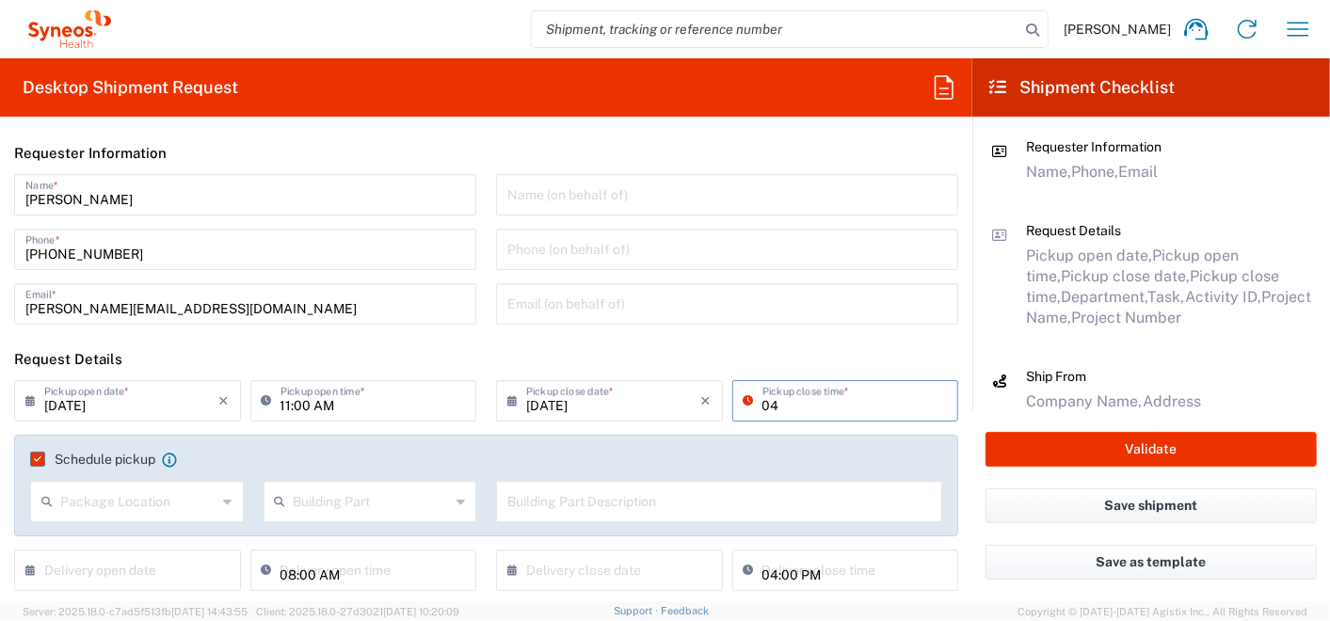
type input "04:00 PM"
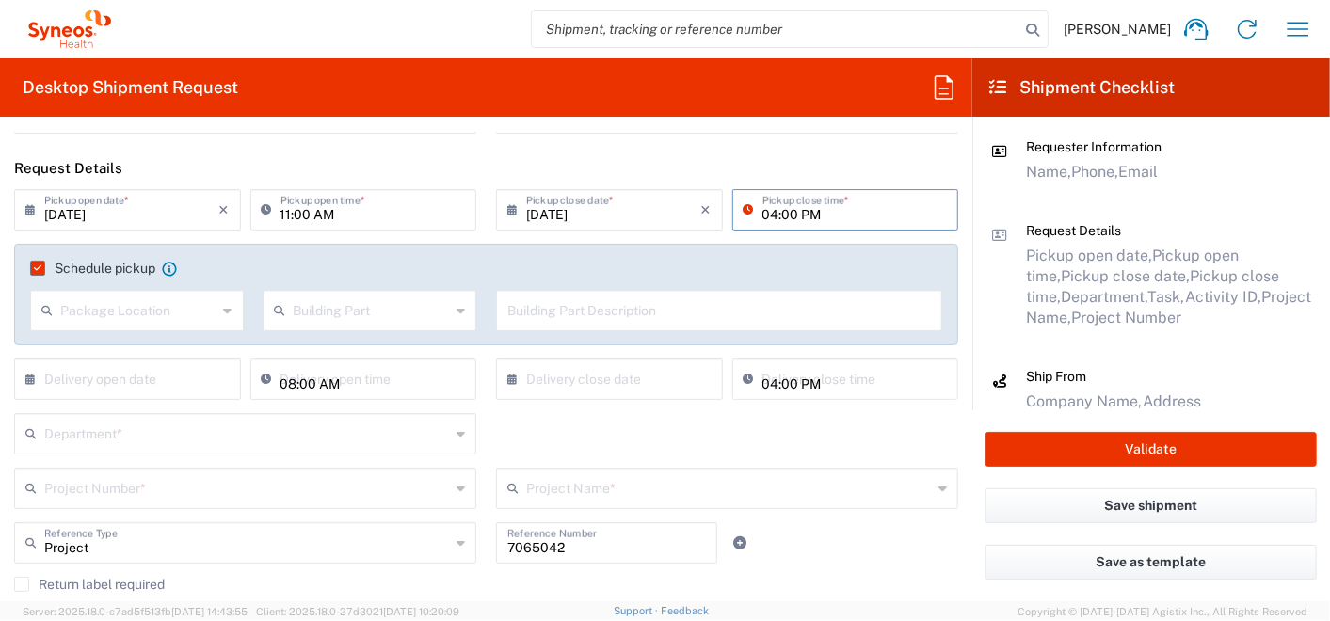
scroll to position [314, 0]
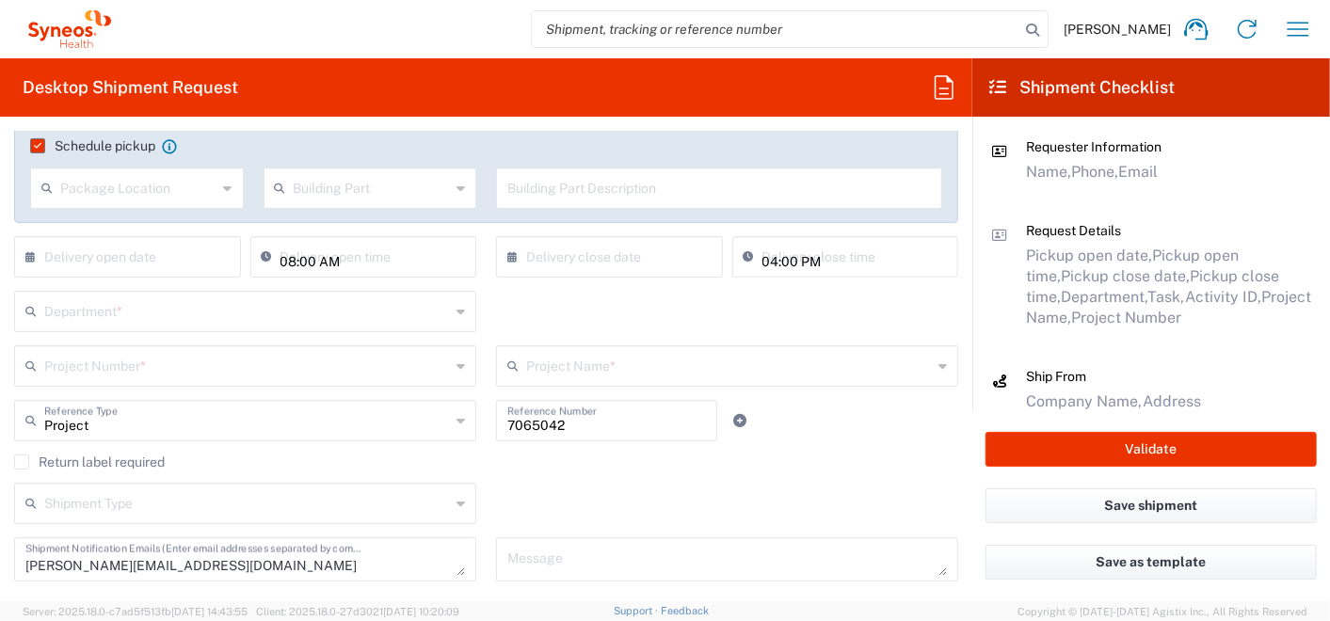
click at [139, 317] on input "text" at bounding box center [247, 310] width 406 height 33
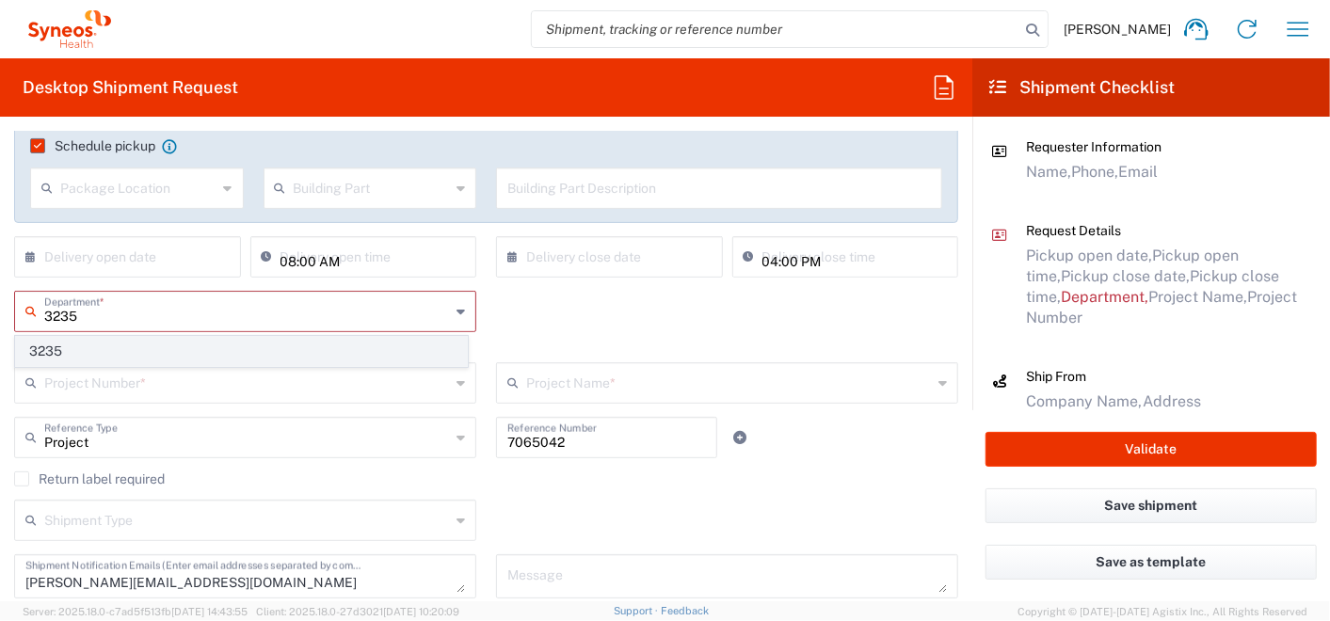
type input "3235"
click at [84, 350] on span "3235" at bounding box center [241, 351] width 451 height 29
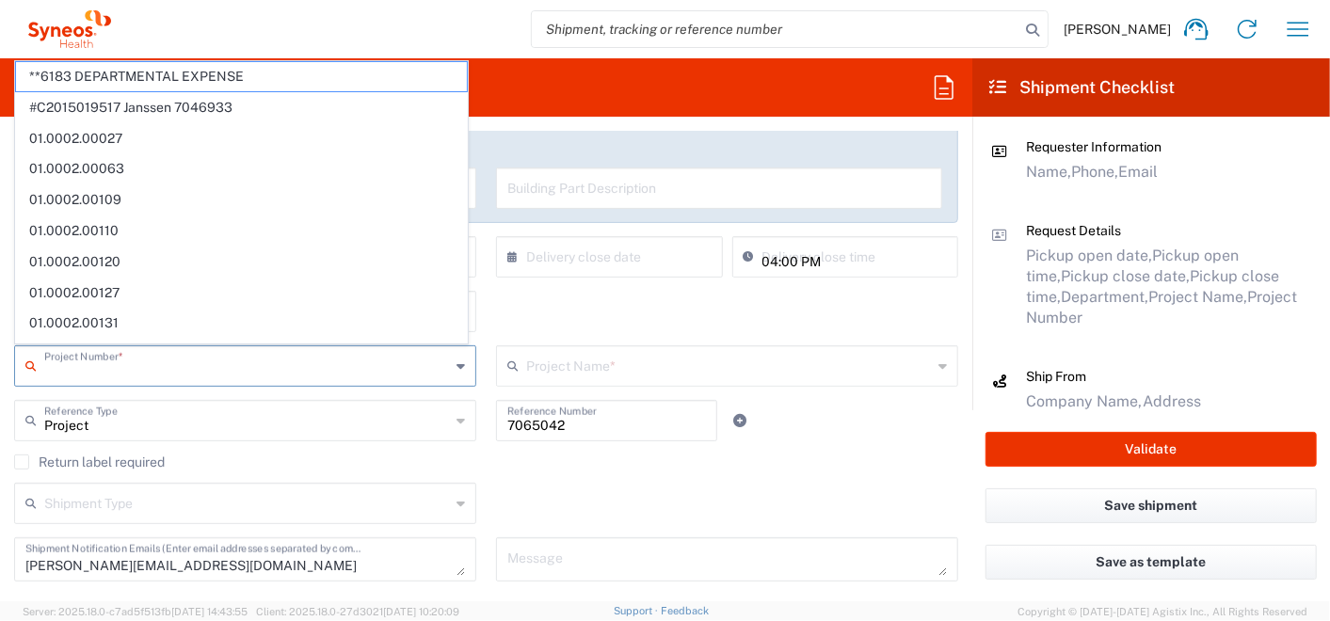
click at [103, 367] on input "text" at bounding box center [247, 364] width 406 height 33
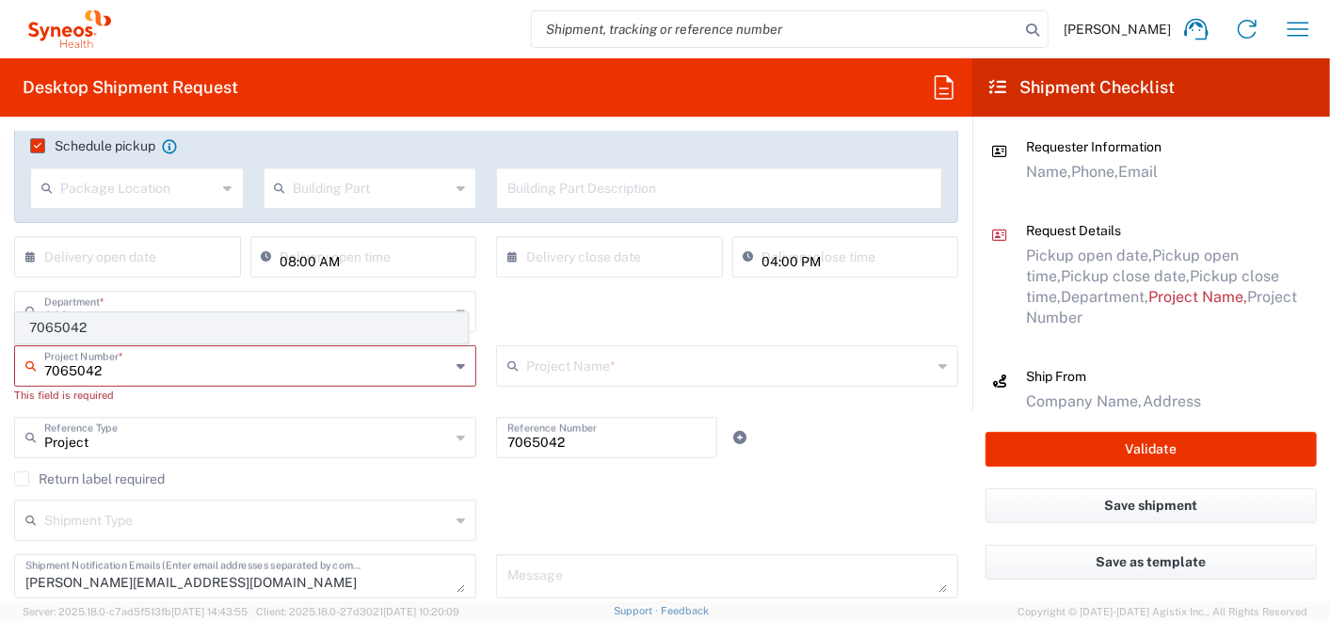
type input "7065042"
click at [61, 326] on span "7065042" at bounding box center [241, 328] width 451 height 29
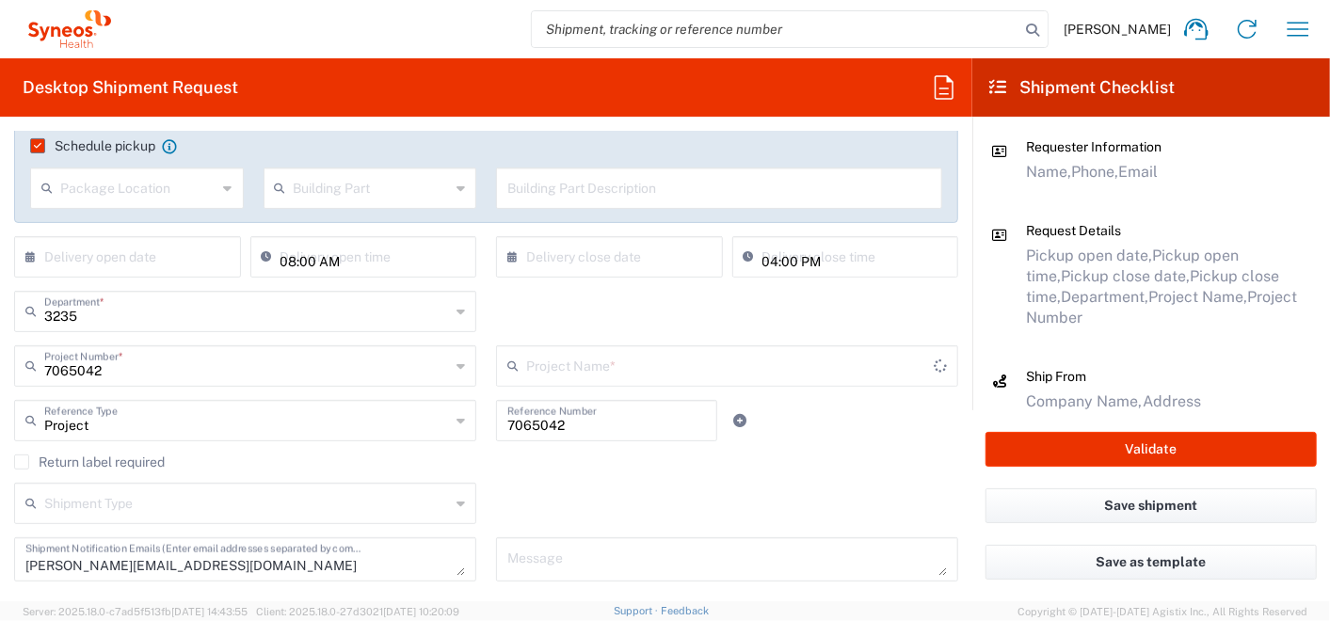
click at [568, 368] on input "text" at bounding box center [730, 364] width 408 height 33
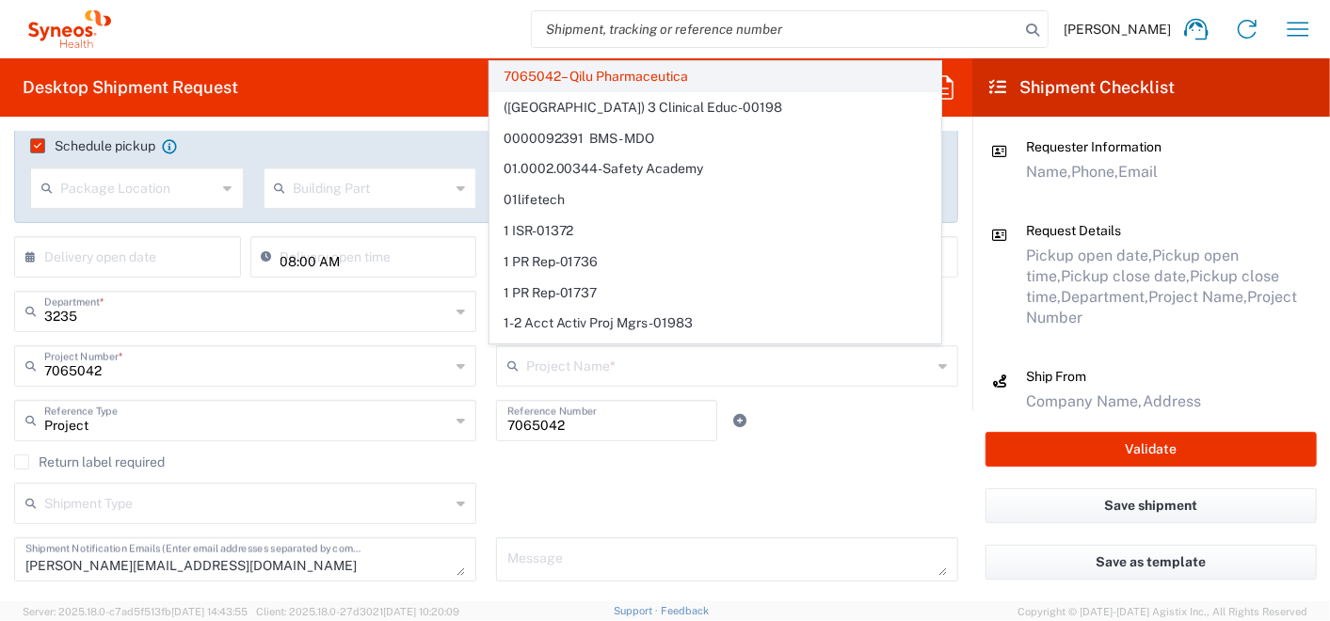
click at [584, 64] on span "7065042 – Qilu Pharmaceutica" at bounding box center [716, 76] width 451 height 29
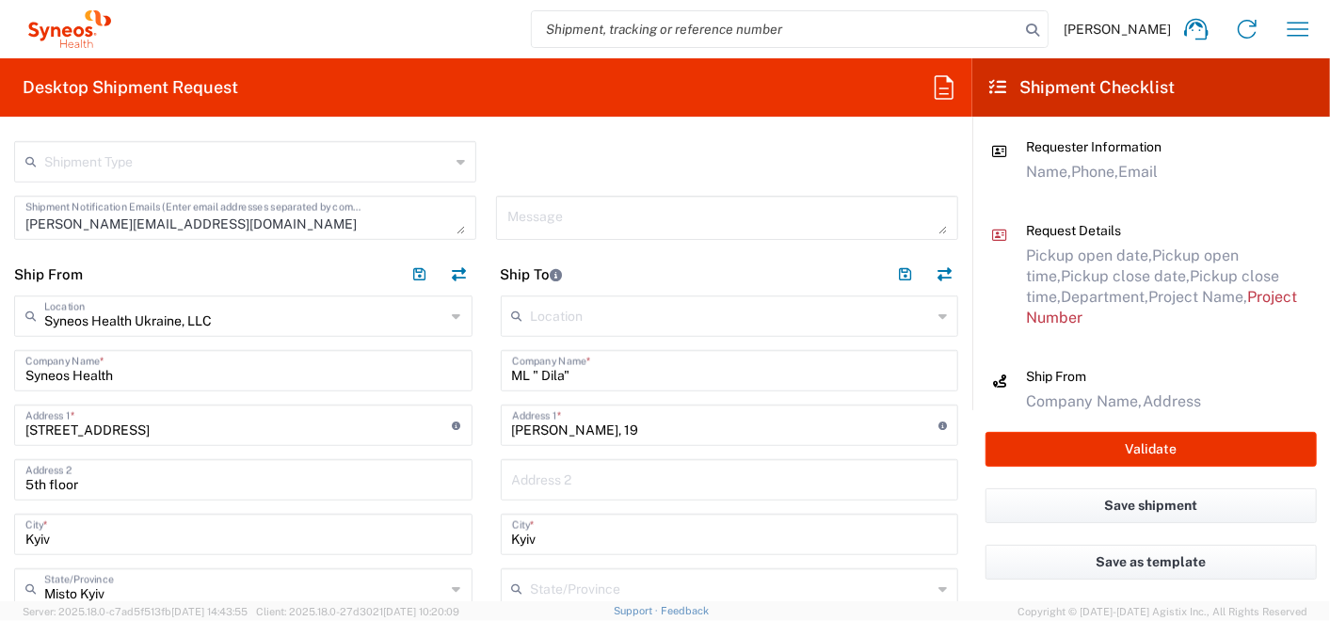
scroll to position [627, 0]
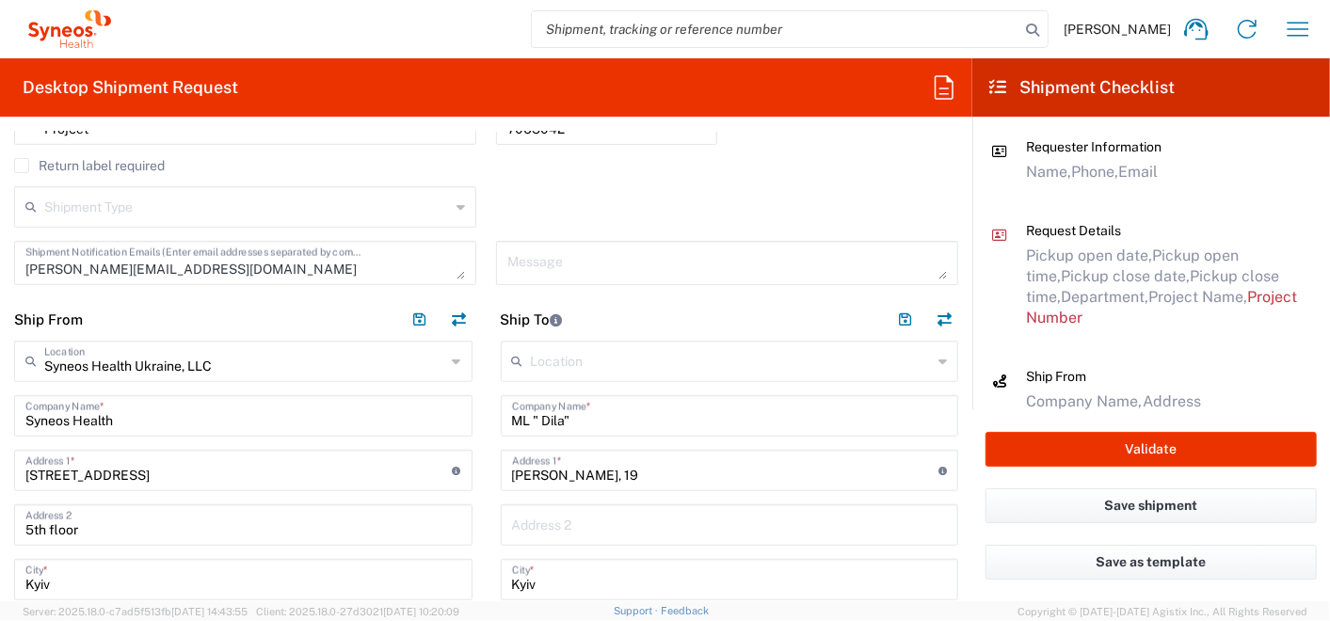
click at [19, 163] on label "Return label required" at bounding box center [89, 165] width 151 height 15
click at [22, 166] on input "Return label required" at bounding box center [22, 166] width 0 height 0
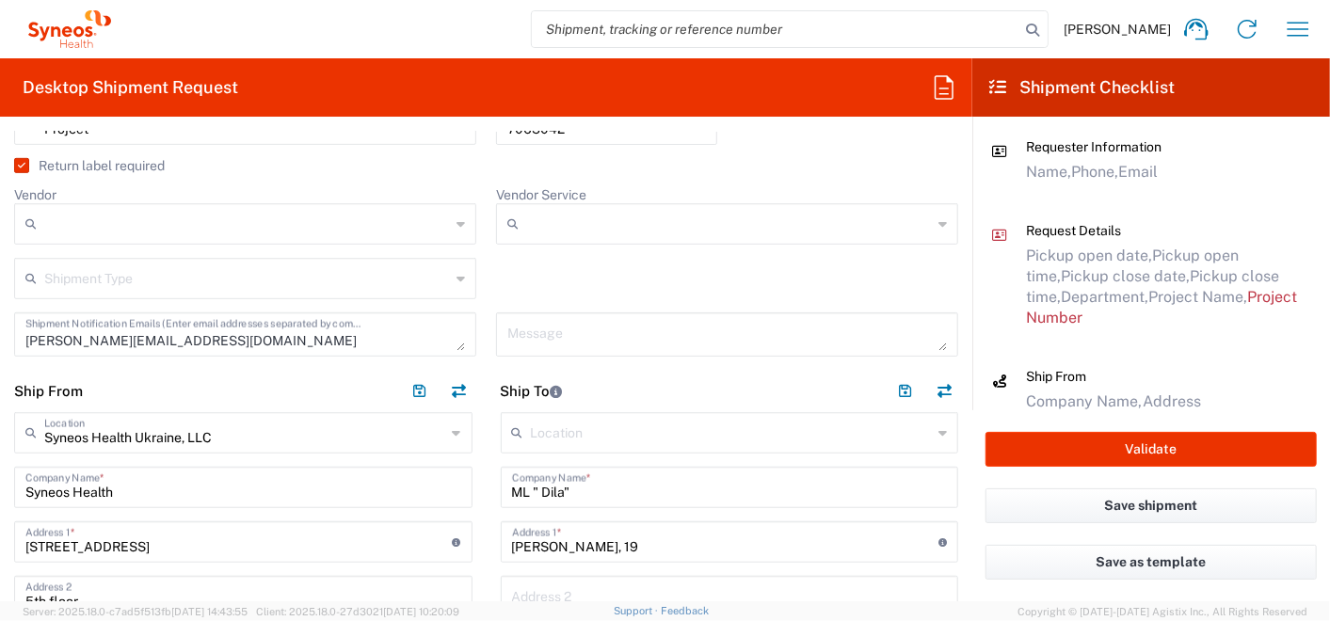
scroll to position [523, 0]
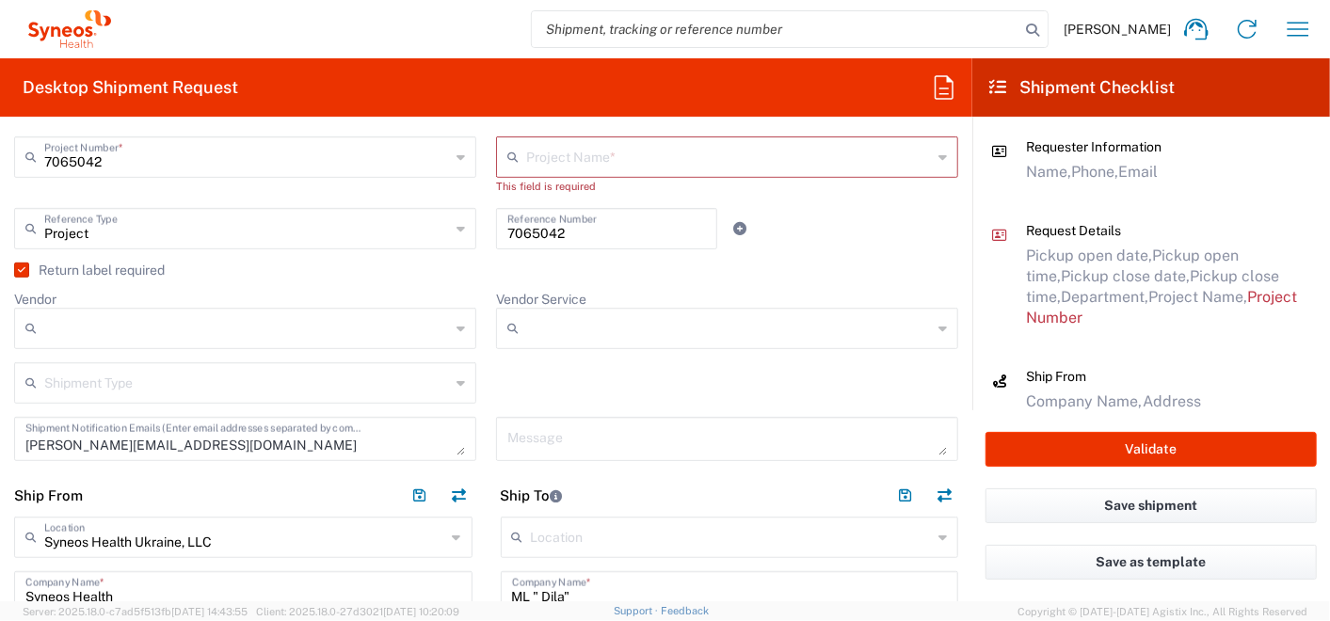
click at [71, 330] on input "Vendor" at bounding box center [247, 329] width 406 height 30
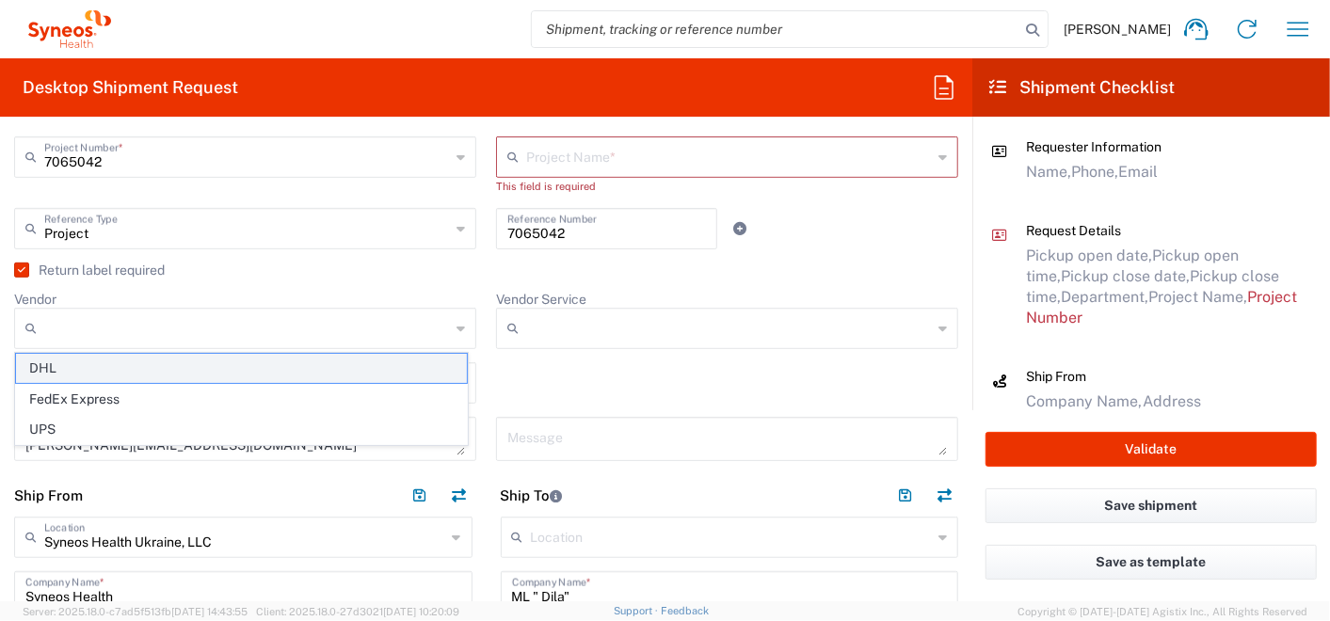
click at [53, 371] on span "DHL" at bounding box center [241, 368] width 451 height 29
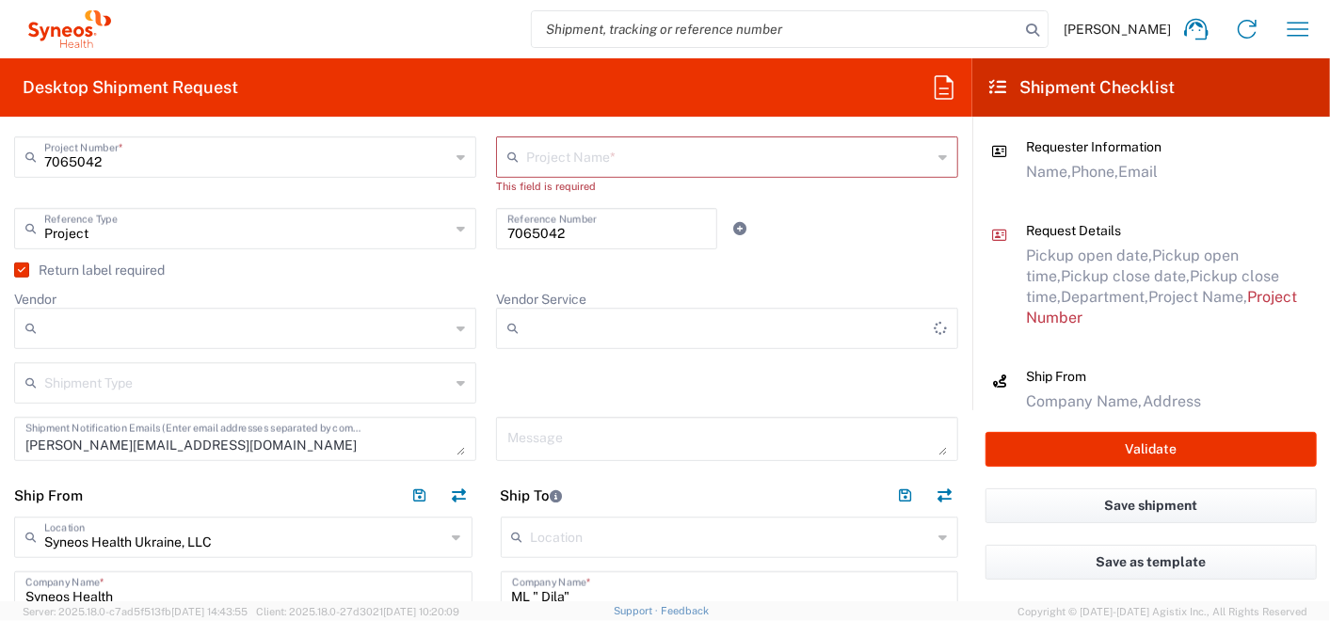
type input "DHL"
click at [584, 320] on input "Vendor Service" at bounding box center [729, 329] width 406 height 30
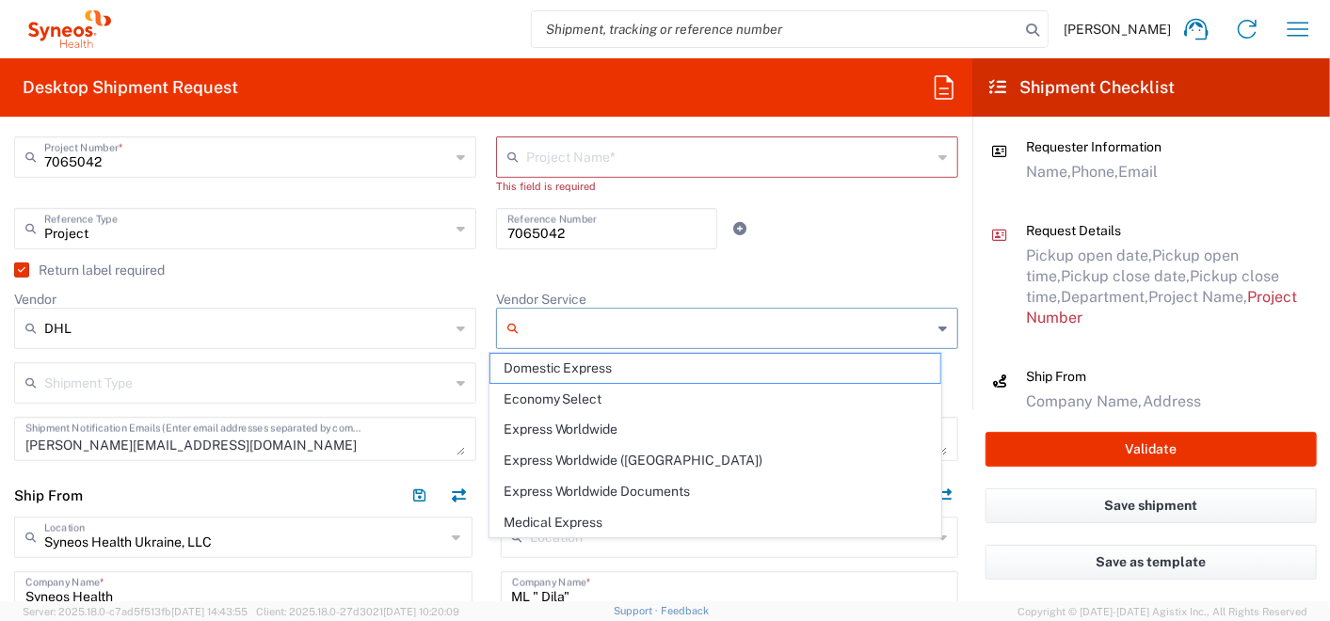
click at [368, 268] on agx-checkbox-control "Return label required" at bounding box center [486, 270] width 944 height 15
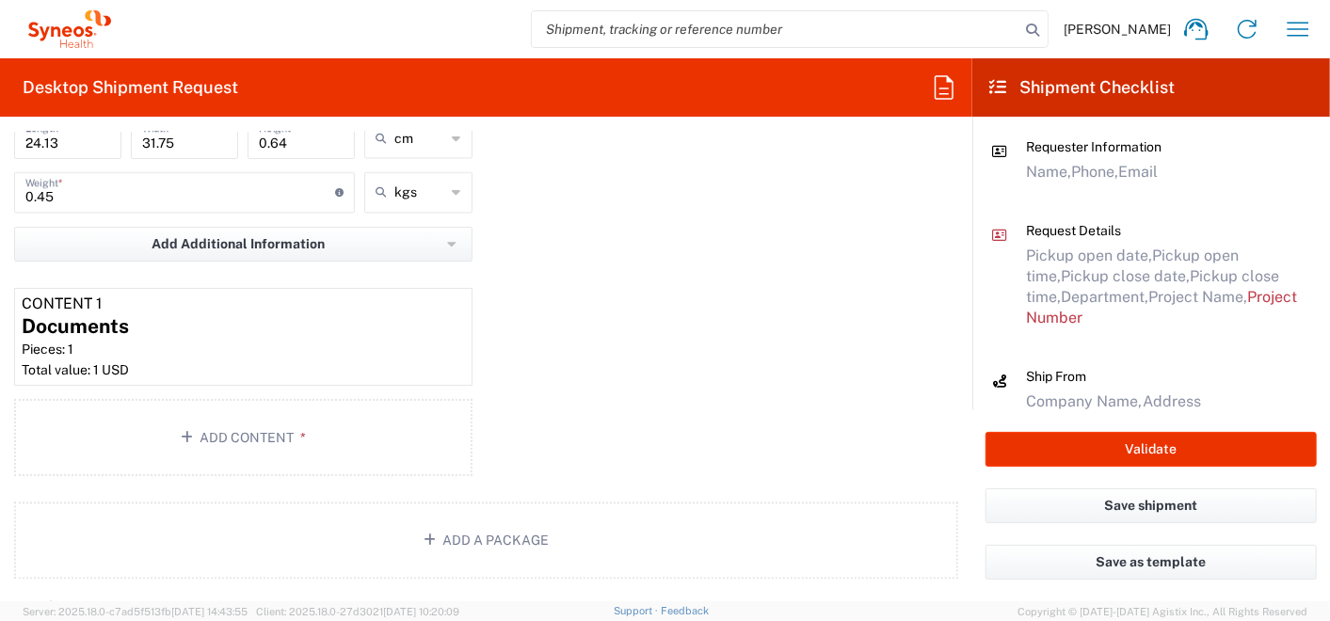
scroll to position [1988, 0]
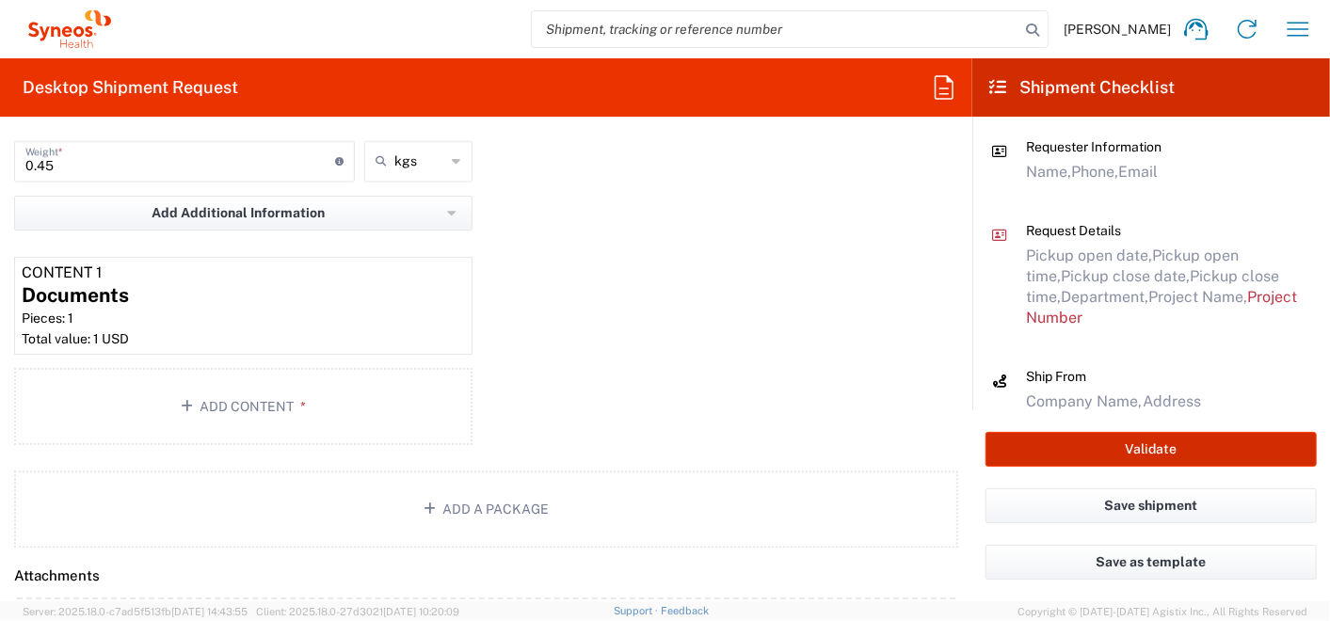
click at [1146, 458] on button "Validate" at bounding box center [1151, 449] width 331 height 35
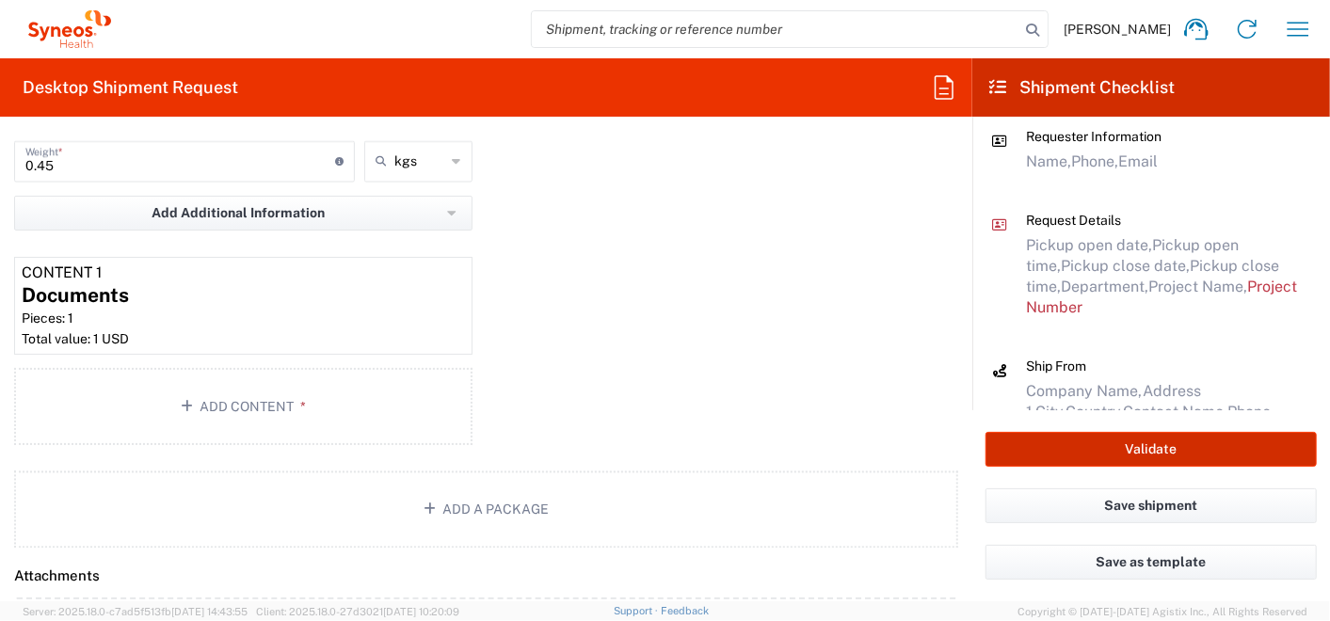
type input "7065042  Qilu Pharmaceutica"
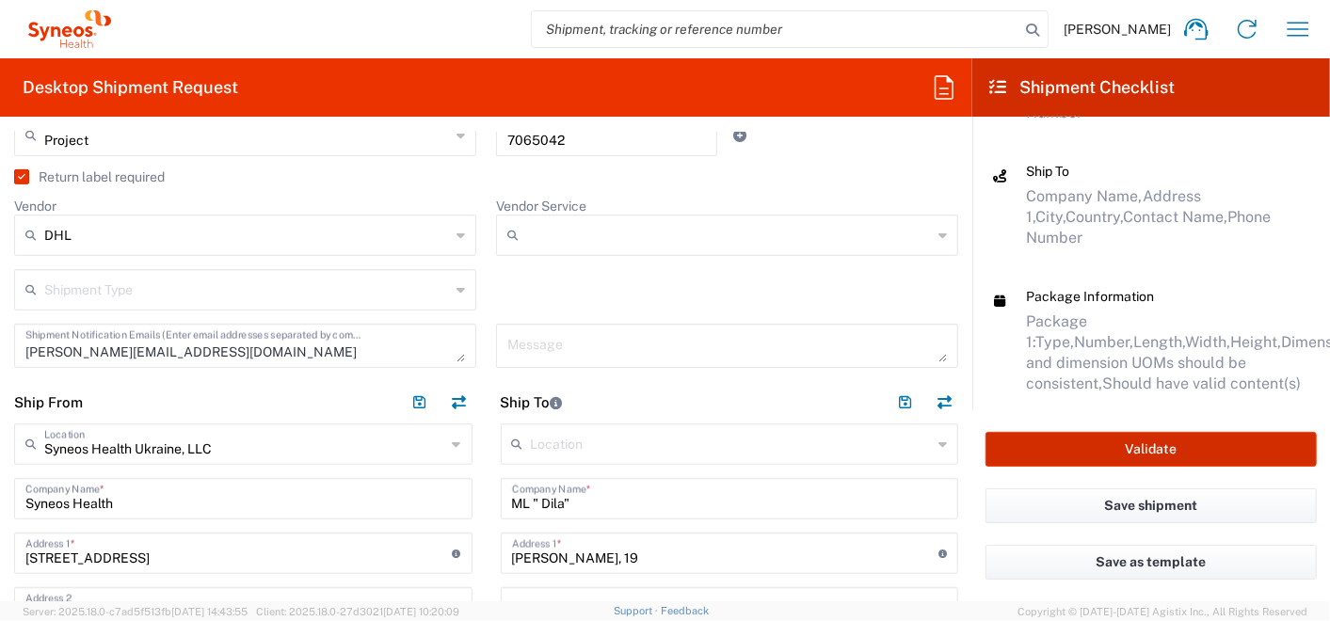
scroll to position [627, 0]
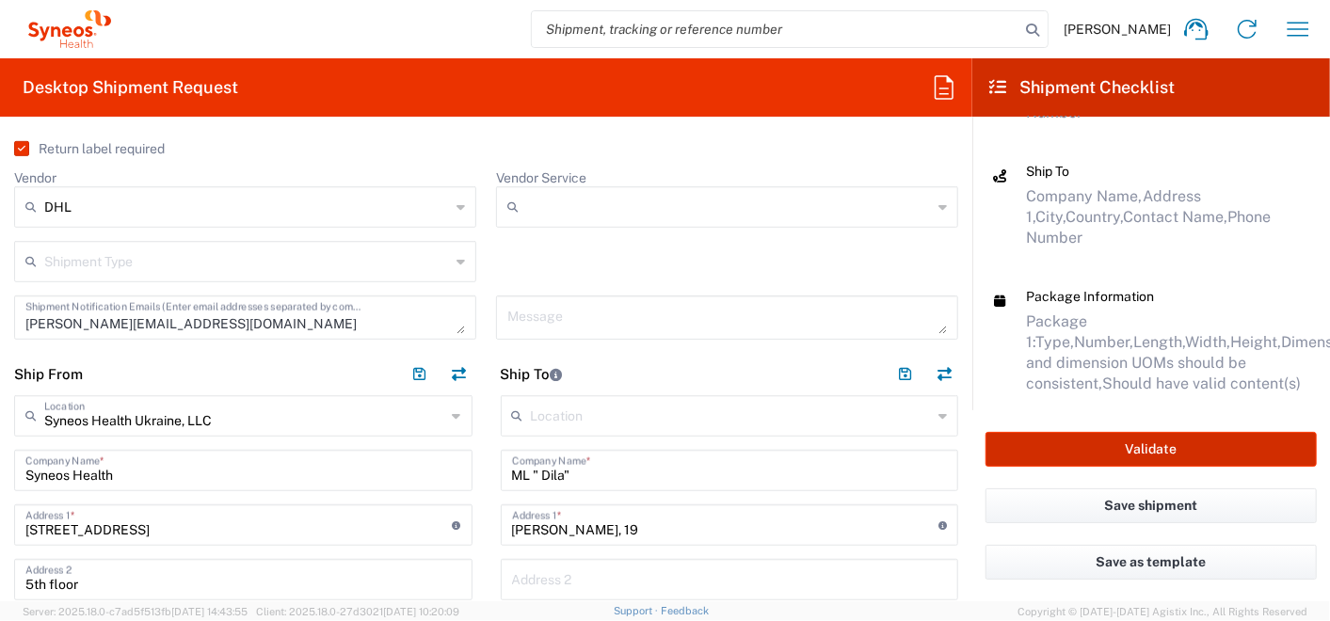
click at [1167, 445] on button "Validate" at bounding box center [1151, 449] width 331 height 35
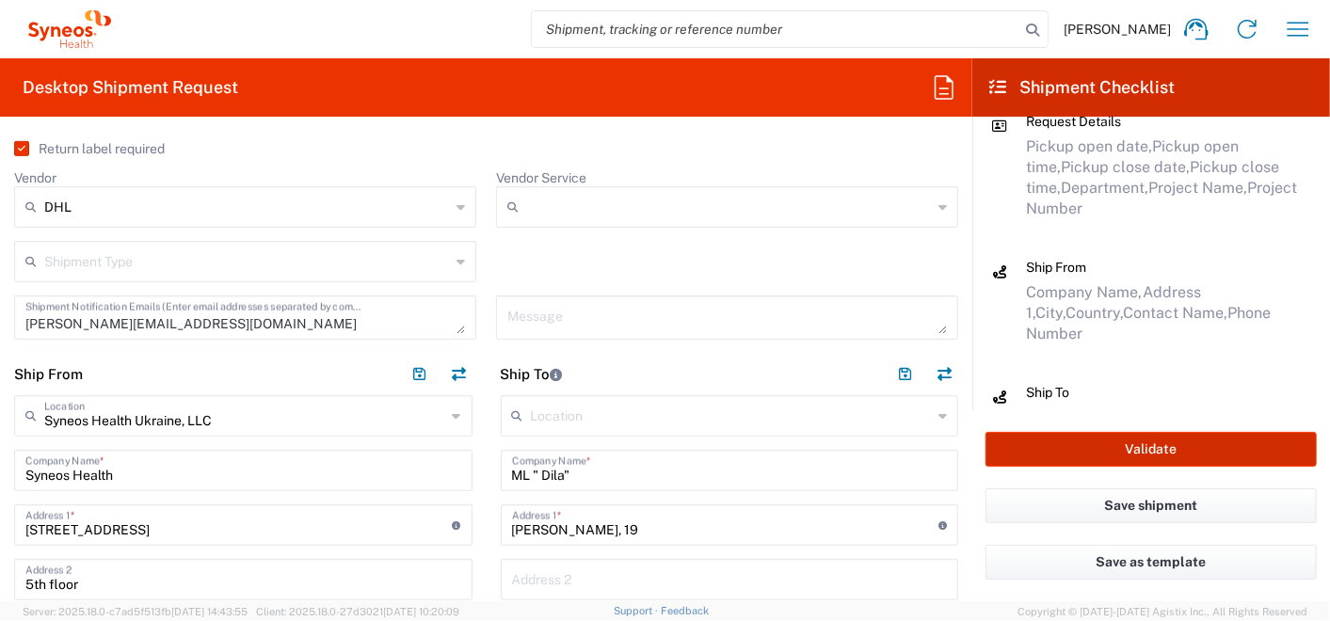
scroll to position [0, 0]
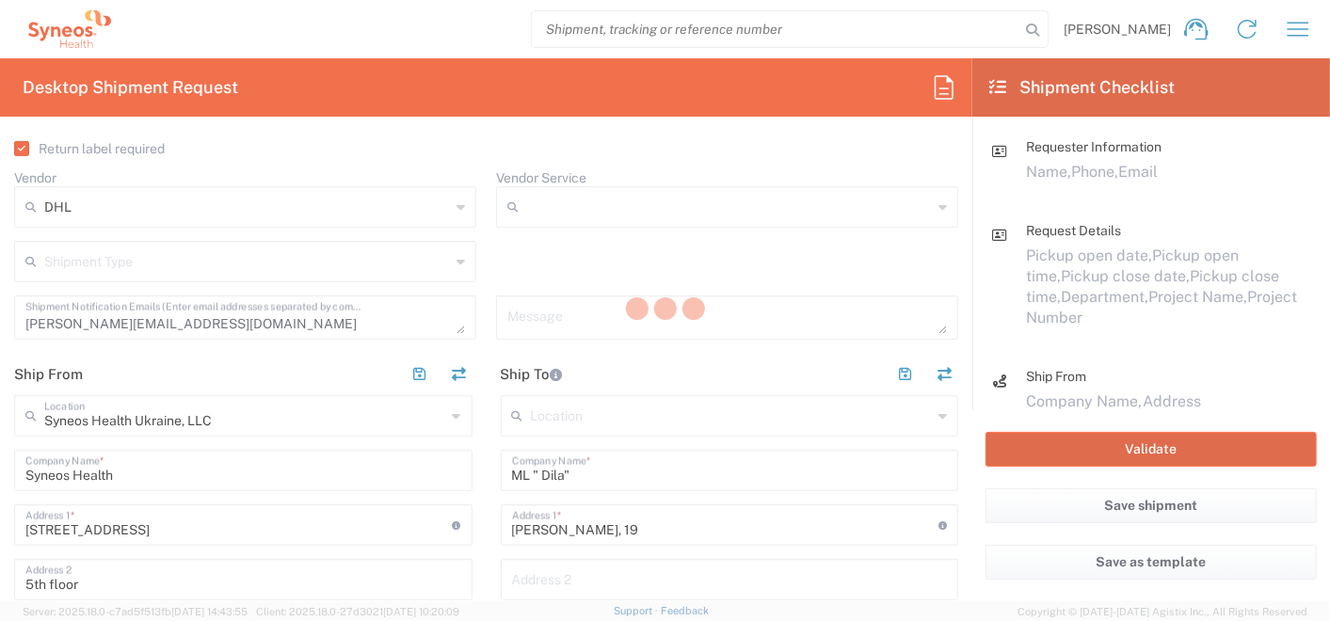
type input "7065042"
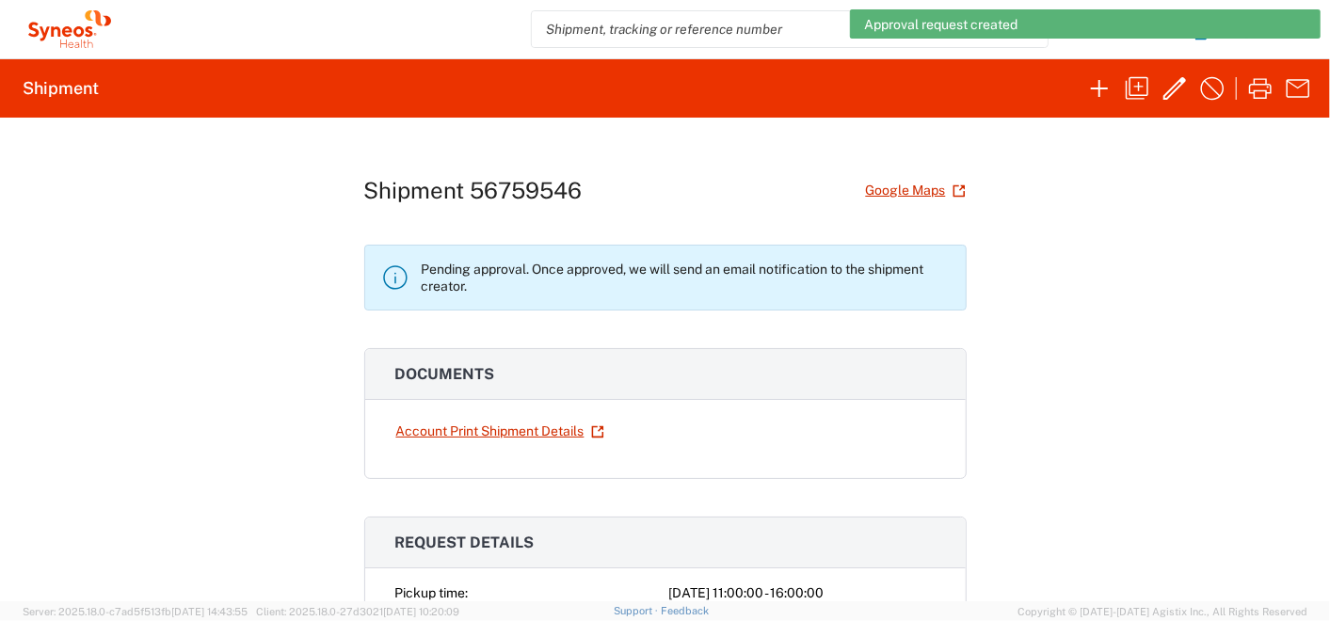
click at [1195, 387] on div "Shipment 56759546 Google Maps Pending approval. Once approved, we will send an …" at bounding box center [665, 360] width 1330 height 484
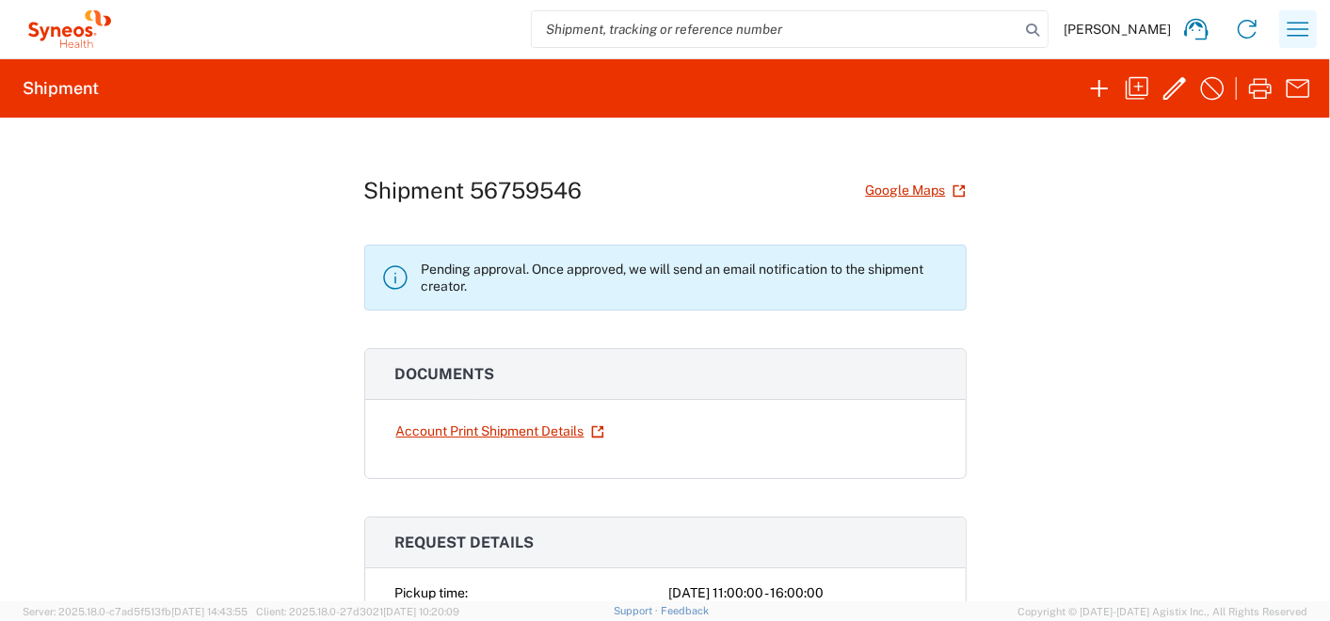
click at [1304, 24] on icon "button" at bounding box center [1298, 29] width 30 height 30
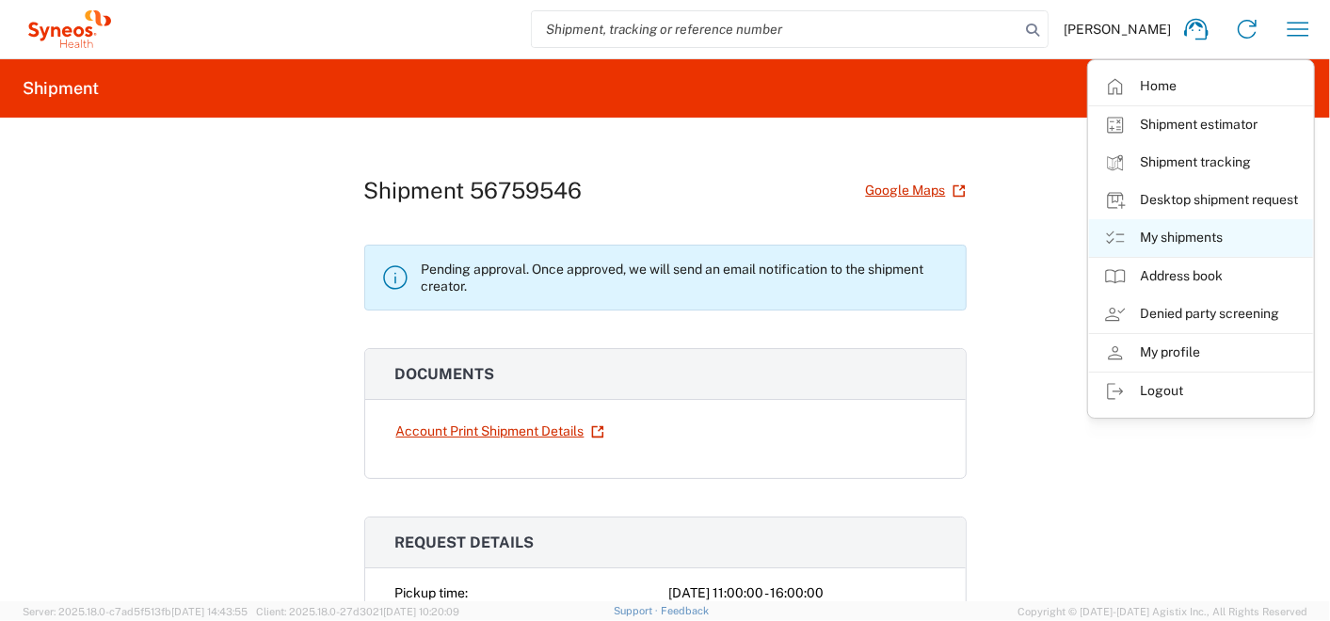
click at [1138, 240] on link "My shipments" at bounding box center [1201, 238] width 224 height 38
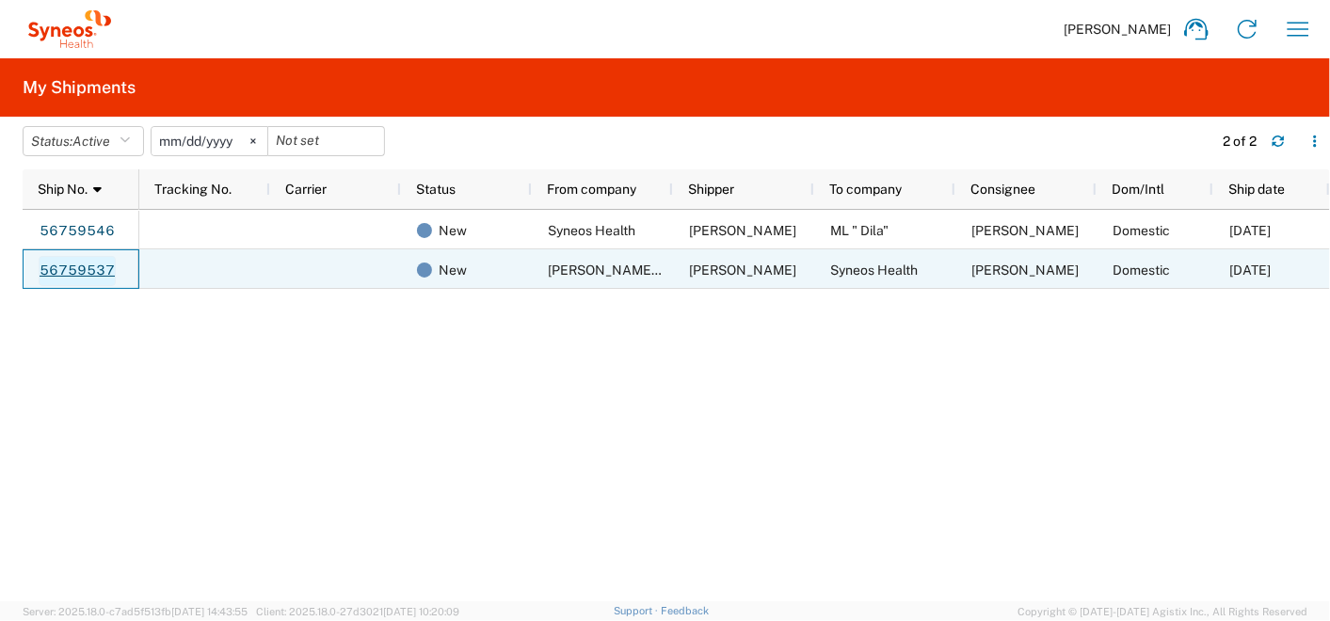
click at [74, 267] on link "56759537" at bounding box center [77, 271] width 77 height 30
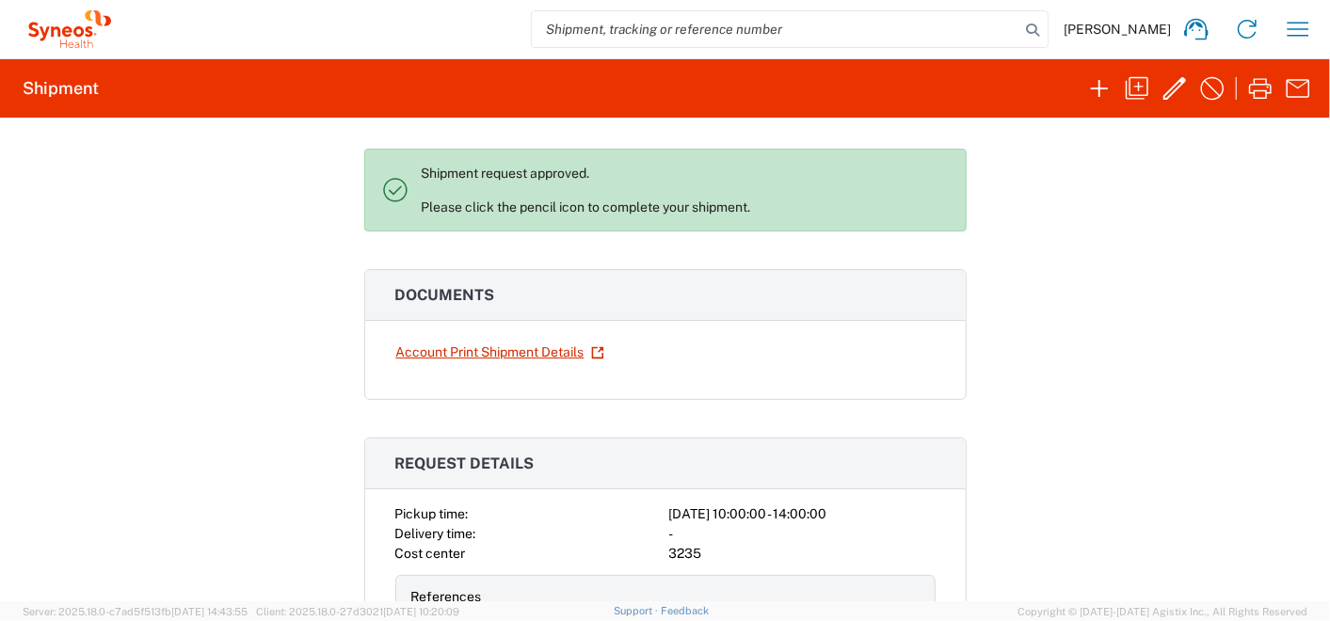
scroll to position [209, 0]
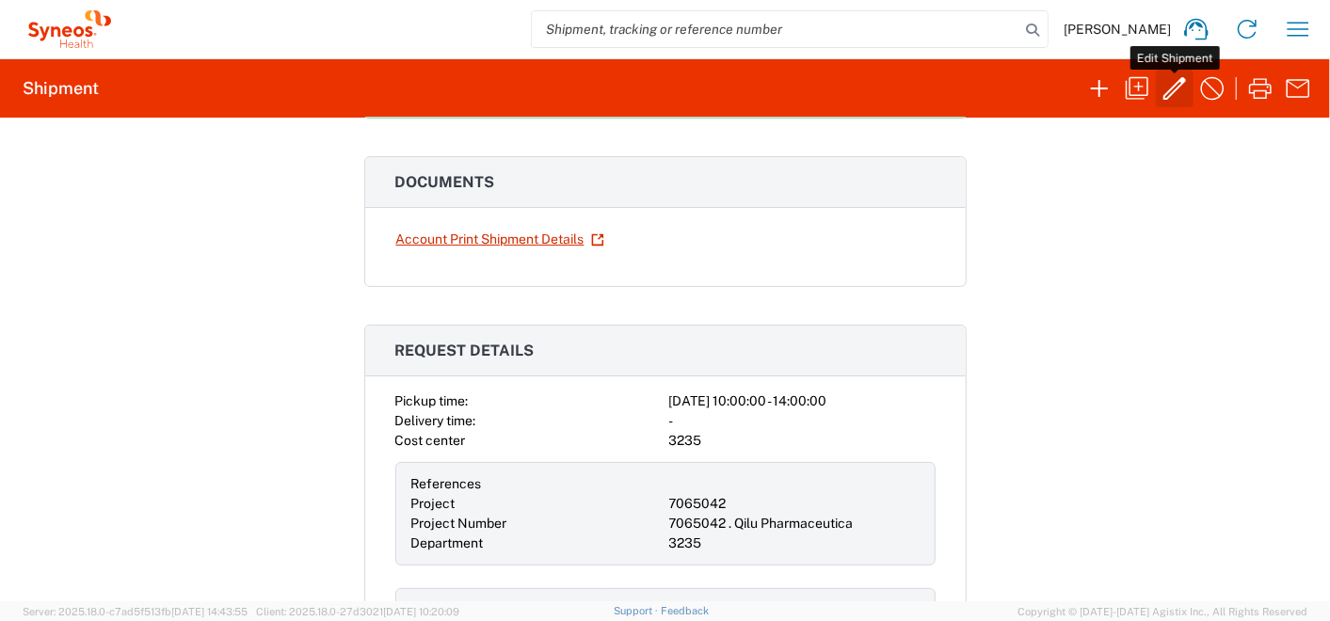
click at [1175, 91] on icon "button" at bounding box center [1175, 88] width 30 height 30
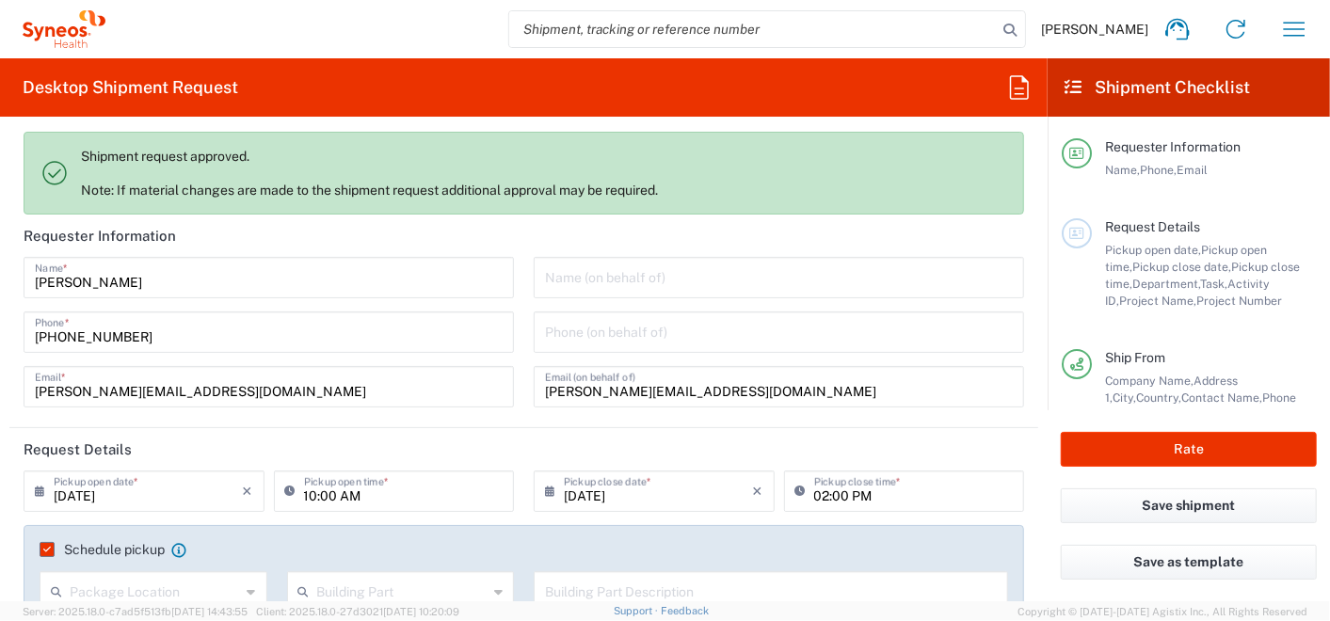
type input "Misto Kyiv"
type input "Ukraine"
type input "3235"
type input "7065042"
type input "Ukraine"
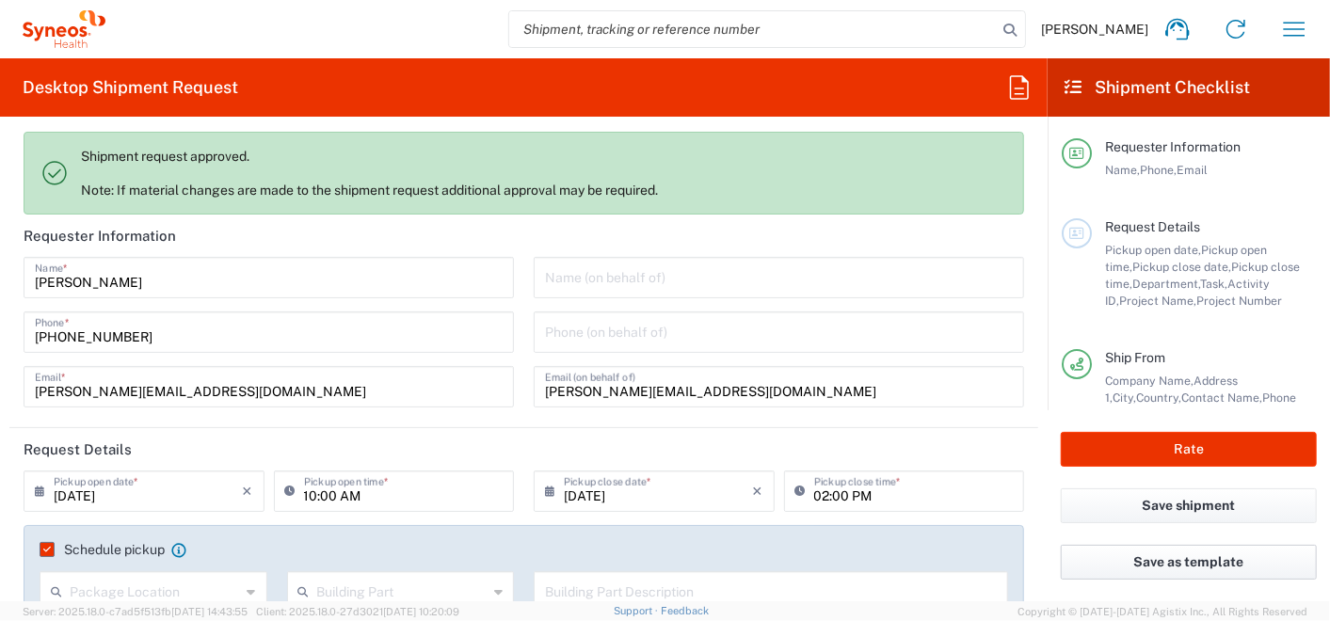
type input "Envelope"
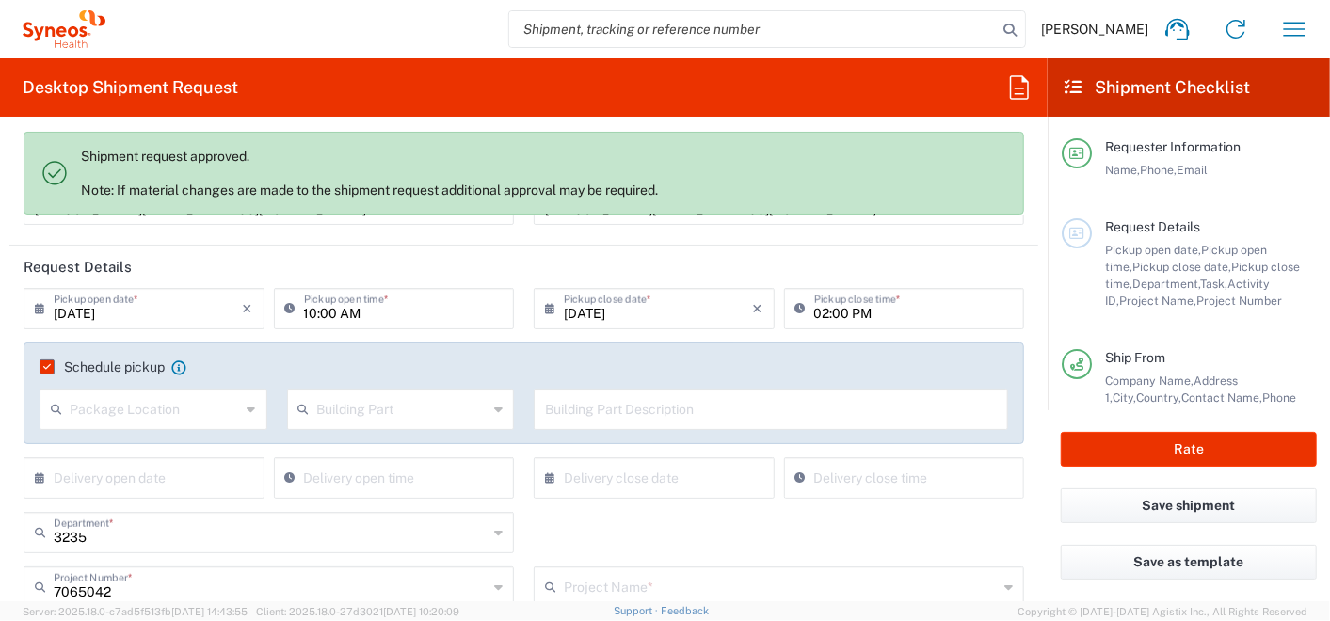
scroll to position [209, 0]
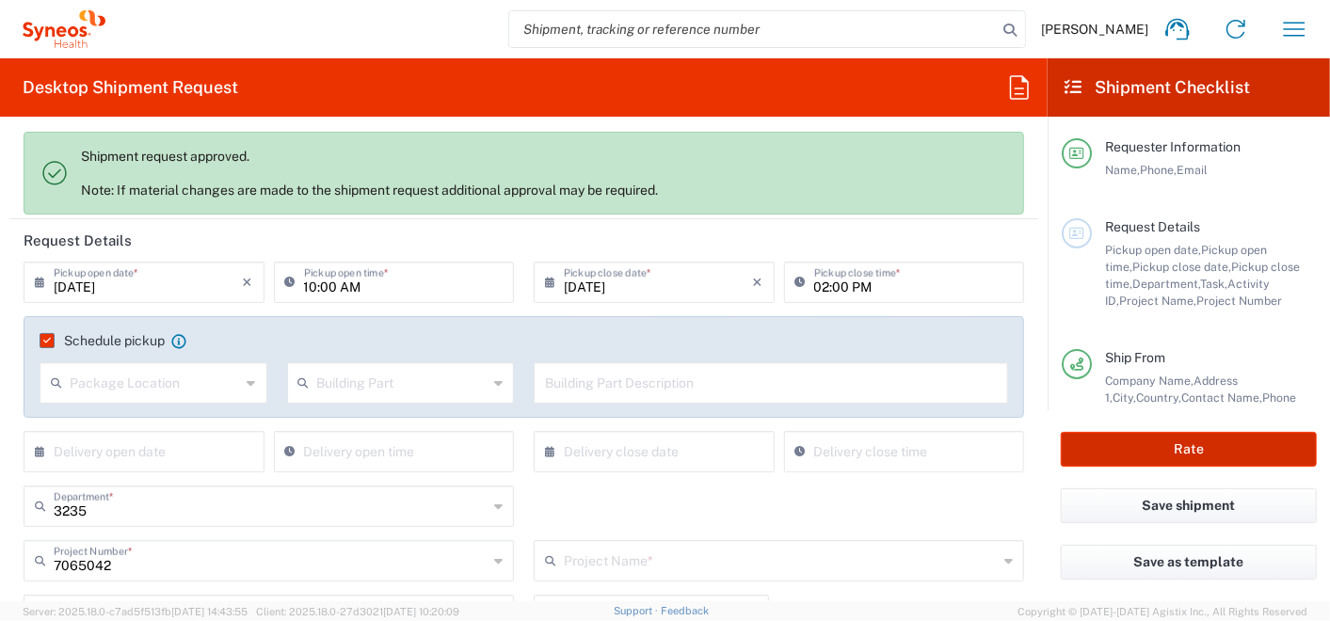
drag, startPoint x: 1132, startPoint y: 452, endPoint x: 568, endPoint y: 486, distance: 565.0
click at [593, 484] on div "Desktop Shipment Request Shipment request approved. Note: If material changes a…" at bounding box center [665, 329] width 1330 height 543
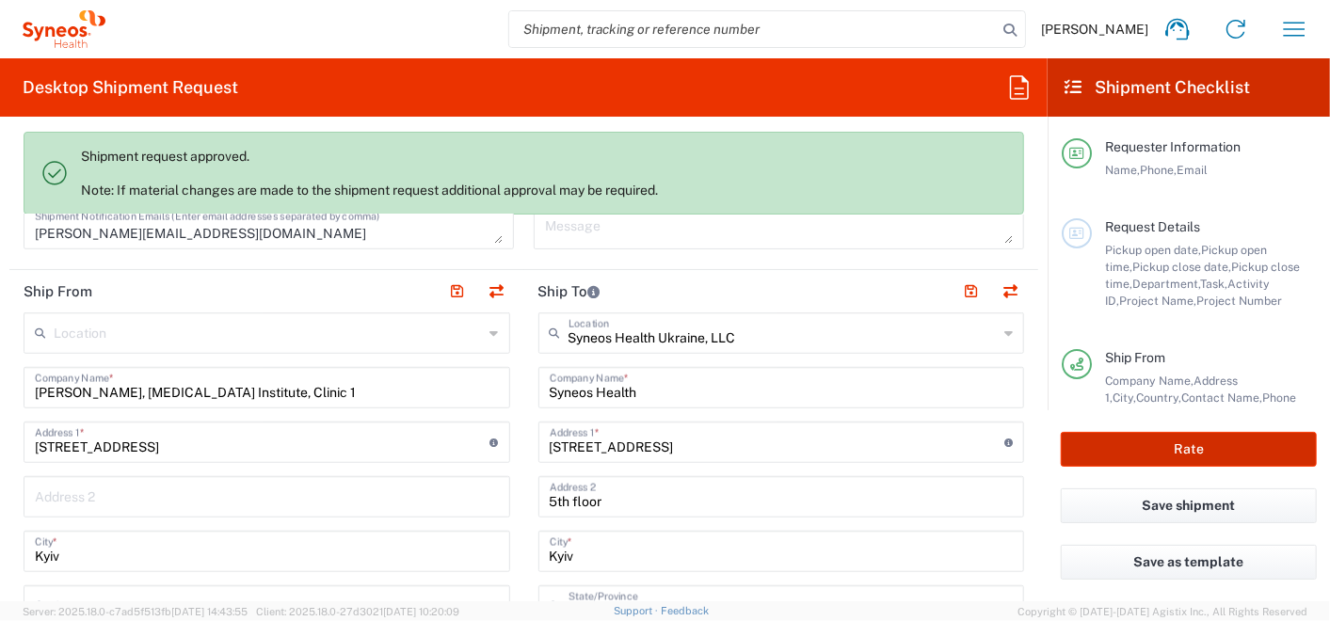
scroll to position [836, 0]
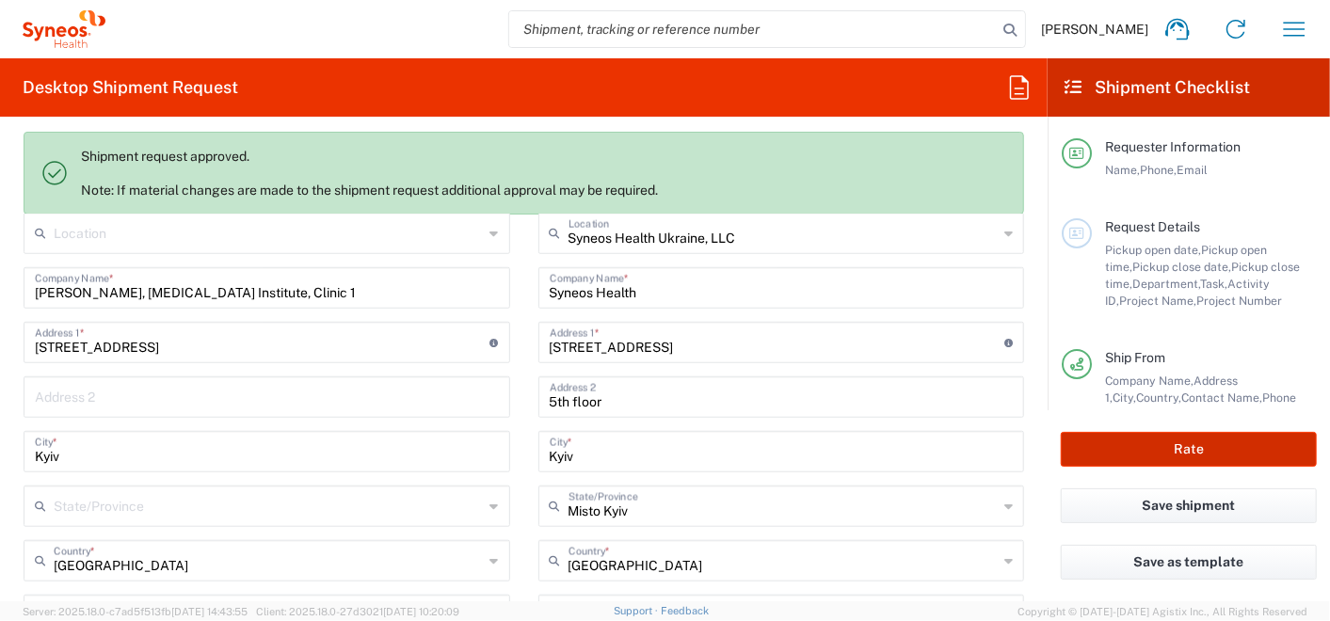
click at [1109, 446] on button "Rate" at bounding box center [1189, 449] width 256 height 35
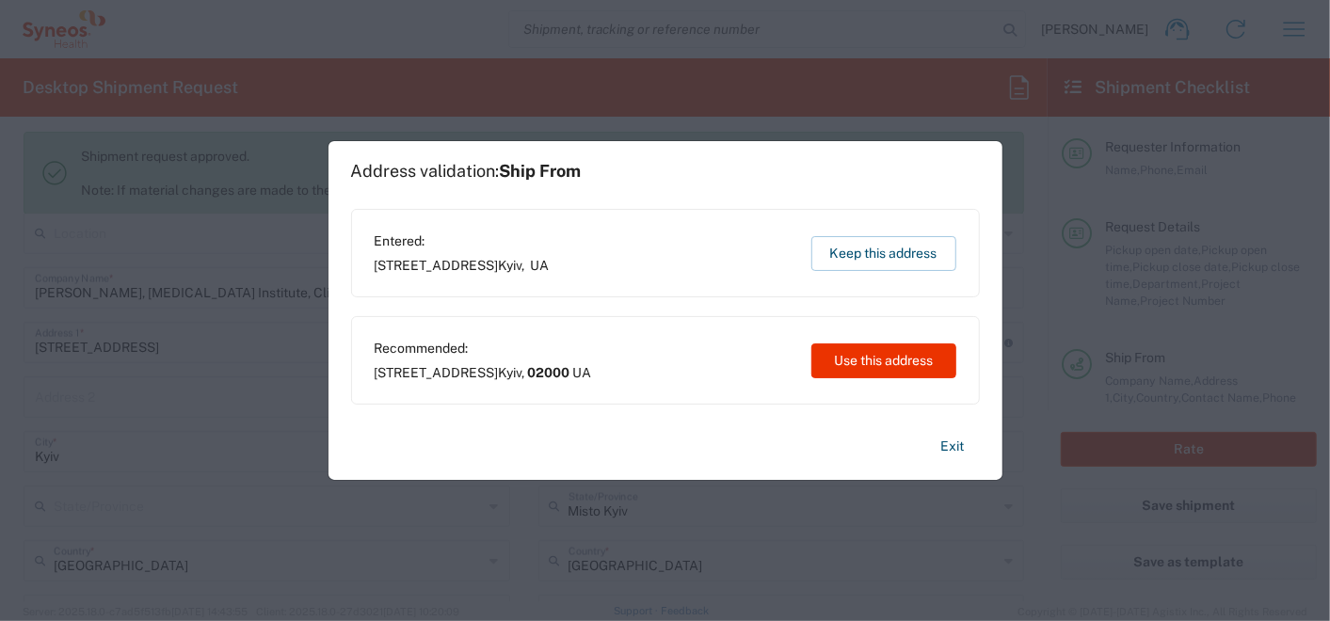
type input "7065042  Qilu Pharmaceutica"
click at [842, 243] on button "Keep this address" at bounding box center [884, 253] width 145 height 35
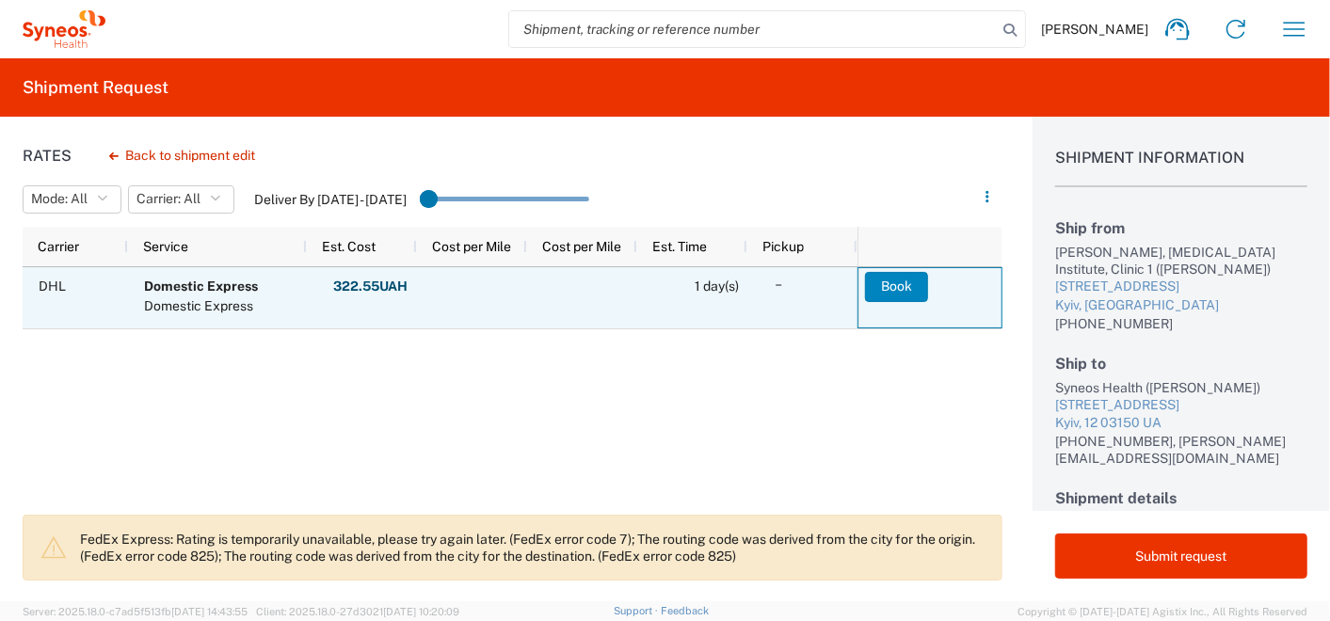
click at [895, 286] on button "Book" at bounding box center [896, 287] width 63 height 30
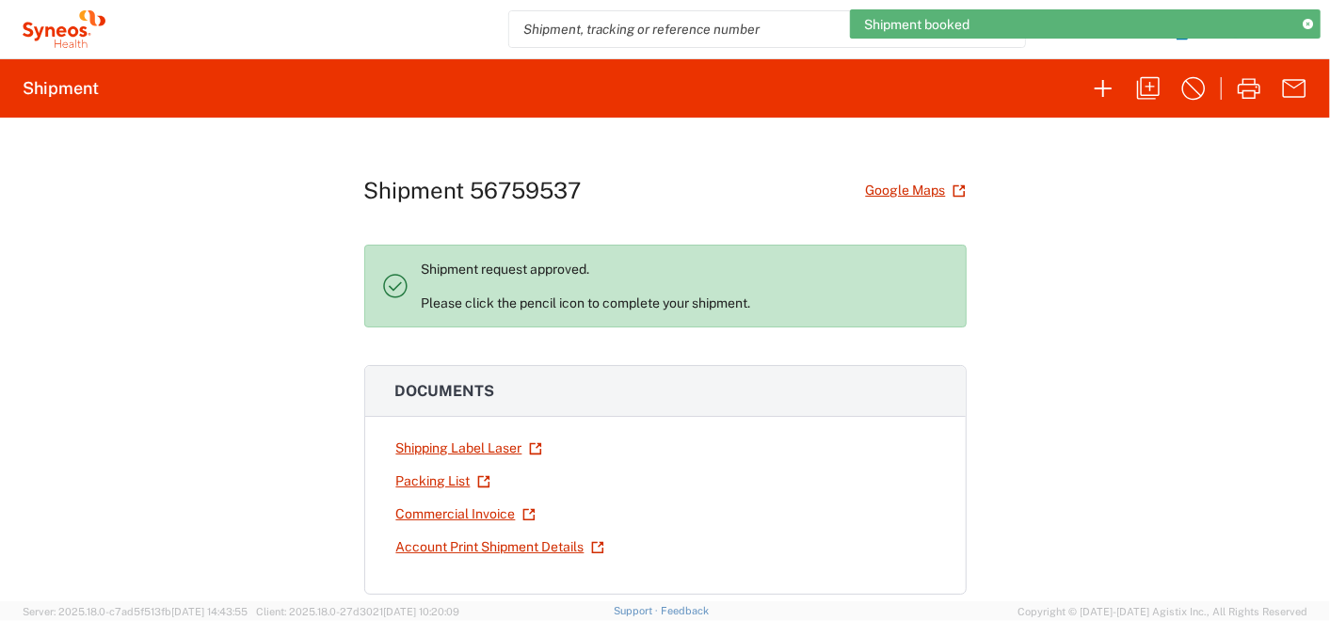
click at [1307, 24] on icon at bounding box center [1308, 25] width 10 height 10
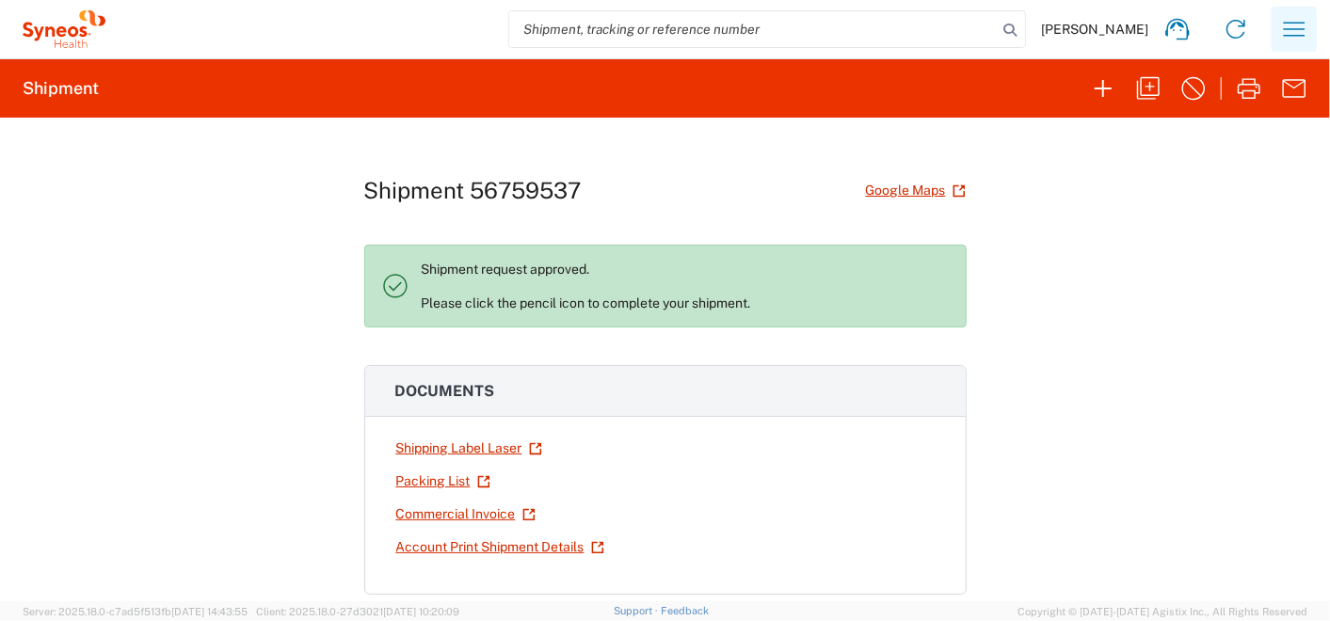
click at [1298, 25] on icon "button" at bounding box center [1295, 29] width 30 height 30
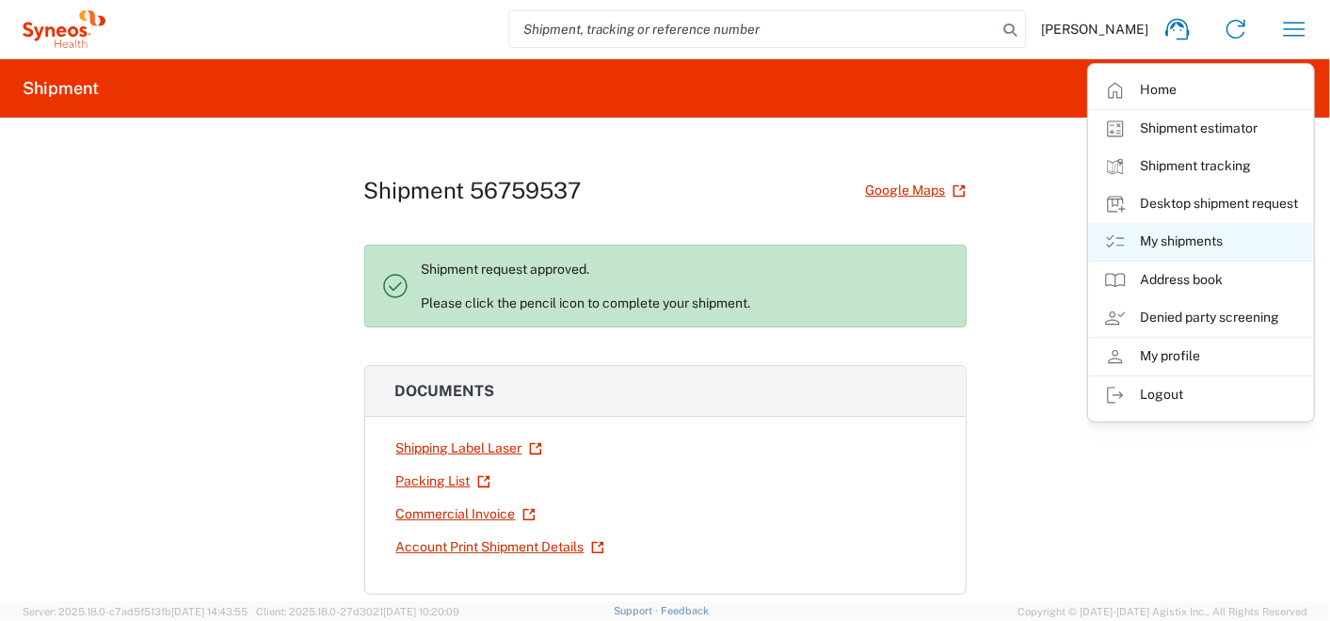
click at [1148, 245] on link "My shipments" at bounding box center [1201, 242] width 224 height 38
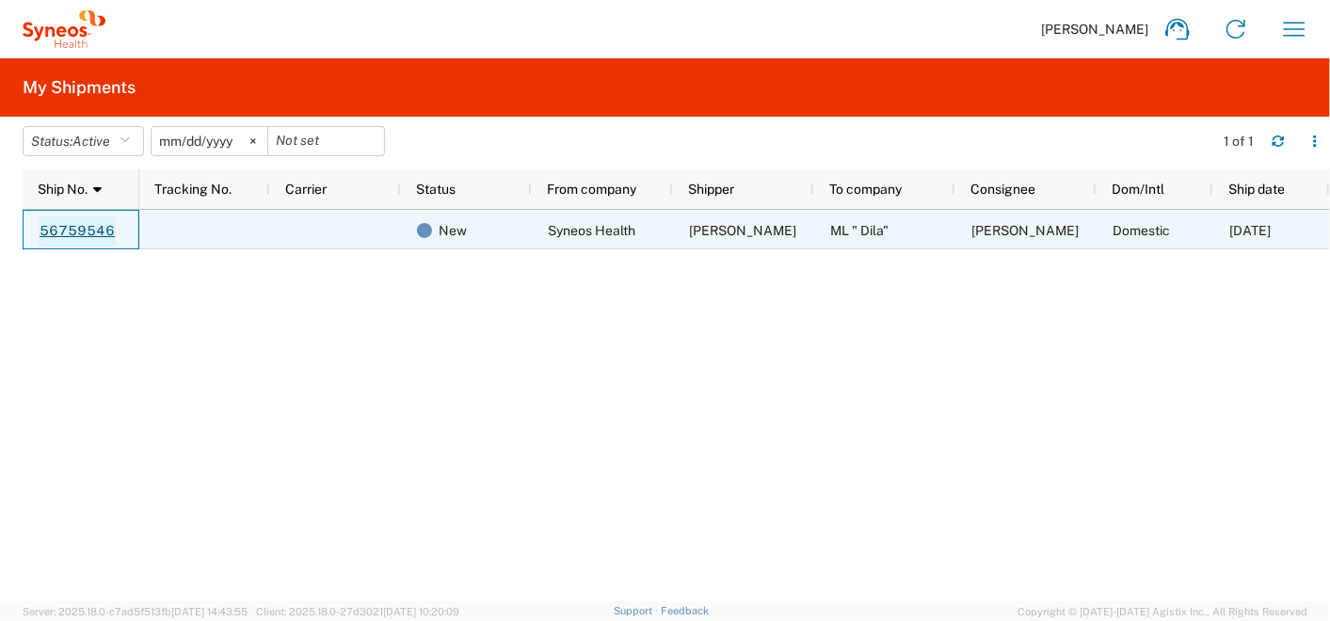
click at [86, 230] on link "56759546" at bounding box center [77, 232] width 77 height 30
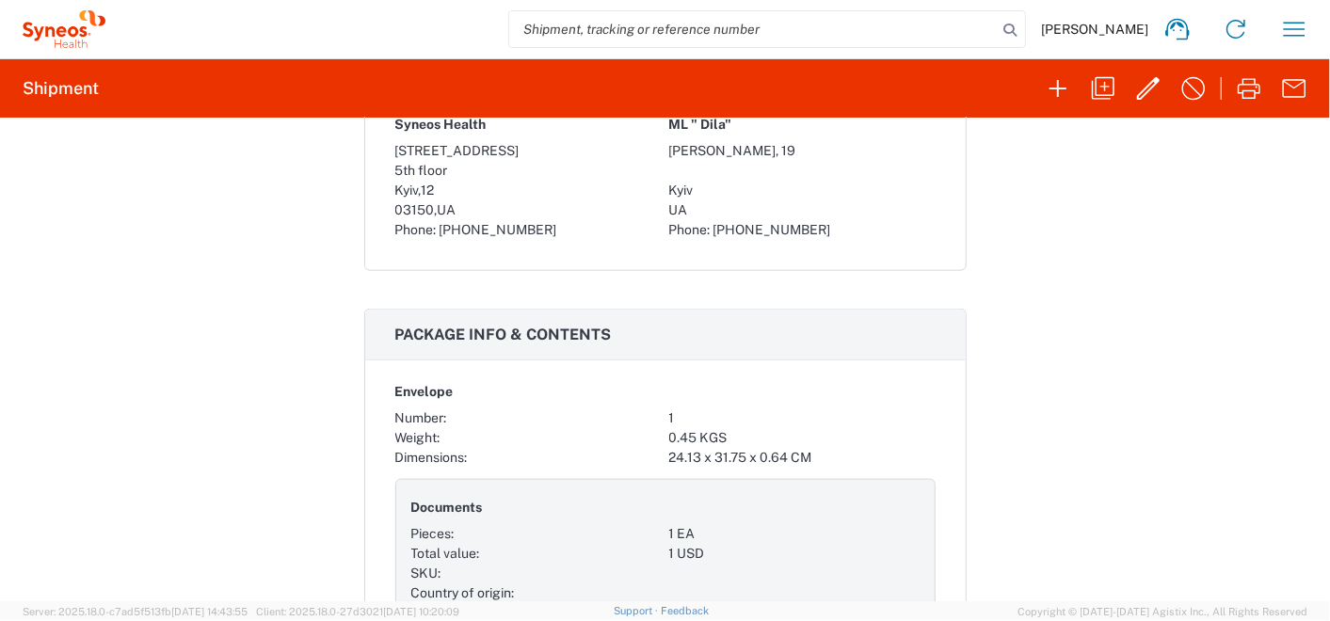
scroll to position [1255, 0]
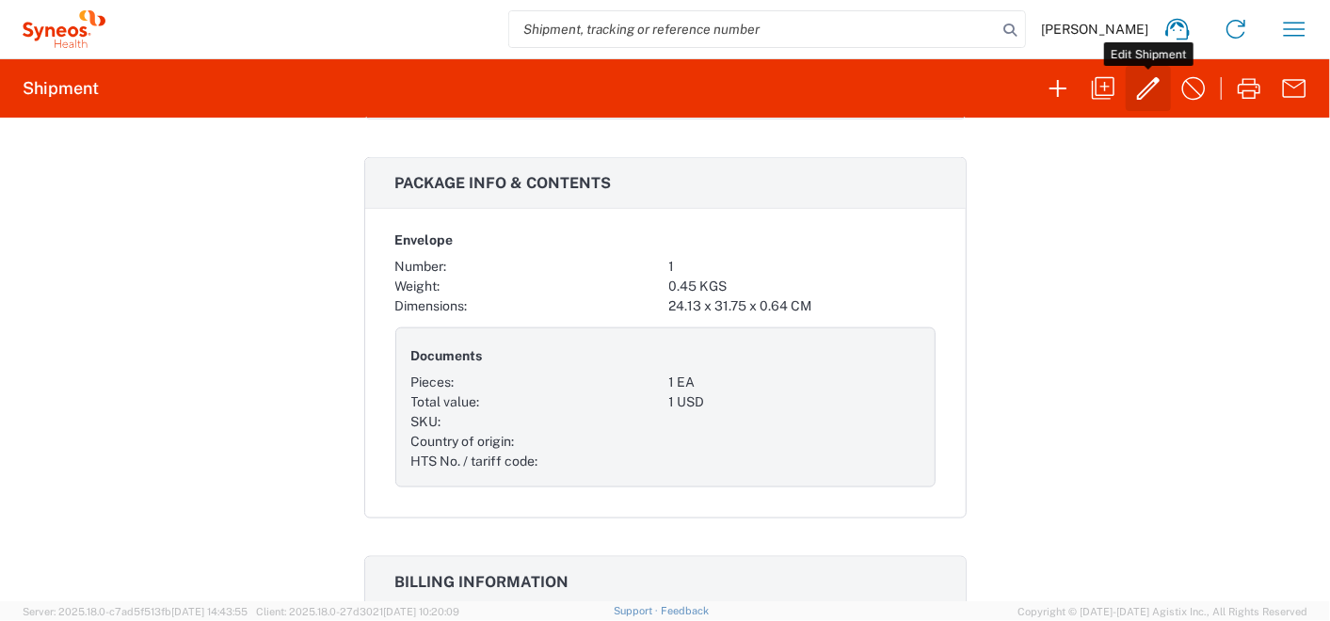
click at [1151, 91] on icon "button" at bounding box center [1149, 88] width 30 height 30
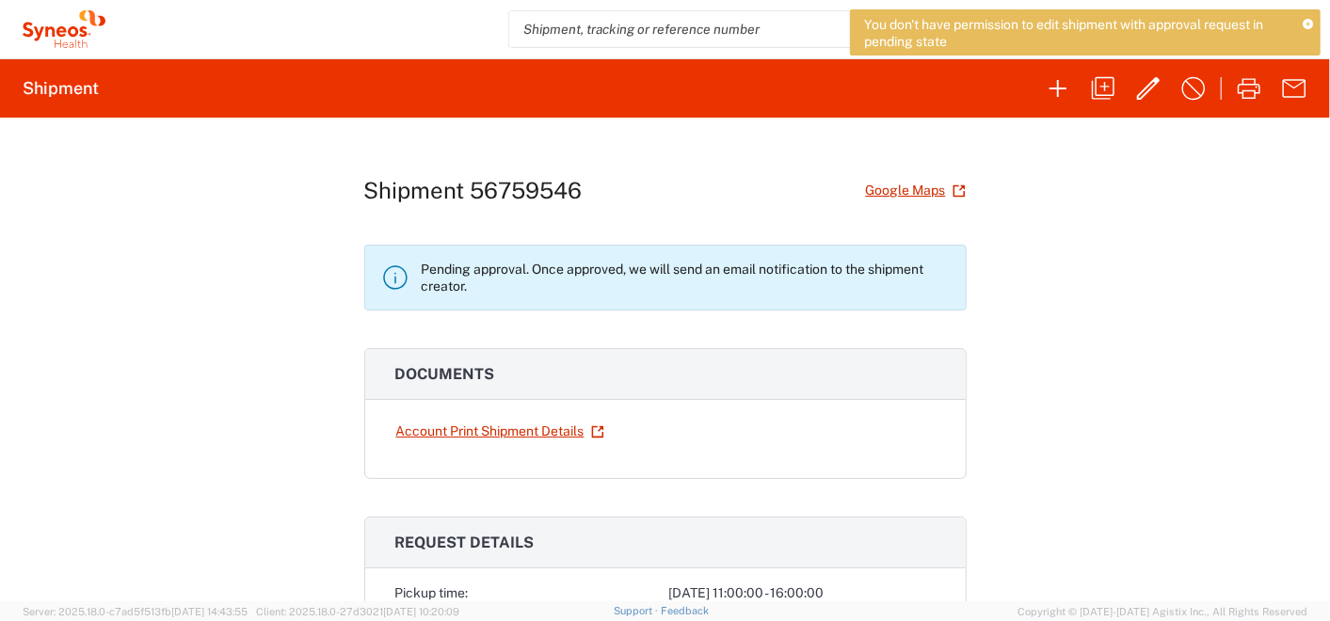
click at [1312, 24] on icon at bounding box center [1308, 25] width 10 height 10
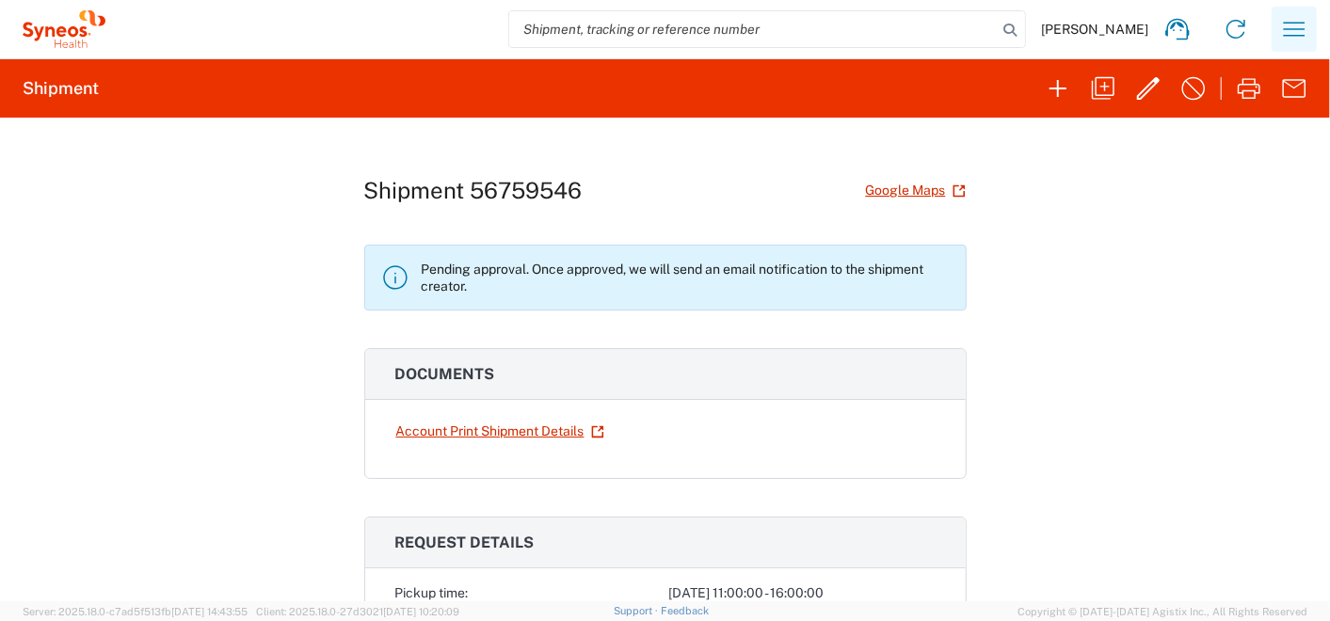
click at [1296, 31] on icon "button" at bounding box center [1295, 29] width 30 height 30
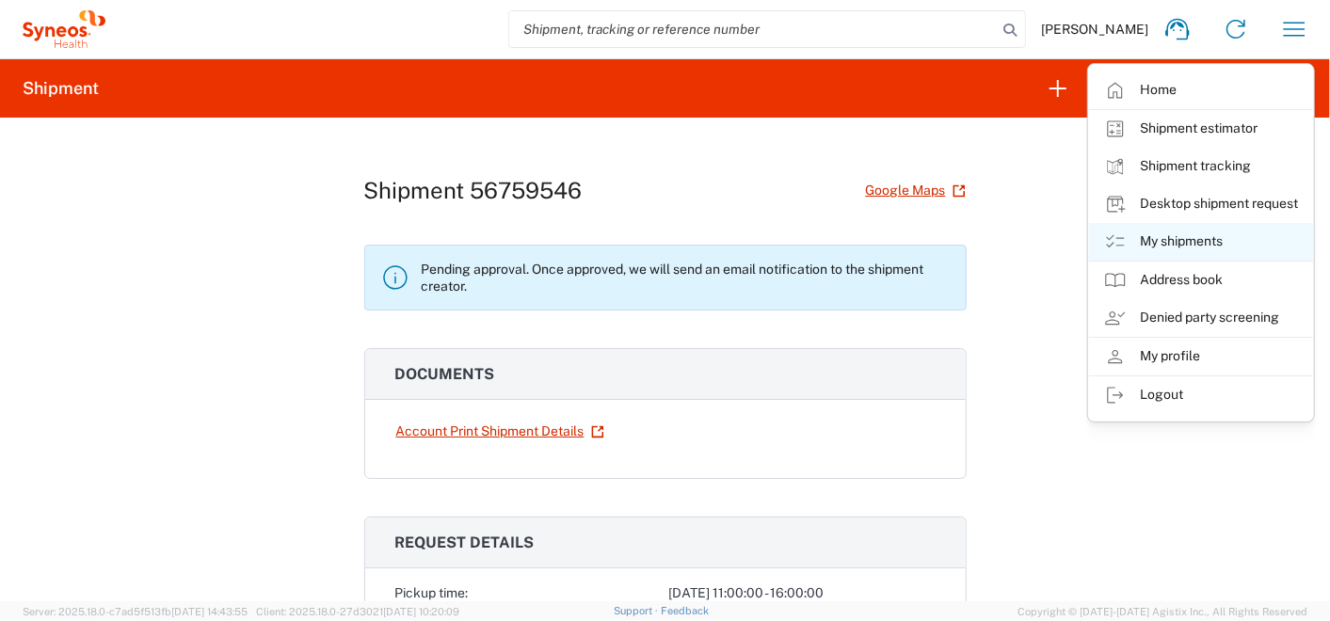
click at [1160, 242] on link "My shipments" at bounding box center [1201, 242] width 224 height 38
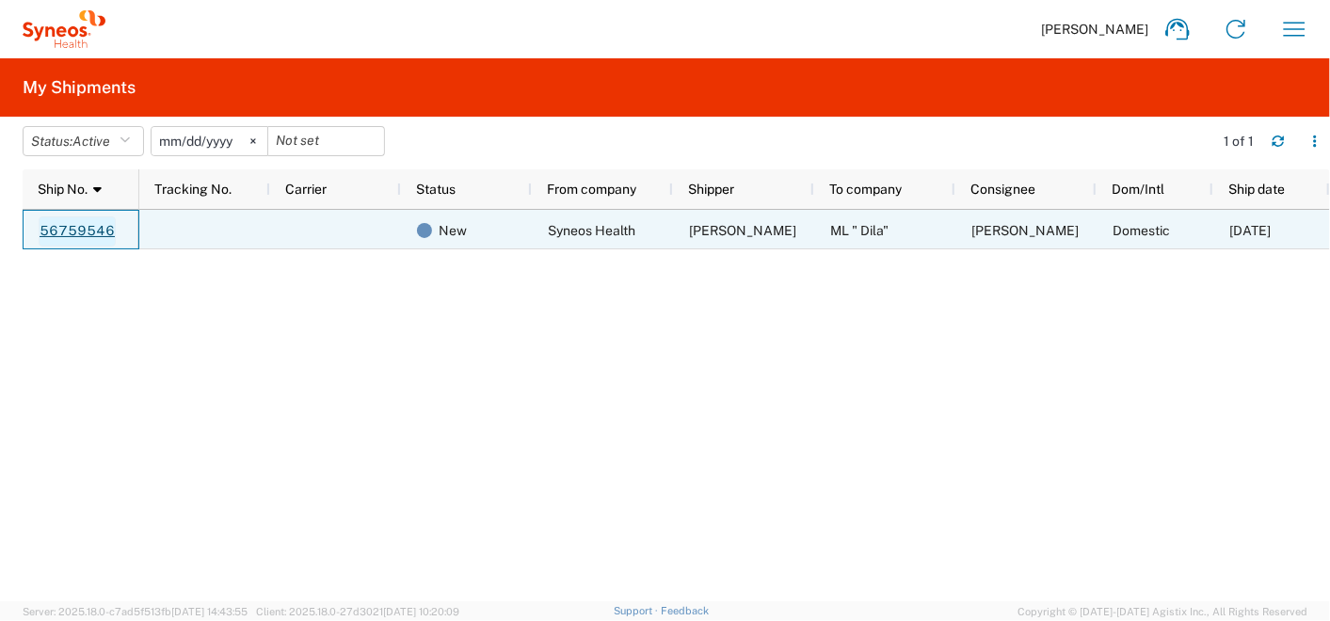
click at [85, 228] on link "56759546" at bounding box center [77, 232] width 77 height 30
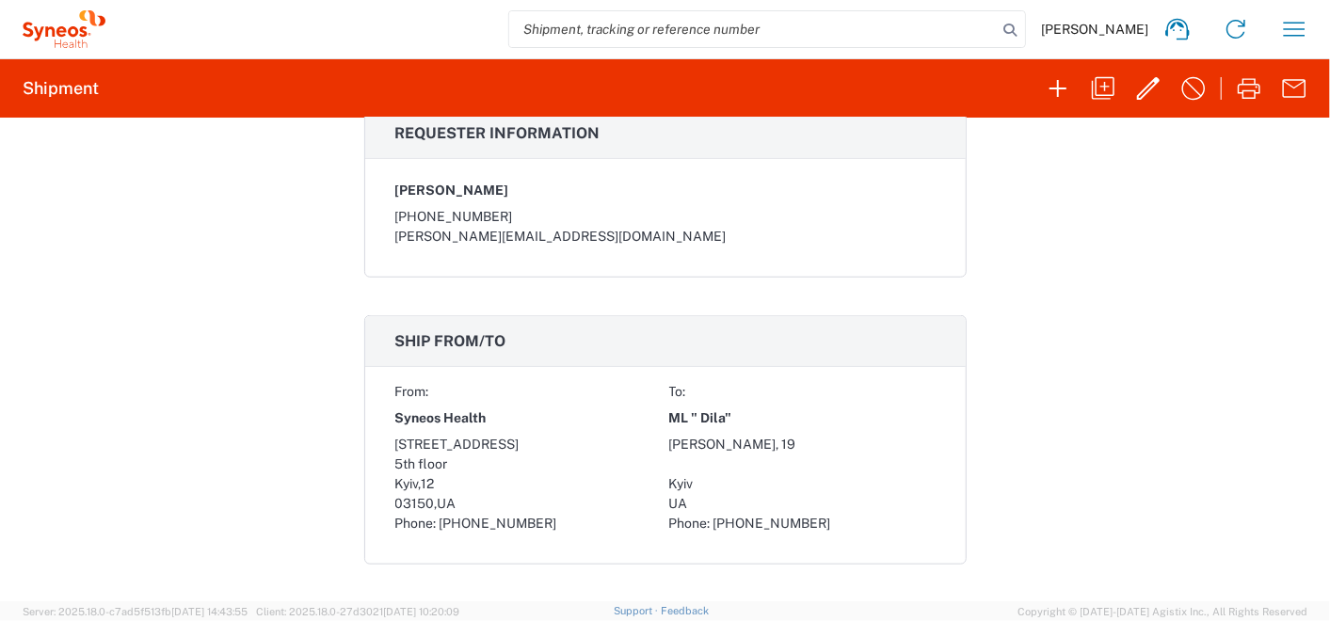
scroll to position [1255, 0]
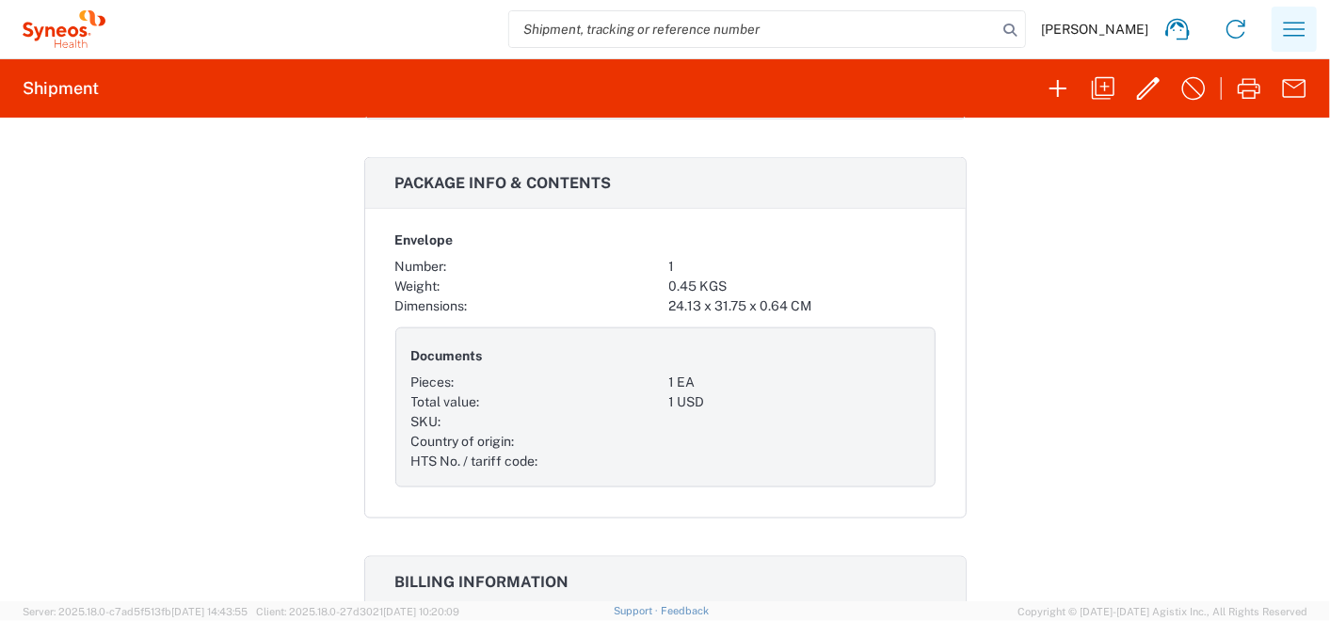
click at [1294, 24] on icon "button" at bounding box center [1295, 29] width 30 height 30
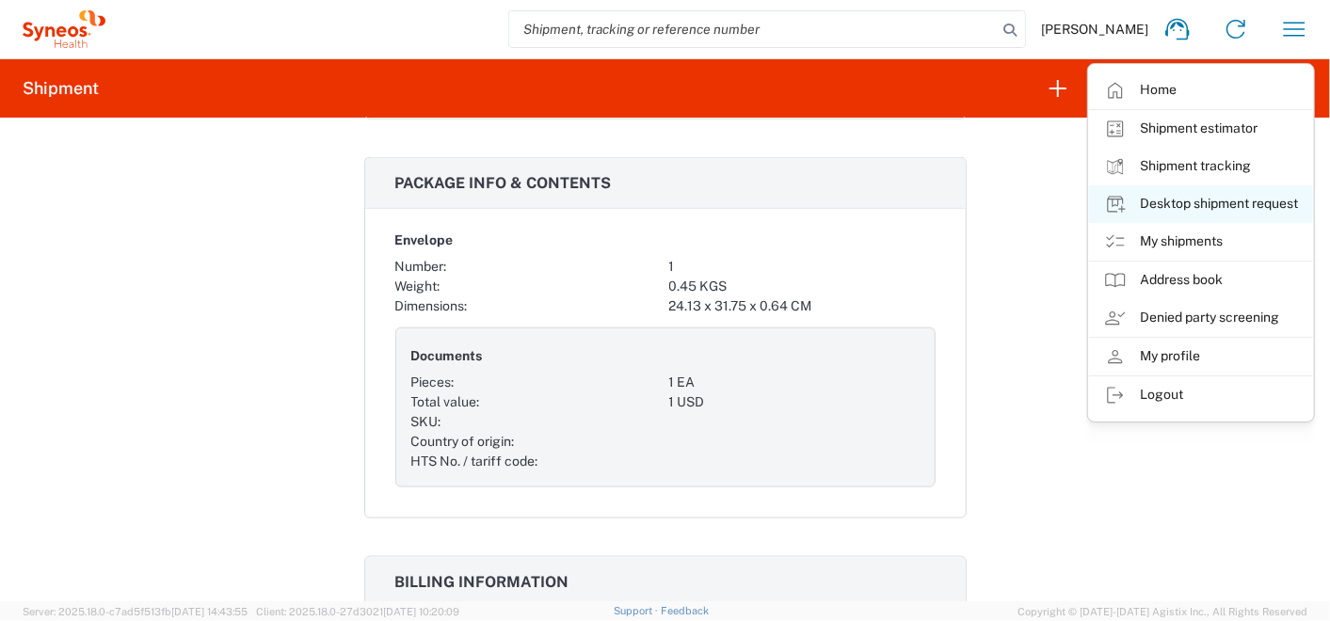
click at [1207, 201] on link "Desktop shipment request" at bounding box center [1201, 204] width 224 height 38
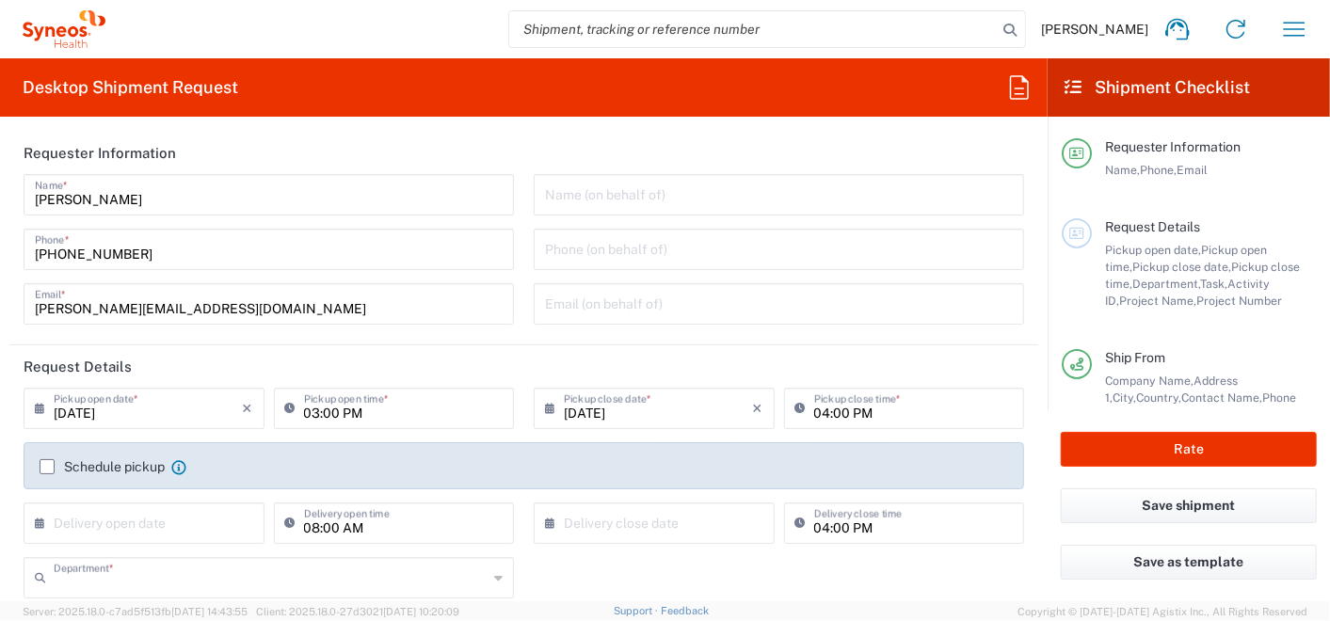
type input "3235"
type input "Misto Kyiv"
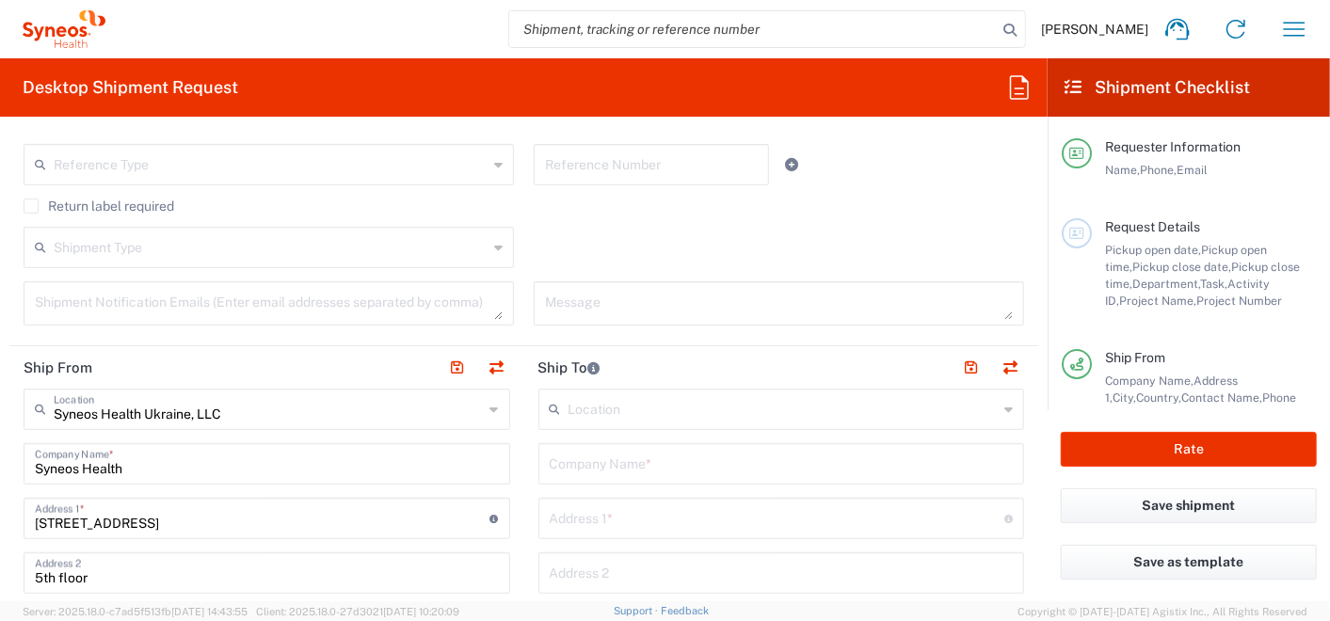
scroll to position [418, 0]
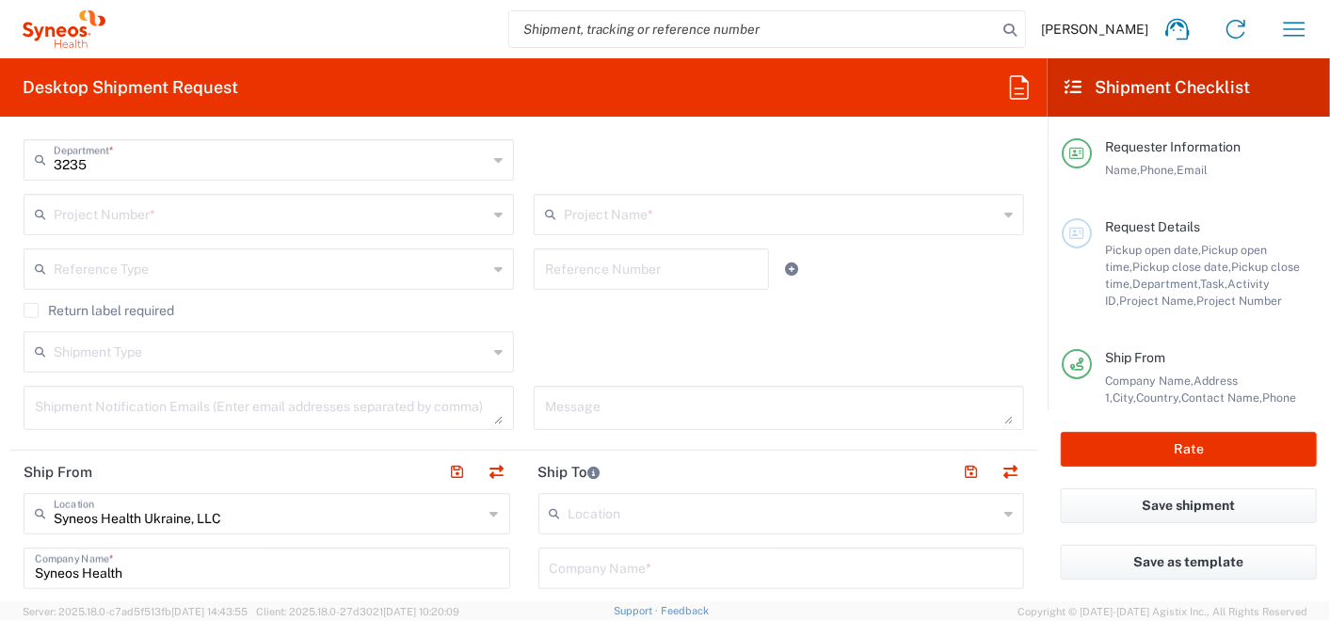
click at [29, 312] on label "Return label required" at bounding box center [99, 310] width 151 height 15
click at [31, 311] on input "Return label required" at bounding box center [31, 311] width 0 height 0
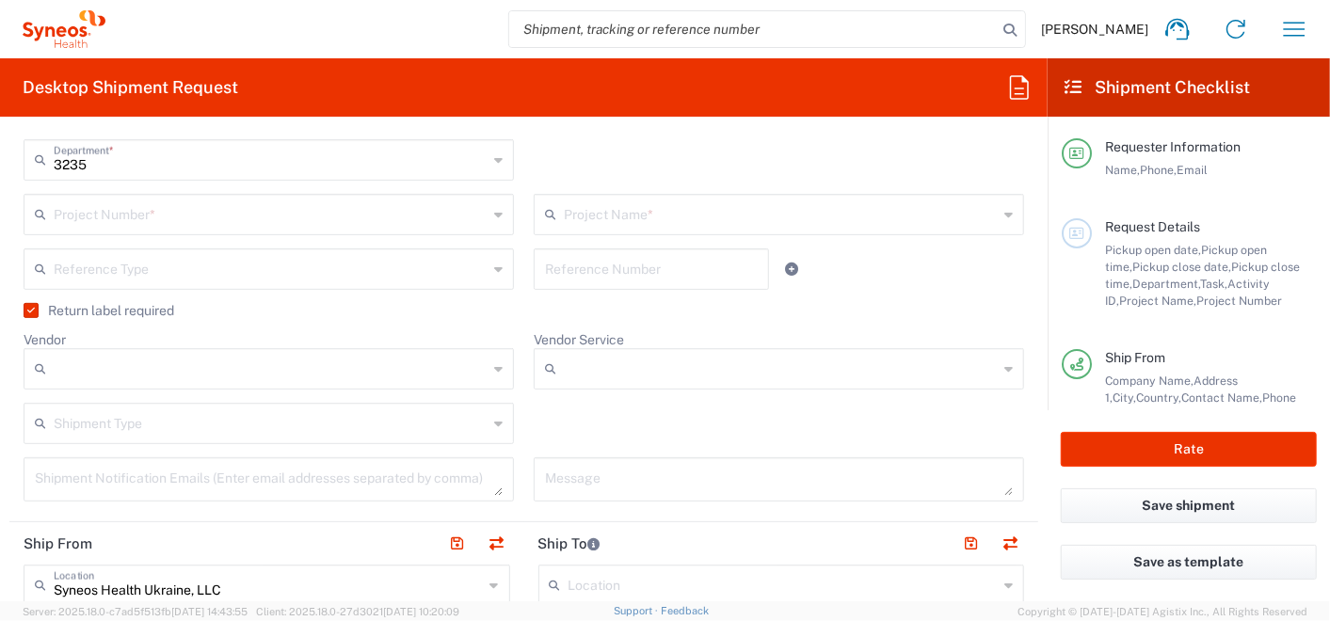
click at [131, 371] on input "Vendor" at bounding box center [271, 369] width 434 height 30
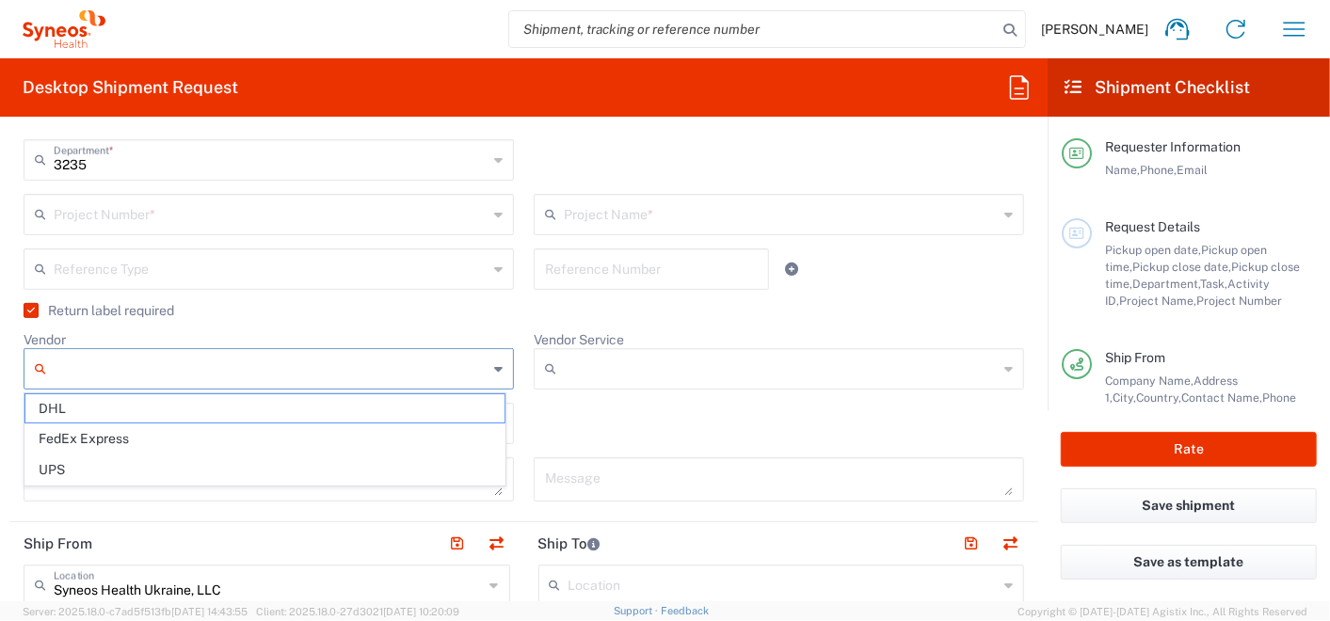
click at [131, 371] on input "Vendor" at bounding box center [271, 369] width 434 height 30
click at [90, 404] on span "DHL" at bounding box center [264, 409] width 479 height 29
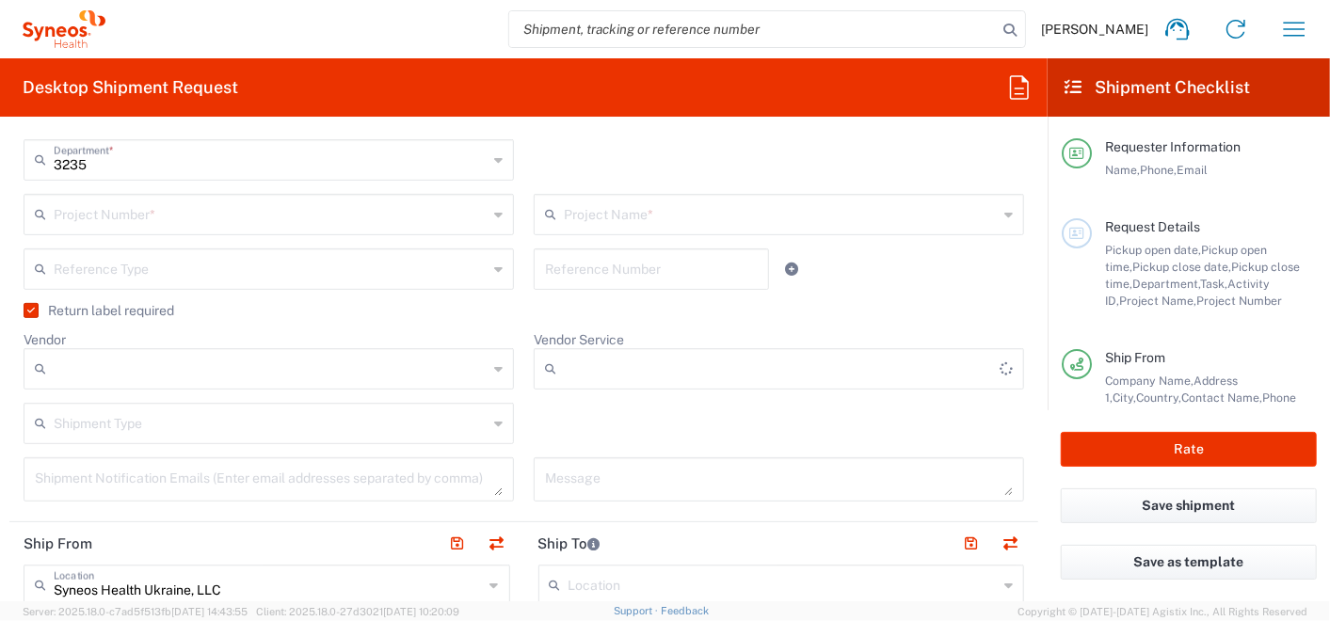
type input "DHL"
click at [113, 417] on input "text" at bounding box center [271, 422] width 434 height 33
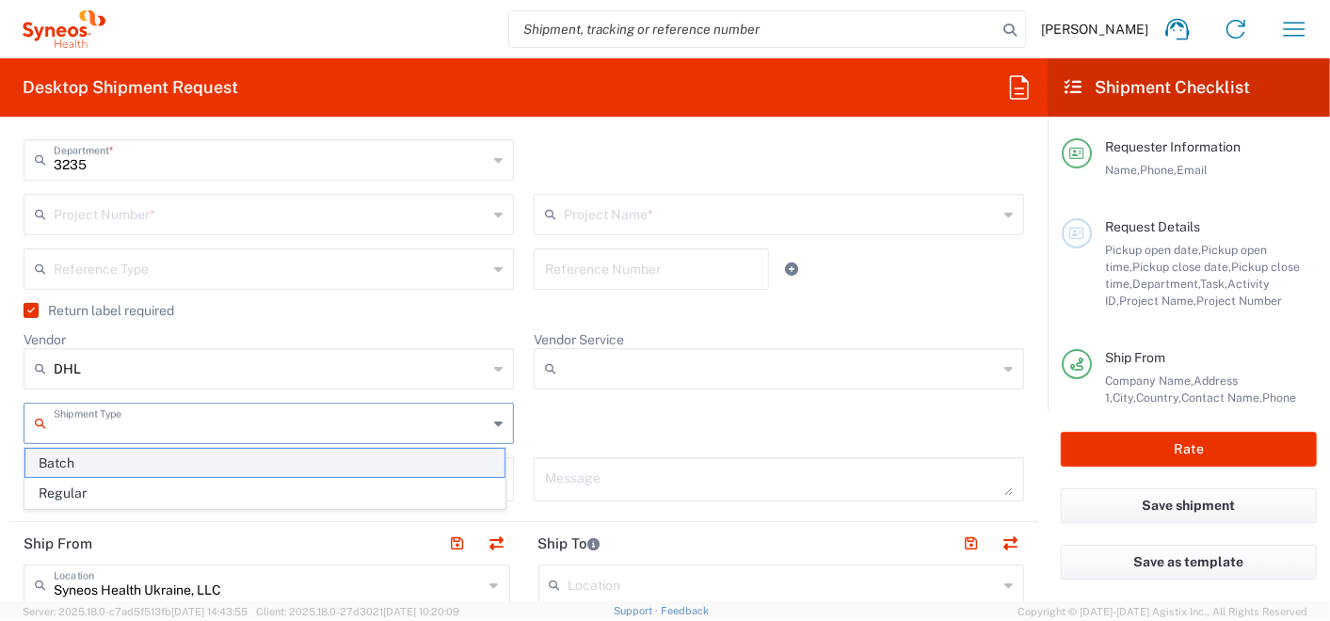
click at [66, 465] on span "Batch" at bounding box center [264, 463] width 479 height 29
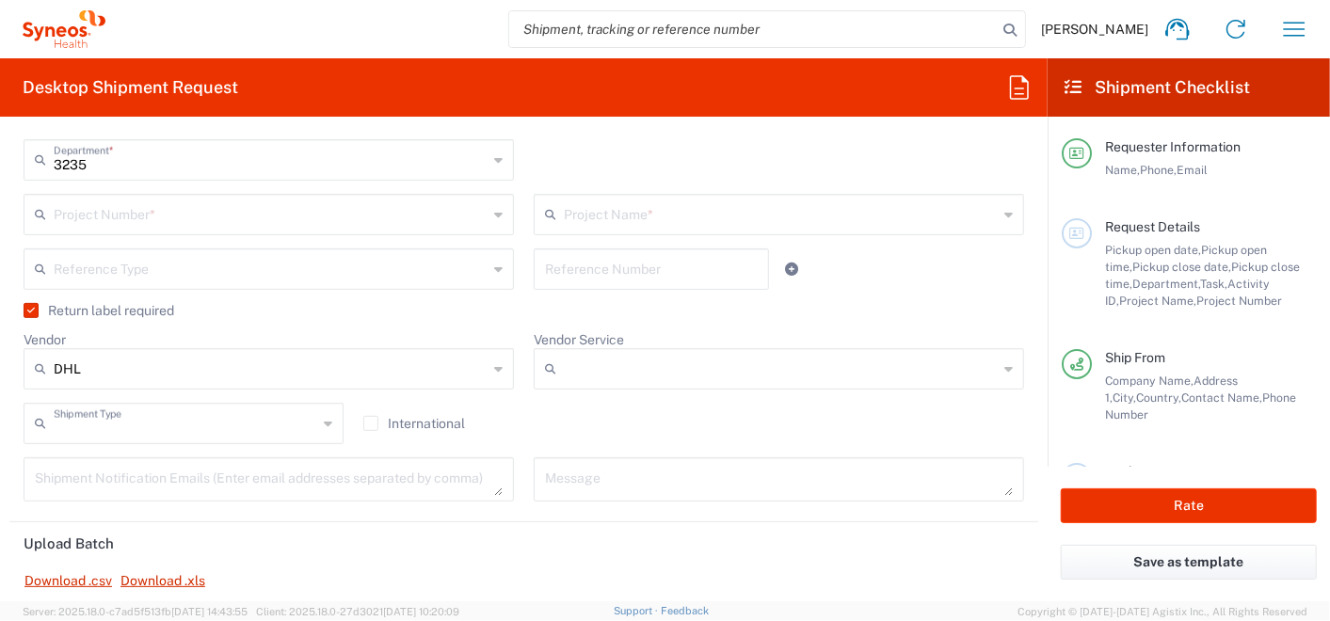
type input "Batch"
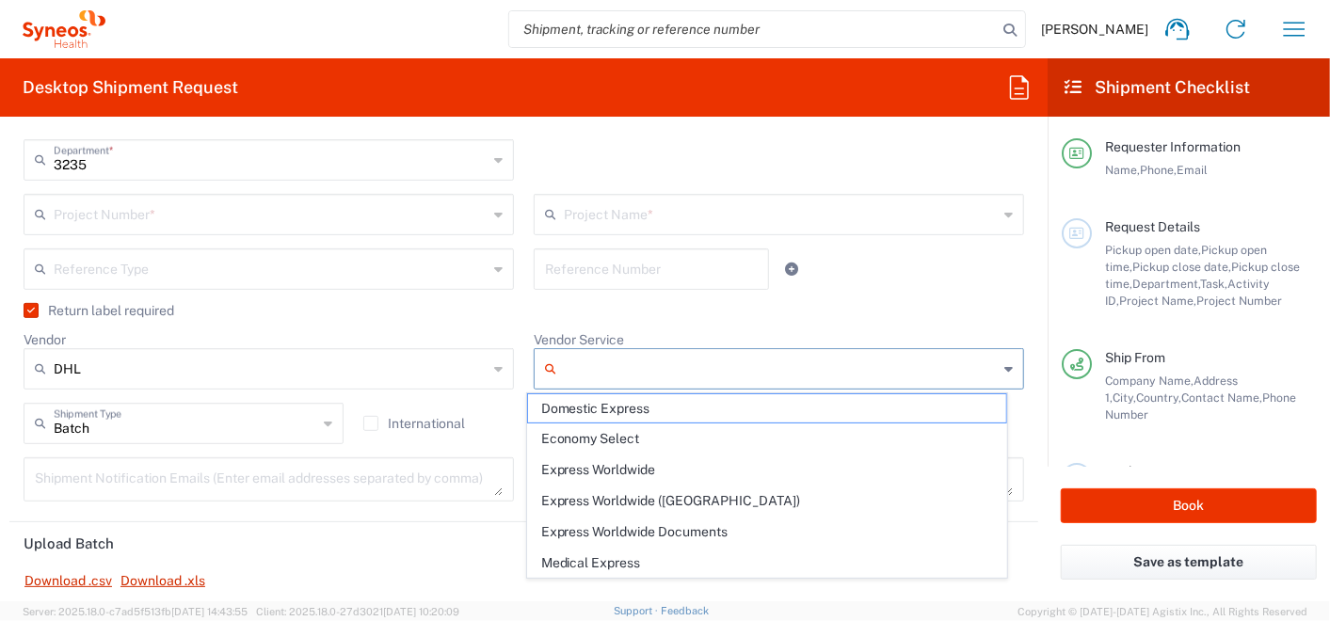
click at [597, 356] on input "Vendor Service" at bounding box center [781, 369] width 434 height 30
click at [578, 403] on span "Domestic Express" at bounding box center [767, 409] width 479 height 29
type input "Domestic Express"
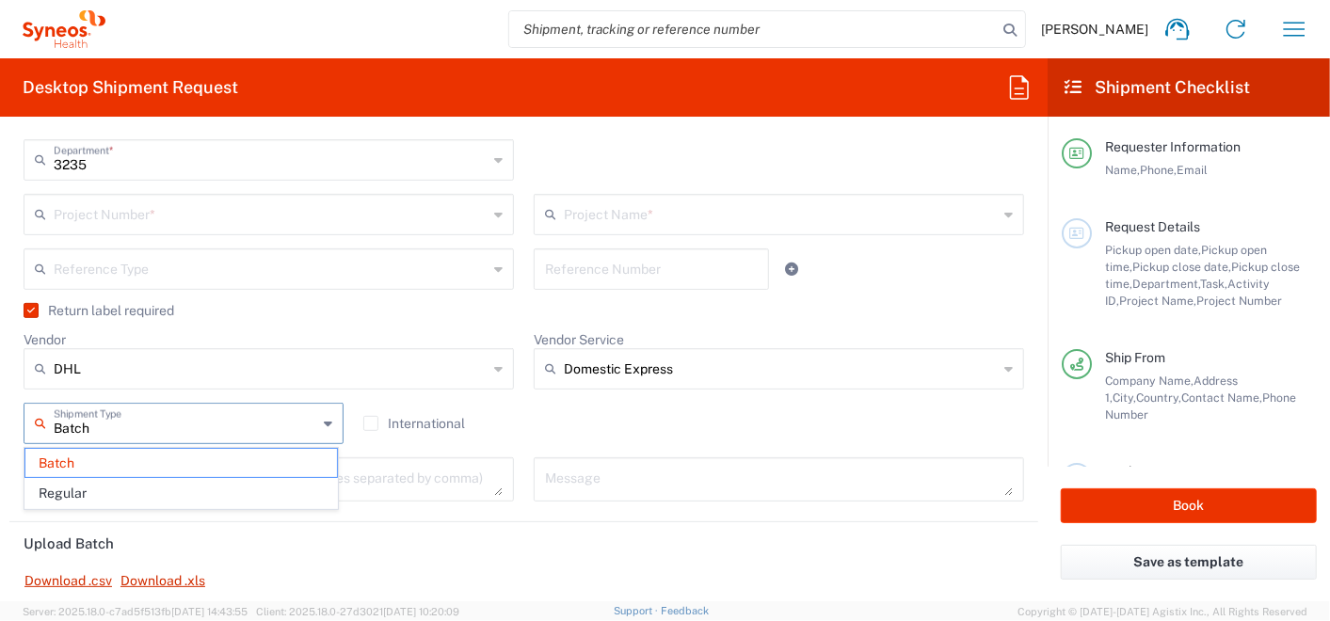
click at [125, 431] on input "Batch" at bounding box center [186, 422] width 264 height 33
click at [94, 483] on span "Regular" at bounding box center [181, 493] width 312 height 29
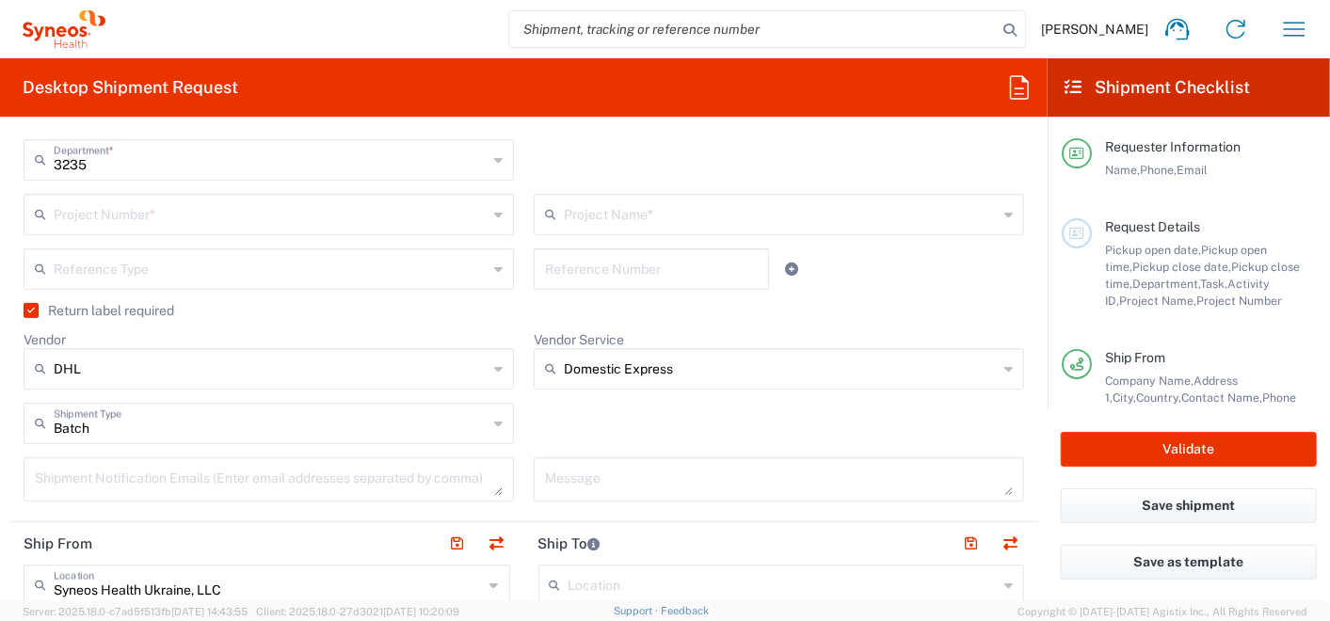
type input "Regular"
click at [29, 309] on label "Return label required" at bounding box center [99, 310] width 151 height 15
click at [27, 311] on input "Return label required" at bounding box center [27, 311] width 0 height 0
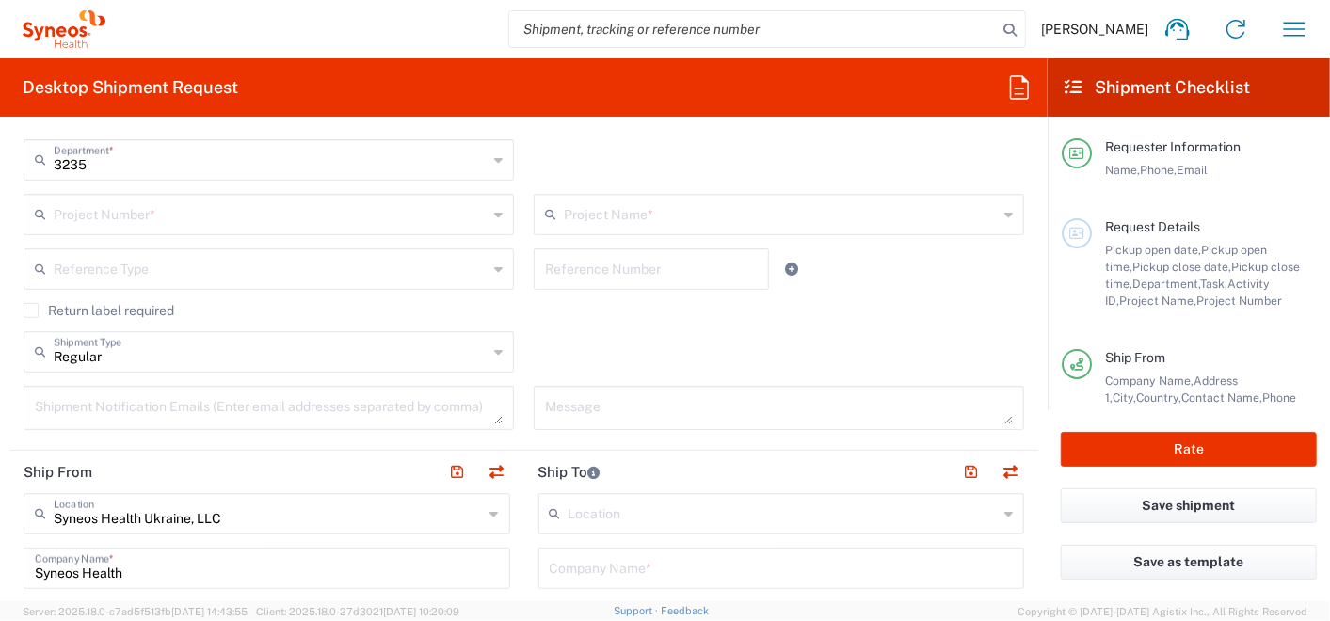
click at [29, 309] on label "Return label required" at bounding box center [99, 310] width 151 height 15
click at [31, 311] on input "Return label required" at bounding box center [31, 311] width 0 height 0
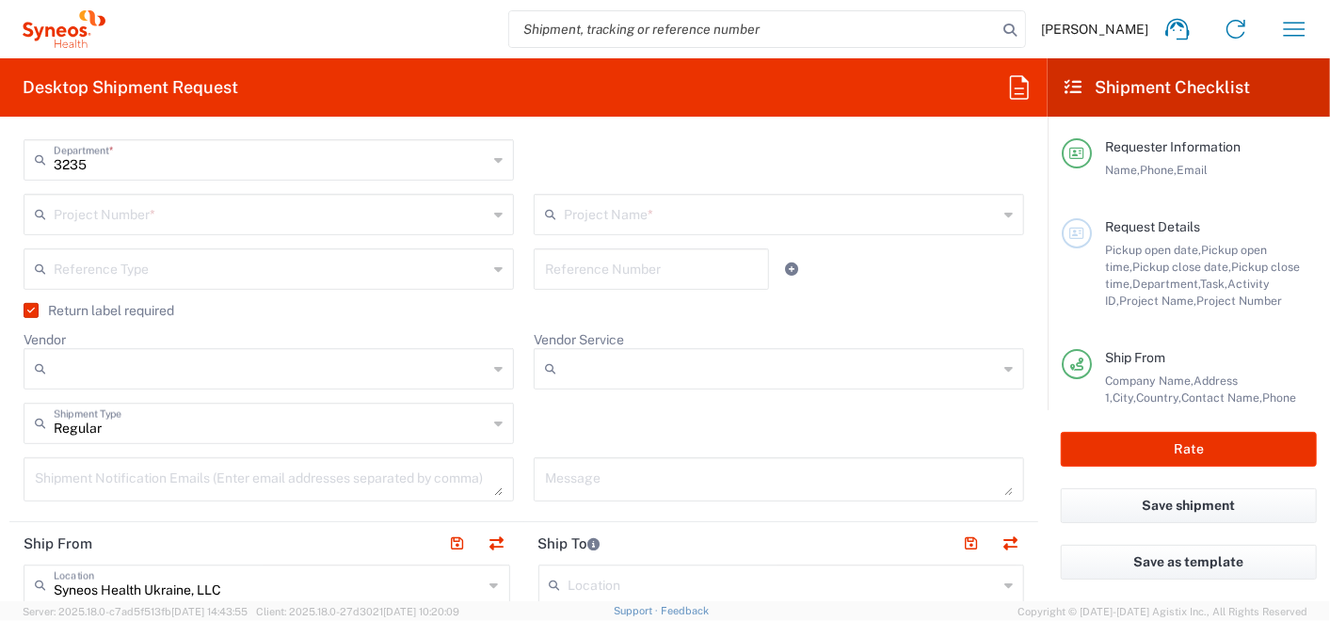
click at [651, 381] on input "Vendor Service" at bounding box center [781, 369] width 434 height 30
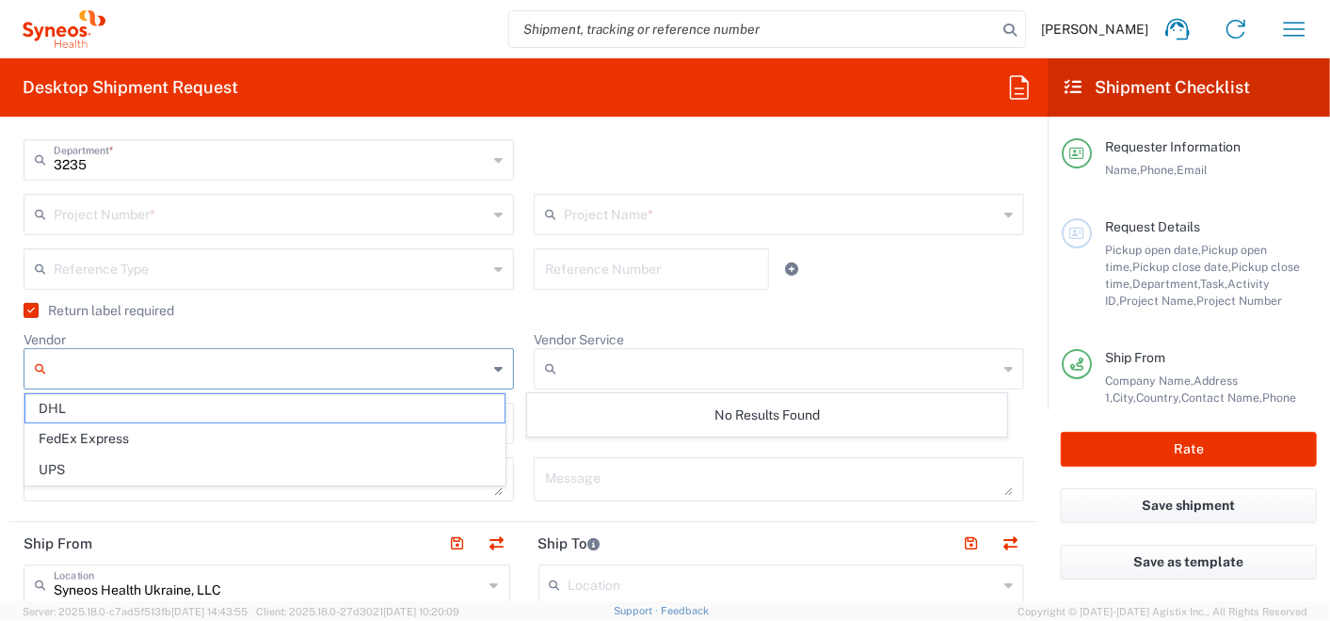
click at [211, 371] on input "Vendor" at bounding box center [271, 369] width 434 height 30
click at [58, 410] on span "DHL" at bounding box center [264, 409] width 479 height 29
type input "DHL"
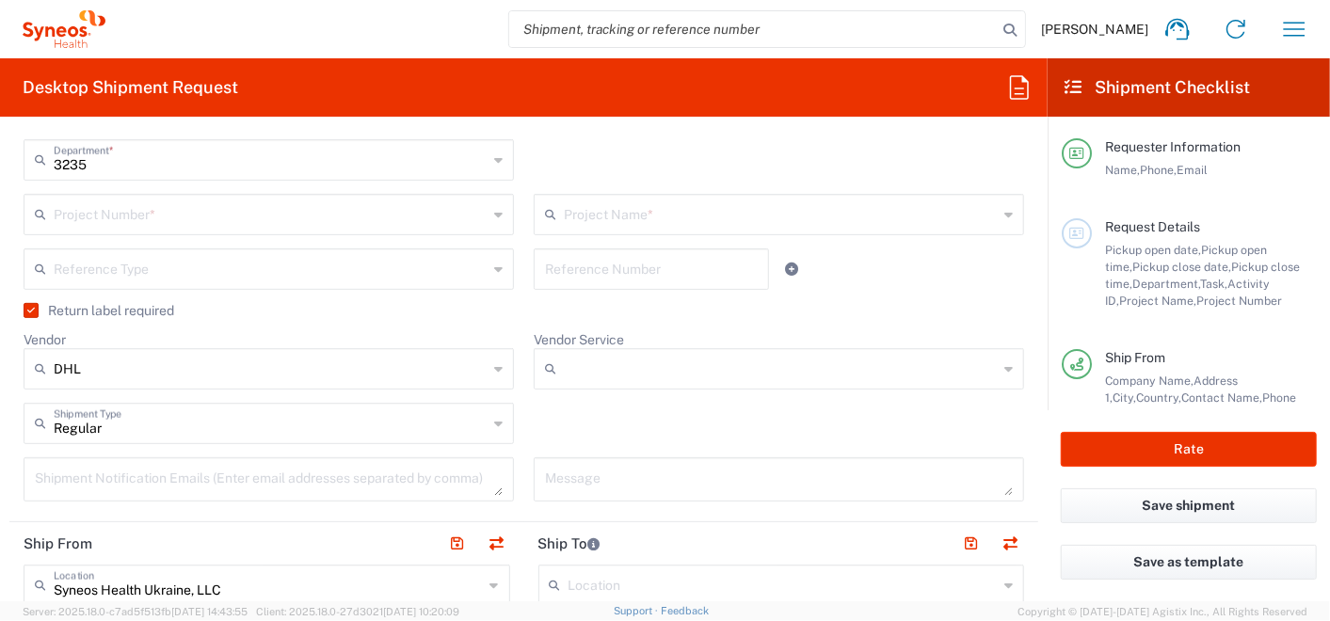
click at [629, 368] on input "Vendor Service" at bounding box center [781, 369] width 434 height 30
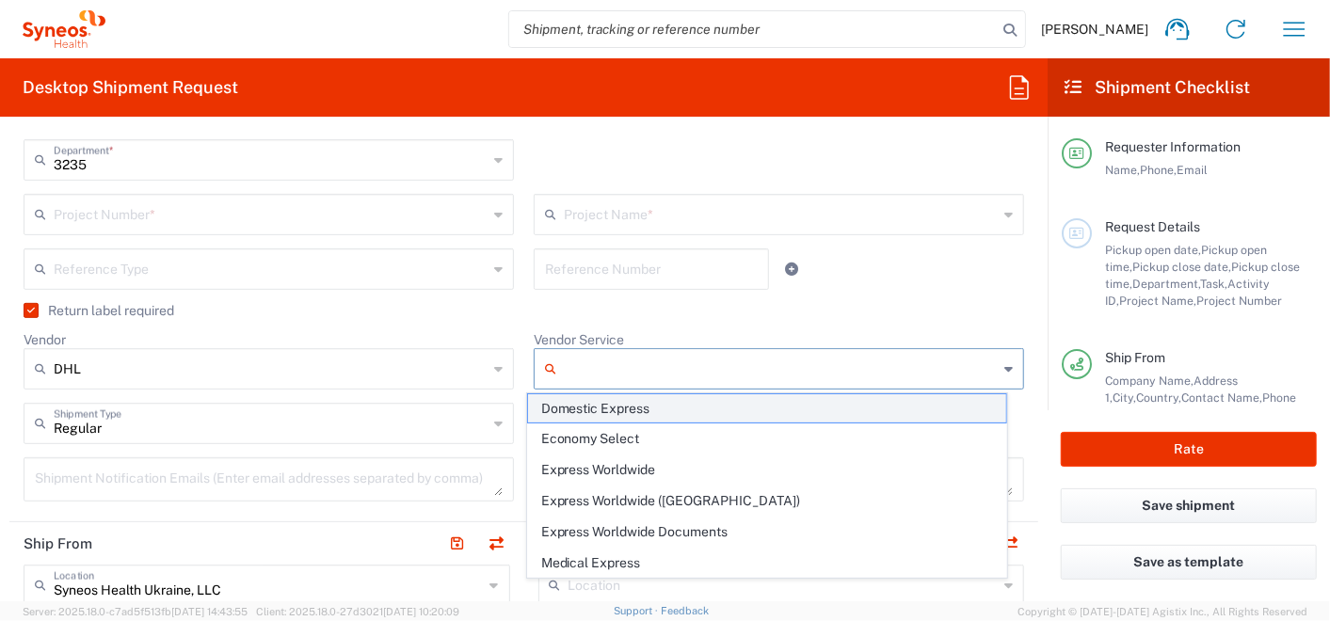
click at [609, 404] on span "Domestic Express" at bounding box center [767, 409] width 479 height 29
type input "Domestic Express"
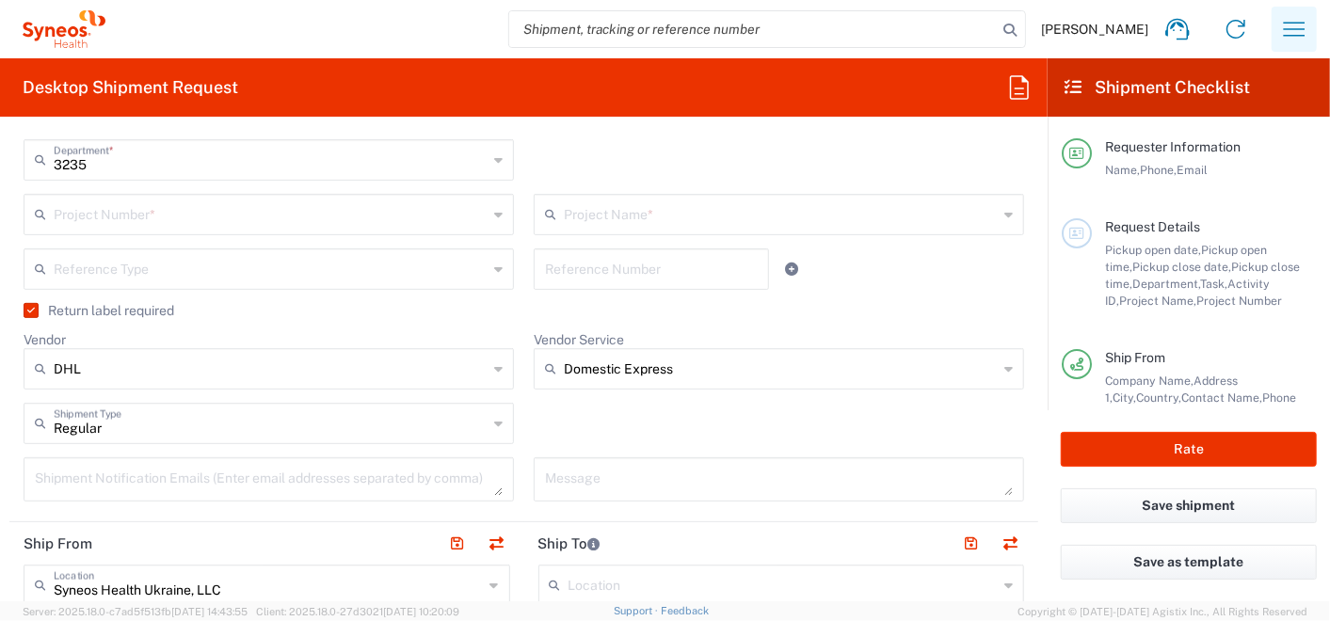
click at [1291, 26] on icon "button" at bounding box center [1295, 29] width 30 height 30
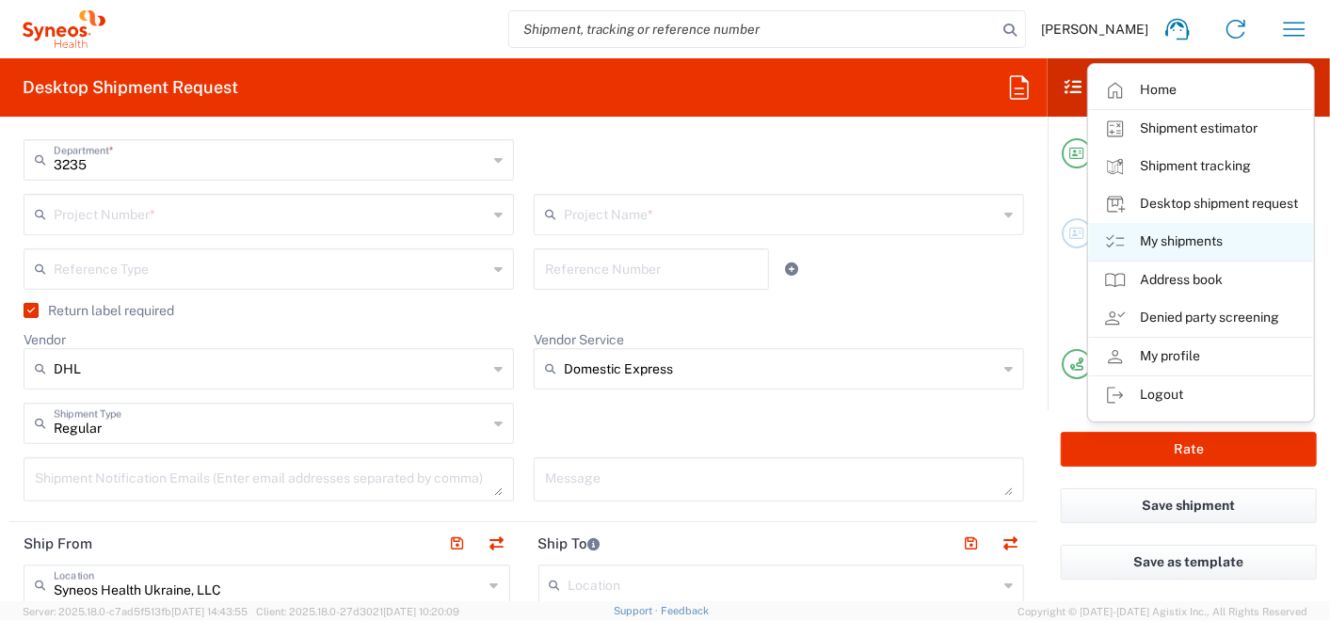
click at [1163, 239] on link "My shipments" at bounding box center [1201, 242] width 224 height 38
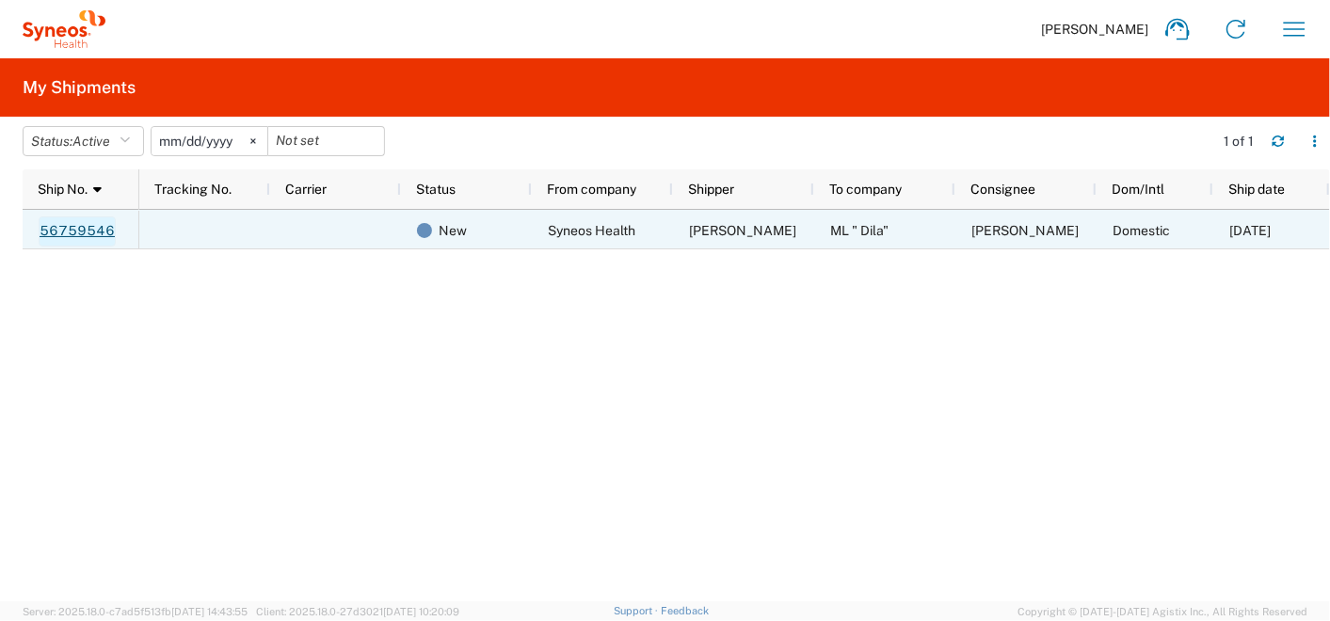
click at [88, 234] on link "56759546" at bounding box center [77, 232] width 77 height 30
